Goal: Task Accomplishment & Management: Use online tool/utility

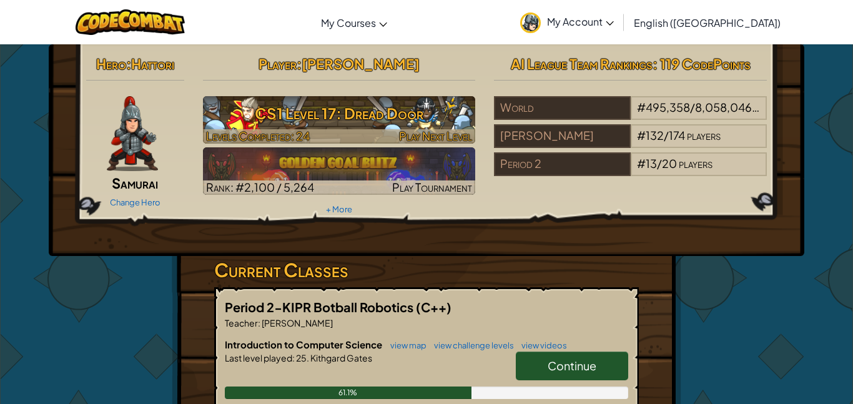
click at [318, 114] on h3 "CS1 Level 17: Dread Door" at bounding box center [339, 113] width 273 height 28
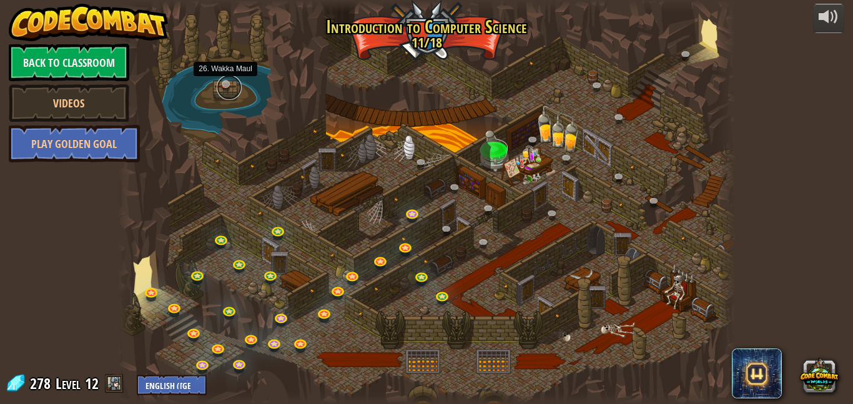
click at [231, 82] on link at bounding box center [229, 87] width 25 height 25
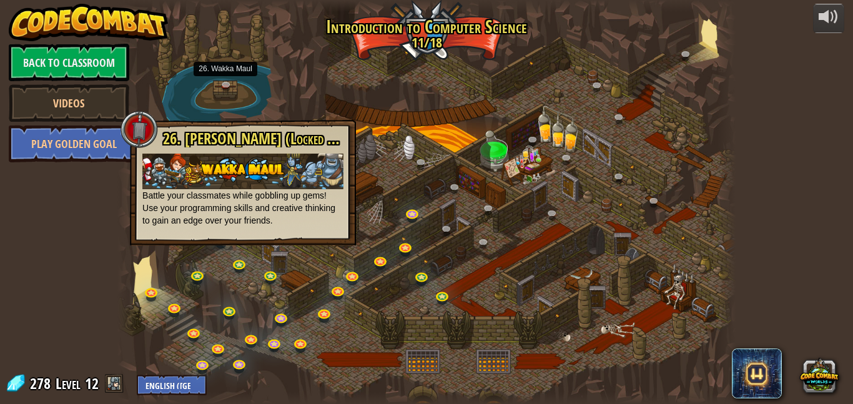
click at [423, 204] on div at bounding box center [426, 202] width 618 height 404
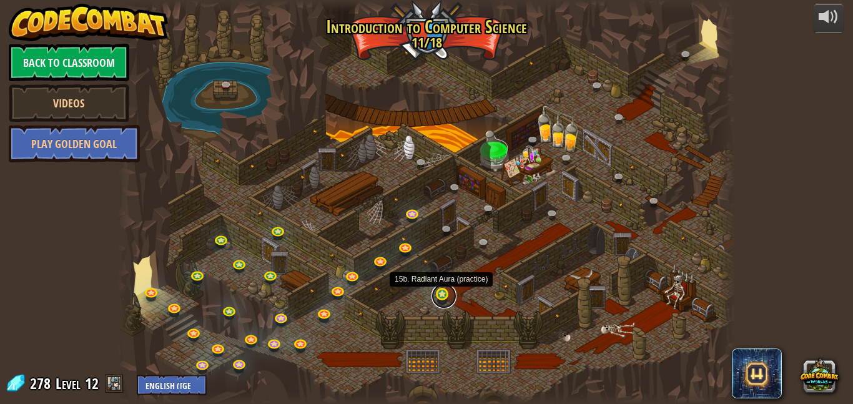
click at [449, 300] on link at bounding box center [443, 295] width 25 height 25
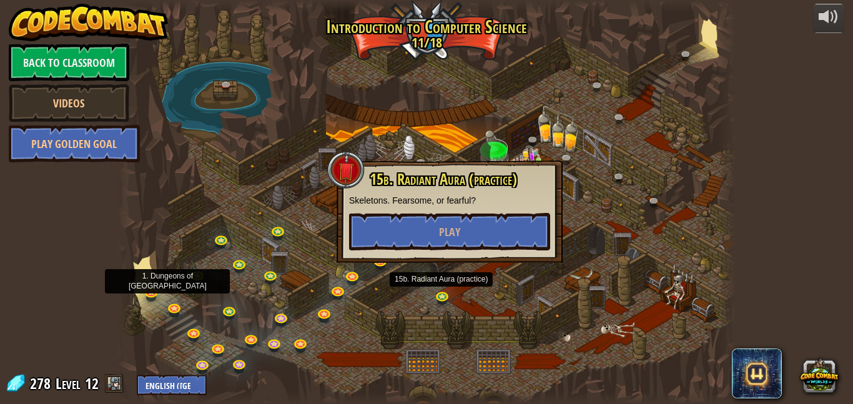
click at [165, 300] on div at bounding box center [426, 202] width 618 height 404
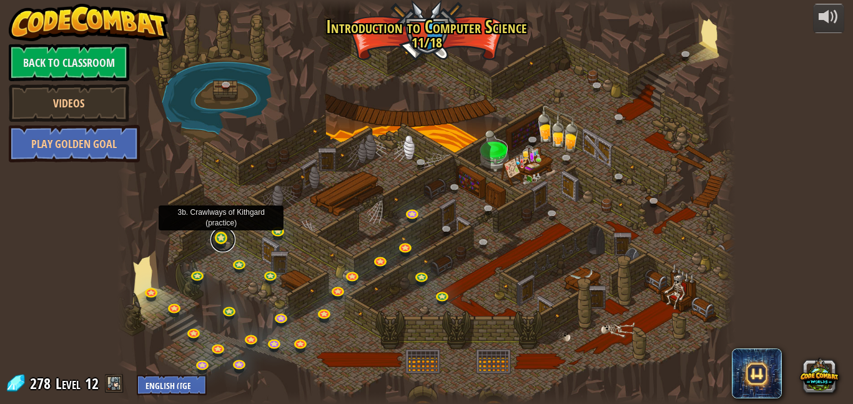
click at [222, 238] on link at bounding box center [222, 239] width 25 height 25
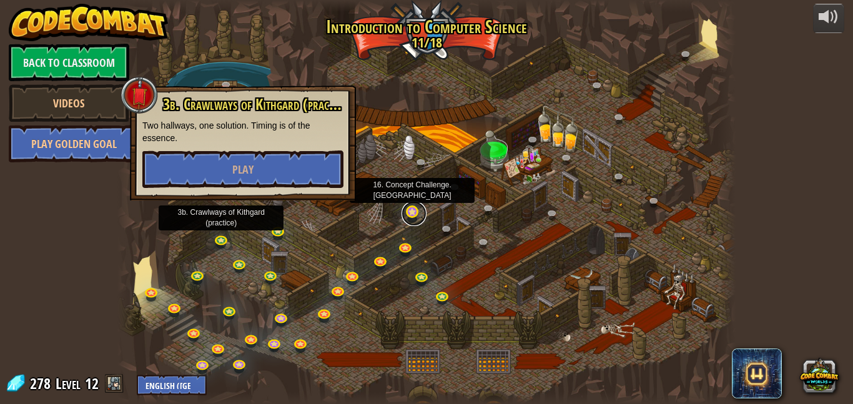
click at [416, 217] on link at bounding box center [413, 213] width 25 height 25
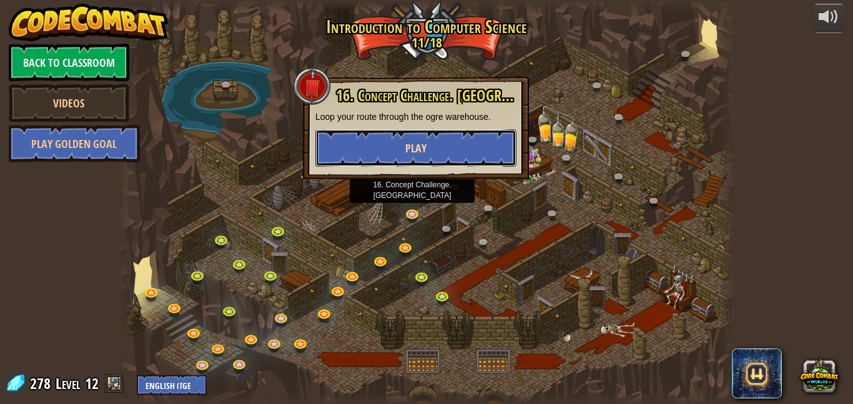
click at [396, 155] on button "Play" at bounding box center [415, 147] width 201 height 37
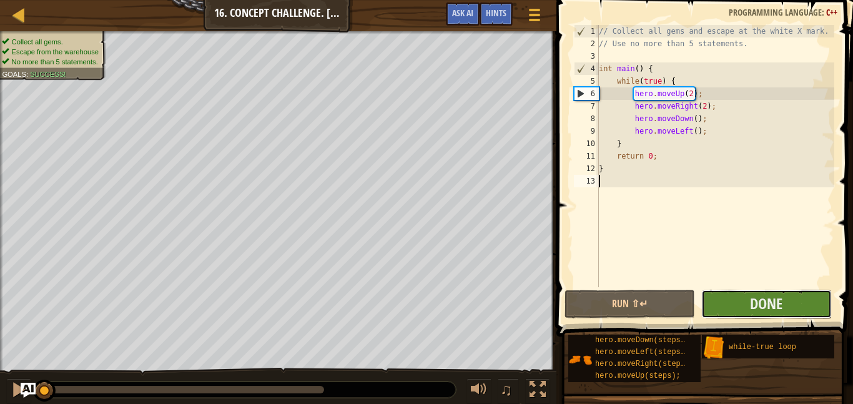
click at [715, 298] on button "Done" at bounding box center [766, 304] width 130 height 29
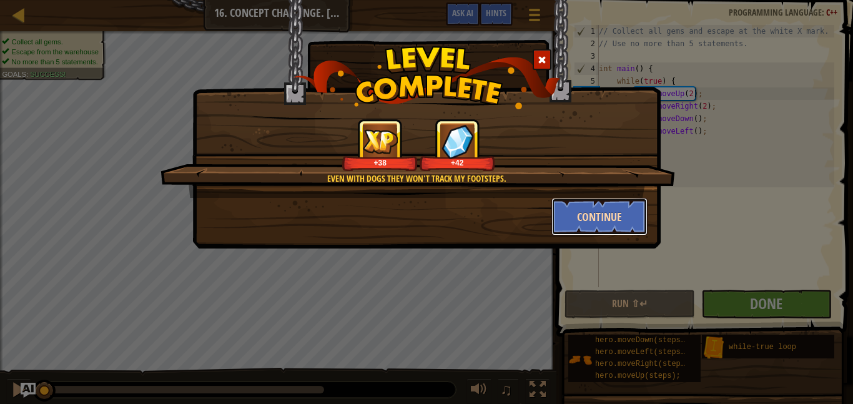
click at [629, 222] on button "Continue" at bounding box center [599, 216] width 97 height 37
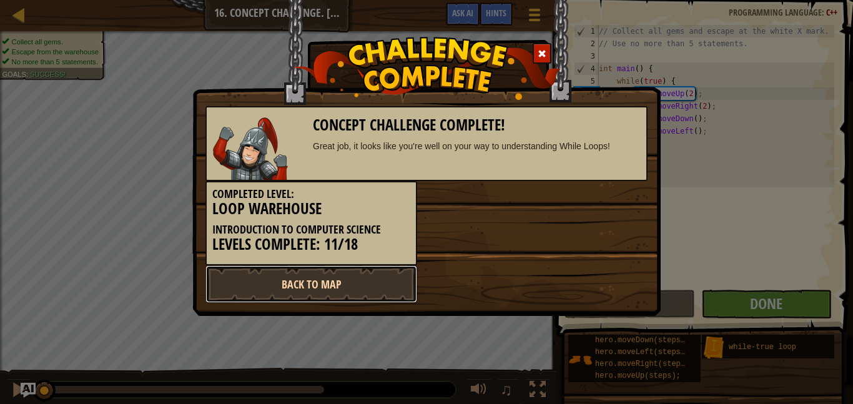
click at [398, 294] on link "Back to Map" at bounding box center [311, 283] width 212 height 37
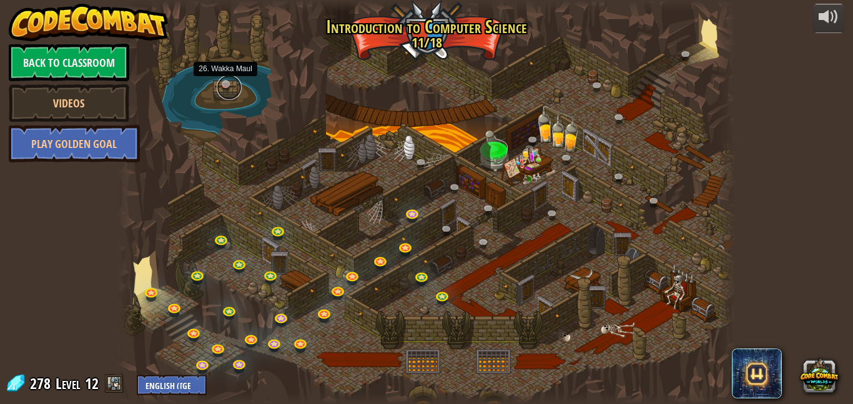
click at [233, 83] on link at bounding box center [229, 87] width 25 height 25
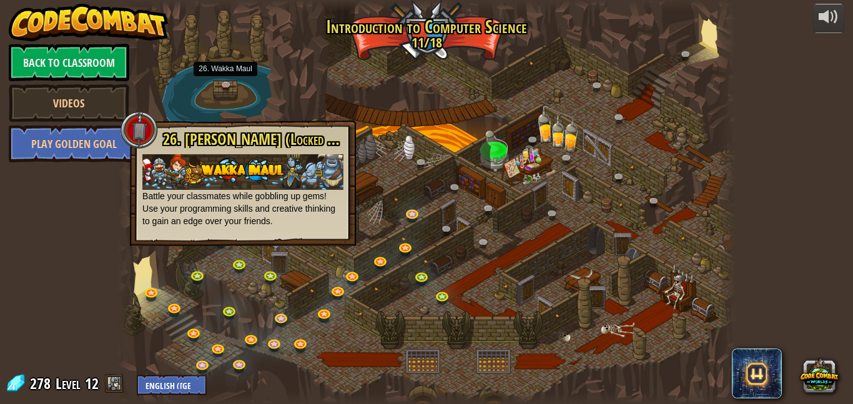
click at [352, 30] on div at bounding box center [426, 202] width 618 height 404
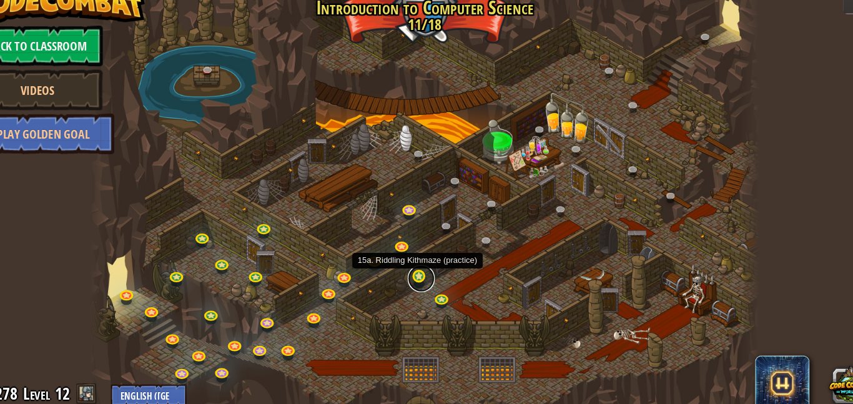
click at [431, 278] on link at bounding box center [423, 277] width 25 height 25
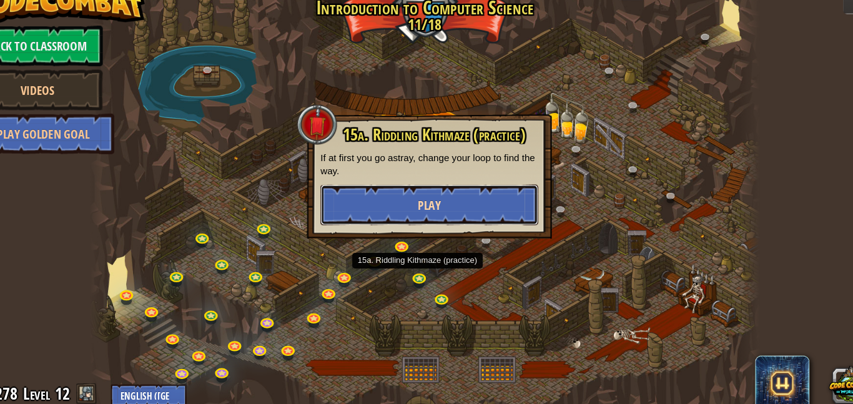
click at [485, 197] on button "Play" at bounding box center [430, 208] width 201 height 37
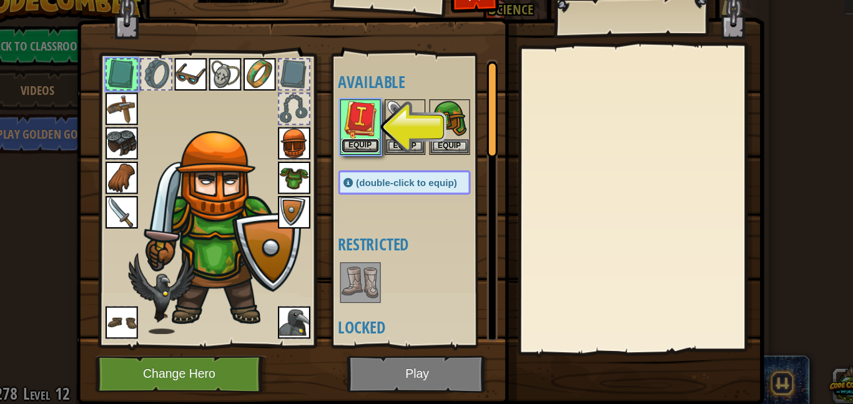
click at [364, 151] on button "Equip" at bounding box center [366, 154] width 35 height 13
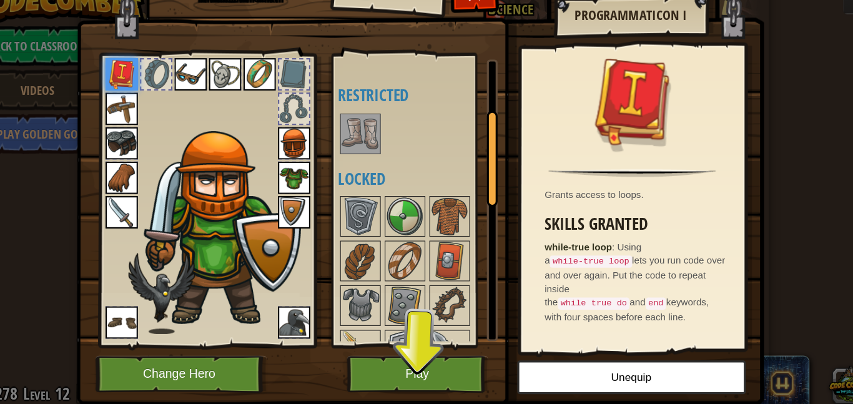
scroll to position [139, 0]
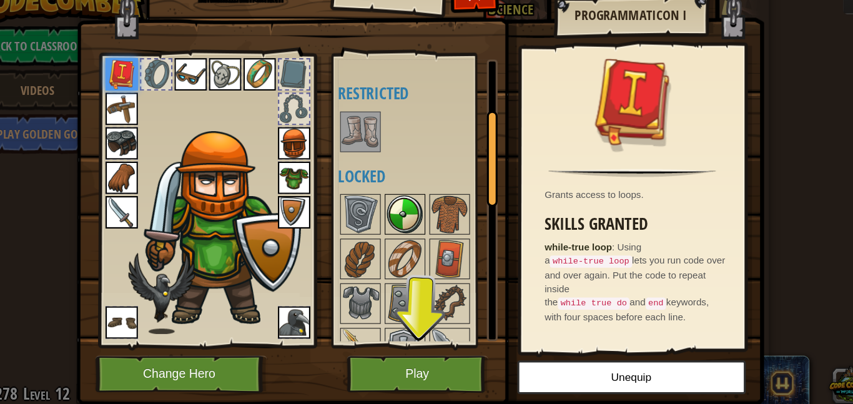
click at [393, 228] on img at bounding box center [408, 217] width 35 height 35
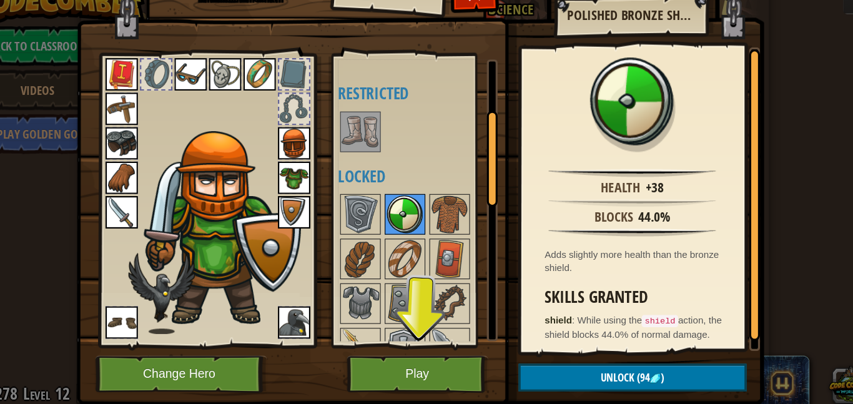
scroll to position [94, 0]
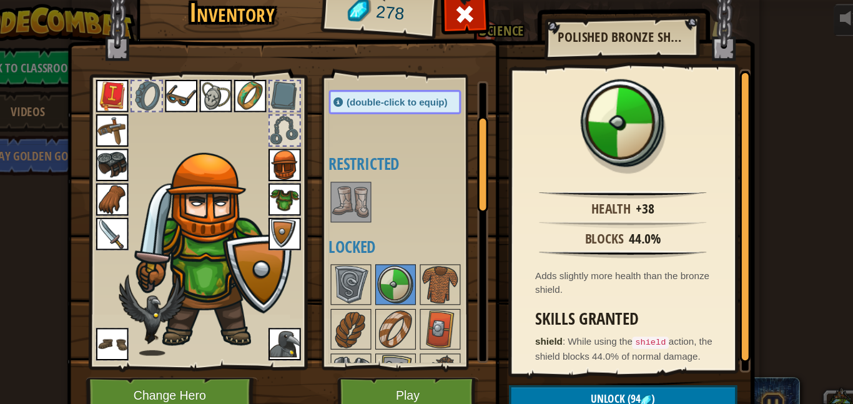
click at [366, 185] on img at bounding box center [366, 186] width 35 height 35
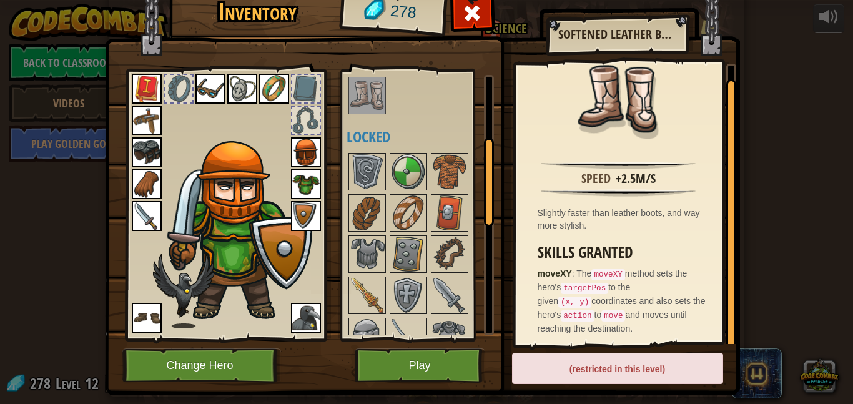
scroll to position [188, 0]
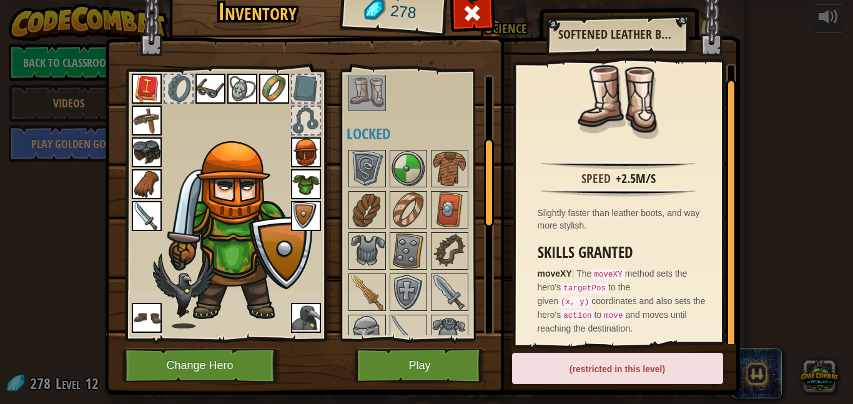
click at [213, 90] on img at bounding box center [210, 89] width 30 height 30
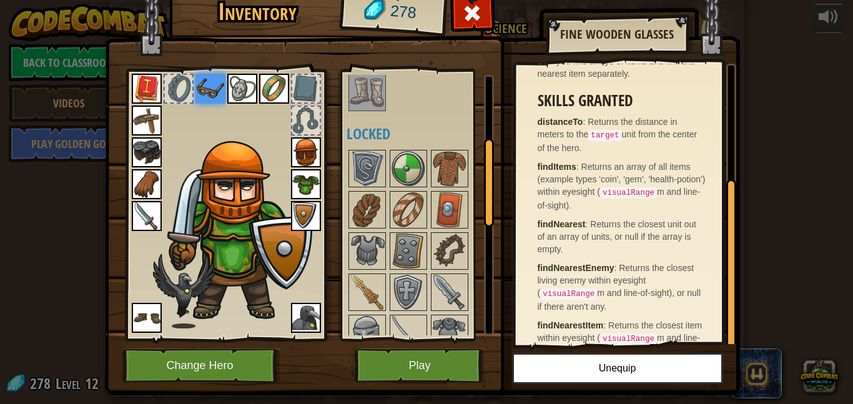
scroll to position [190, 0]
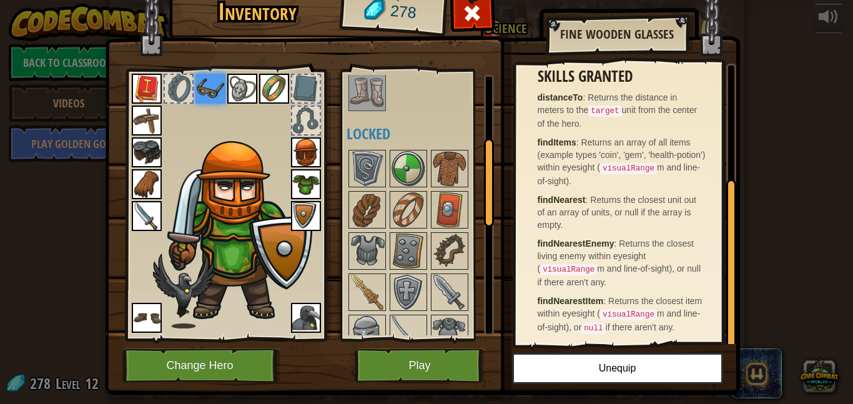
click at [562, 264] on code "visualRange" at bounding box center [568, 269] width 57 height 11
click at [753, 69] on div "Inventory 278 Available Equip Equip Equip Equip Equip Equip Equip Equip Equip E…" at bounding box center [426, 202] width 853 height 404
click at [477, 15] on span at bounding box center [472, 13] width 20 height 20
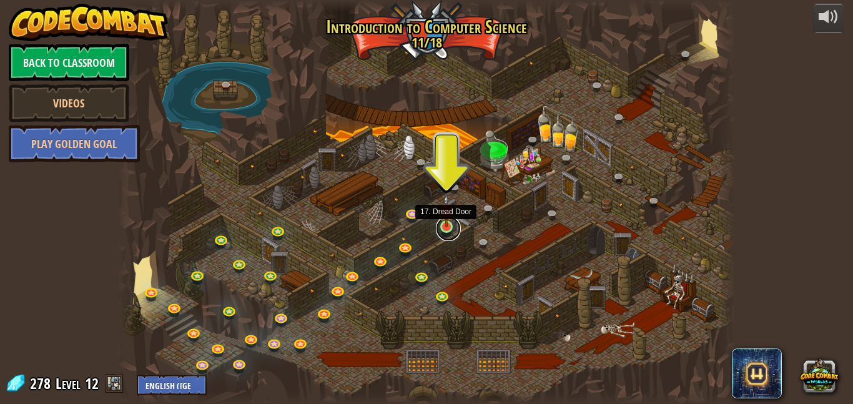
click at [456, 225] on link at bounding box center [448, 228] width 25 height 25
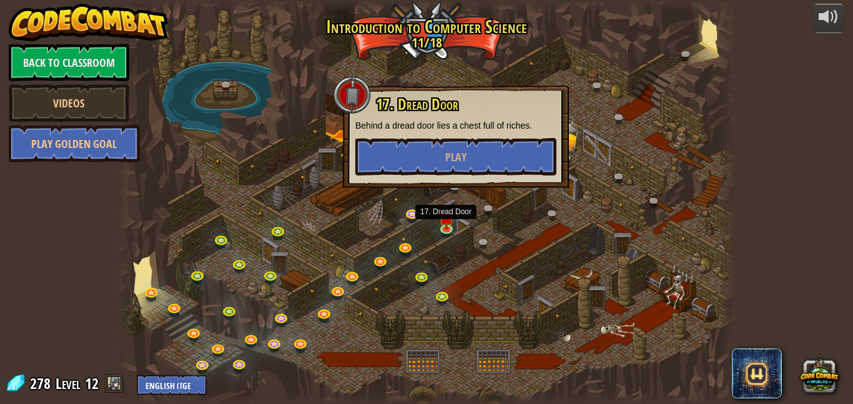
click at [411, 119] on p "Behind a dread door lies a chest full of riches." at bounding box center [455, 125] width 201 height 12
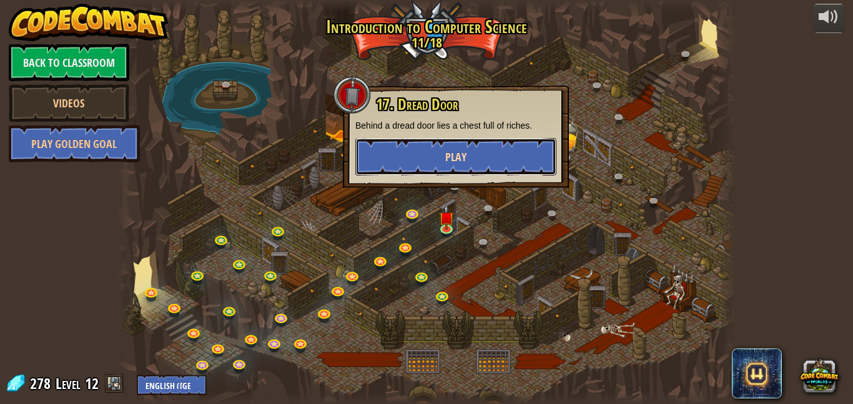
click at [437, 149] on button "Play" at bounding box center [455, 156] width 201 height 37
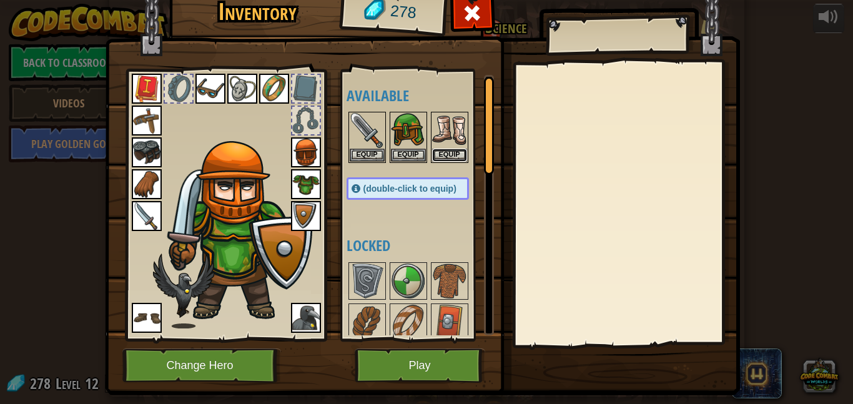
click at [437, 149] on button "Equip" at bounding box center [449, 155] width 35 height 13
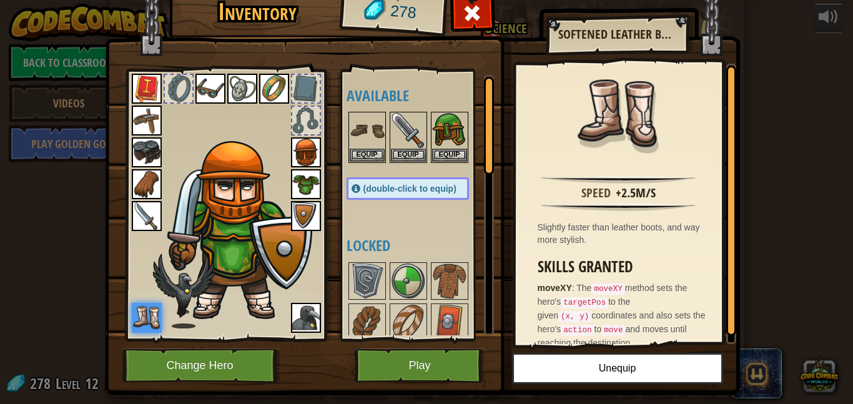
click at [435, 192] on span "(double-click to equip)" at bounding box center [409, 188] width 93 height 10
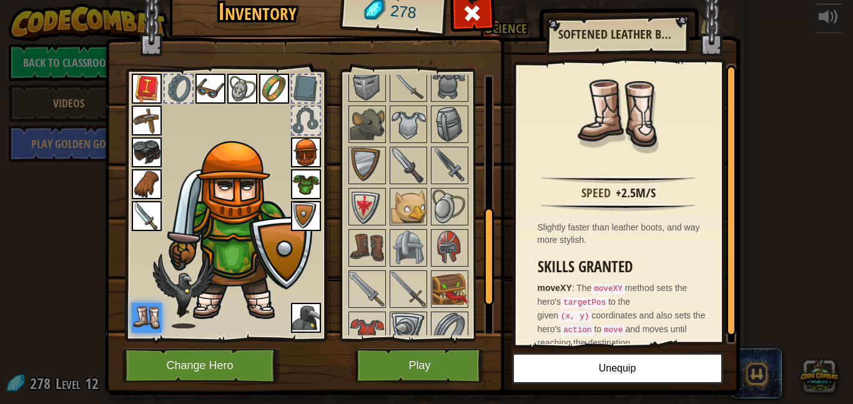
scroll to position [461, 0]
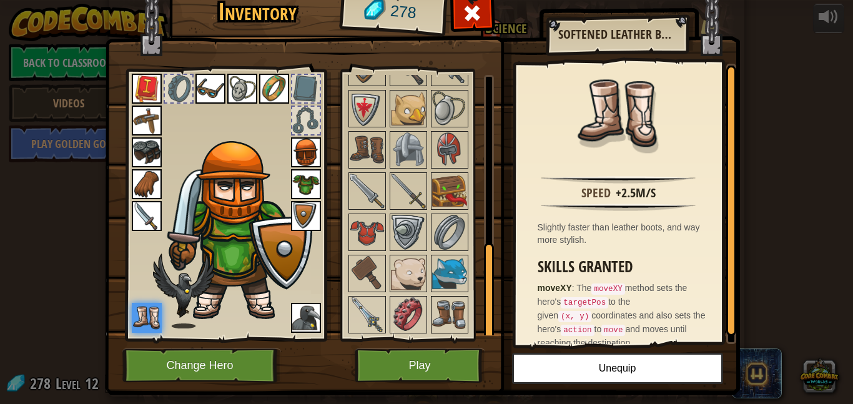
click at [446, 313] on img at bounding box center [449, 314] width 35 height 35
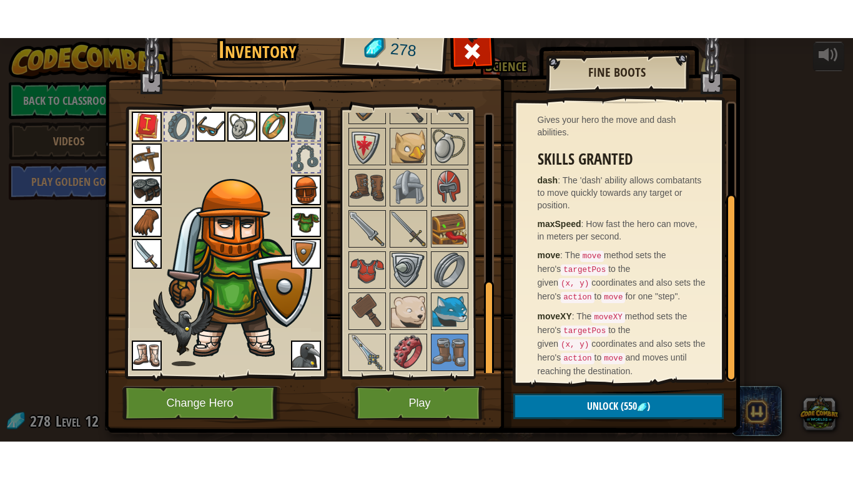
scroll to position [147, 0]
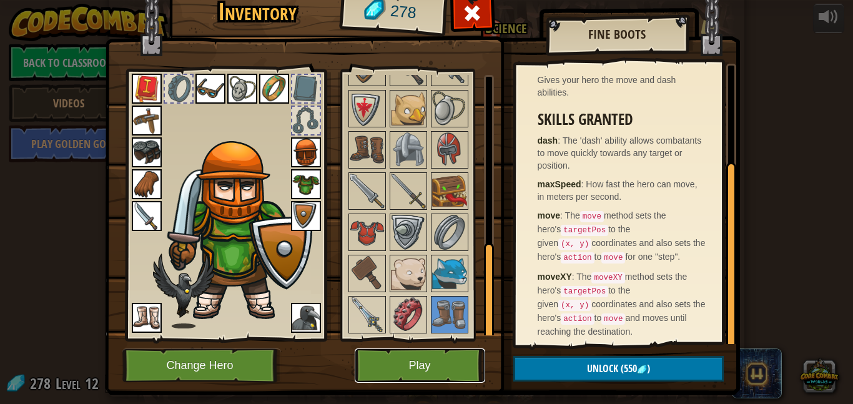
click at [452, 370] on button "Play" at bounding box center [419, 365] width 130 height 34
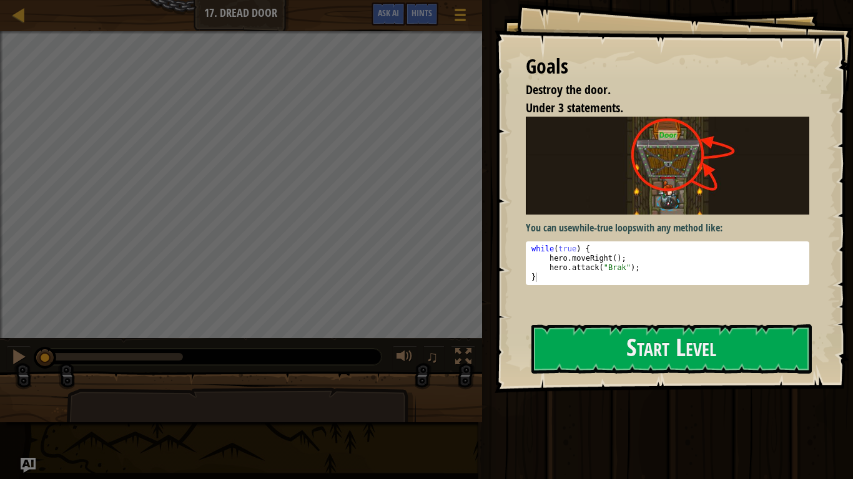
click at [584, 376] on div "Goals Destroy the door. Under 3 statements. You can use while-true loops with a…" at bounding box center [673, 196] width 358 height 393
click at [603, 356] on button "Start Level" at bounding box center [671, 349] width 280 height 49
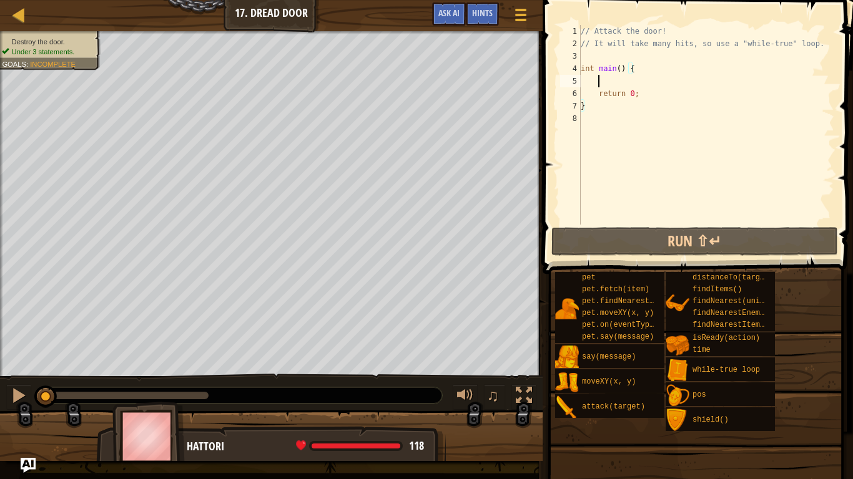
click at [703, 76] on div "// Attack the door! // It will take many hits, so use a "while-true" loop. int …" at bounding box center [706, 137] width 256 height 225
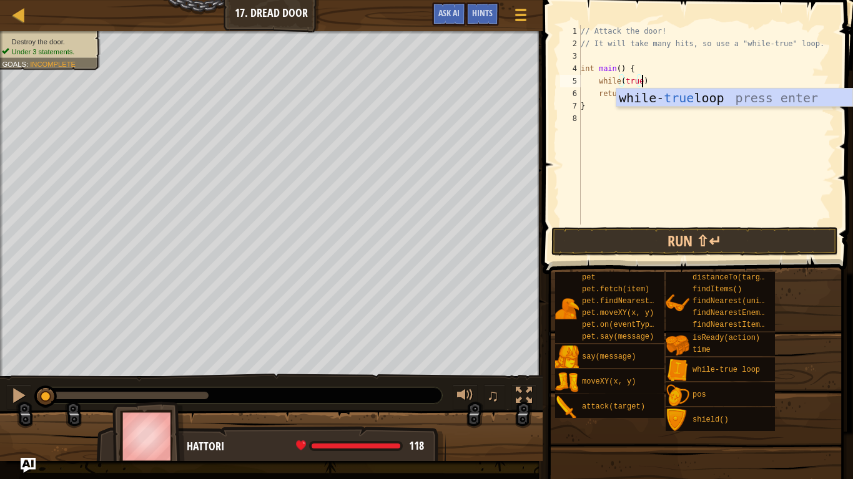
scroll to position [6, 9]
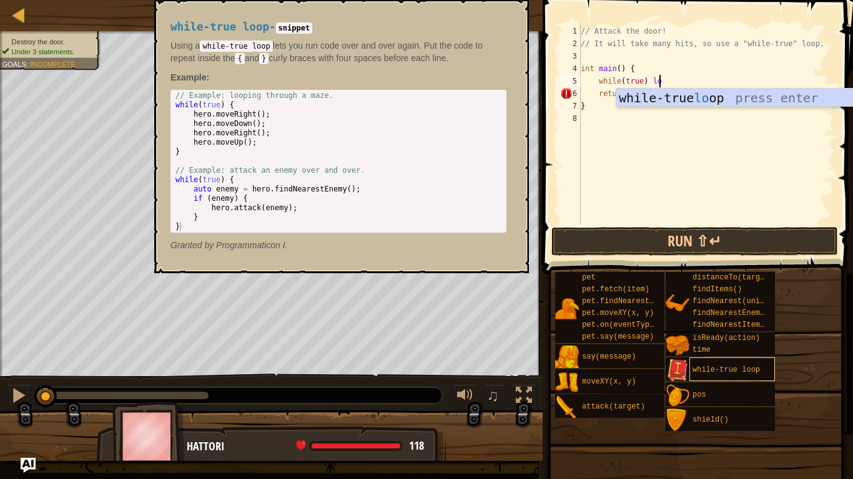
type textarea "while(true) loop"
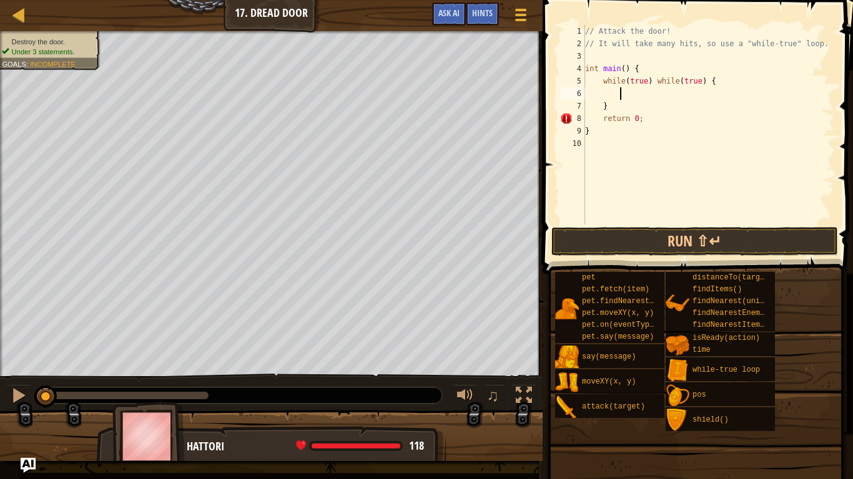
scroll to position [6, 4]
click at [655, 81] on div "// Attack the door! // It will take many hits, so use a "while-true" loop. int …" at bounding box center [708, 137] width 252 height 225
type textarea "return 0;"
type textarea "while(true) {"
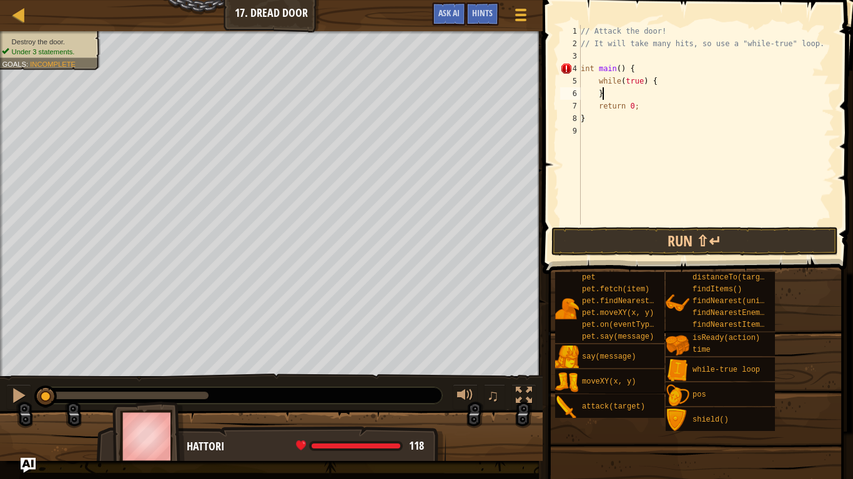
scroll to position [6, 5]
type textarea "while(true) {"
type textarea "a"
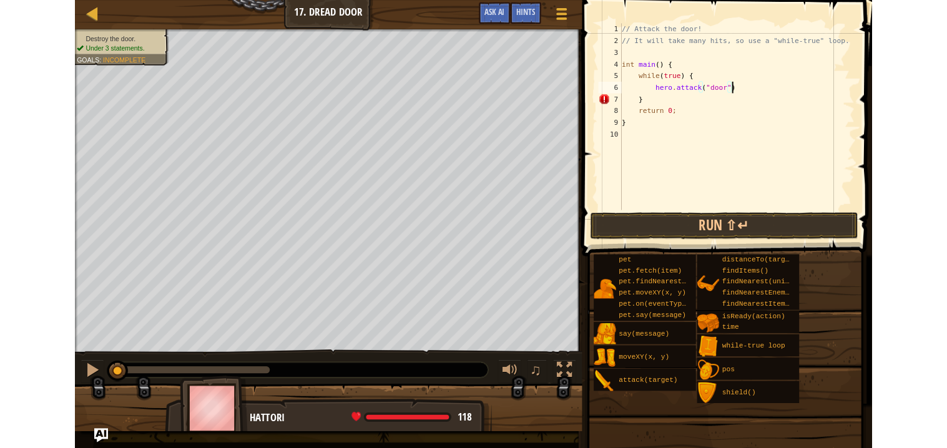
scroll to position [6, 17]
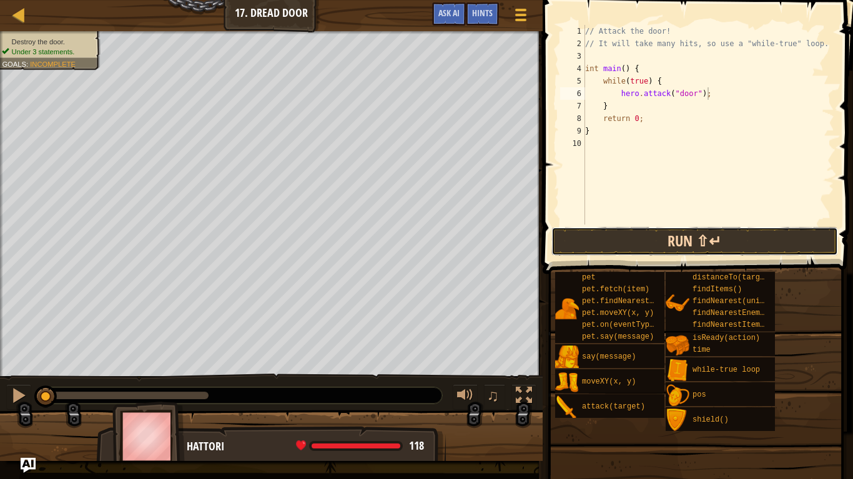
click at [689, 239] on button "Run ⇧↵" at bounding box center [694, 241] width 286 height 29
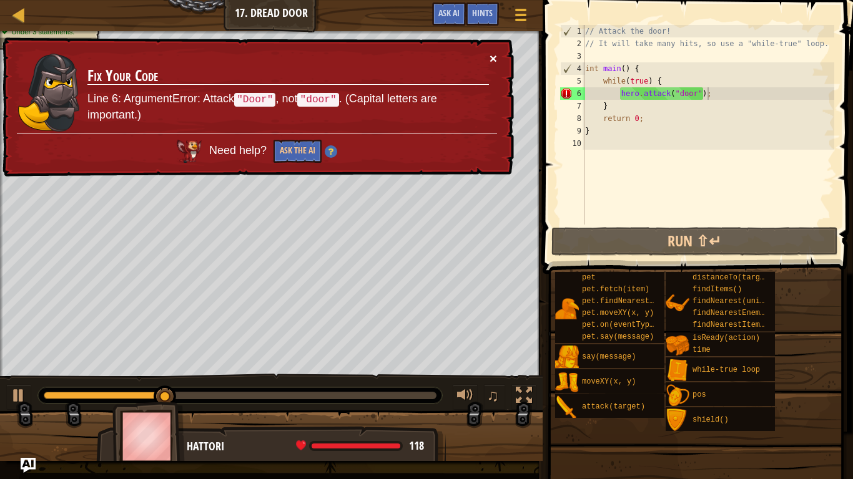
click at [491, 64] on button "×" at bounding box center [492, 58] width 7 height 13
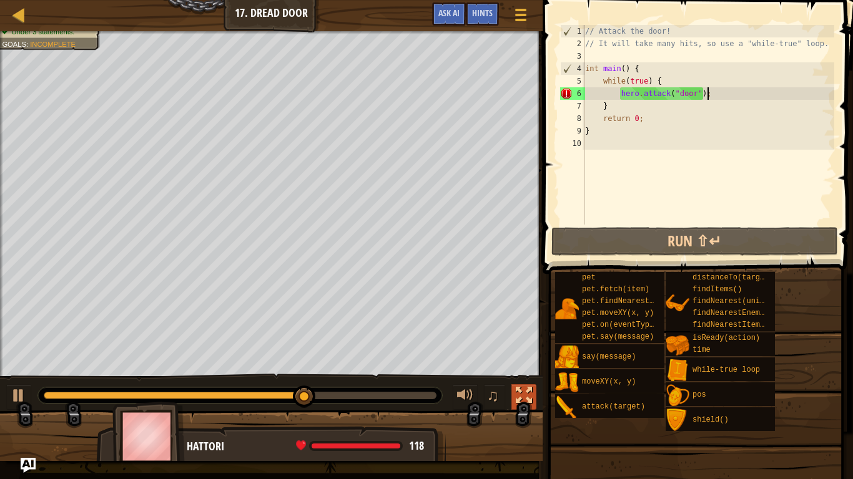
click at [524, 388] on div at bounding box center [524, 396] width 16 height 16
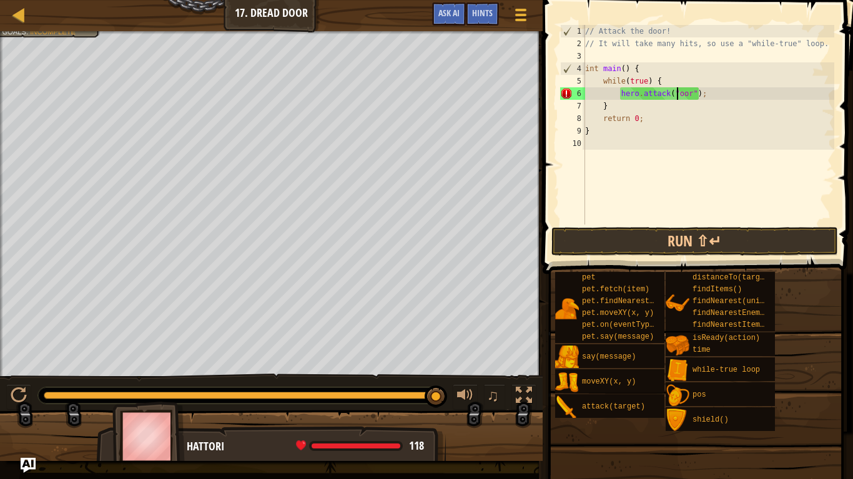
scroll to position [6, 14]
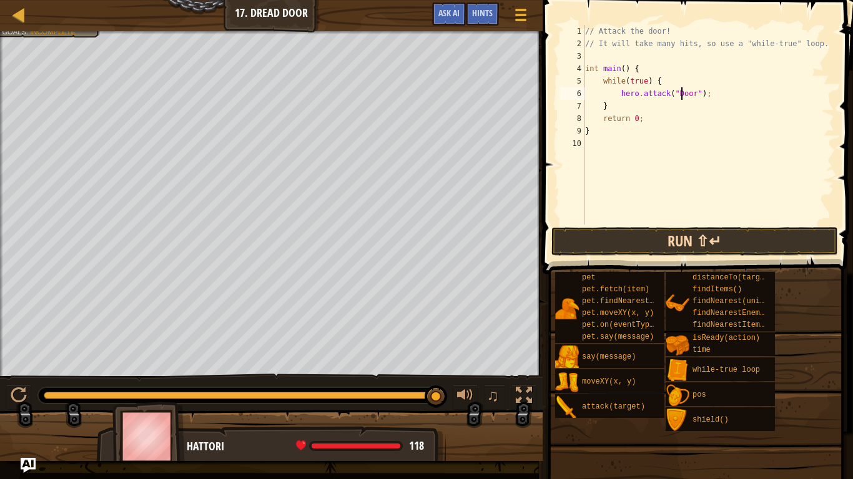
type textarea "hero.attack("Door");"
click at [695, 231] on button "Run ⇧↵" at bounding box center [694, 241] width 286 height 29
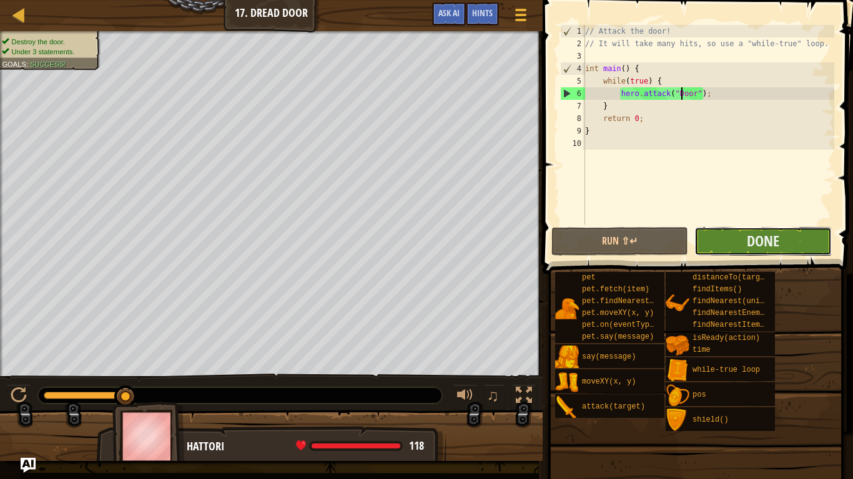
click at [715, 242] on button "Done" at bounding box center [762, 241] width 137 height 29
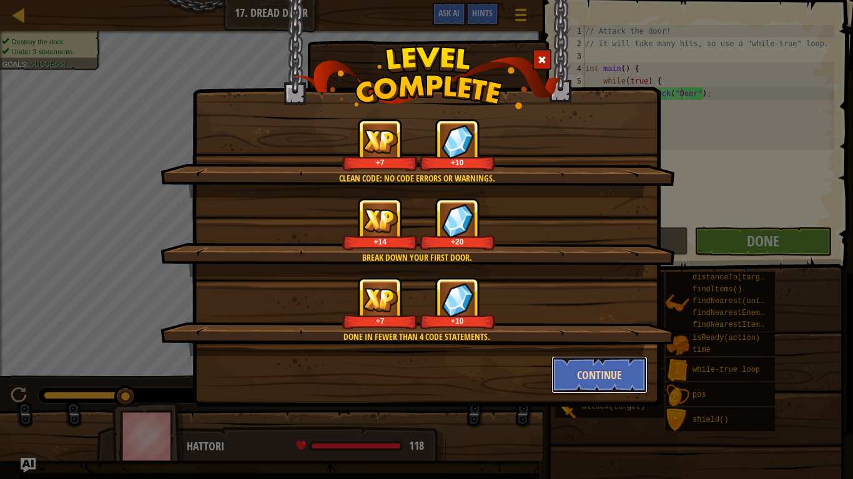
click at [578, 381] on button "Continue" at bounding box center [599, 374] width 97 height 37
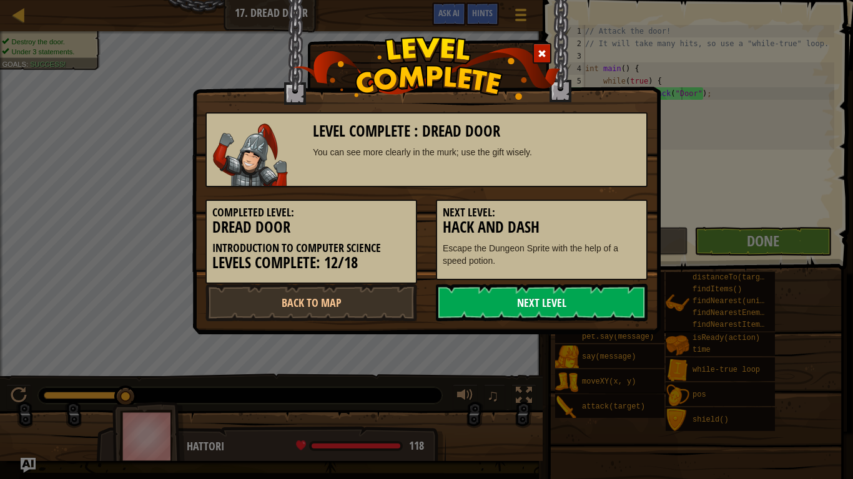
click at [483, 295] on link "Next Level" at bounding box center [542, 302] width 212 height 37
click at [484, 303] on link "Next Level" at bounding box center [542, 302] width 212 height 37
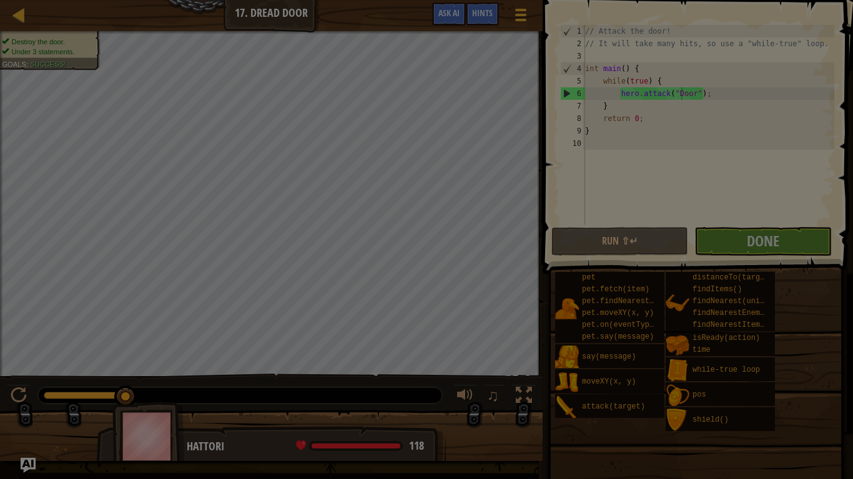
click at [383, 300] on div at bounding box center [426, 239] width 853 height 479
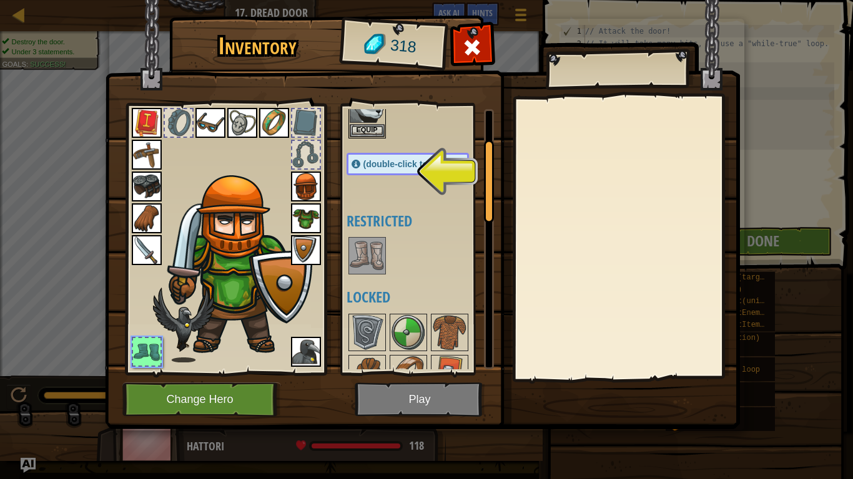
scroll to position [125, 0]
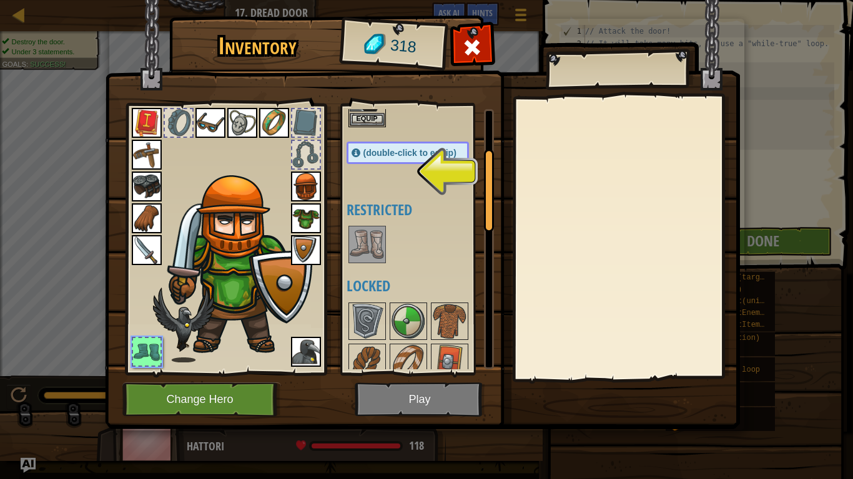
click at [363, 238] on img at bounding box center [366, 244] width 35 height 35
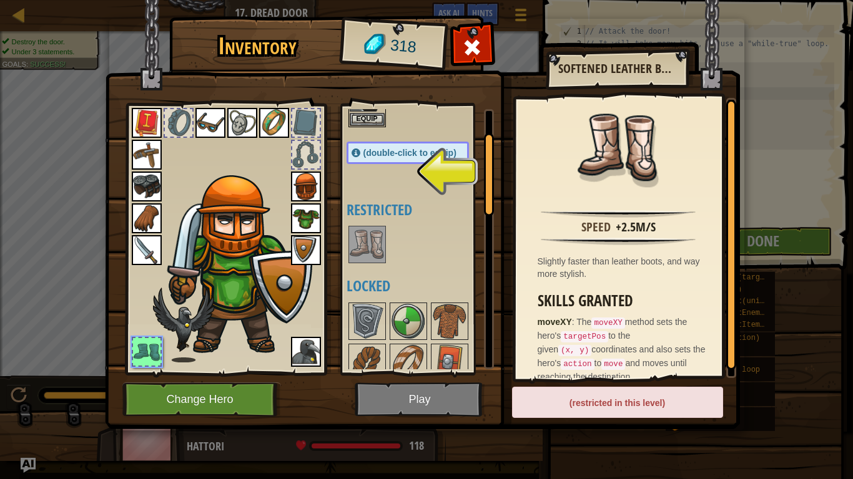
scroll to position [0, 0]
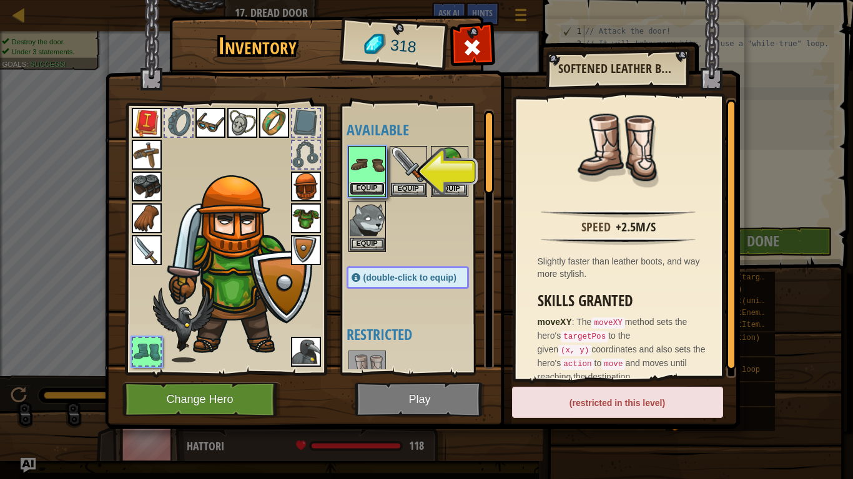
click at [374, 192] on button "Equip" at bounding box center [366, 188] width 35 height 13
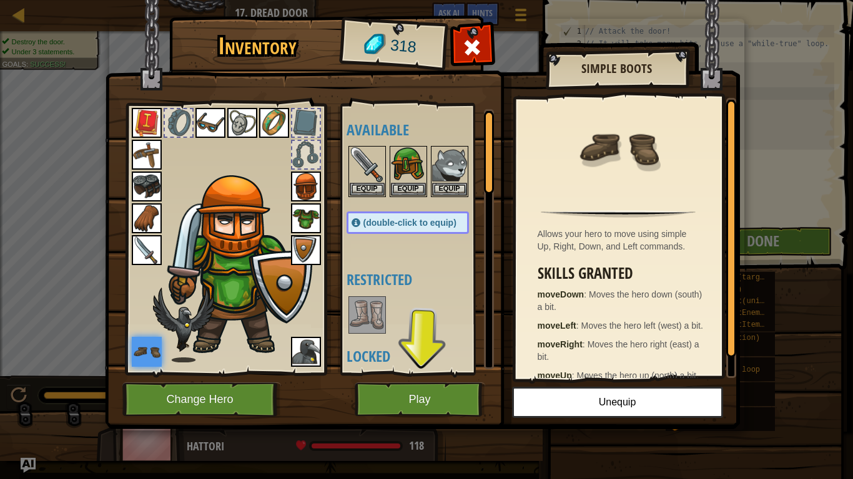
click at [301, 344] on img at bounding box center [306, 352] width 30 height 30
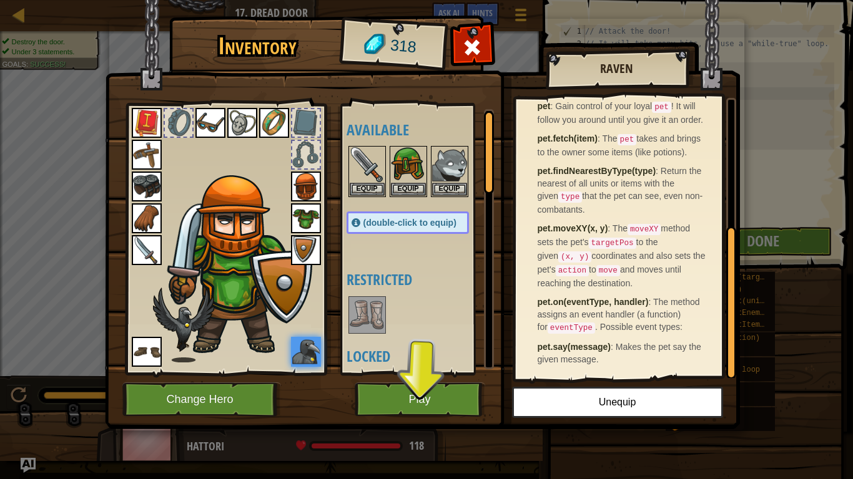
scroll to position [246, 0]
click at [453, 166] on img at bounding box center [449, 164] width 35 height 35
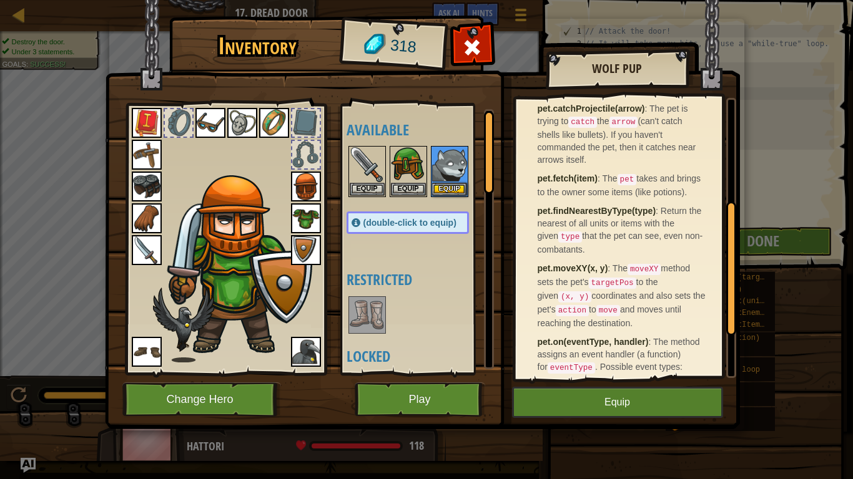
scroll to position [218, 0]
click at [303, 341] on img at bounding box center [306, 352] width 30 height 30
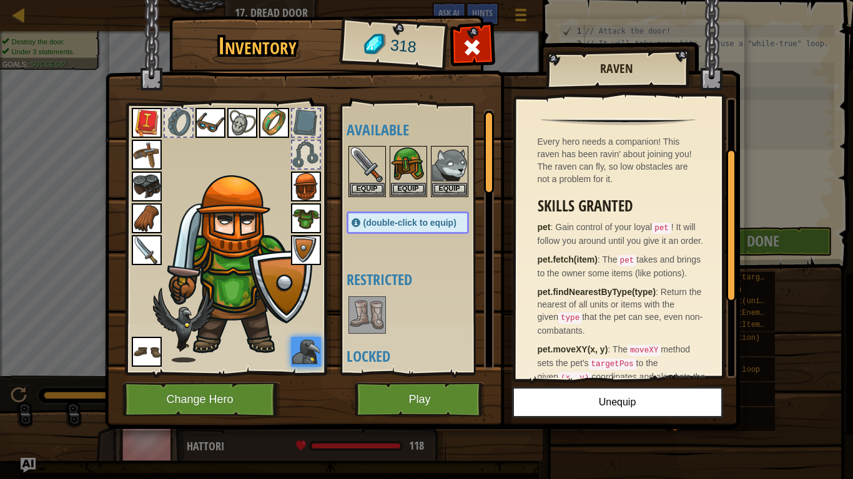
scroll to position [112, 0]
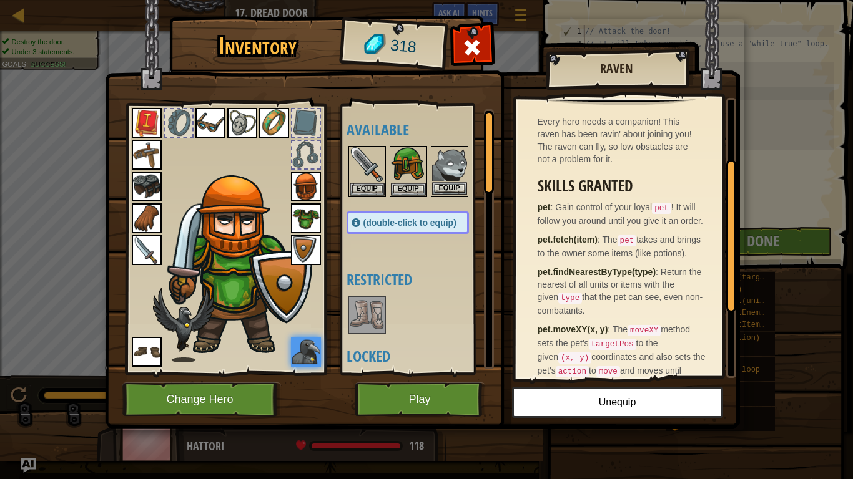
click at [451, 166] on img at bounding box center [449, 164] width 35 height 35
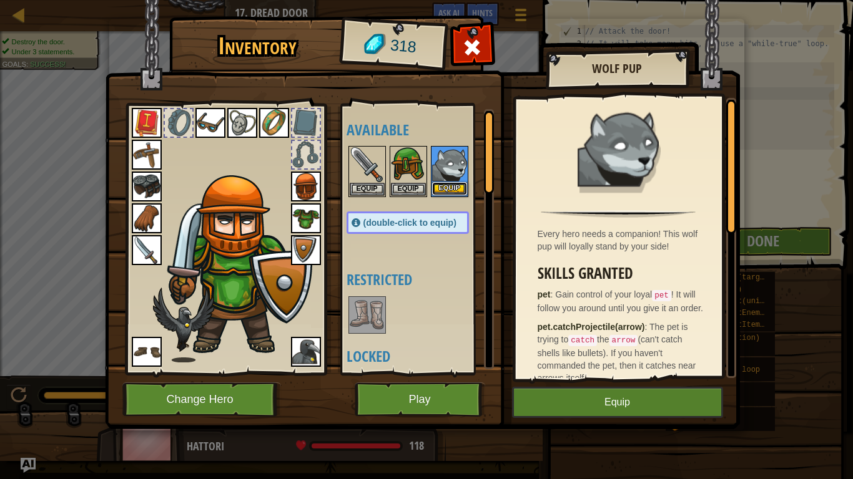
click at [454, 185] on button "Equip" at bounding box center [449, 188] width 35 height 13
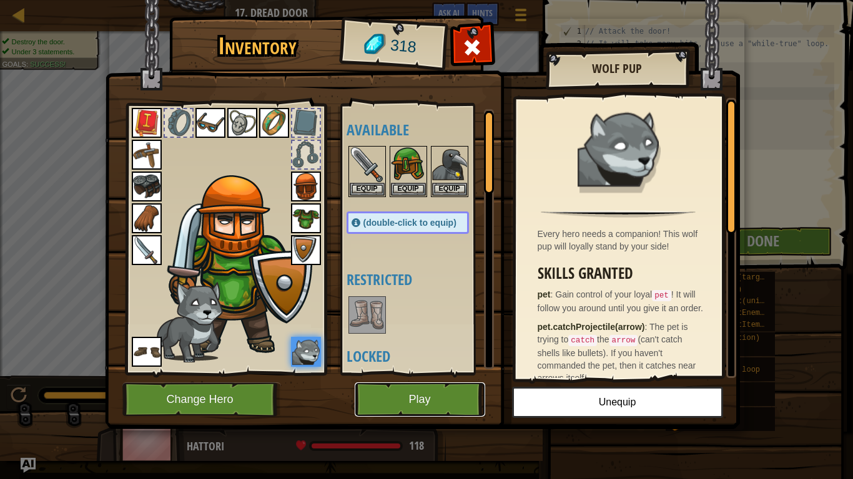
click at [409, 395] on button "Play" at bounding box center [419, 400] width 130 height 34
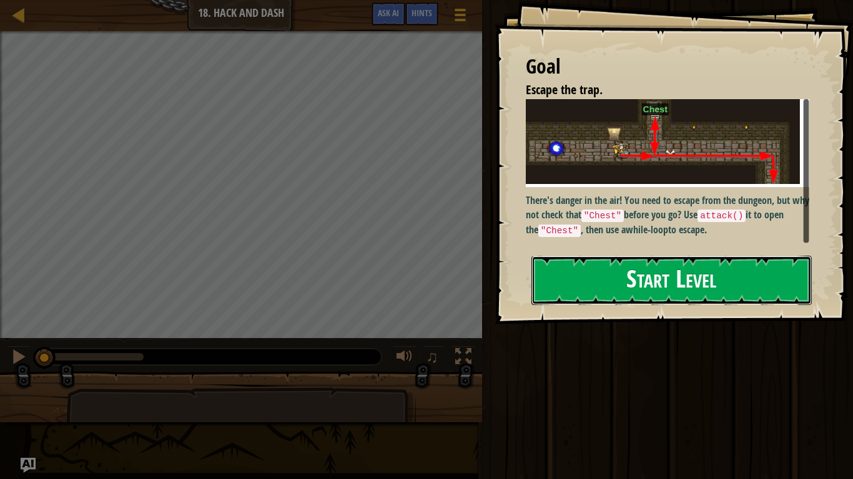
click at [616, 278] on button "Start Level" at bounding box center [671, 280] width 280 height 49
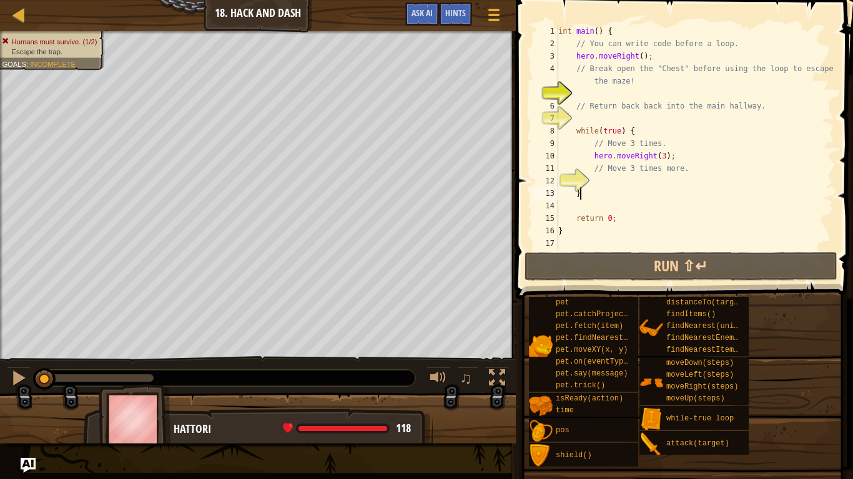
click at [703, 188] on div "int main ( ) { // You can write code before a loop. hero . moveRight ( ) ; // B…" at bounding box center [694, 150] width 278 height 250
type textarea "}"
click at [610, 178] on div "int main ( ) { // You can write code before a loop. hero . moveRight ( ) ; // B…" at bounding box center [694, 150] width 278 height 250
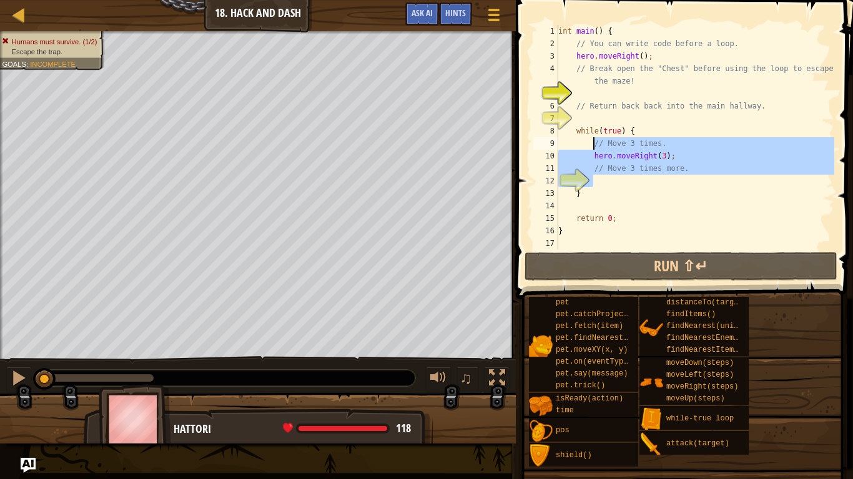
type textarea "\"
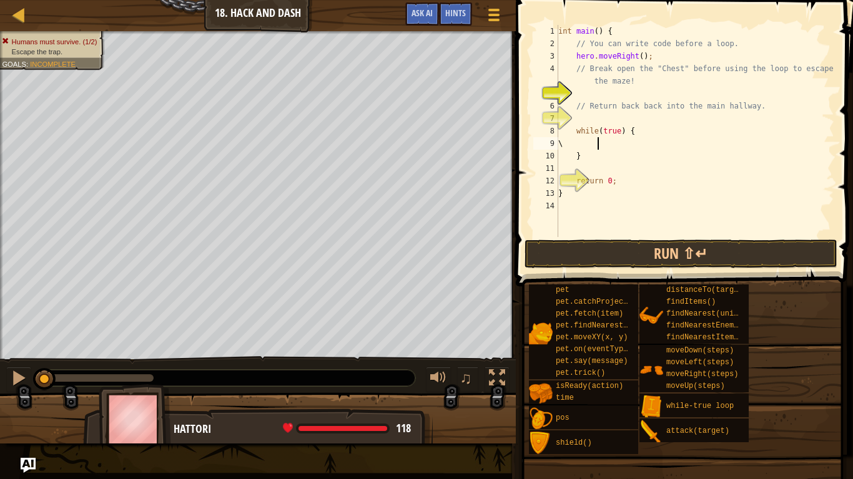
scroll to position [6, 4]
type textarea "}"
type textarea "while(true) {"
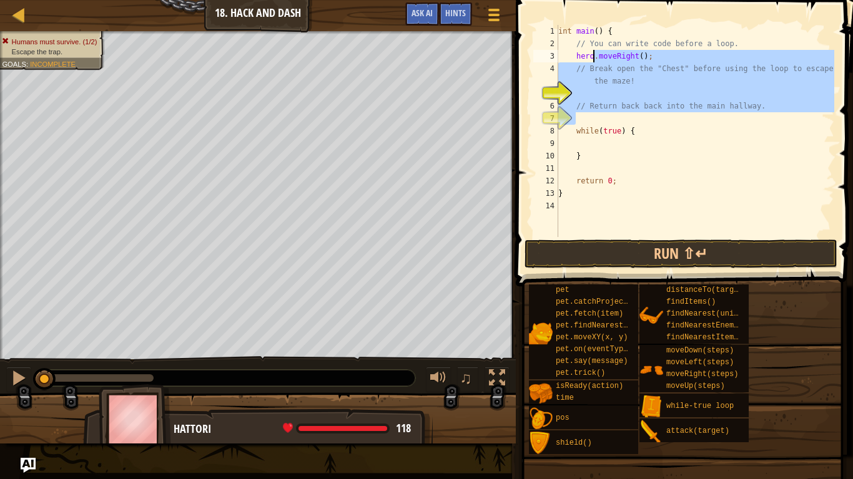
type textarea "// Break open the "Chest" before using the loop to escape the maze!"
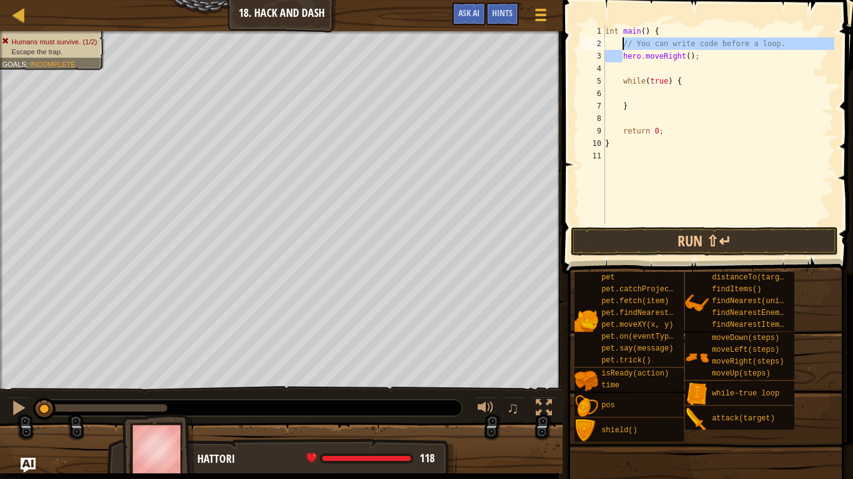
type textarea "hero.moveRight();"
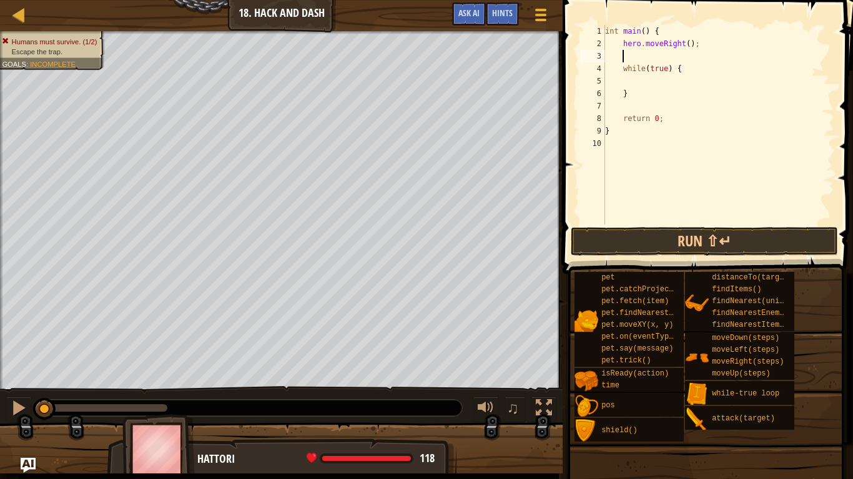
type textarea "while(true) {"
type textarea "hero.moveUp();"
type textarea "while(true) {"
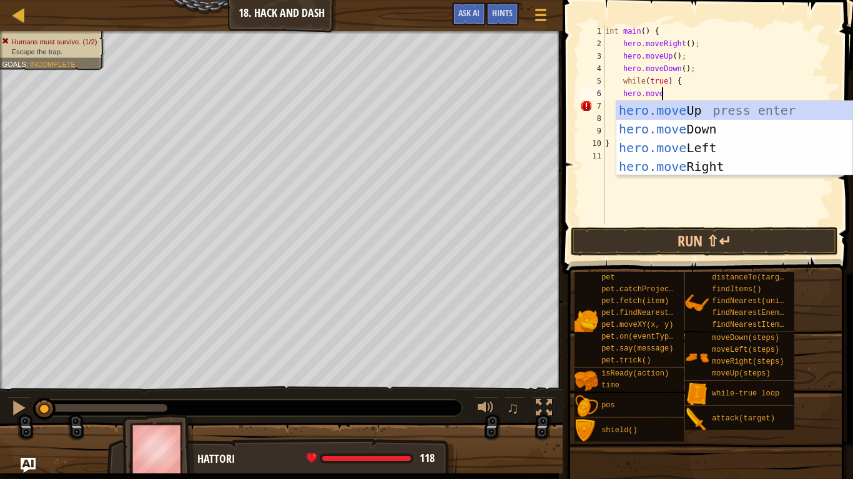
scroll to position [6, 8]
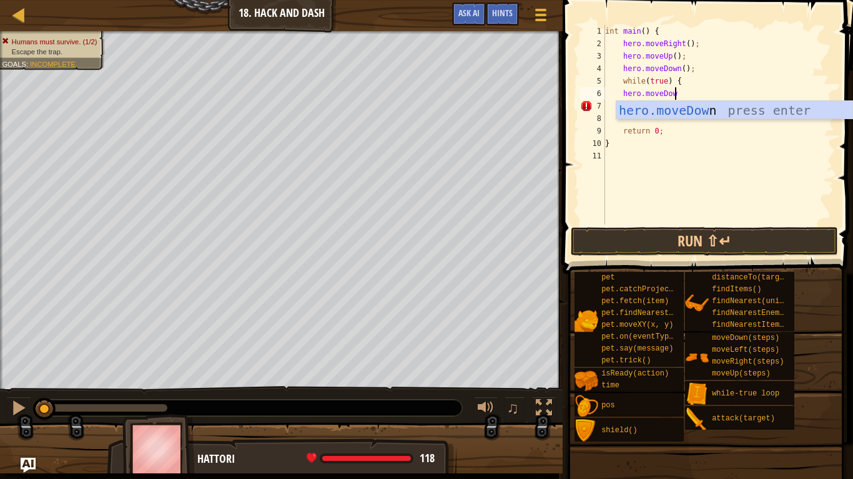
type textarea "hero.moveDown"
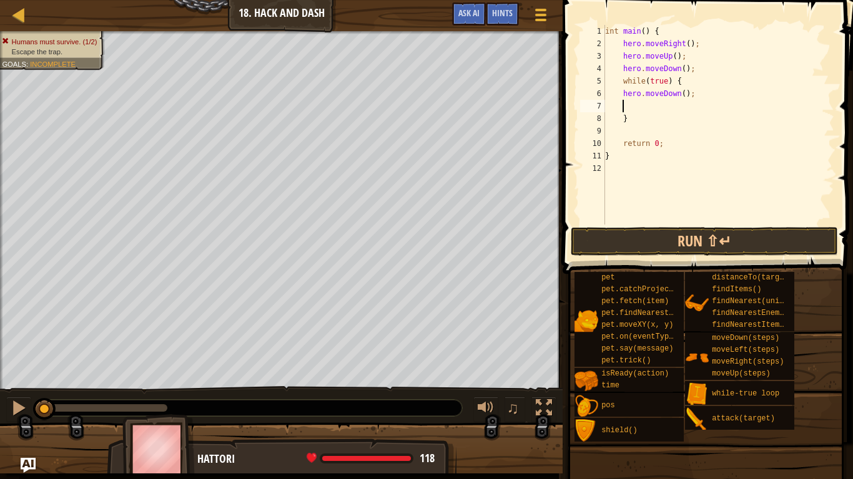
scroll to position [6, 4]
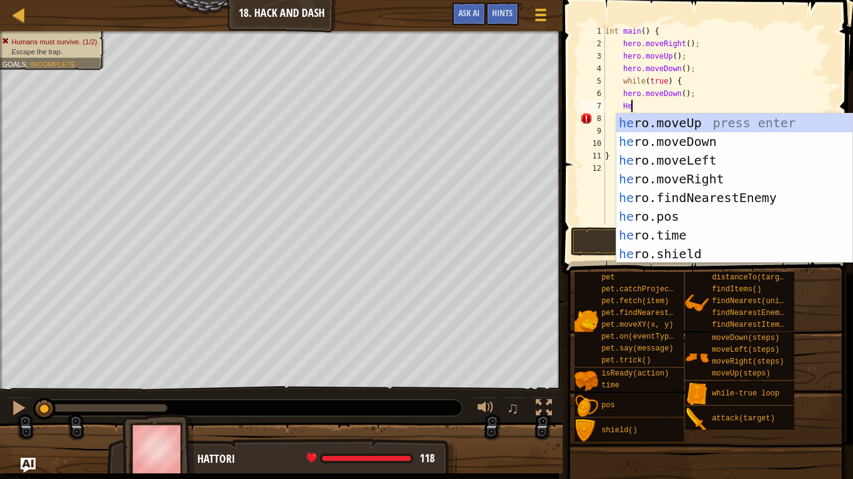
type textarea "H"
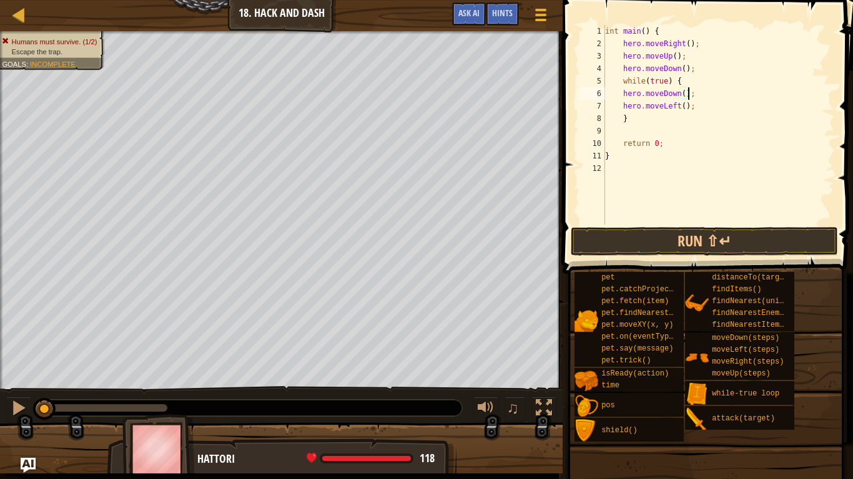
scroll to position [6, 12]
click at [652, 240] on button "Run ⇧↵" at bounding box center [703, 241] width 267 height 29
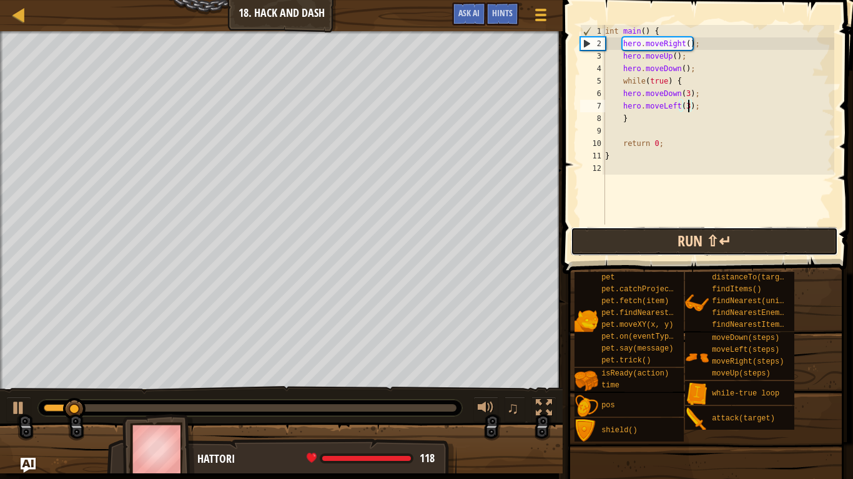
click at [652, 240] on button "Run ⇧↵" at bounding box center [703, 241] width 267 height 29
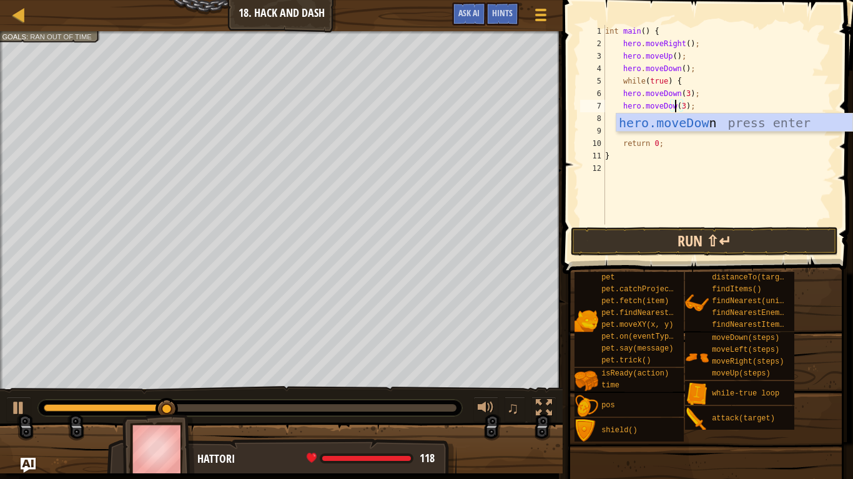
scroll to position [6, 11]
click at [672, 102] on div "int main ( ) { hero . moveRight ( ) ; hero . moveUp ( ) ; hero . moveDown ( ) ;…" at bounding box center [718, 137] width 232 height 225
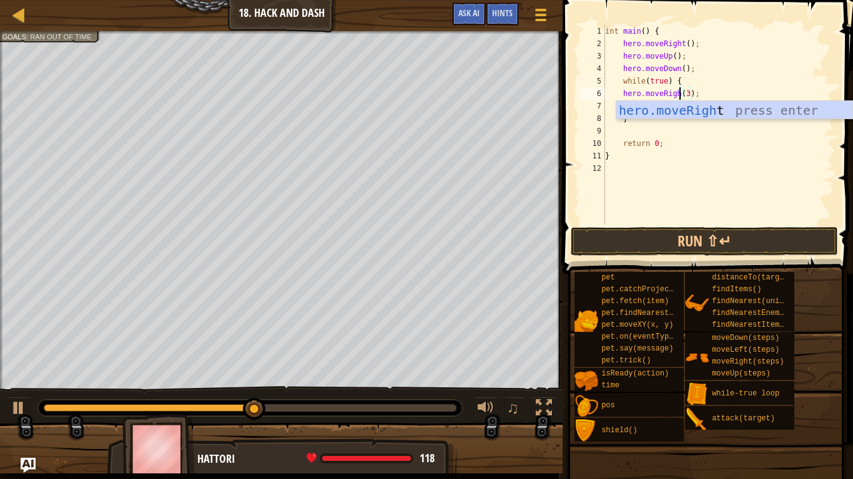
scroll to position [6, 11]
type textarea "hero.moveRight(3);"
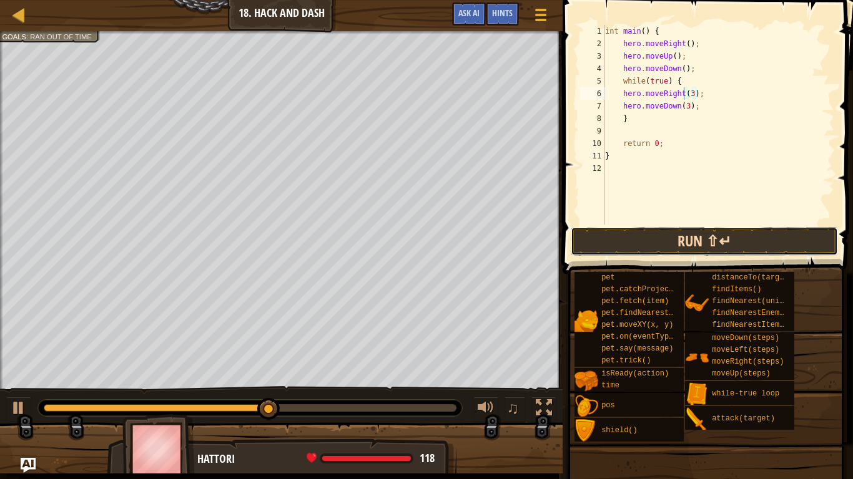
click at [705, 228] on button "Run ⇧↵" at bounding box center [703, 241] width 267 height 29
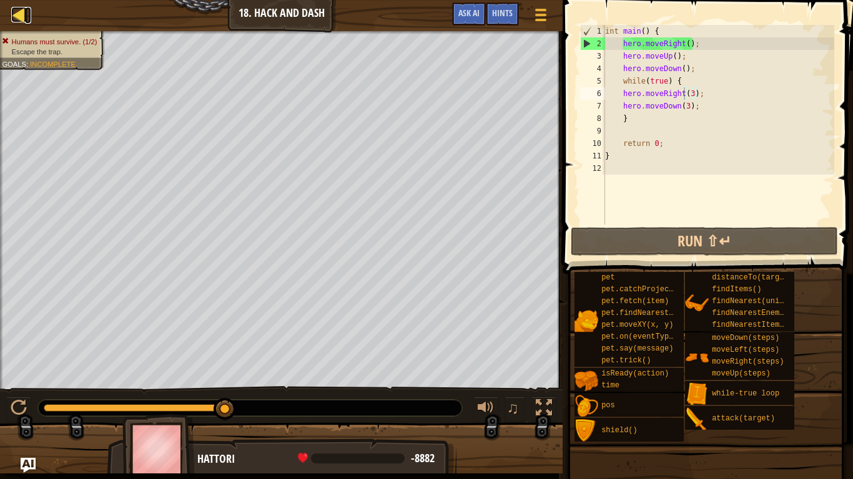
click at [18, 8] on div at bounding box center [19, 15] width 16 height 16
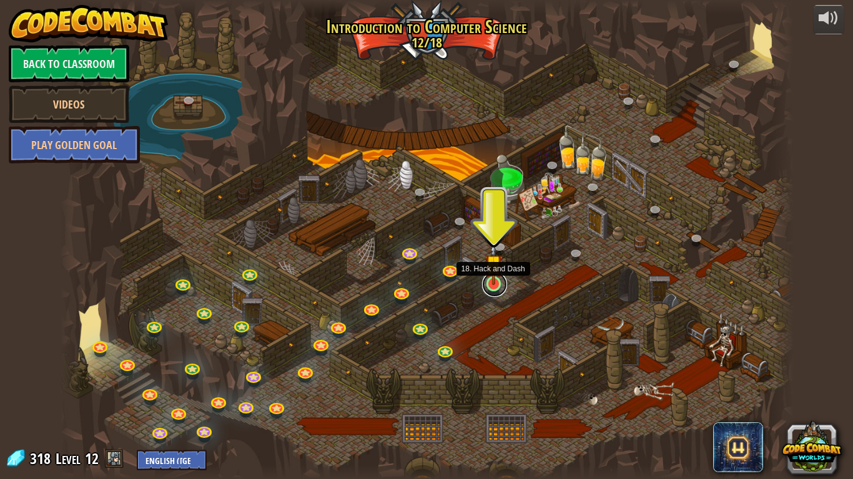
click at [495, 288] on link at bounding box center [494, 284] width 25 height 25
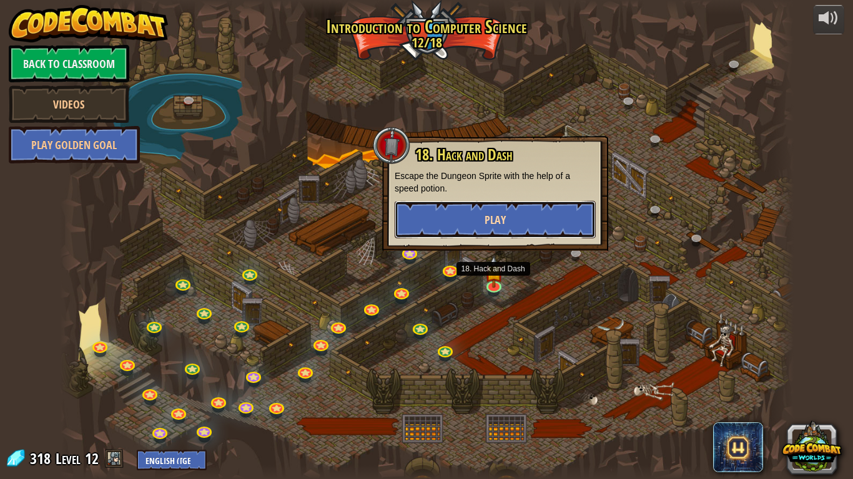
click at [434, 236] on button "Play" at bounding box center [494, 219] width 201 height 37
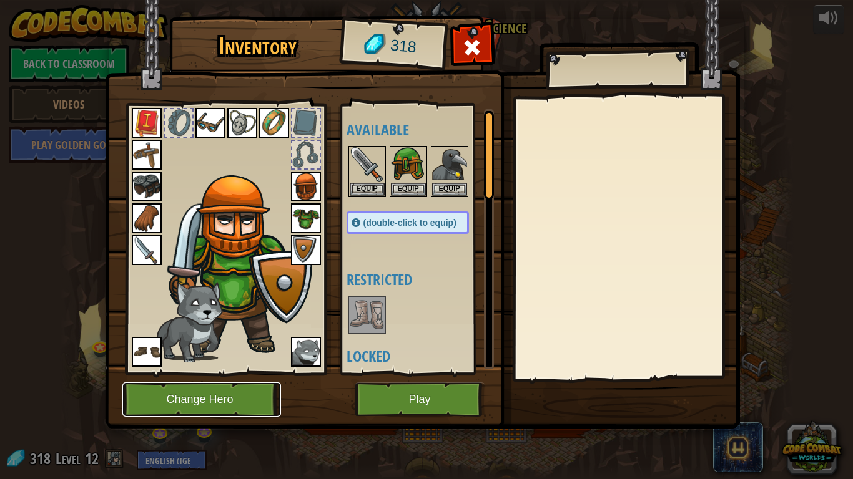
click at [175, 403] on button "Change Hero" at bounding box center [201, 400] width 159 height 34
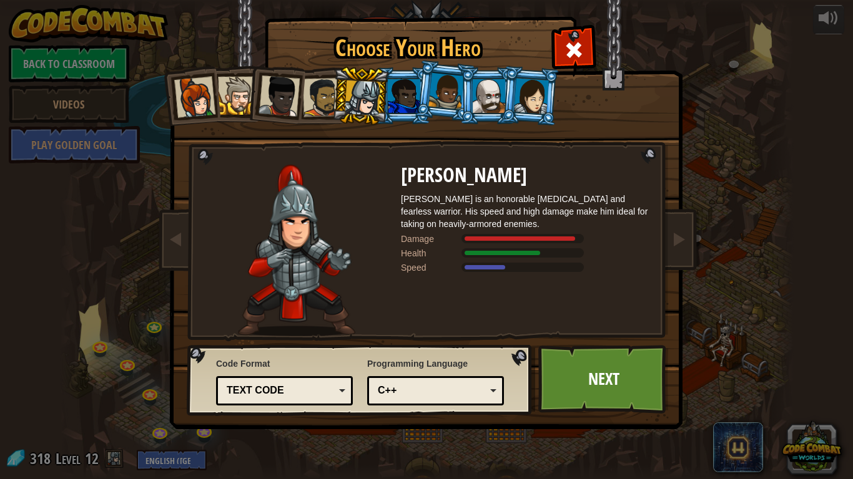
click at [383, 86] on li at bounding box center [360, 96] width 59 height 60
click at [528, 81] on div at bounding box center [531, 96] width 35 height 36
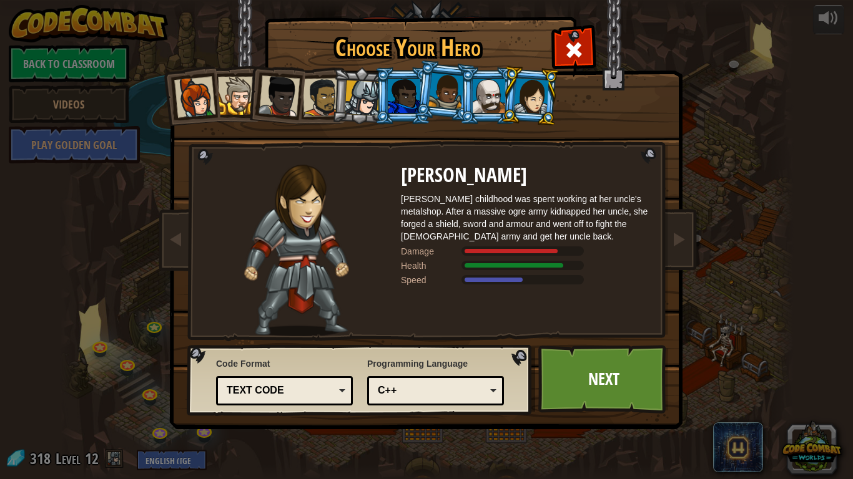
click at [477, 89] on div at bounding box center [488, 96] width 32 height 34
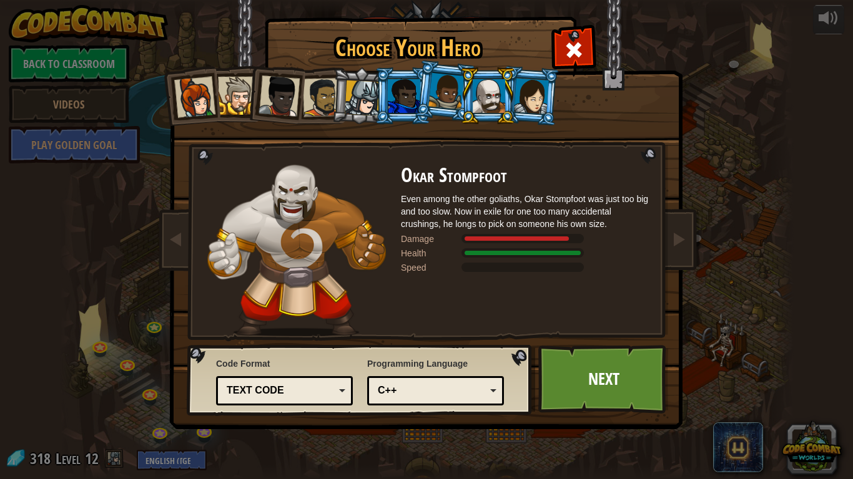
click at [520, 89] on div at bounding box center [531, 96] width 35 height 36
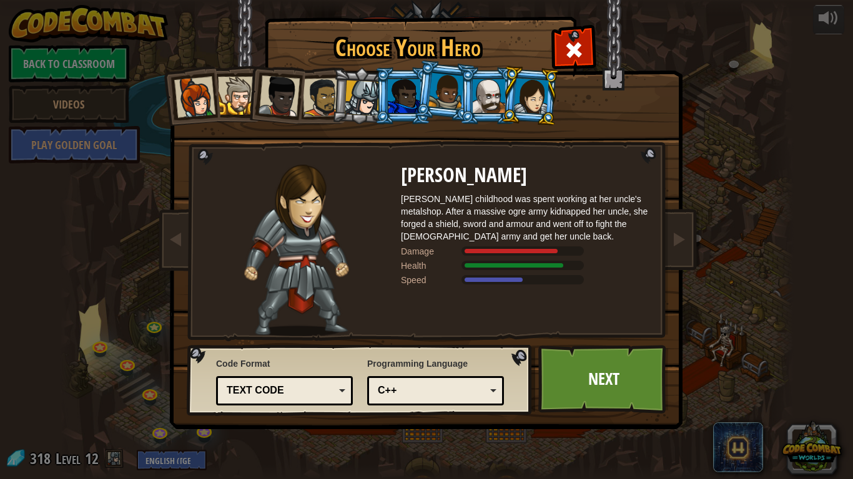
click at [409, 83] on div at bounding box center [404, 96] width 32 height 34
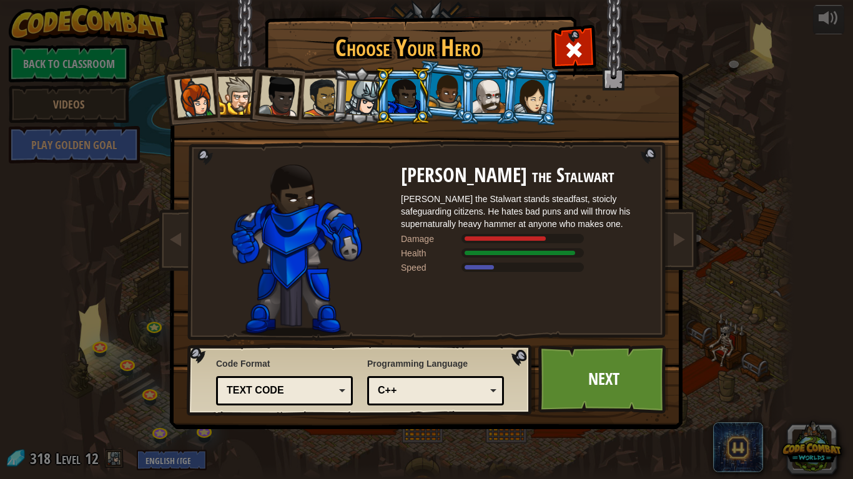
click at [383, 86] on li at bounding box center [402, 95] width 56 height 57
click at [208, 89] on div at bounding box center [194, 97] width 41 height 41
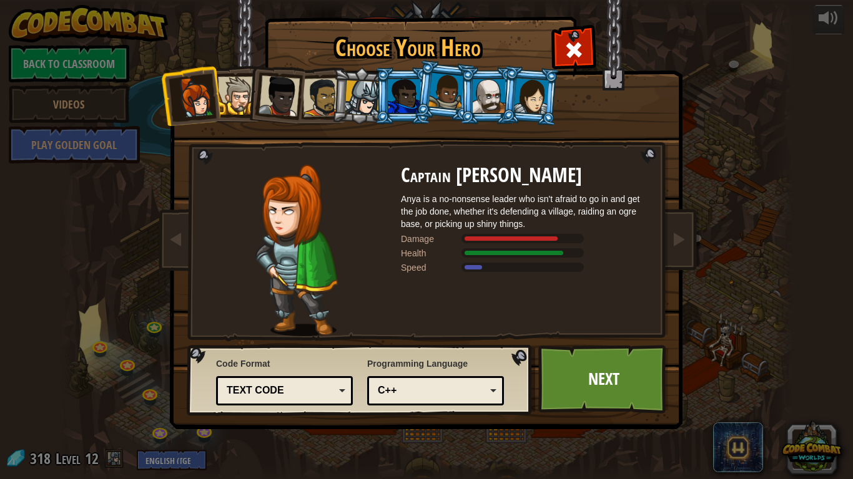
click at [262, 95] on div at bounding box center [278, 96] width 41 height 41
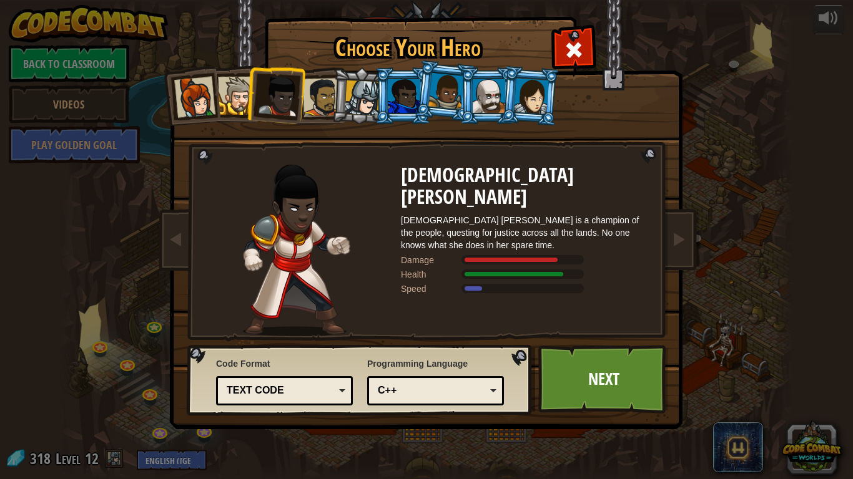
click at [320, 94] on div at bounding box center [322, 97] width 39 height 39
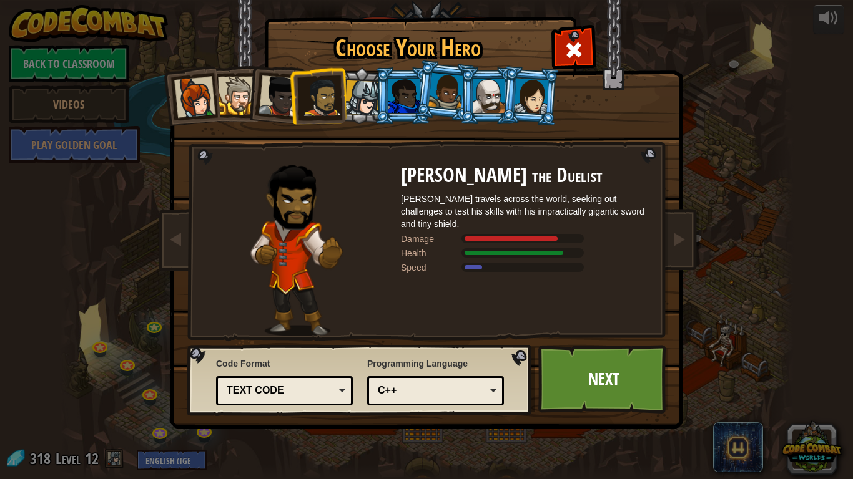
click at [359, 103] on div at bounding box center [363, 99] width 36 height 36
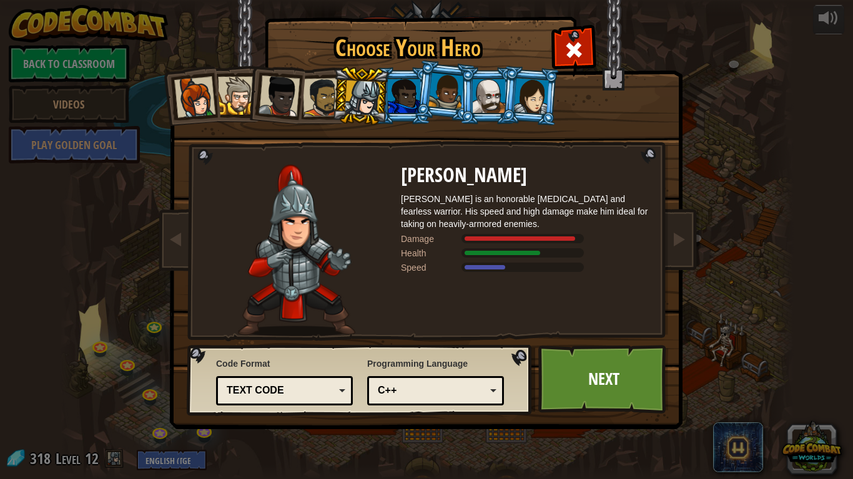
click at [540, 92] on div at bounding box center [531, 96] width 35 height 36
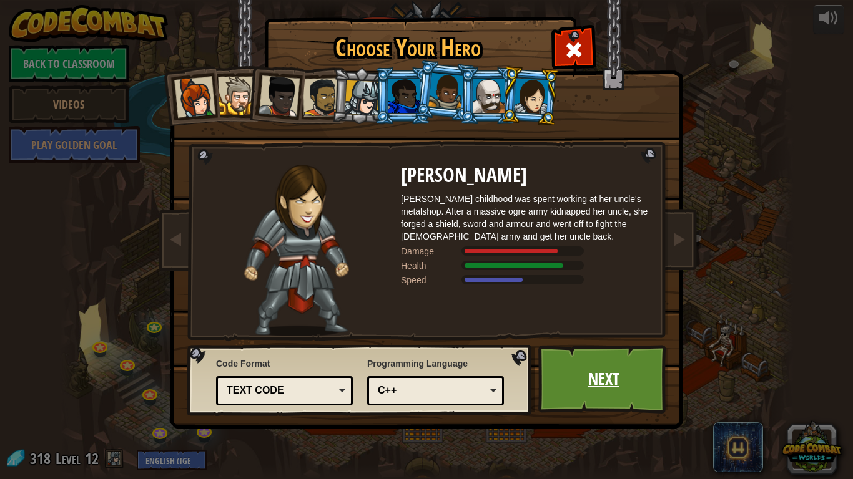
click at [628, 372] on link "Next" at bounding box center [603, 379] width 130 height 69
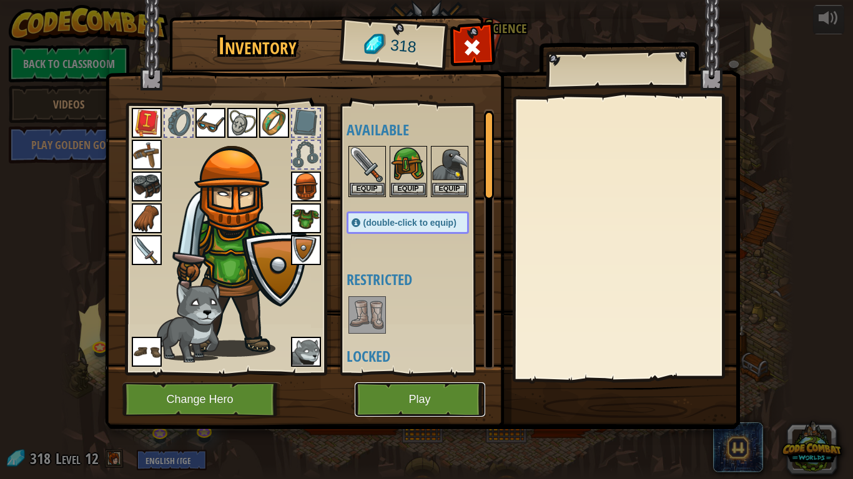
click at [414, 395] on button "Play" at bounding box center [419, 400] width 130 height 34
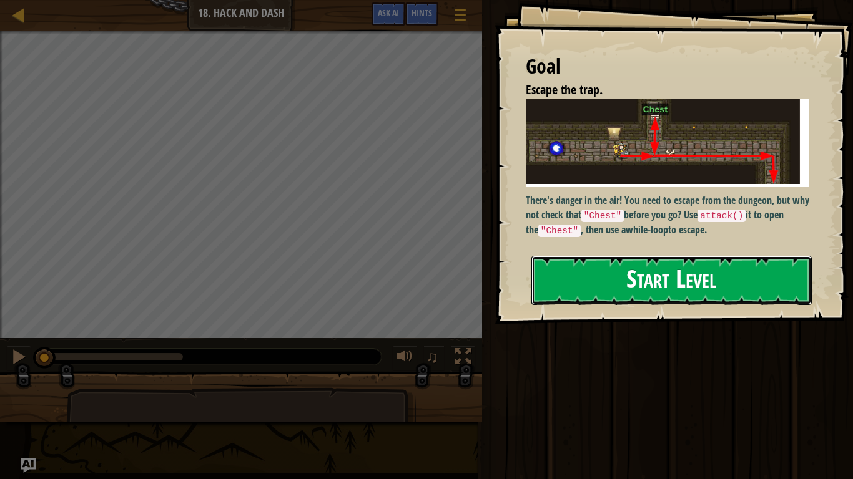
click at [624, 292] on button "Start Level" at bounding box center [671, 280] width 280 height 49
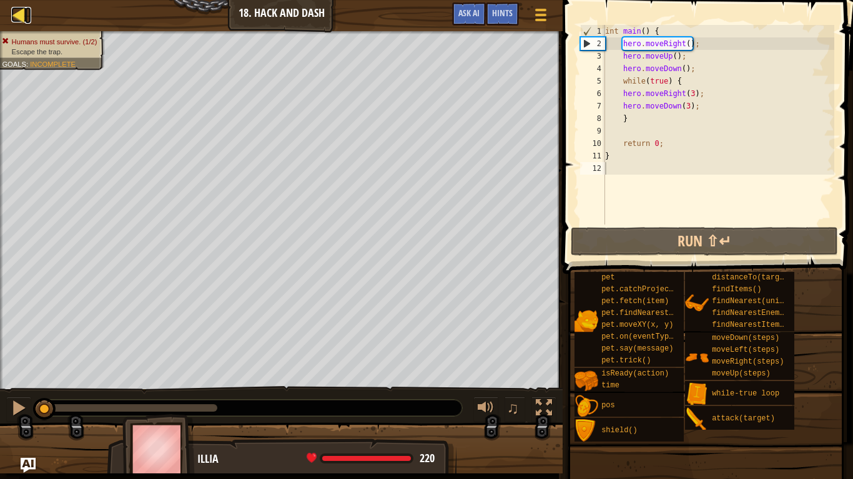
click at [25, 14] on div at bounding box center [19, 15] width 16 height 16
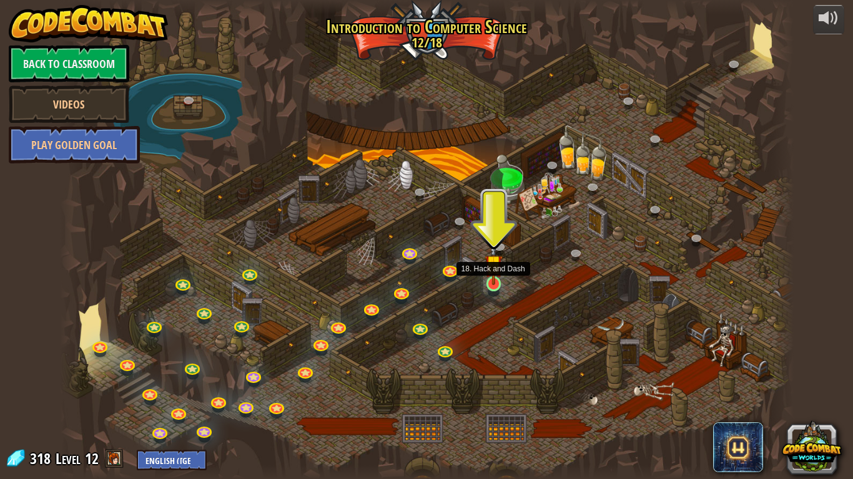
click at [497, 286] on div at bounding box center [493, 283] width 15 height 15
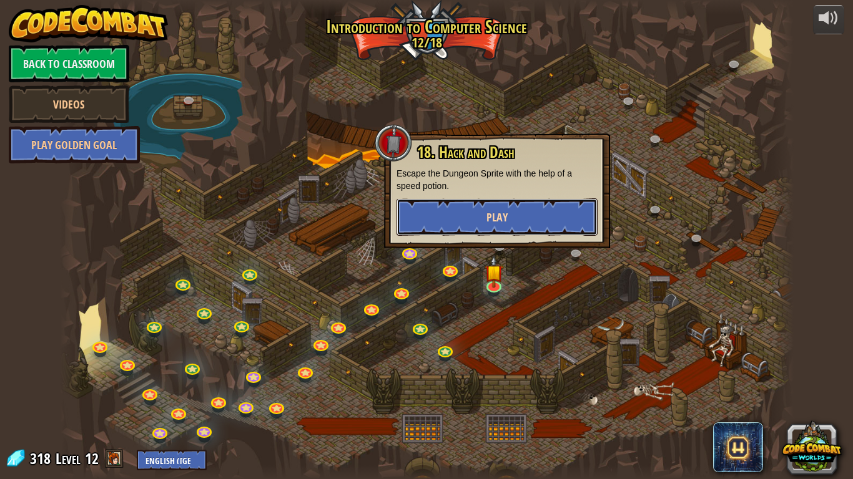
click at [472, 216] on button "Play" at bounding box center [496, 216] width 201 height 37
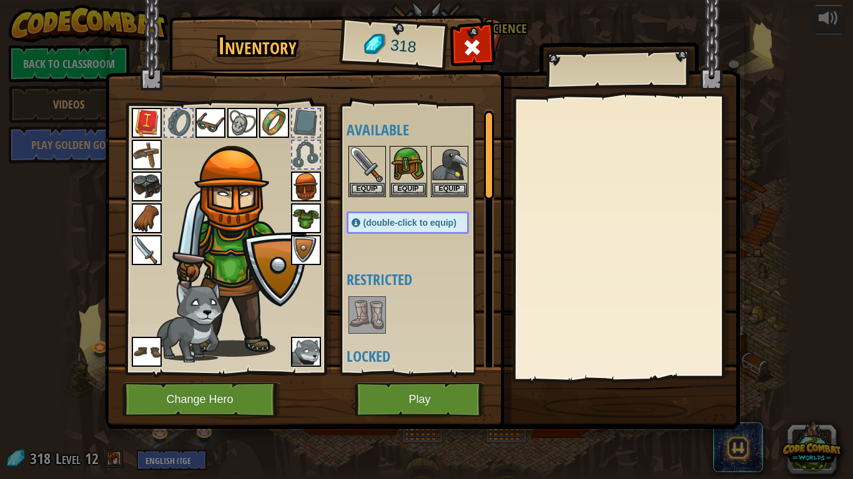
drag, startPoint x: 217, startPoint y: 374, endPoint x: 226, endPoint y: 395, distance: 22.4
click at [226, 395] on div "Inventory 318 Available Equip Equip Equip Equip Equip Equip Equip Equip Equip E…" at bounding box center [426, 225] width 635 height 412
click at [231, 397] on button "Change Hero" at bounding box center [201, 400] width 159 height 34
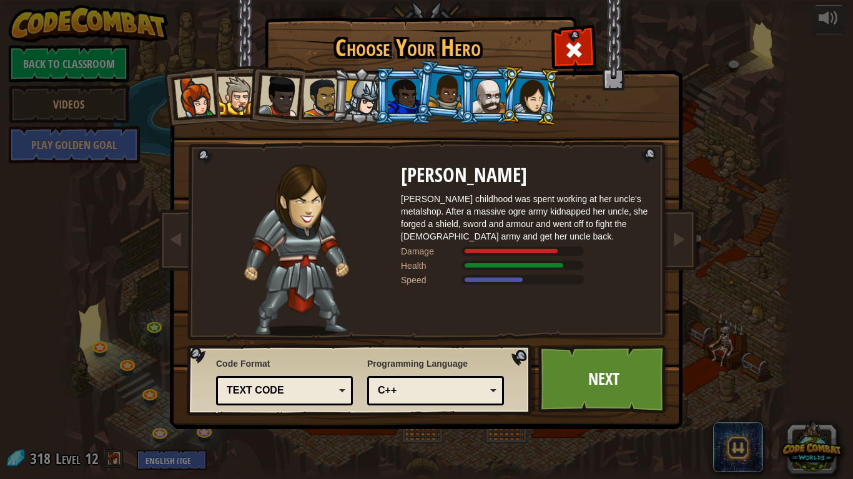
click at [356, 108] on div at bounding box center [363, 99] width 36 height 36
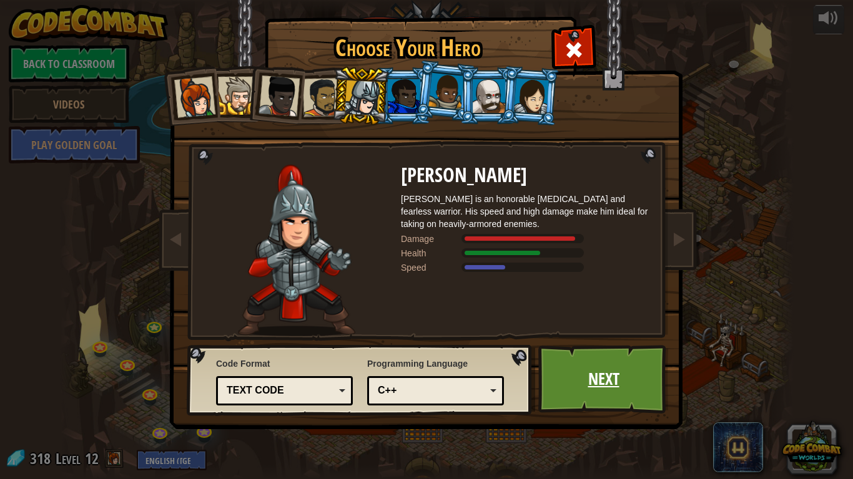
click at [627, 403] on link "Next" at bounding box center [603, 379] width 130 height 69
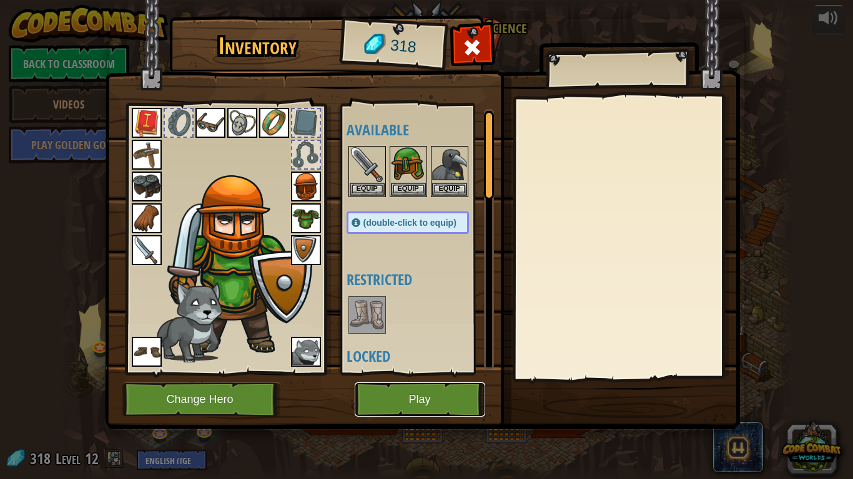
click at [451, 403] on button "Play" at bounding box center [419, 400] width 130 height 34
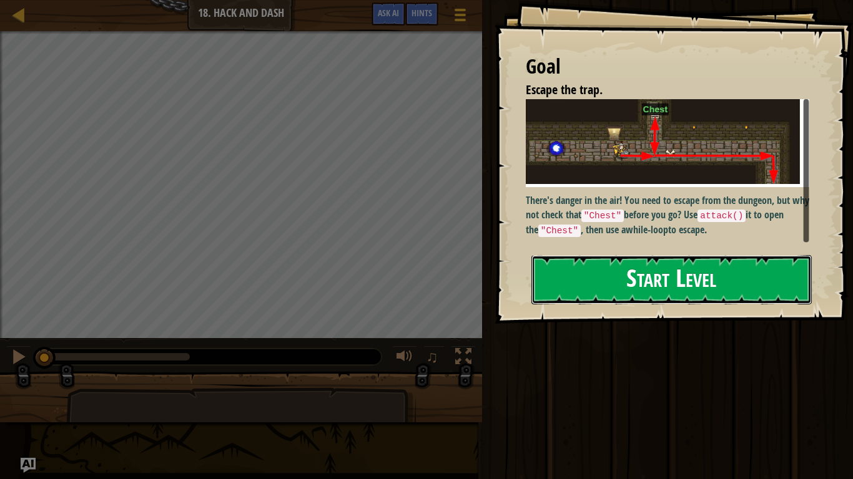
click at [634, 277] on button "Start Level" at bounding box center [671, 279] width 280 height 49
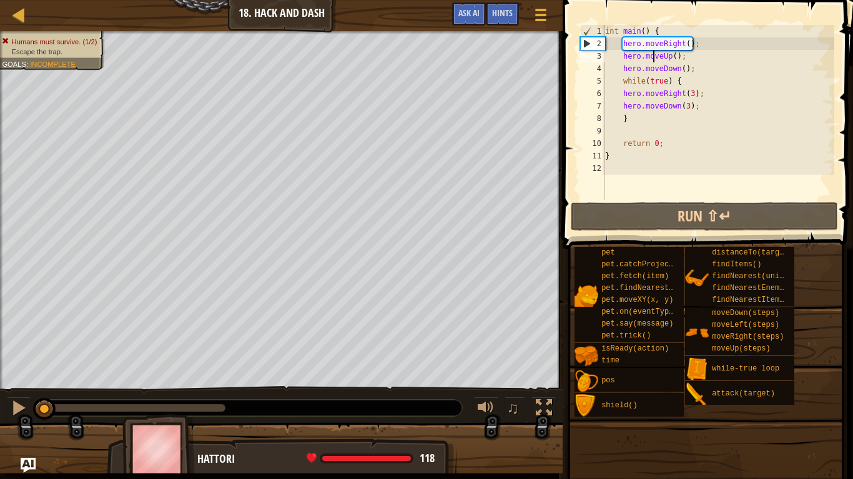
click at [651, 51] on div "int main ( ) { hero . moveRight ( ) ; hero . moveUp ( ) ; hero . moveDown ( ) ;…" at bounding box center [758, 125] width 312 height 200
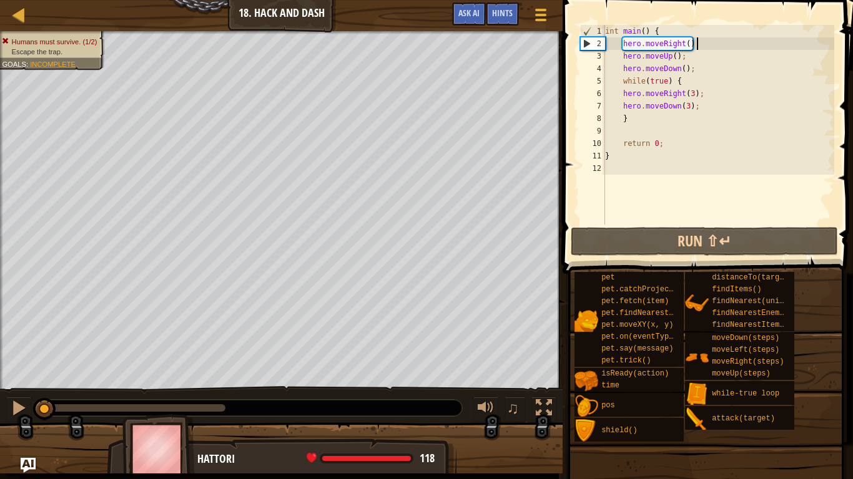
click at [695, 46] on div "int main ( ) { hero . moveRight ( ) ; hero . moveUp ( ) ; hero . moveDown ( ) ;…" at bounding box center [718, 137] width 232 height 225
type textarea "hero.moveUp();"
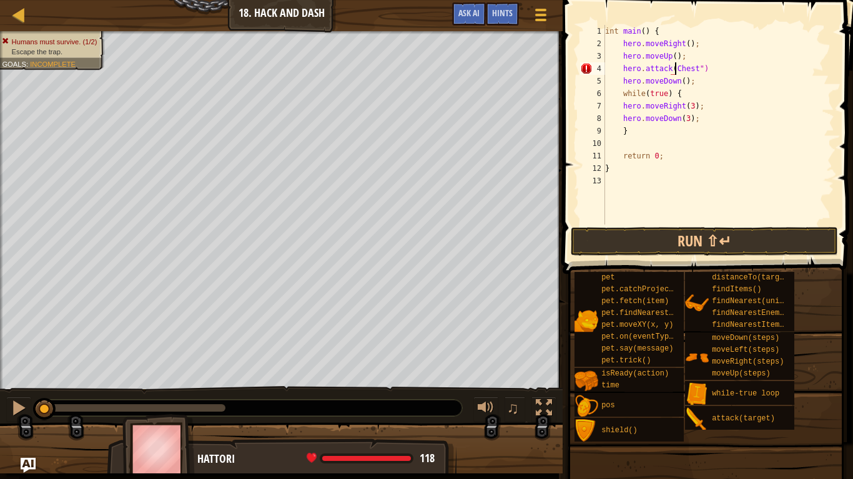
scroll to position [6, 11]
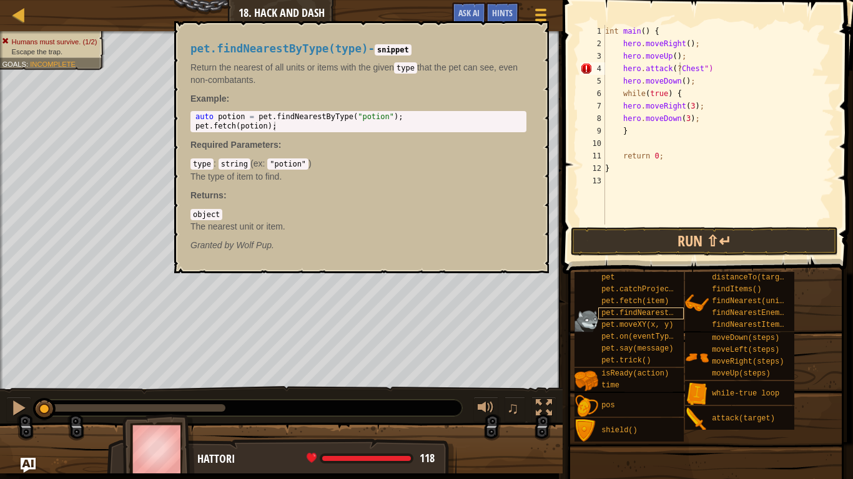
click at [609, 310] on span "pet.findNearestByType(type)" at bounding box center [661, 313] width 121 height 9
click at [688, 87] on div "int main ( ) { hero . moveRight ( ) ; hero . moveUp ( ) ; hero . attack ( " Che…" at bounding box center [718, 137] width 232 height 225
click at [724, 68] on div "int main ( ) { hero . moveRight ( ) ; hero . moveUp ( ) ; hero . attack ( " Che…" at bounding box center [718, 137] width 232 height 225
type textarea "hero.attack("Chest");"
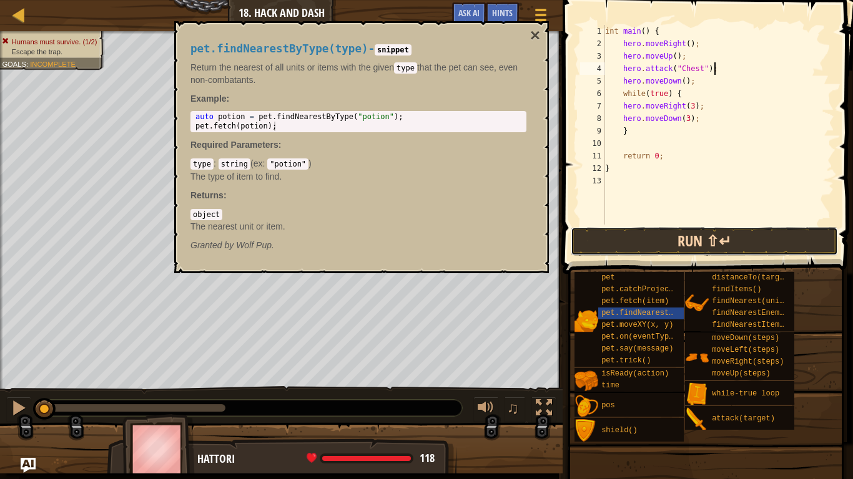
click at [640, 246] on button "Run ⇧↵" at bounding box center [703, 241] width 267 height 29
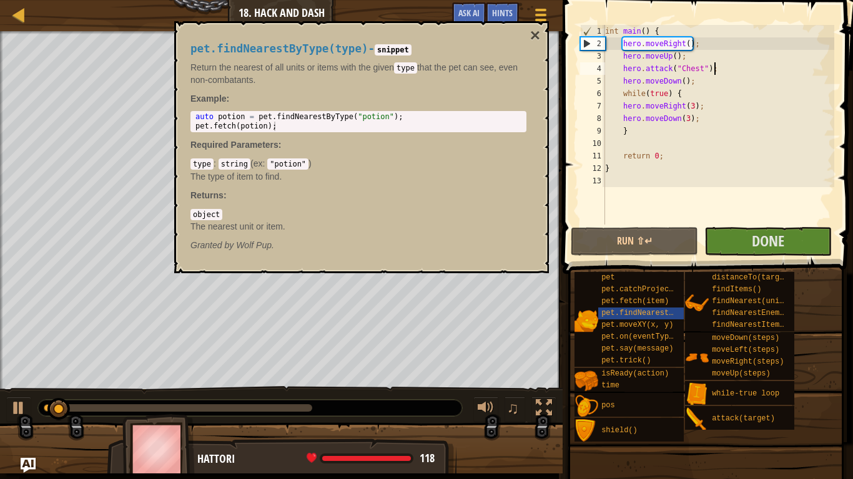
click at [540, 37] on div "pet.findNearestByType(type) - snippet Return the nearest of all units or items …" at bounding box center [361, 147] width 374 height 252
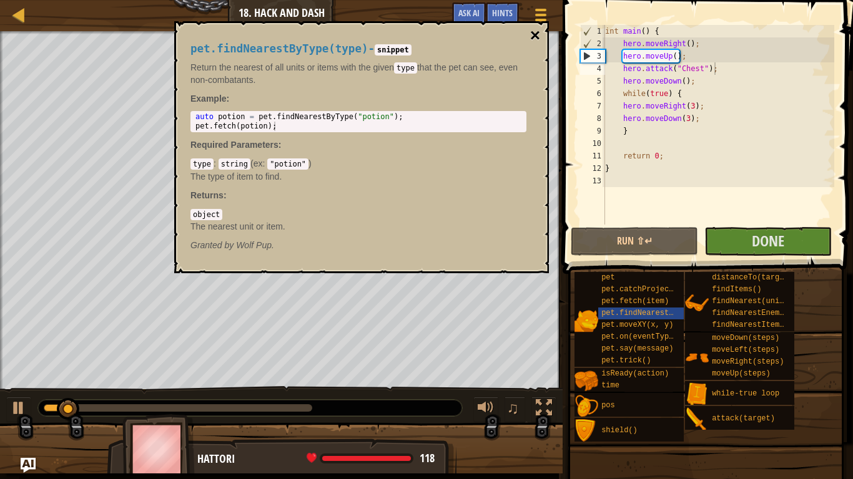
click at [535, 33] on button "×" at bounding box center [535, 35] width 10 height 17
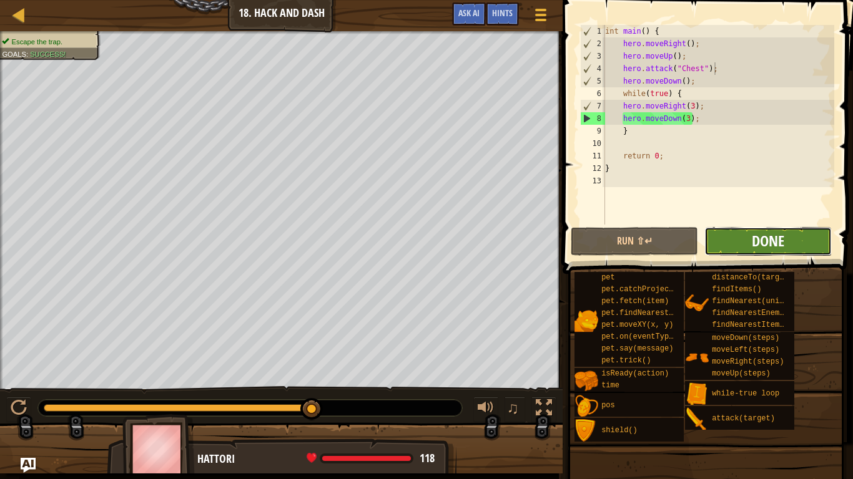
click at [771, 238] on span "Done" at bounding box center [767, 241] width 32 height 20
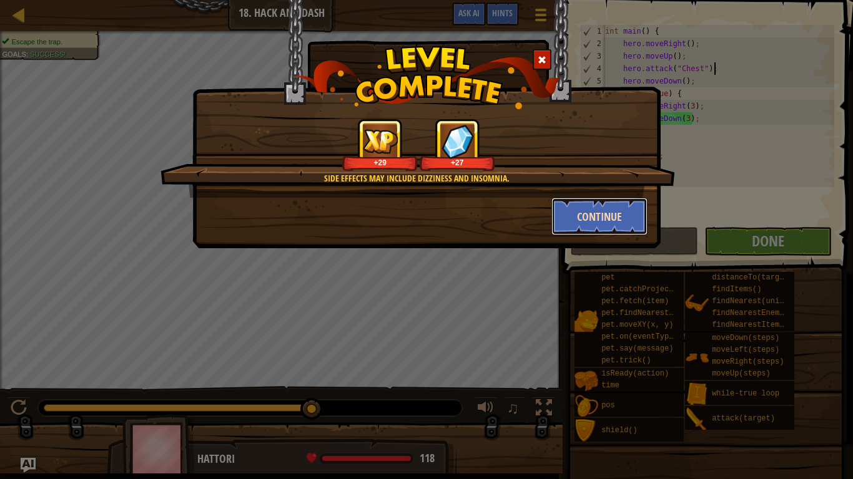
click at [617, 213] on button "Continue" at bounding box center [599, 216] width 97 height 37
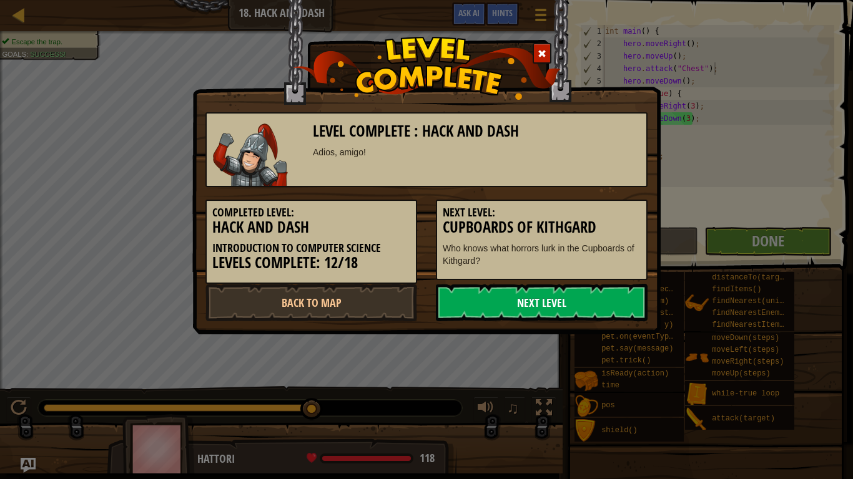
click at [562, 293] on link "Next Level" at bounding box center [542, 302] width 212 height 37
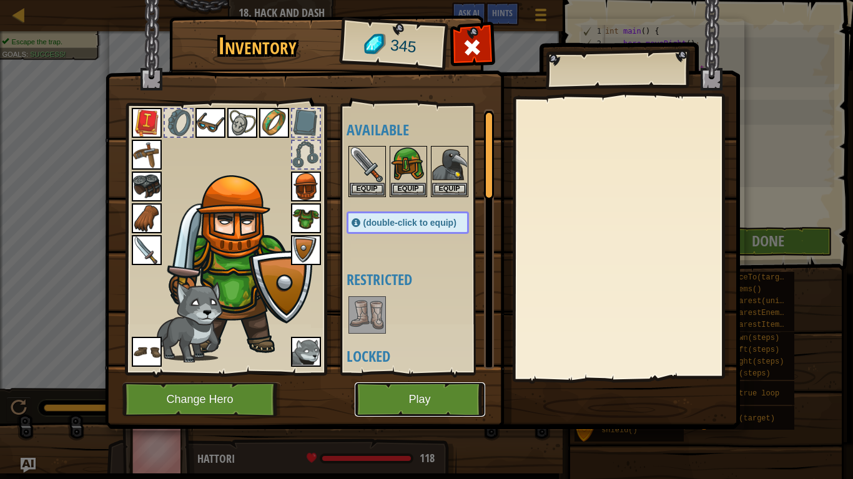
click at [443, 396] on button "Play" at bounding box center [419, 400] width 130 height 34
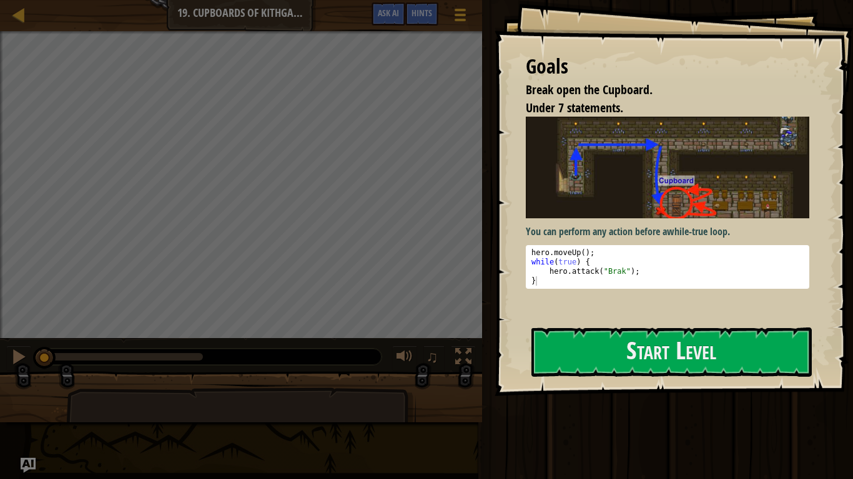
type textarea "hero.moveUp();"
click at [715, 250] on div "hero . moveUp ( ) ; while ( true ) { hero . attack ( " Brak " ) ; }" at bounding box center [667, 276] width 277 height 56
click at [685, 328] on button "Start Level" at bounding box center [671, 352] width 280 height 49
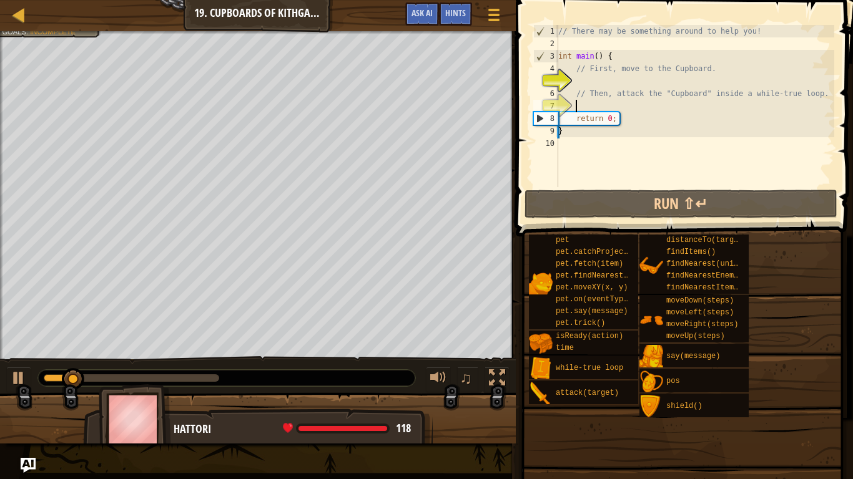
click at [625, 107] on div "// There may be something around to help you! int main ( ) { // First, move to …" at bounding box center [694, 118] width 278 height 187
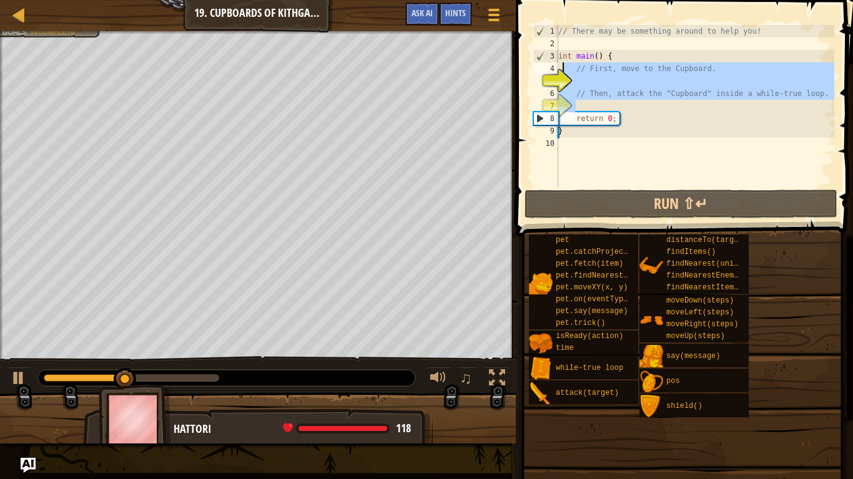
drag, startPoint x: 625, startPoint y: 107, endPoint x: 560, endPoint y: 64, distance: 77.9
click at [560, 64] on div "// There may be something around to help you! int main ( ) { // First, move to …" at bounding box center [694, 118] width 278 height 187
type textarea "// First, move to the Cupboard."
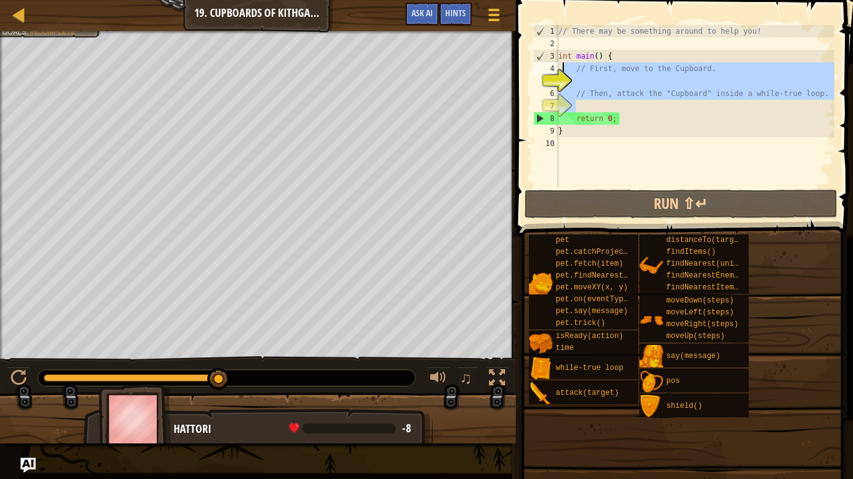
click at [655, 112] on div "// There may be something around to help you! int main ( ) { // First, move to …" at bounding box center [694, 106] width 278 height 162
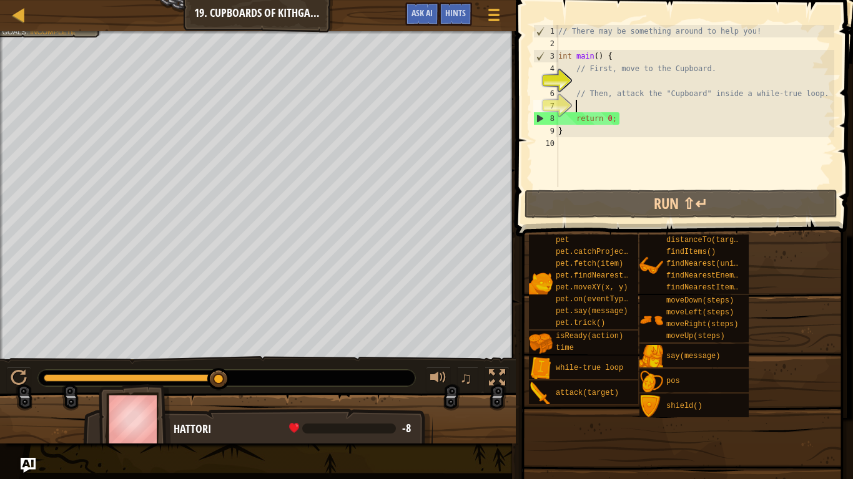
type textarea "// Then, attack the "Cupboard" inside a while-true loop."
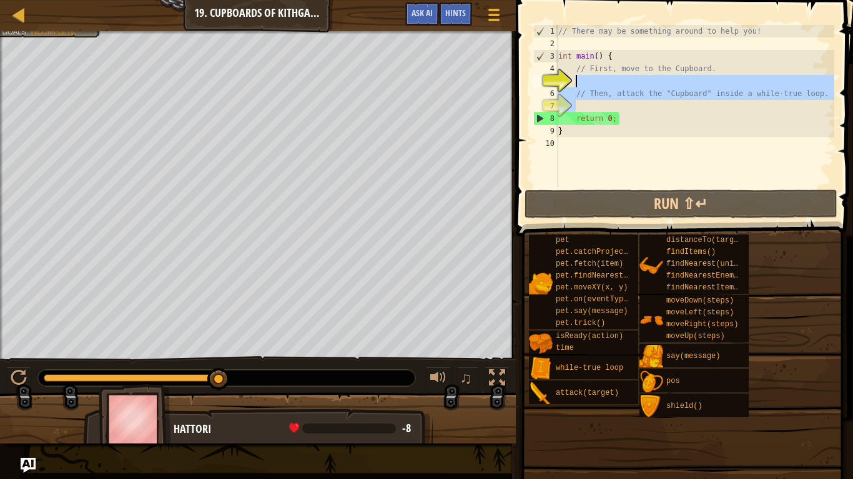
type textarea "// First, move to the Cupboard."
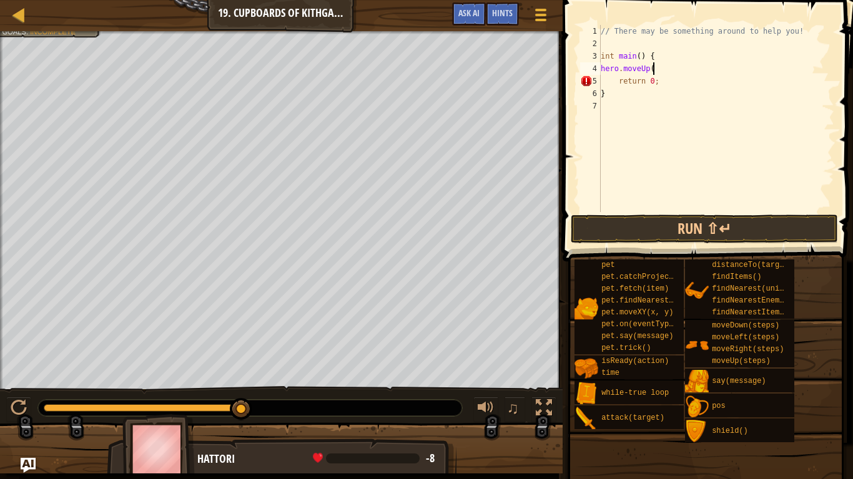
scroll to position [6, 7]
type textarea "hero.moveUp();"
type textarea "hero.moveRight(2);"
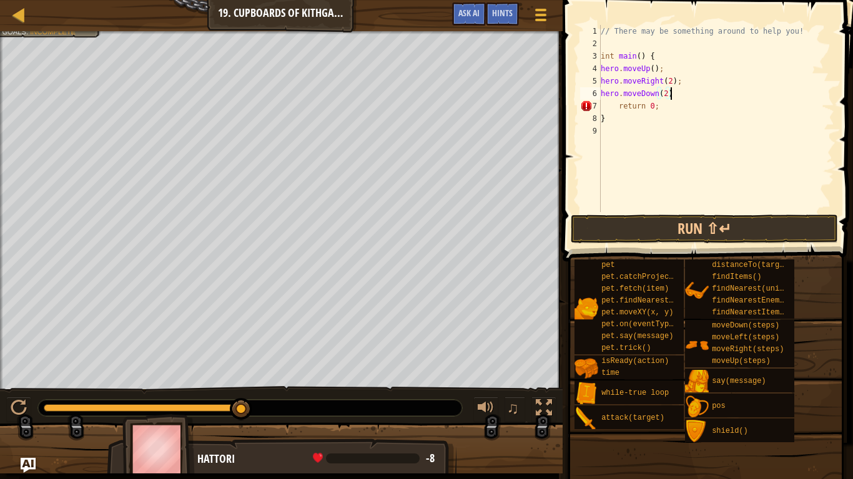
type textarea "hero.moveDown(2);"
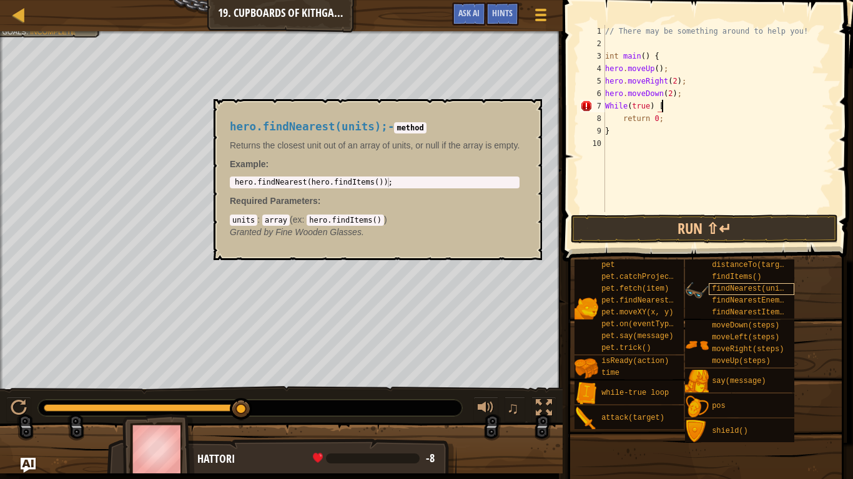
scroll to position [6, 7]
type textarea "While(true) ["
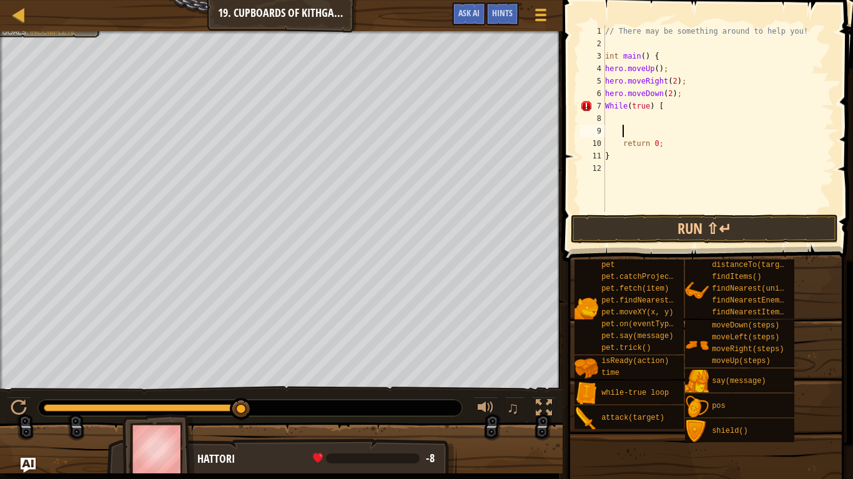
click at [726, 122] on div "// There may be something around to help you! int main ( ) { hero . moveUp ( ) …" at bounding box center [718, 131] width 232 height 212
click at [715, 102] on div "// There may be something around to help you! int main ( ) { hero . moveUp ( ) …" at bounding box center [718, 131] width 232 height 212
type textarea "While(true) {"
type textarea "}"
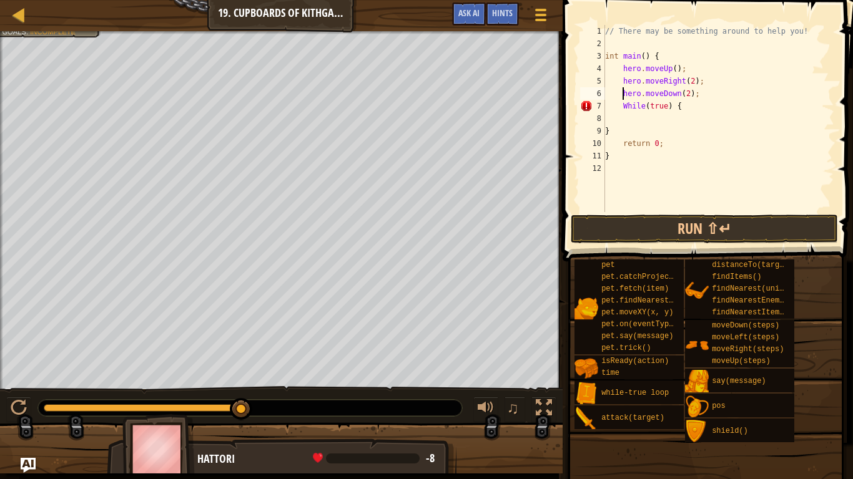
type textarea "While(true) {"
click at [654, 112] on div "// There may be something around to help you! int main ( ) { hero . moveUp ( ) …" at bounding box center [718, 131] width 232 height 212
click at [683, 219] on button "Run ⇧↵" at bounding box center [703, 229] width 267 height 29
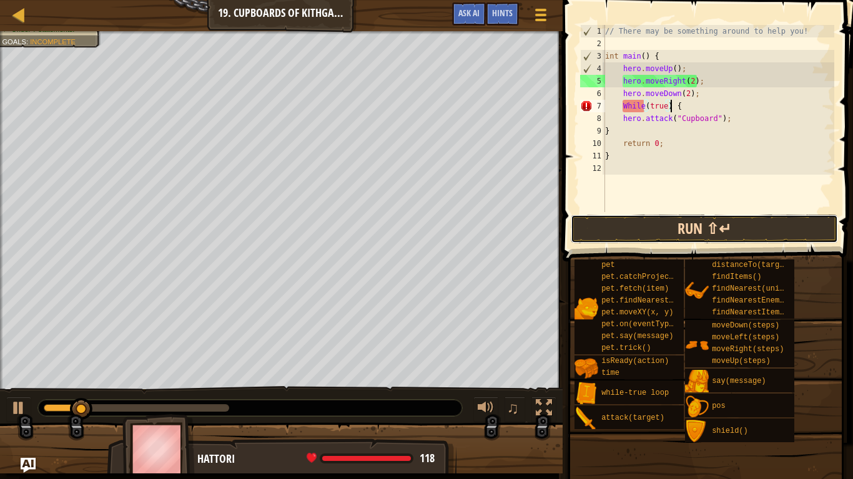
click at [683, 219] on button "Run ⇧↵" at bounding box center [703, 229] width 267 height 29
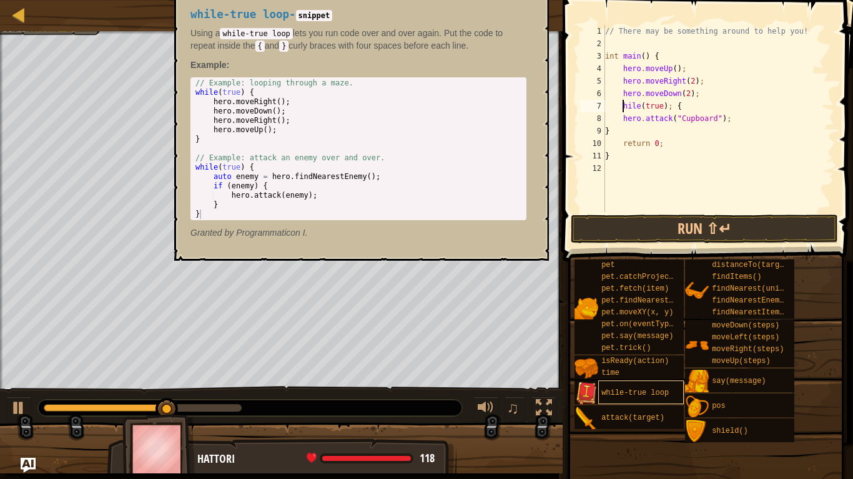
type textarea "while(true); {"
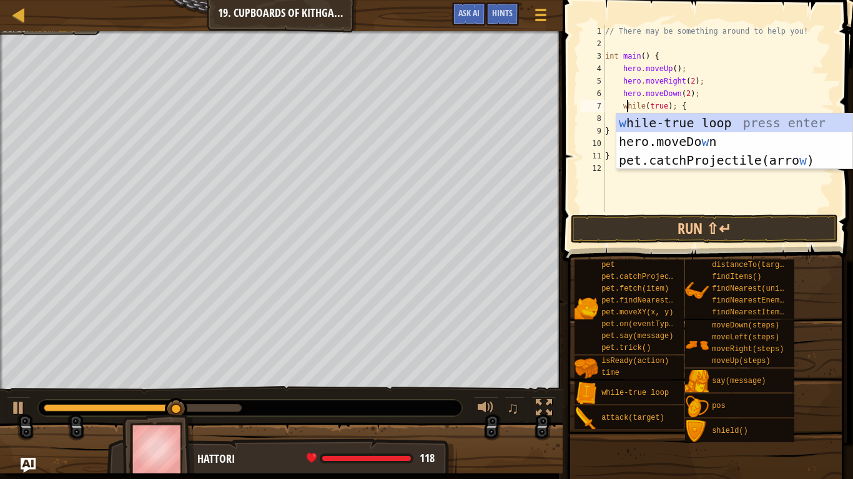
click at [634, 210] on div "// There may be something around to help you! int main ( ) { hero . moveUp ( ) …" at bounding box center [718, 131] width 232 height 212
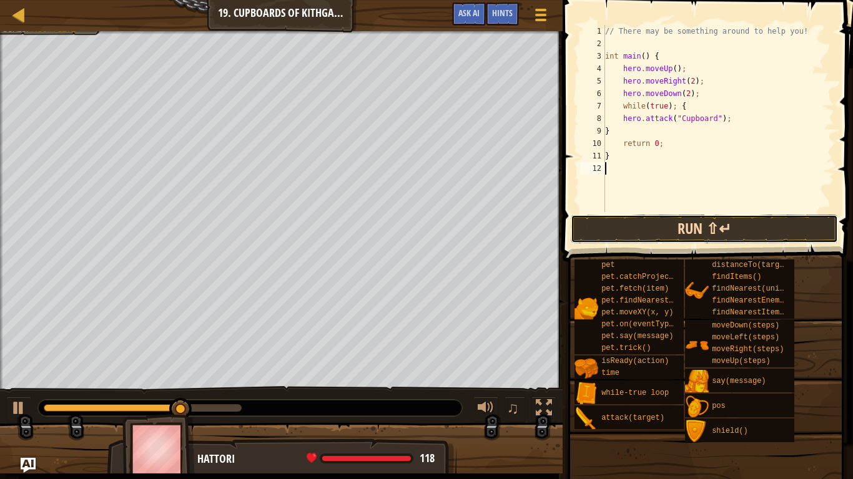
click at [646, 225] on button "Run ⇧↵" at bounding box center [703, 229] width 267 height 29
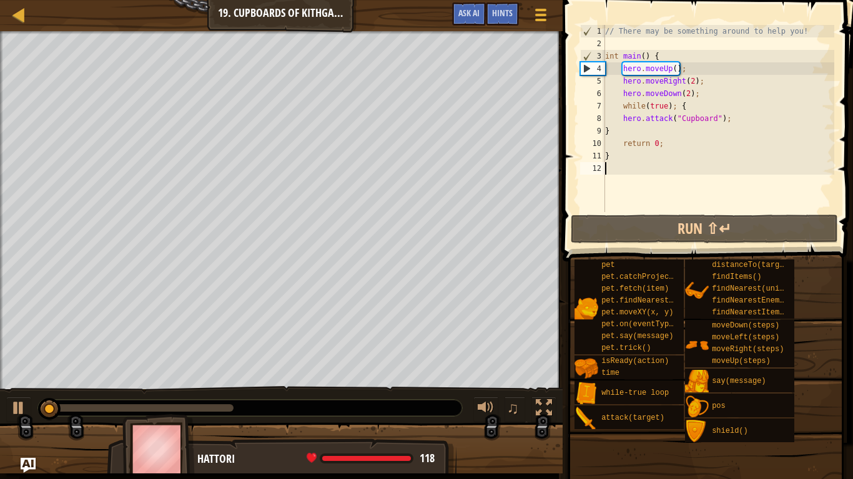
click at [676, 105] on div "// There may be something around to help you! int main ( ) { hero . moveUp ( ) …" at bounding box center [718, 131] width 232 height 212
type textarea "while(true) {"
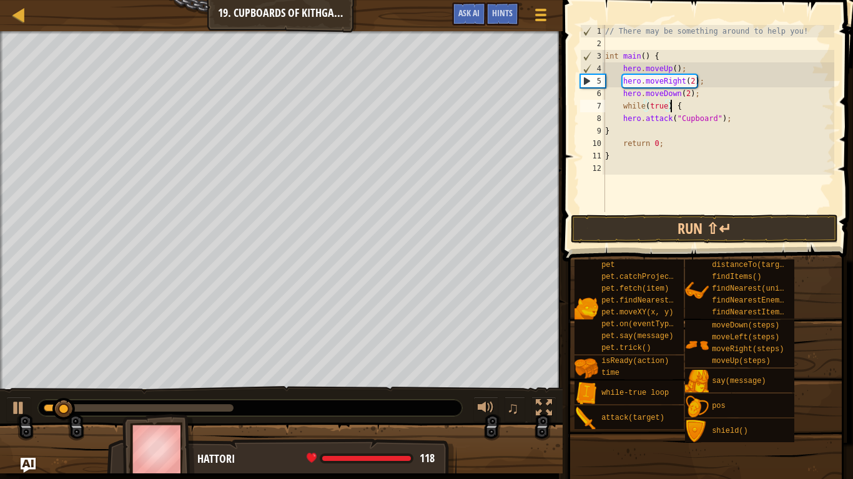
click at [706, 203] on div "// There may be something around to help you! int main ( ) { hero . moveUp ( ) …" at bounding box center [718, 131] width 232 height 212
click at [715, 225] on button "Run ⇧↵" at bounding box center [703, 229] width 267 height 29
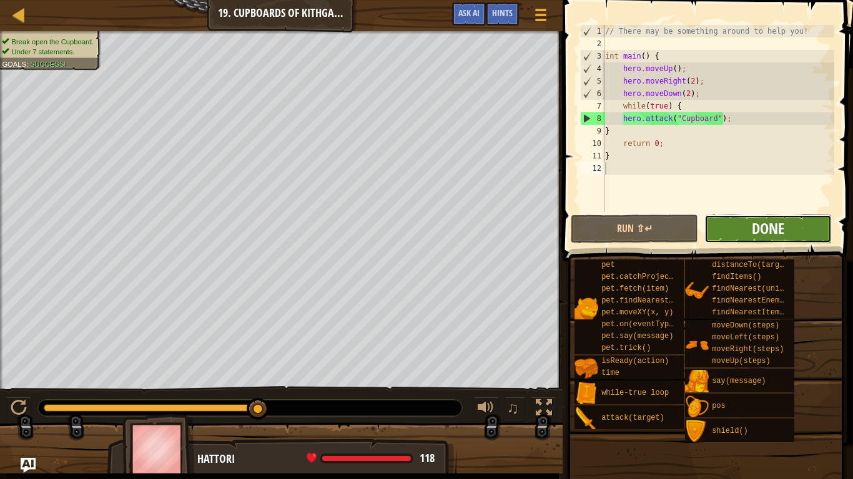
click at [772, 228] on span "Done" at bounding box center [767, 228] width 32 height 20
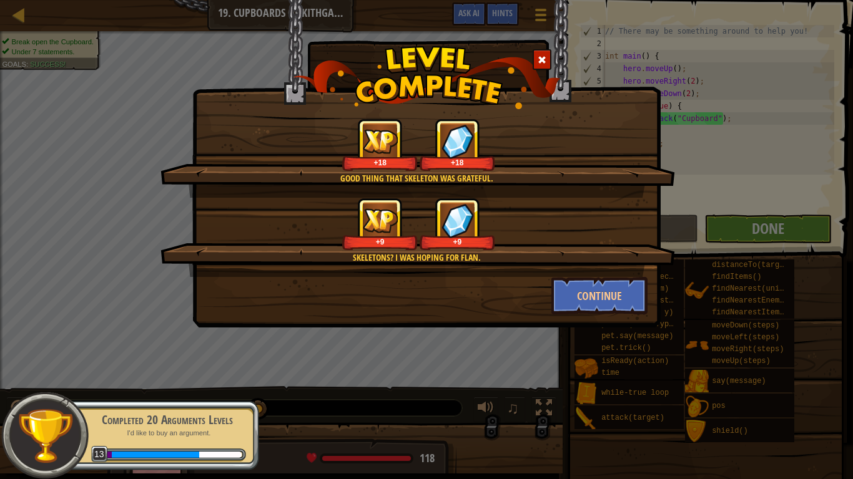
click at [748, 165] on div "Good thing that Skeleton was grateful. +18 +18 Skeletons? I was hoping for Flan…" at bounding box center [426, 239] width 853 height 479
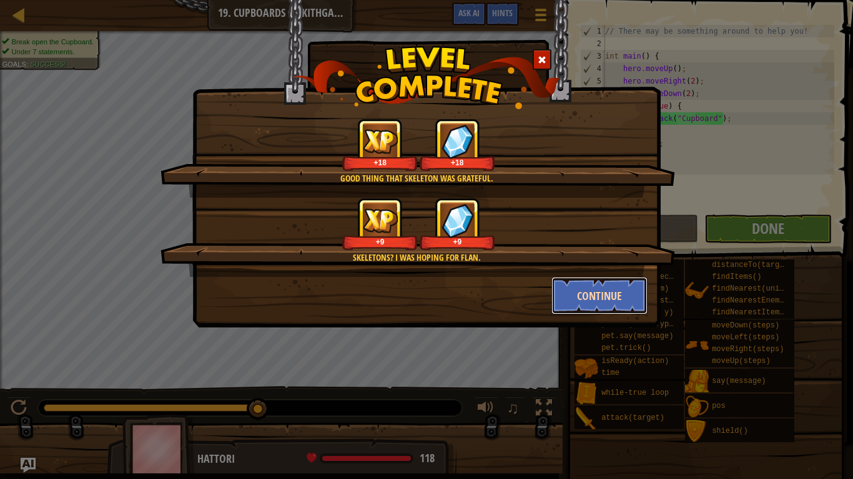
click at [623, 285] on button "Continue" at bounding box center [599, 295] width 97 height 37
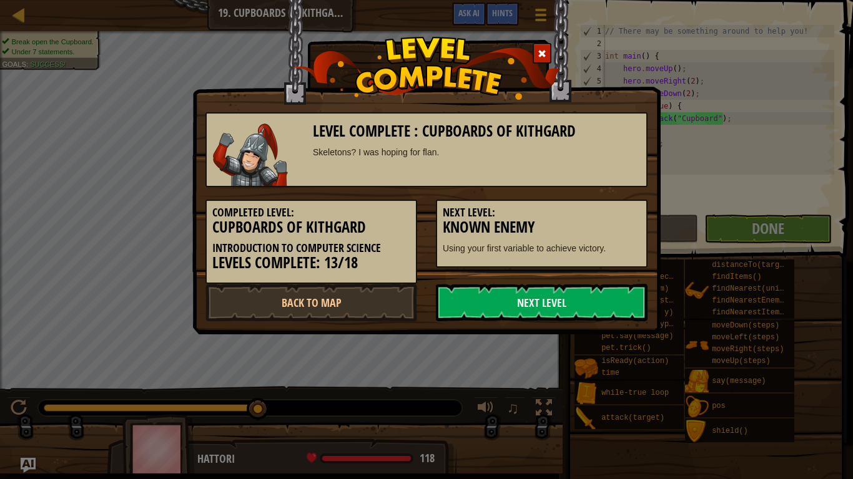
click at [623, 285] on link "Next Level" at bounding box center [542, 302] width 212 height 37
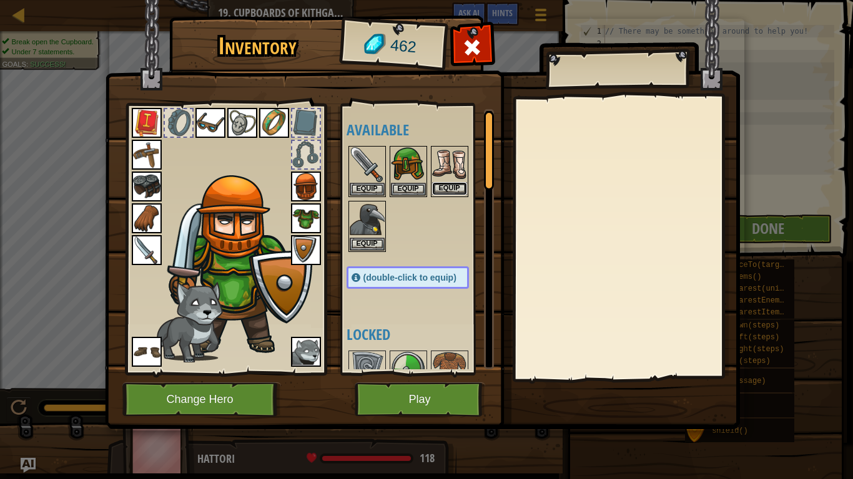
click at [460, 191] on button "Equip" at bounding box center [449, 188] width 35 height 13
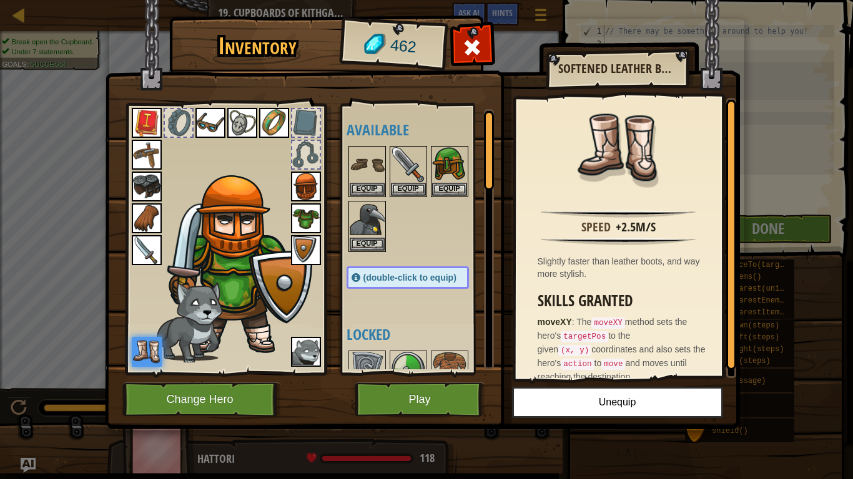
click at [457, 243] on div at bounding box center [419, 199] width 147 height 110
click at [313, 131] on div at bounding box center [305, 122] width 27 height 27
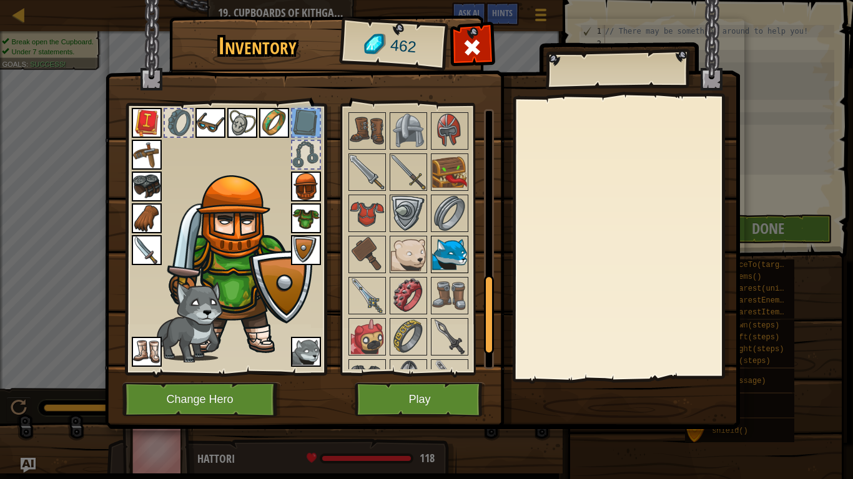
scroll to position [638, 0]
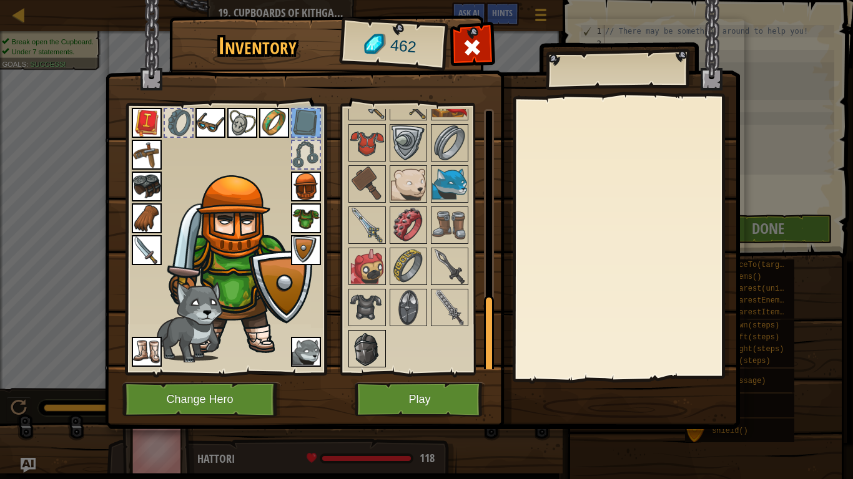
click at [364, 354] on img at bounding box center [366, 348] width 35 height 35
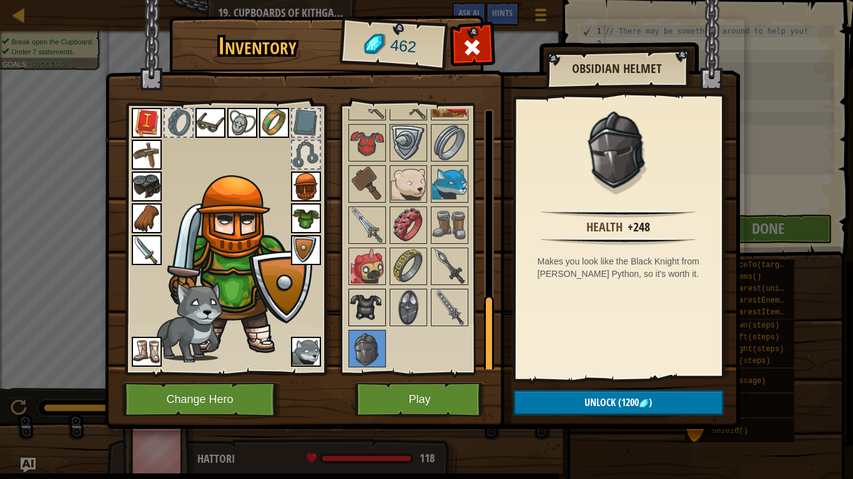
click at [374, 311] on img at bounding box center [366, 307] width 35 height 35
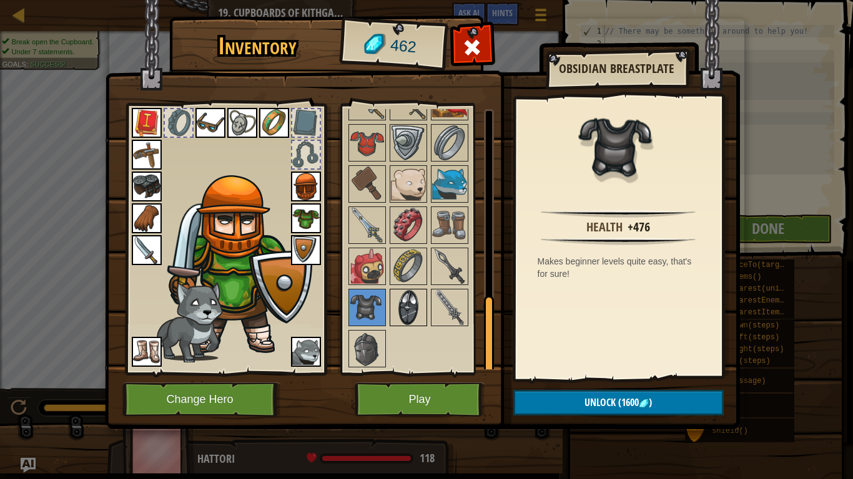
click at [399, 303] on img at bounding box center [408, 307] width 35 height 35
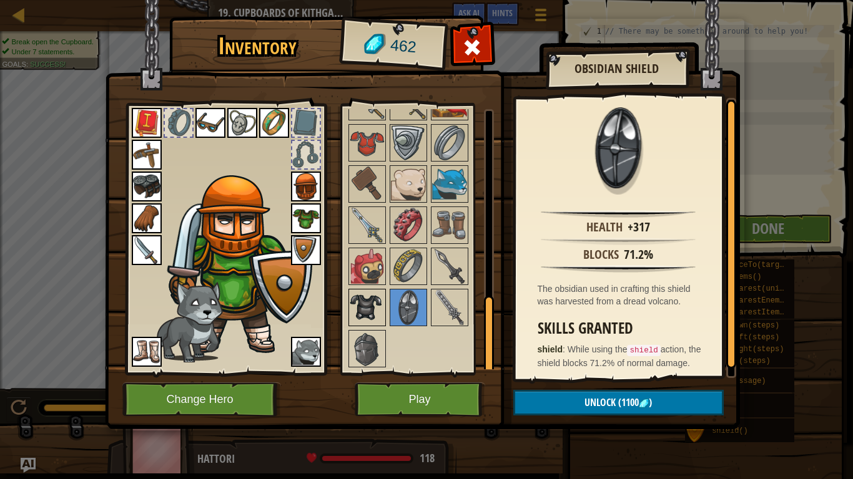
click at [358, 305] on img at bounding box center [366, 307] width 35 height 35
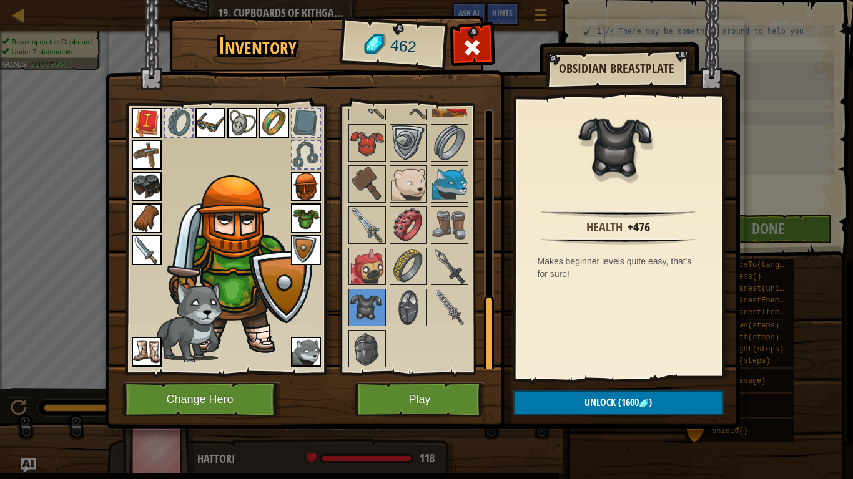
click at [346, 335] on div at bounding box center [419, 39] width 147 height 659
click at [351, 348] on img at bounding box center [366, 348] width 35 height 35
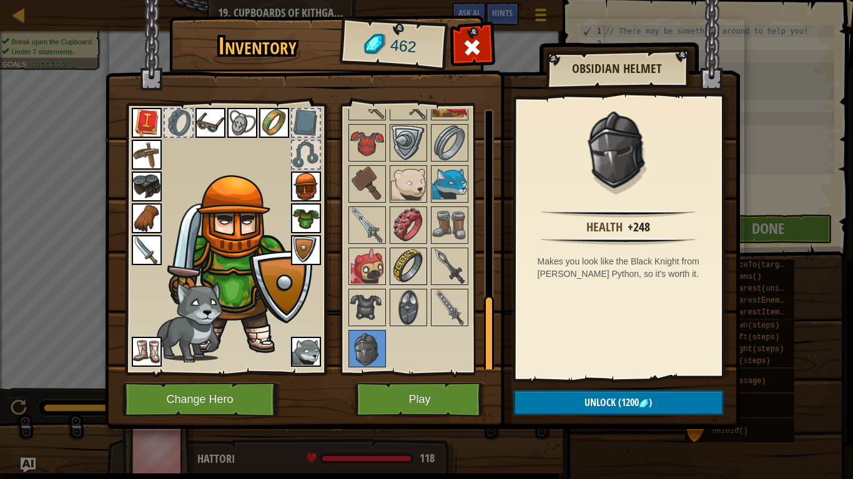
click at [414, 271] on img at bounding box center [408, 266] width 35 height 35
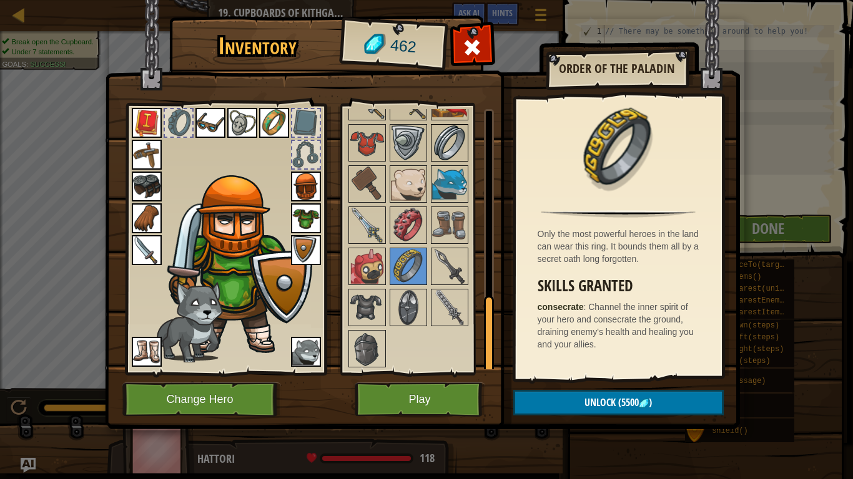
click at [457, 157] on img at bounding box center [449, 142] width 35 height 35
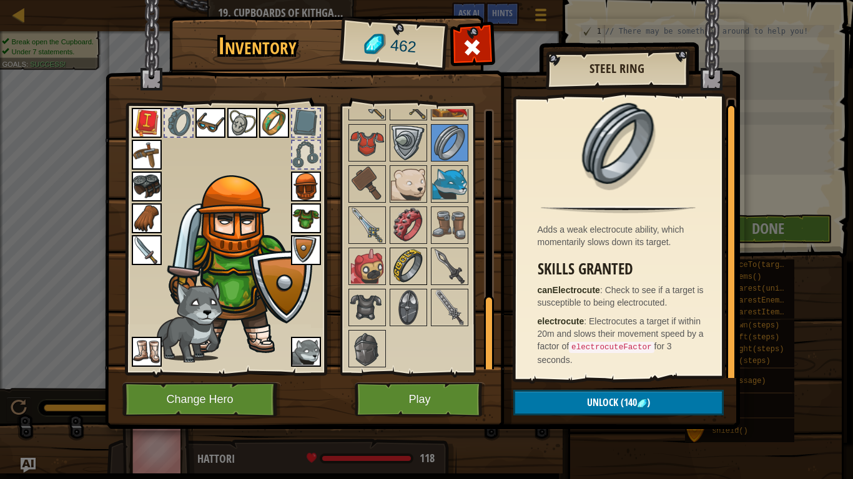
click at [391, 260] on img at bounding box center [408, 266] width 35 height 35
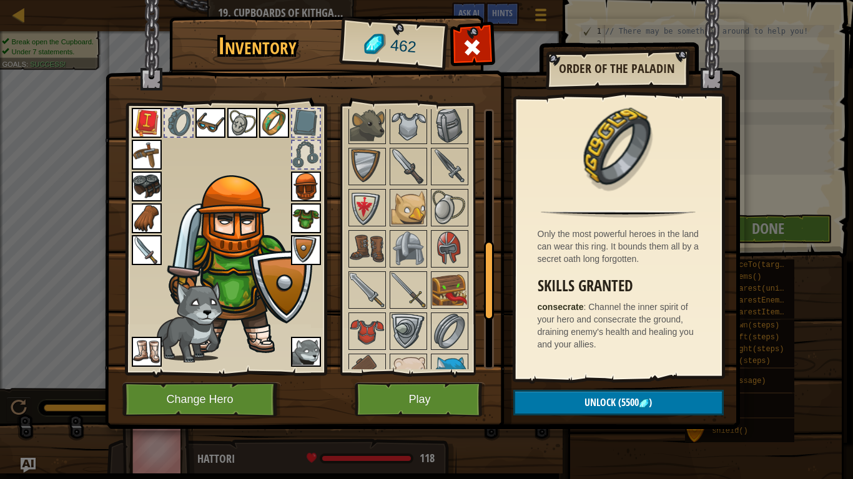
scroll to position [440, 0]
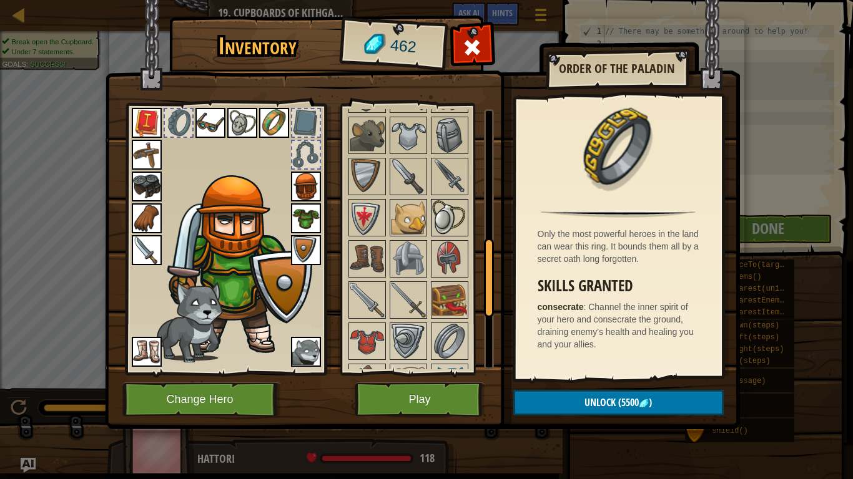
click at [444, 225] on img at bounding box center [449, 217] width 35 height 35
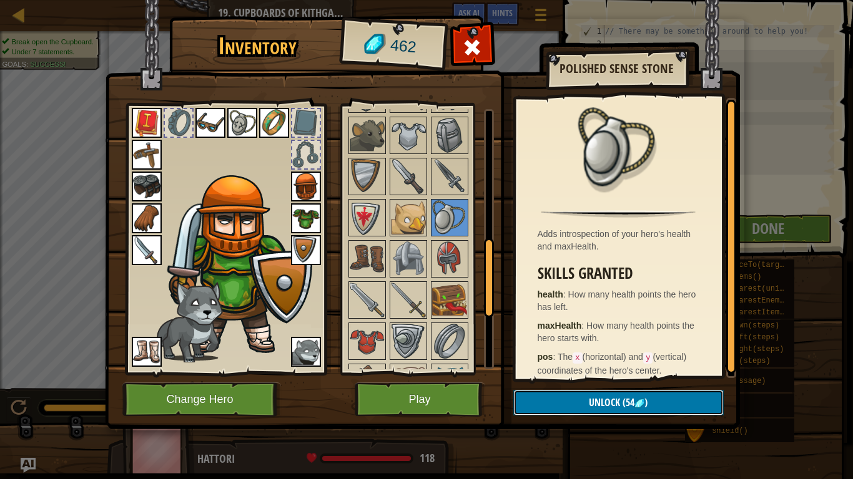
click at [613, 403] on span "Unlock" at bounding box center [604, 403] width 31 height 14
click at [613, 403] on button "Confirm" at bounding box center [618, 403] width 210 height 26
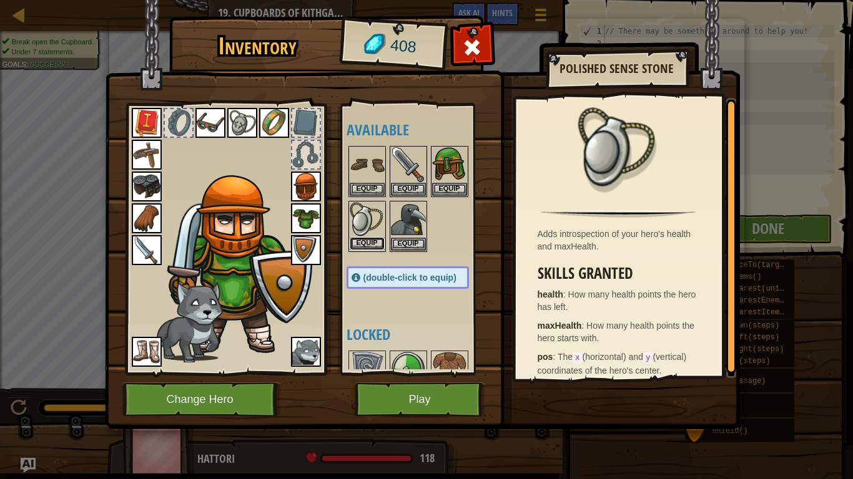
click at [366, 242] on button "Equip" at bounding box center [366, 243] width 35 height 13
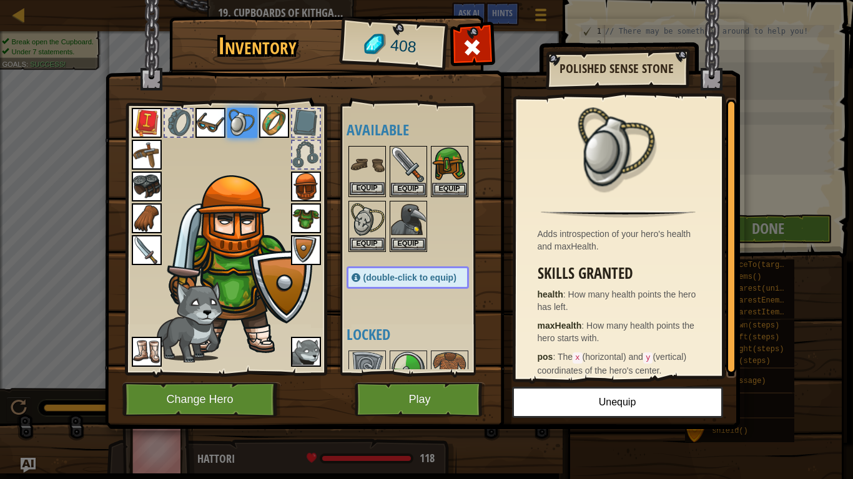
click at [368, 164] on img at bounding box center [366, 164] width 35 height 35
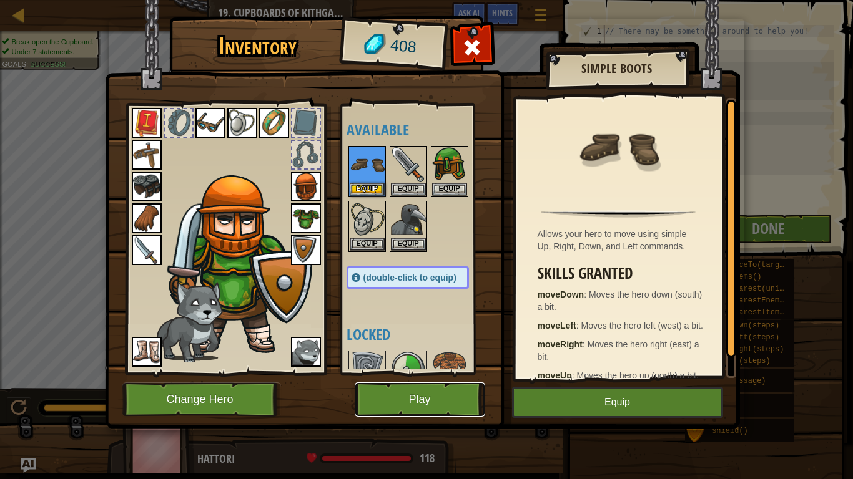
click at [408, 403] on button "Play" at bounding box center [419, 400] width 130 height 34
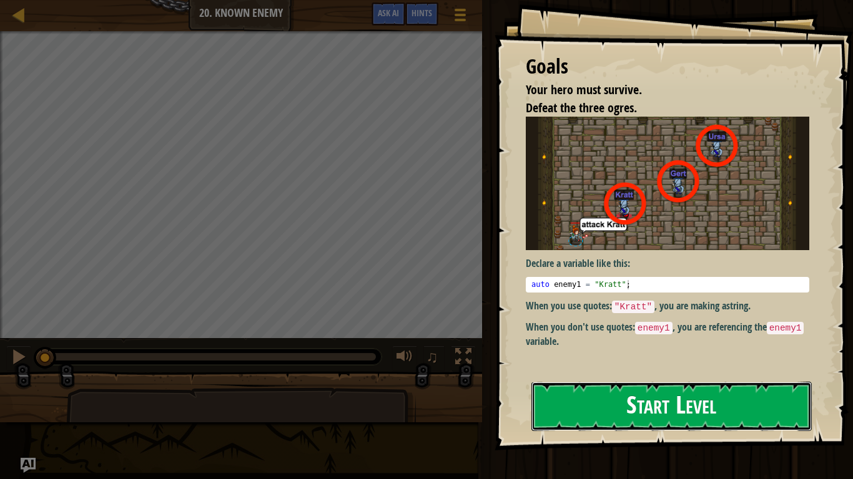
click at [636, 401] on button "Start Level" at bounding box center [671, 406] width 280 height 49
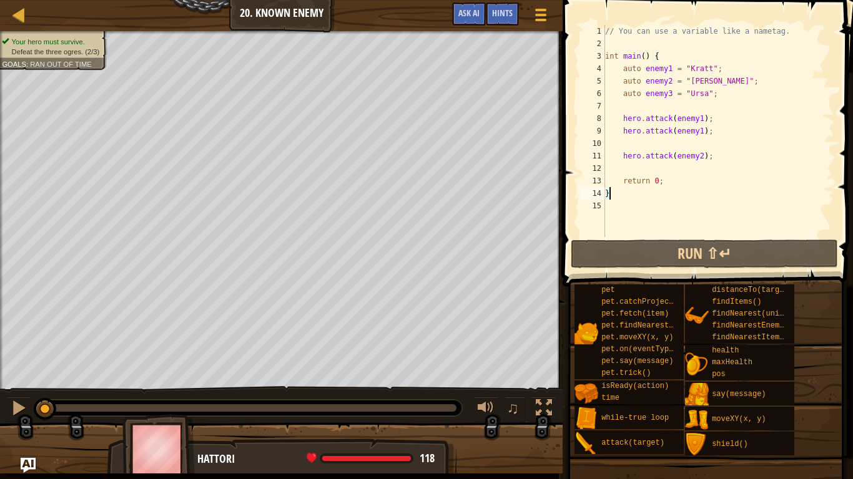
click at [768, 148] on div "// You can use a variable like a nametag. int main ( ) { auto enemy1 = " Kratt …" at bounding box center [718, 143] width 232 height 237
type textarea "hero.attack(enemy2);"
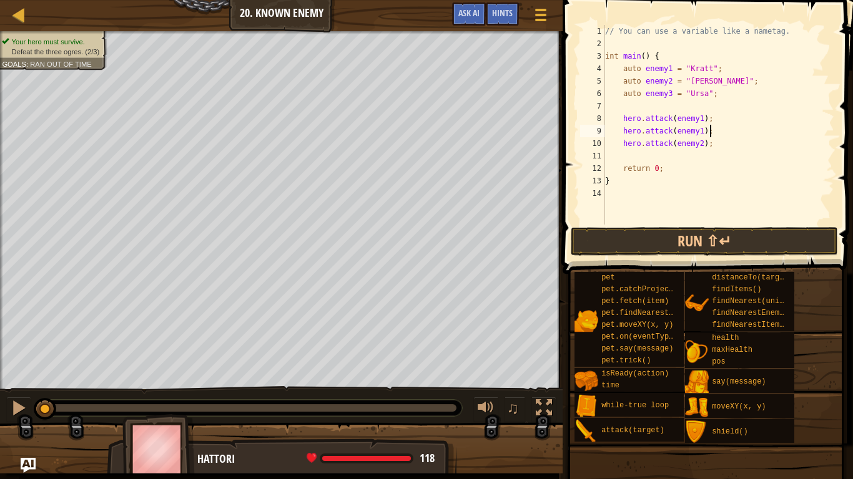
type textarea "hero.attack(enemy2);"
click at [723, 134] on div "// You can use a variable like a nametag. int main ( ) { auto enemy1 = " Kratt …" at bounding box center [718, 137] width 232 height 225
click at [719, 145] on div "// You can use a variable like a nametag. int main ( ) { auto enemy1 = " Kratt …" at bounding box center [718, 137] width 232 height 225
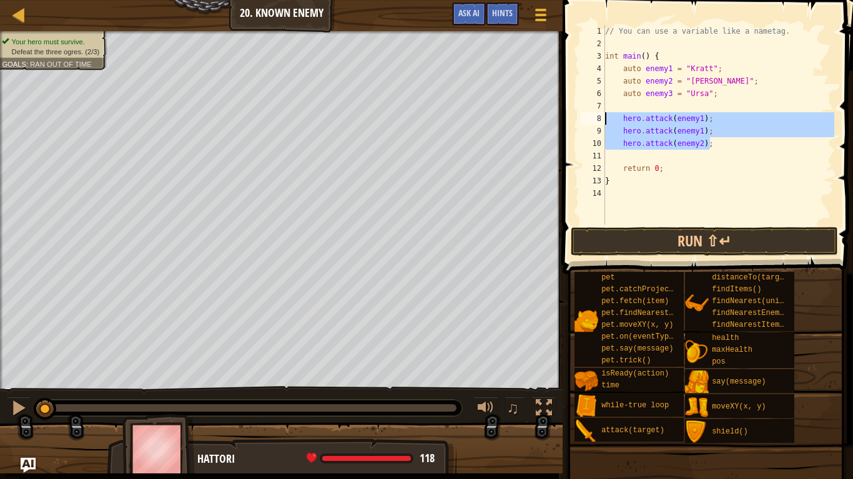
drag, startPoint x: 719, startPoint y: 145, endPoint x: 615, endPoint y: 116, distance: 107.7
click at [615, 116] on div "// You can use a variable like a nametag. int main ( ) { auto enemy1 = " Kratt …" at bounding box center [718, 137] width 232 height 225
type textarea "hero.attack(enemy1); hero.attack(enemy1);"
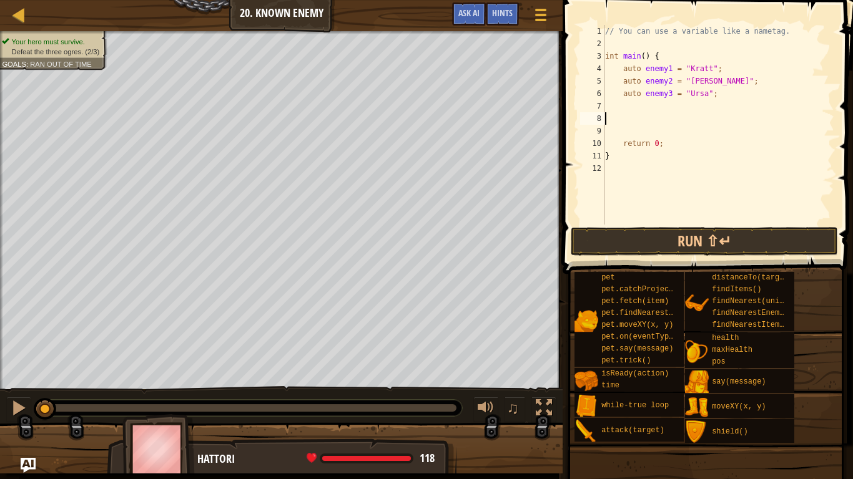
click at [725, 96] on div "// You can use a variable like a nametag. int main ( ) { auto enemy1 = " Kratt …" at bounding box center [718, 137] width 232 height 225
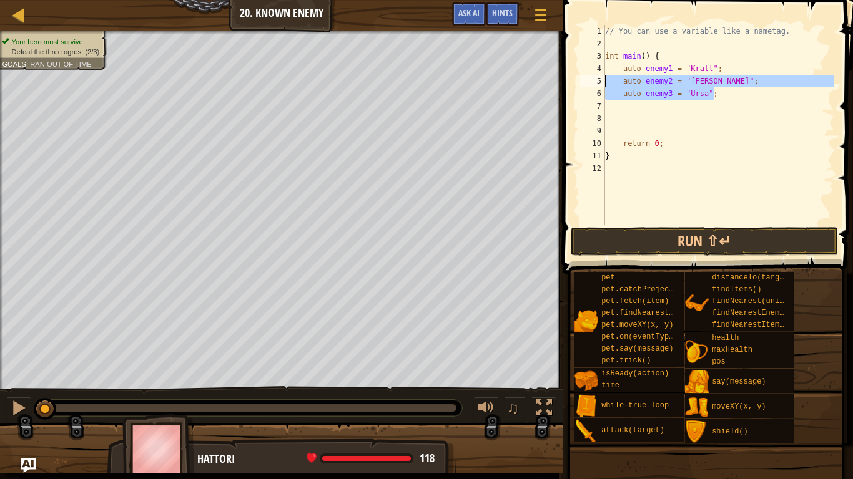
drag, startPoint x: 725, startPoint y: 96, endPoint x: 594, endPoint y: 80, distance: 132.7
click at [594, 80] on div "auto enemy3 = "Ursa"; 1 2 3 4 5 6 7 8 9 10 11 12 // You can use a variable like…" at bounding box center [705, 125] width 257 height 200
type textarea "auto enemy2 = "Gert"; auto enemy3 = "Ursa";"
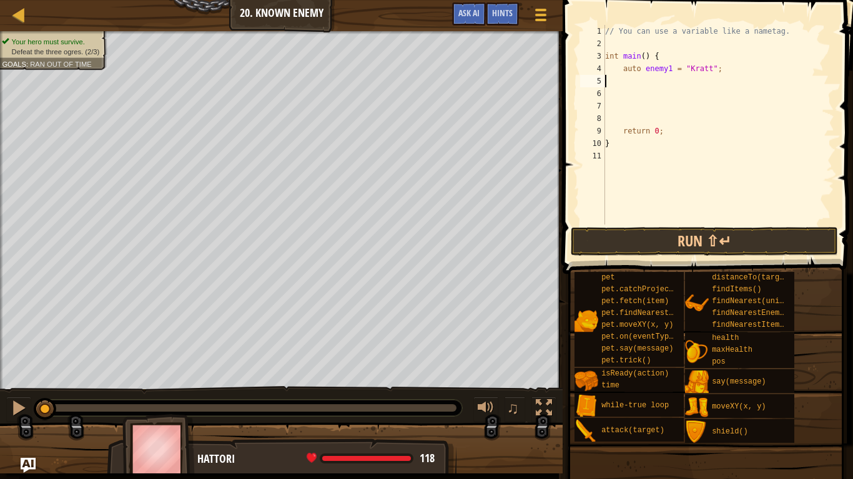
click at [724, 71] on div "// You can use a variable like a nametag. int main ( ) { auto enemy1 = " Kratt …" at bounding box center [718, 137] width 232 height 225
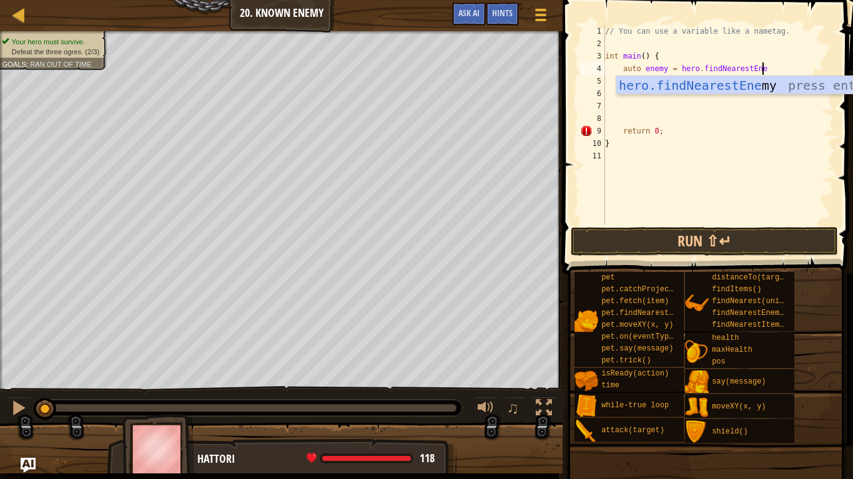
scroll to position [6, 22]
type textarea "auto enemy = hero.findNearestEnemy"
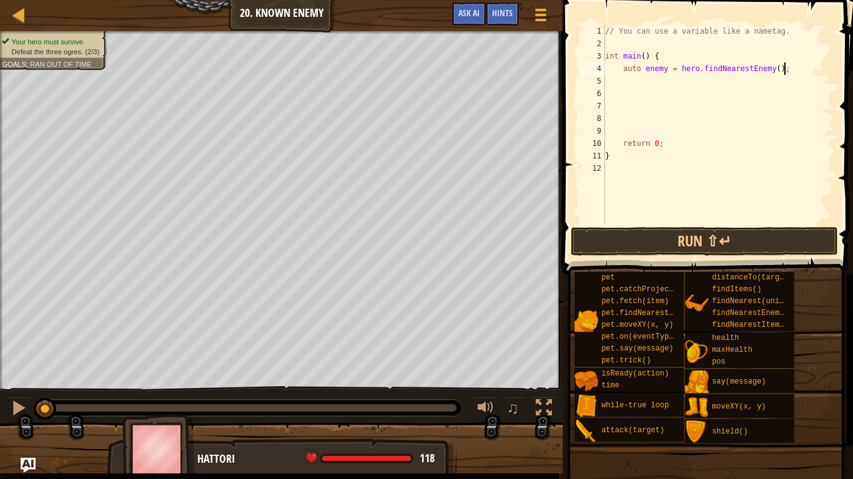
click at [808, 64] on div "// You can use a variable like a nametag. int main ( ) { auto enemy = hero . fi…" at bounding box center [718, 137] width 232 height 225
type textarea "auto enemy = hero.findNearestEnemy();"
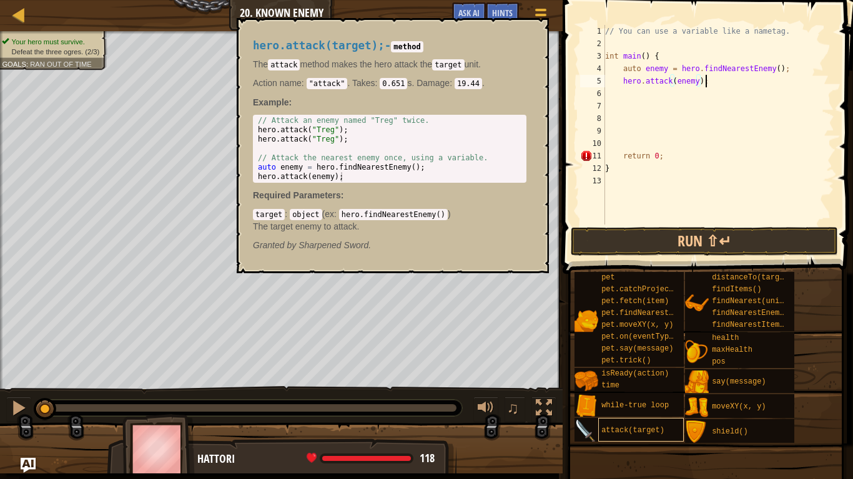
scroll to position [6, 14]
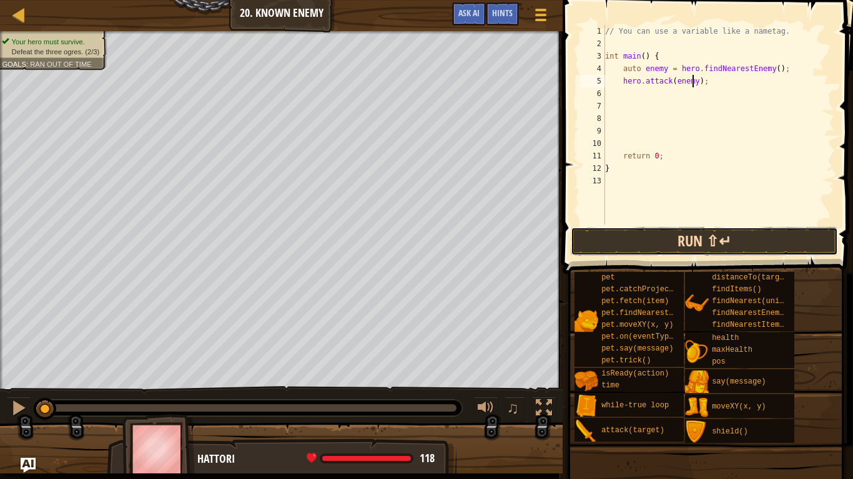
click at [665, 236] on button "Run ⇧↵" at bounding box center [703, 241] width 267 height 29
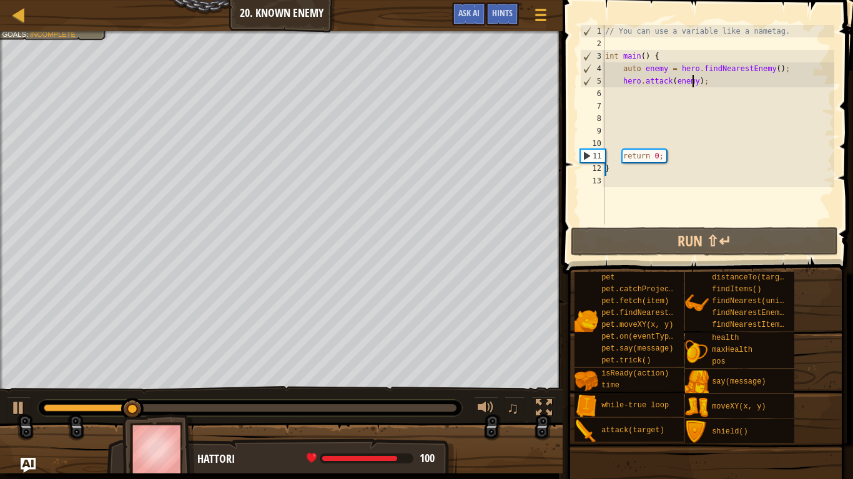
click at [658, 53] on div "// You can use a variable like a nametag. int main ( ) { auto enemy = hero . fi…" at bounding box center [718, 137] width 232 height 225
type textarea "int main() {"
click at [15, 403] on div at bounding box center [19, 408] width 16 height 16
click at [670, 56] on div "// You can use a variable like a nametag. int main ( ) { auto enemy = hero . fi…" at bounding box center [718, 137] width 232 height 225
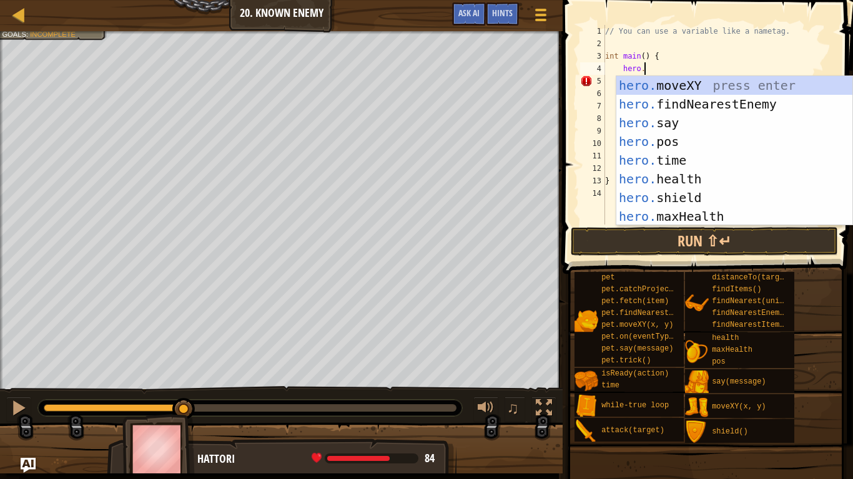
scroll to position [6, 5]
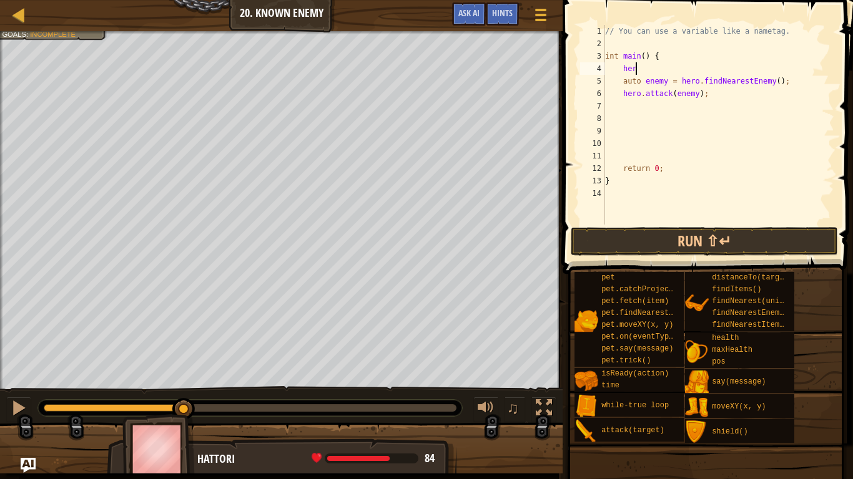
type textarea "h"
type textarea "hero.attack(enemy);"
type textarea "}"
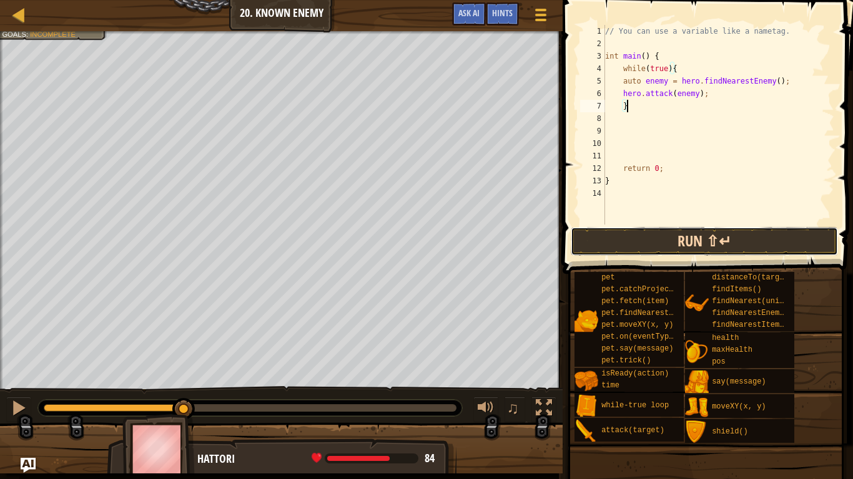
click at [682, 240] on button "Run ⇧↵" at bounding box center [703, 241] width 267 height 29
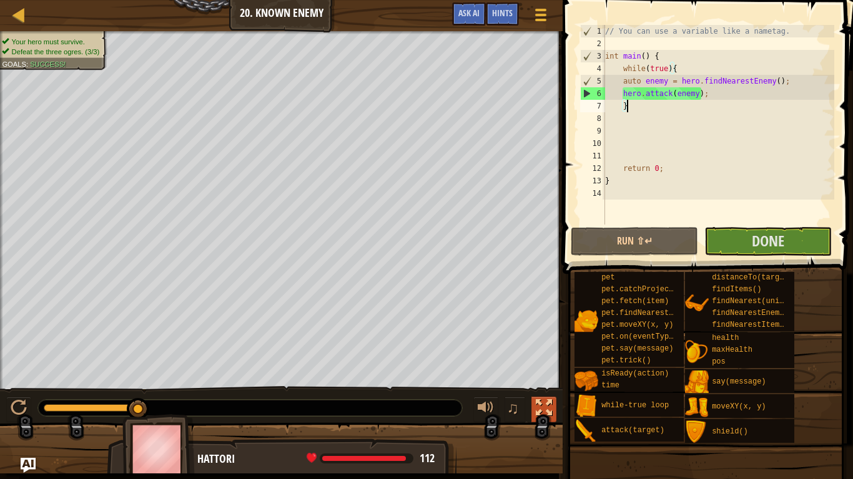
click at [540, 403] on div at bounding box center [543, 408] width 16 height 16
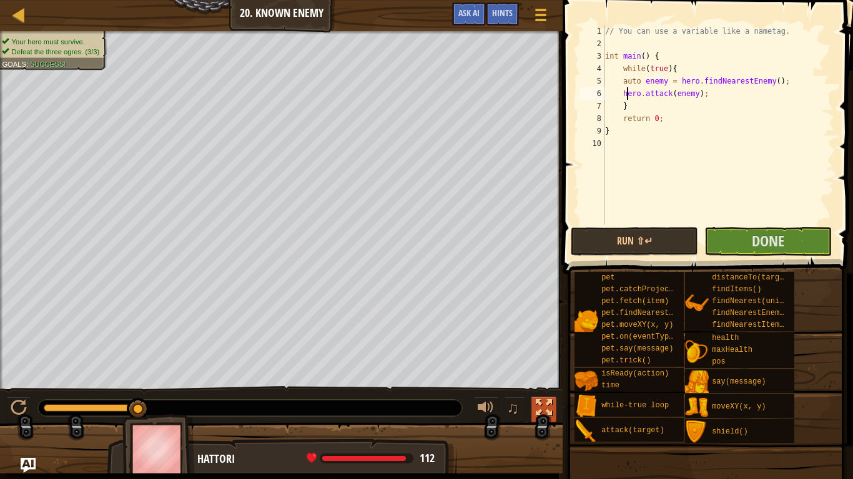
type textarea "}"
click at [768, 232] on span "Done" at bounding box center [767, 241] width 32 height 20
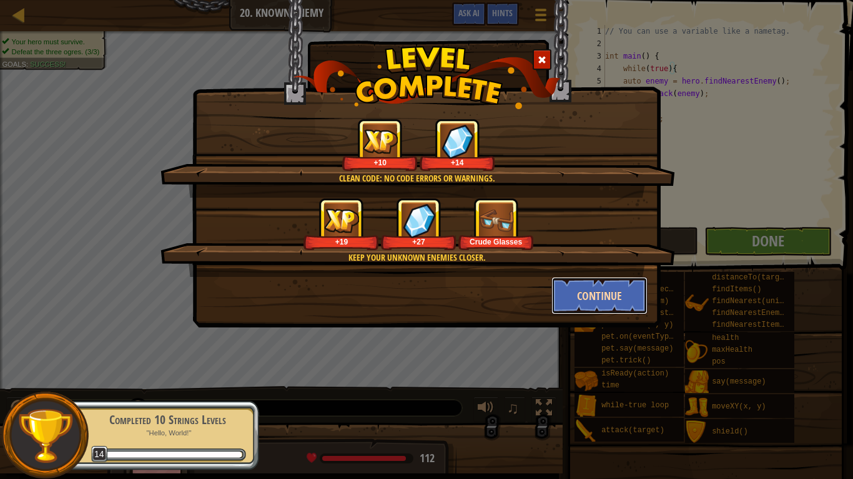
click at [584, 298] on button "Continue" at bounding box center [599, 295] width 97 height 37
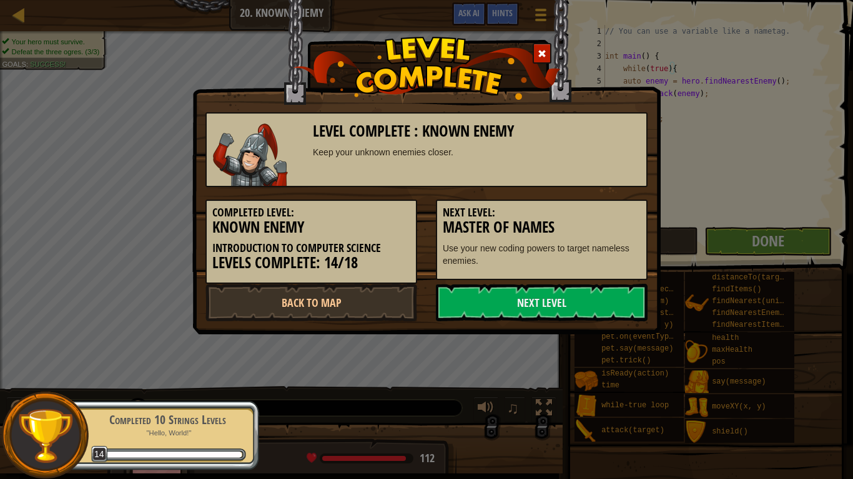
click at [584, 298] on link "Next Level" at bounding box center [542, 302] width 212 height 37
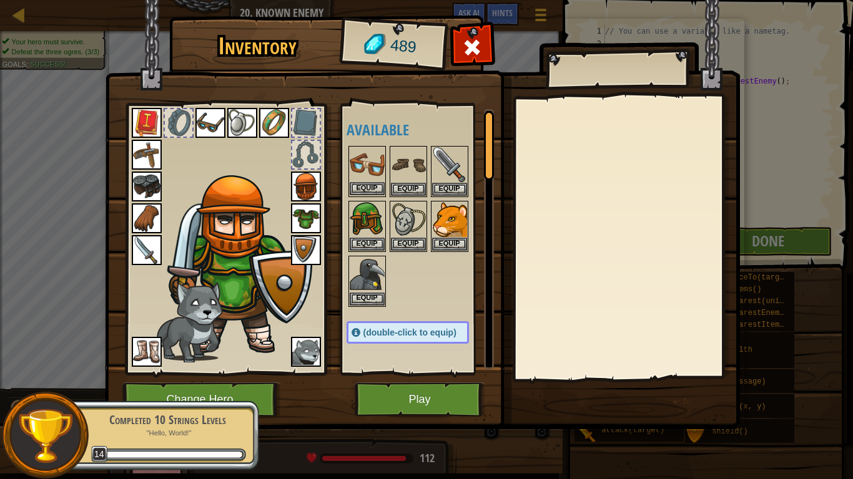
click at [367, 174] on img at bounding box center [366, 164] width 35 height 35
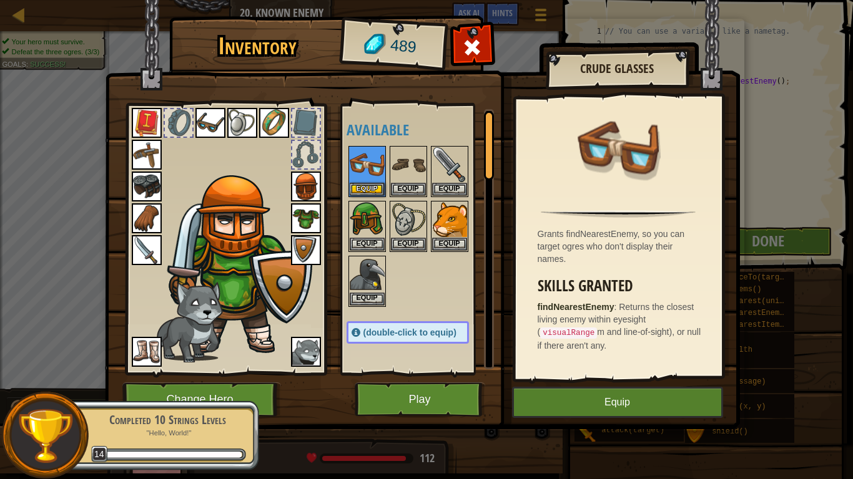
click at [214, 124] on img at bounding box center [210, 123] width 30 height 30
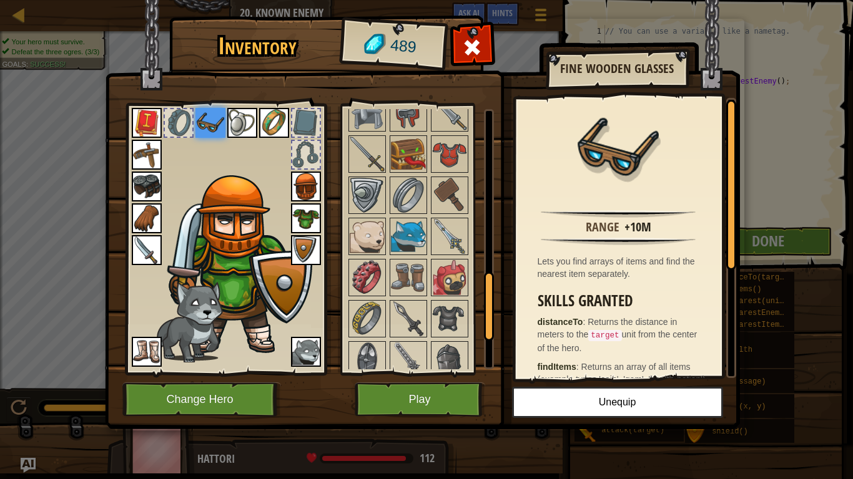
scroll to position [776, 0]
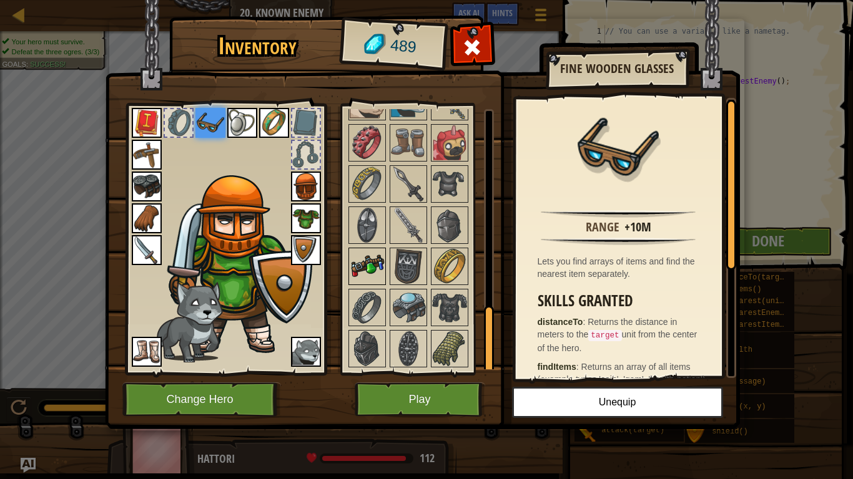
click at [362, 260] on img at bounding box center [366, 266] width 35 height 35
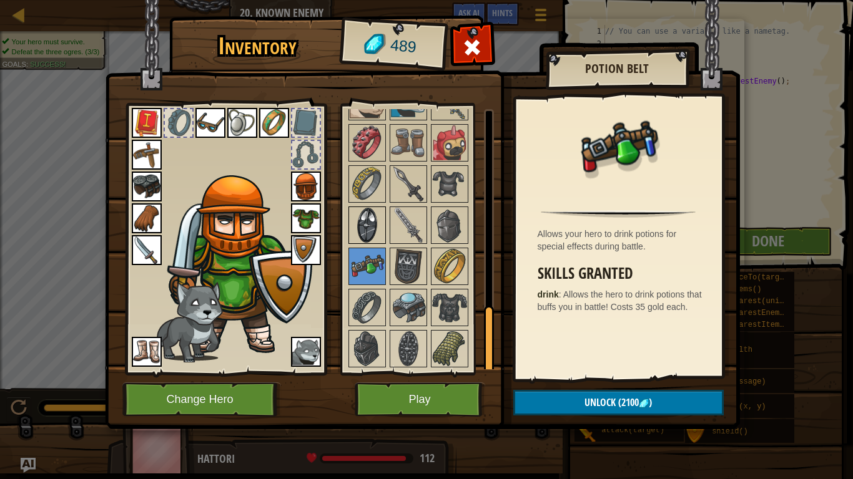
click at [368, 223] on img at bounding box center [366, 225] width 35 height 35
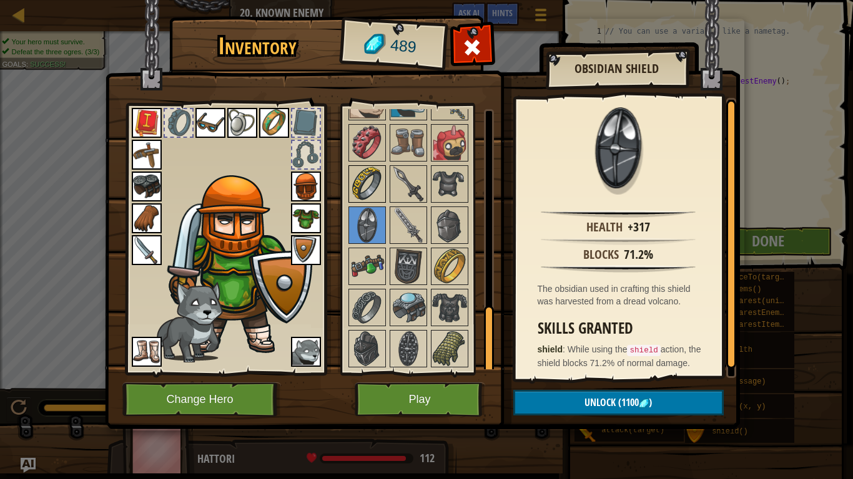
click at [361, 192] on img at bounding box center [366, 184] width 35 height 35
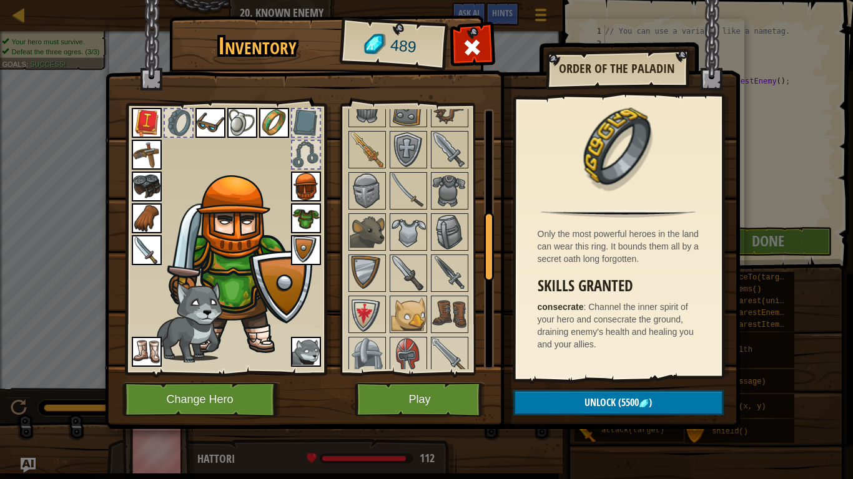
scroll to position [398, 0]
click at [366, 269] on img at bounding box center [366, 274] width 35 height 35
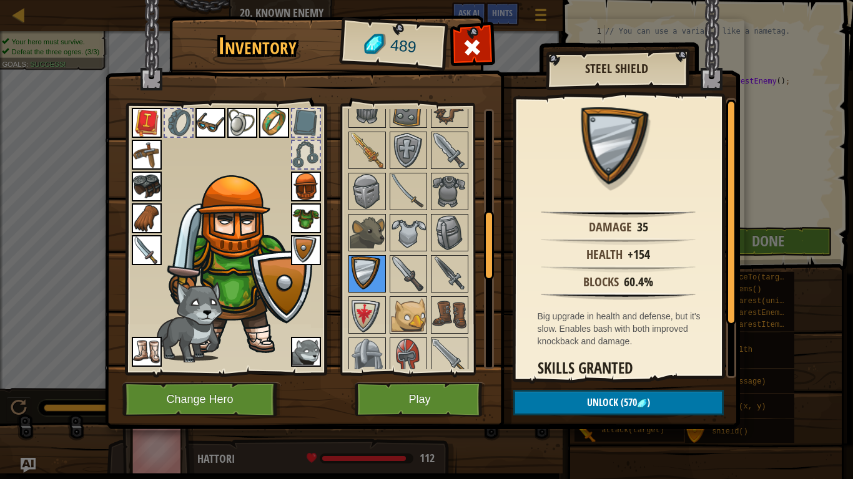
click at [366, 269] on img at bounding box center [366, 274] width 35 height 35
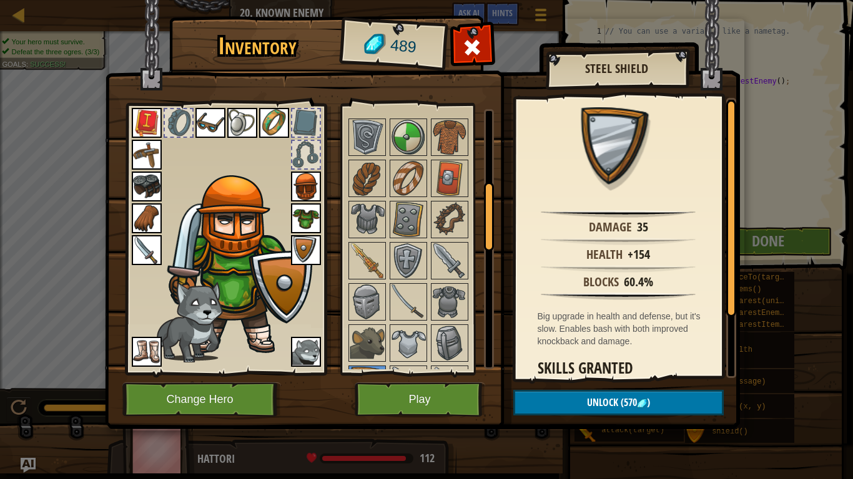
scroll to position [280, 0]
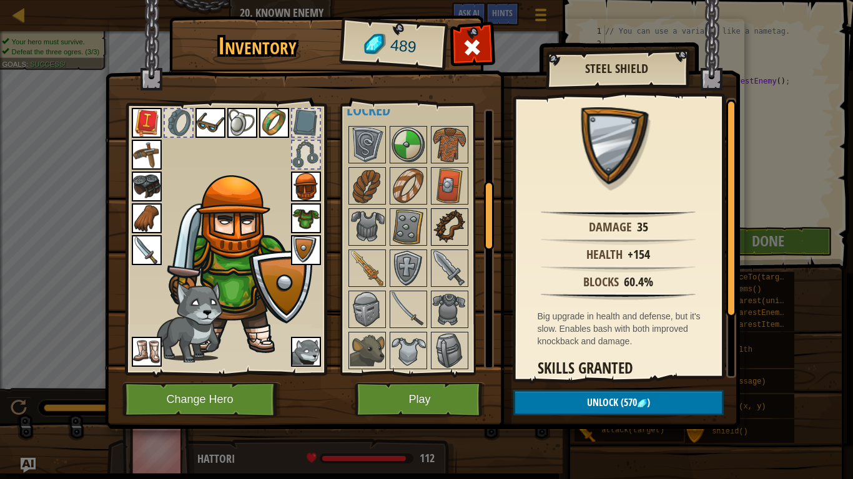
click at [461, 224] on img at bounding box center [449, 227] width 35 height 35
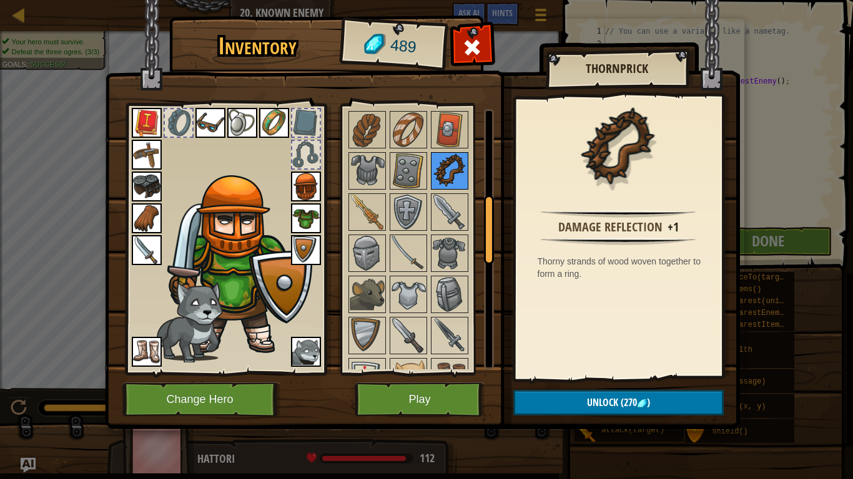
scroll to position [310, 0]
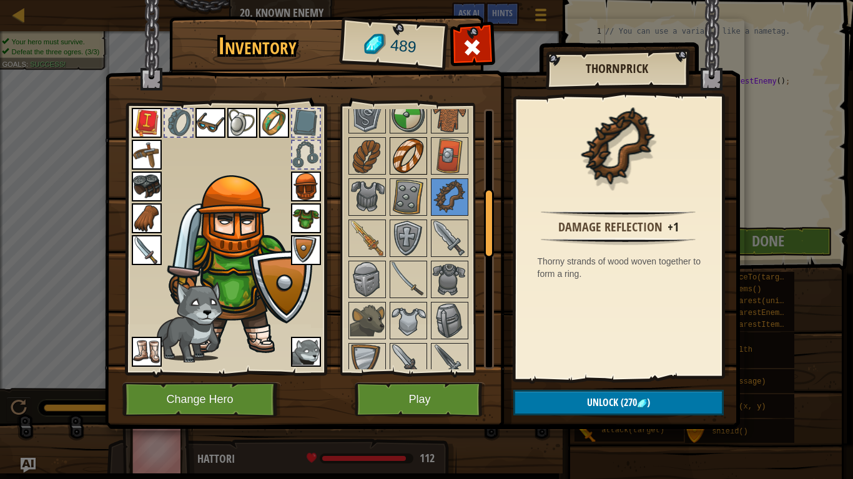
click at [417, 157] on img at bounding box center [408, 156] width 35 height 35
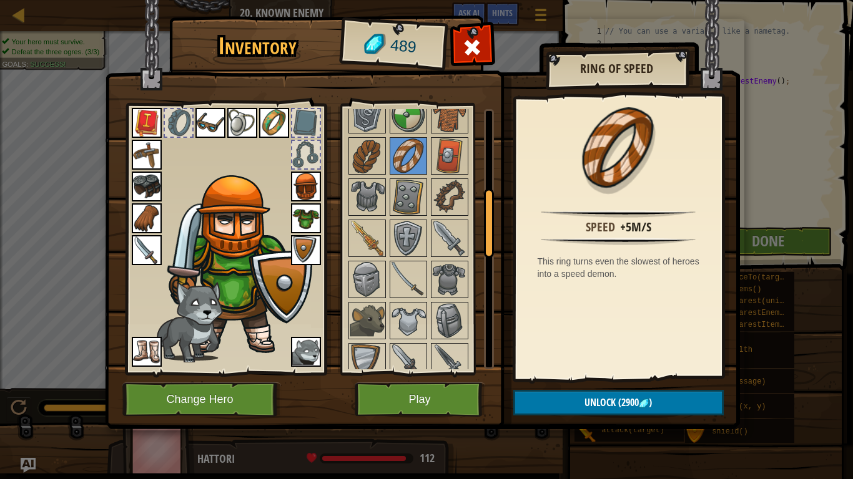
click at [335, 155] on img at bounding box center [422, 202] width 635 height 453
click at [368, 155] on img at bounding box center [366, 156] width 35 height 35
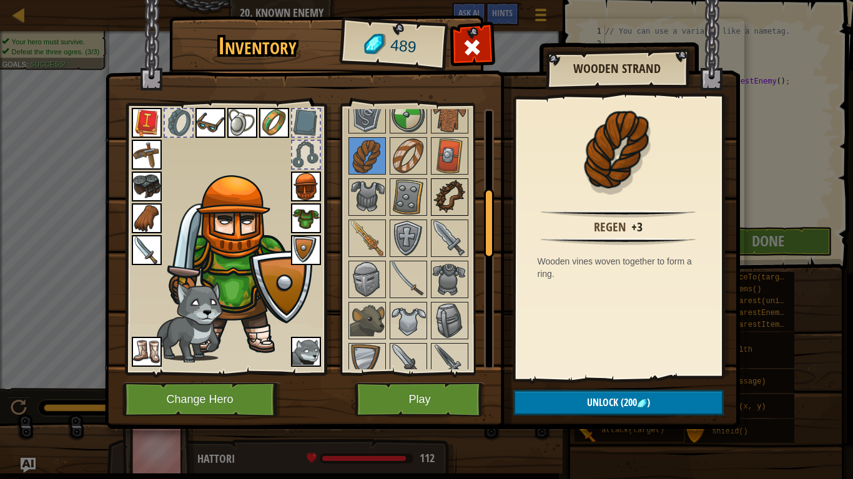
click at [451, 203] on img at bounding box center [449, 197] width 35 height 35
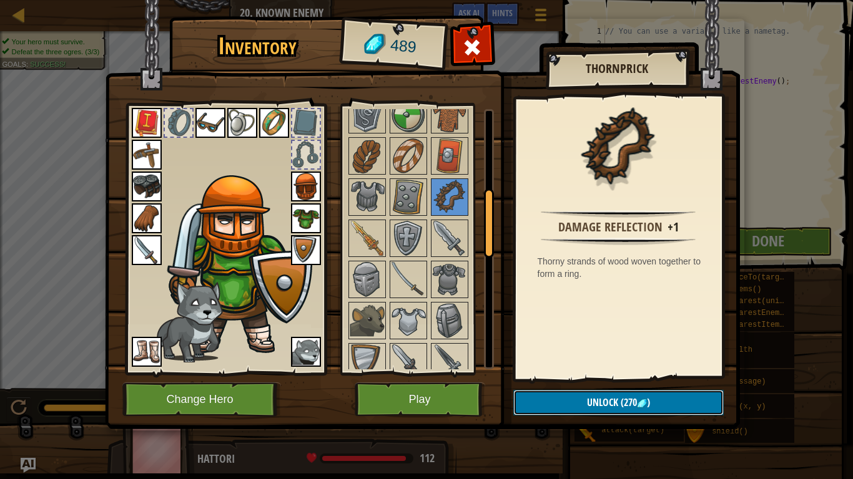
click at [599, 401] on span "Unlock" at bounding box center [602, 403] width 31 height 14
click at [599, 401] on button "Confirm" at bounding box center [618, 403] width 210 height 26
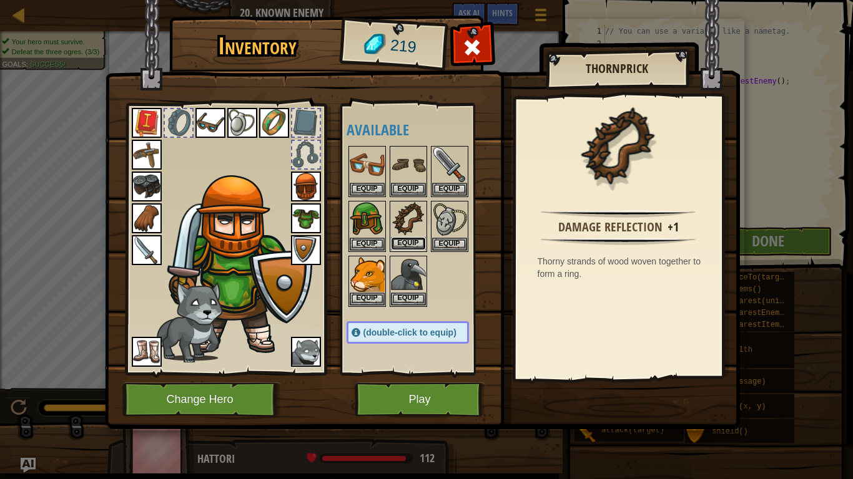
click at [410, 244] on button "Equip" at bounding box center [408, 243] width 35 height 13
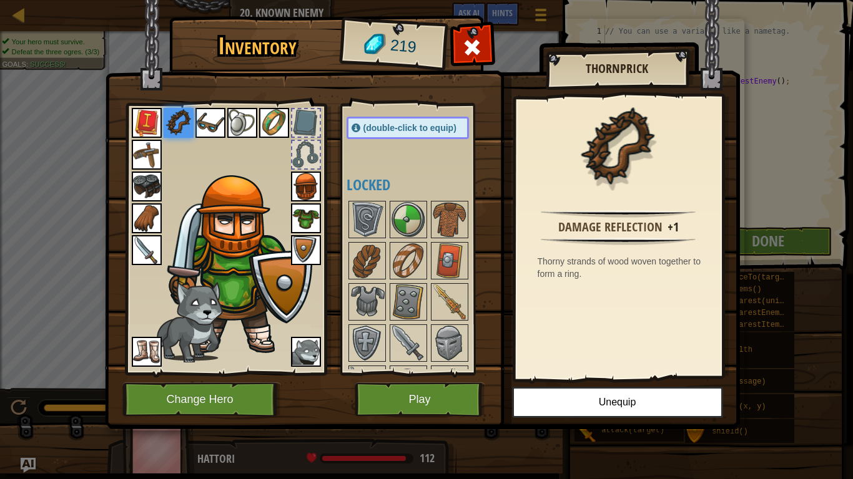
scroll to position [205, 0]
click at [368, 257] on img at bounding box center [366, 260] width 35 height 35
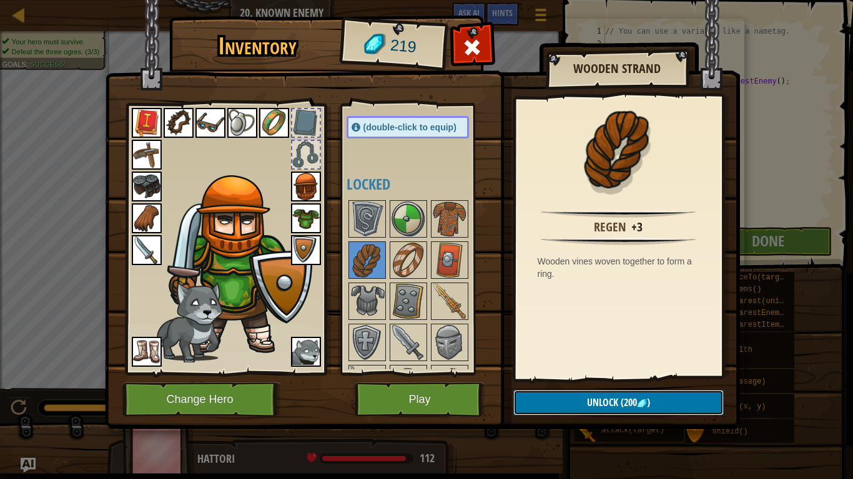
click at [577, 401] on button "Unlock (200 )" at bounding box center [618, 403] width 210 height 26
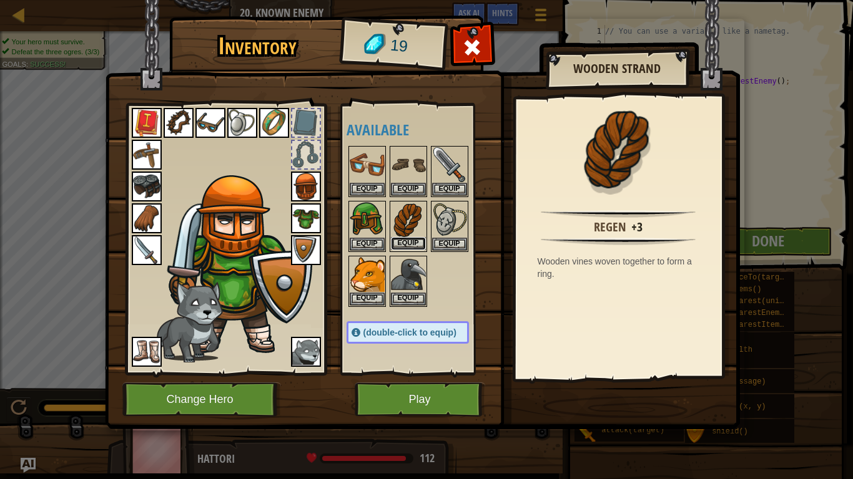
click at [404, 249] on button "Equip" at bounding box center [408, 243] width 35 height 13
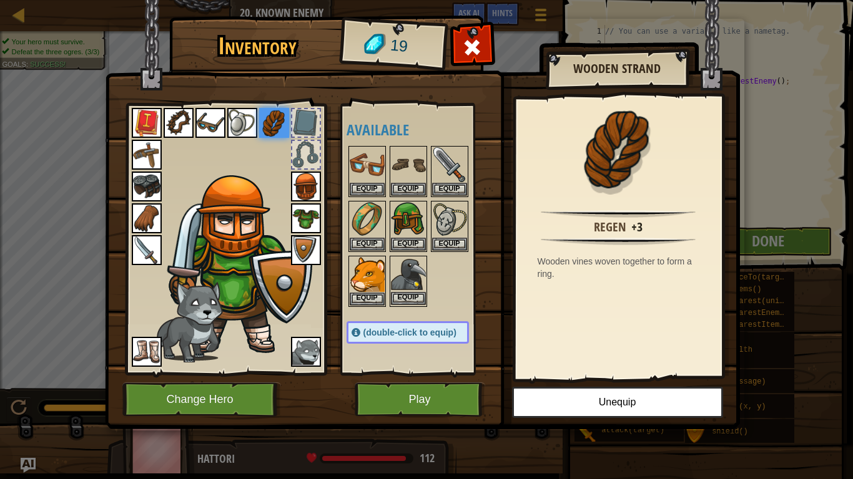
click at [426, 284] on div "Equip" at bounding box center [407, 281] width 37 height 51
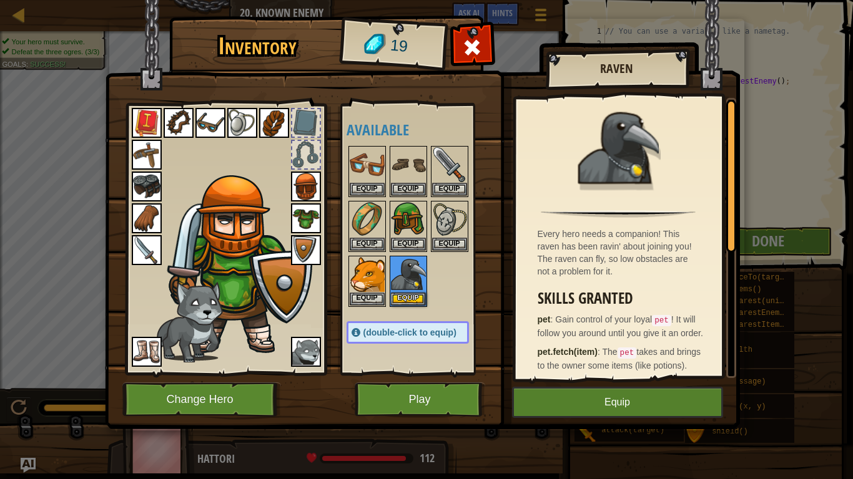
click at [288, 146] on div at bounding box center [225, 235] width 206 height 281
click at [298, 152] on div at bounding box center [305, 154] width 27 height 27
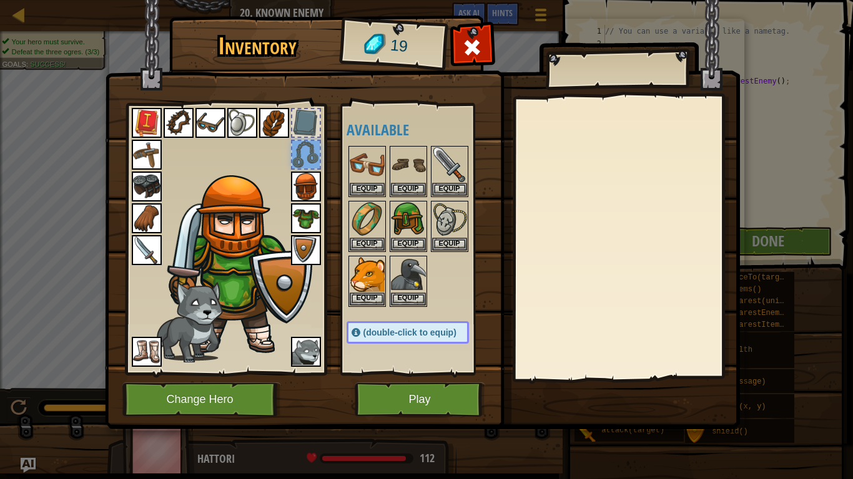
click at [293, 124] on div at bounding box center [305, 122] width 27 height 27
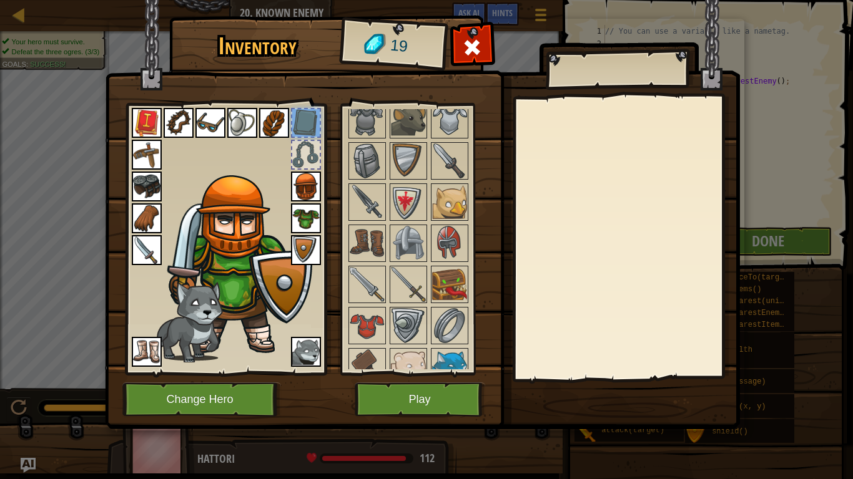
scroll to position [485, 0]
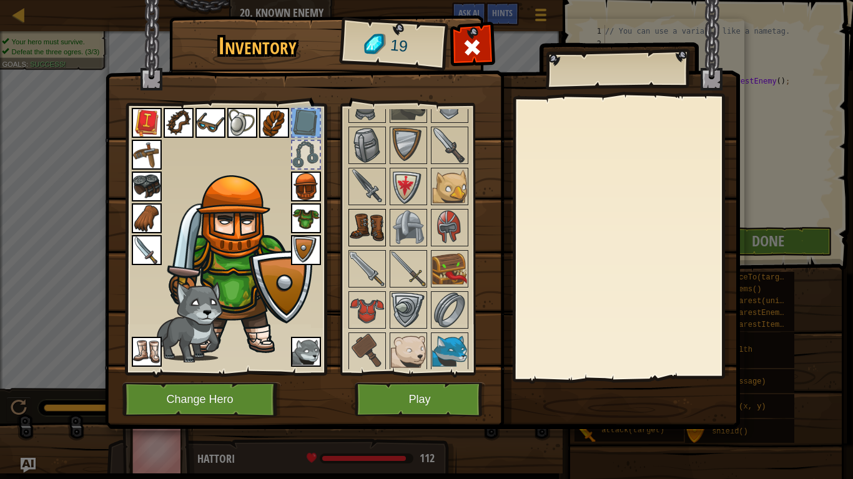
click at [375, 227] on img at bounding box center [366, 227] width 35 height 35
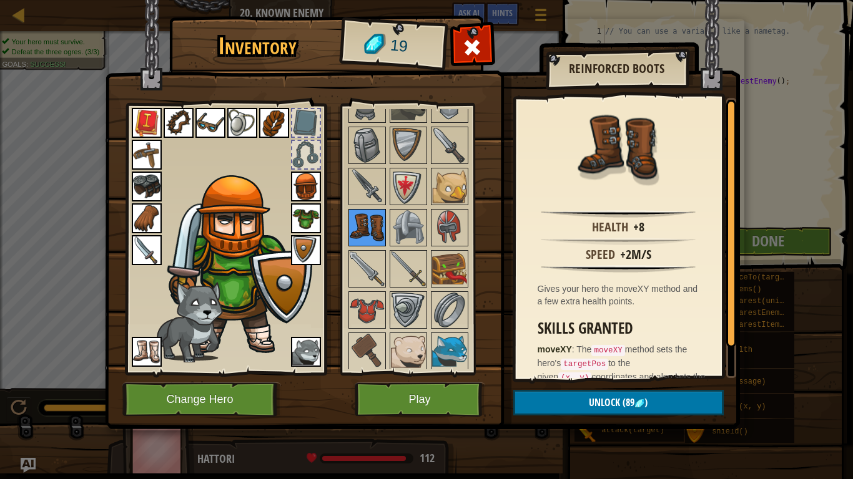
click at [375, 227] on img at bounding box center [366, 227] width 35 height 35
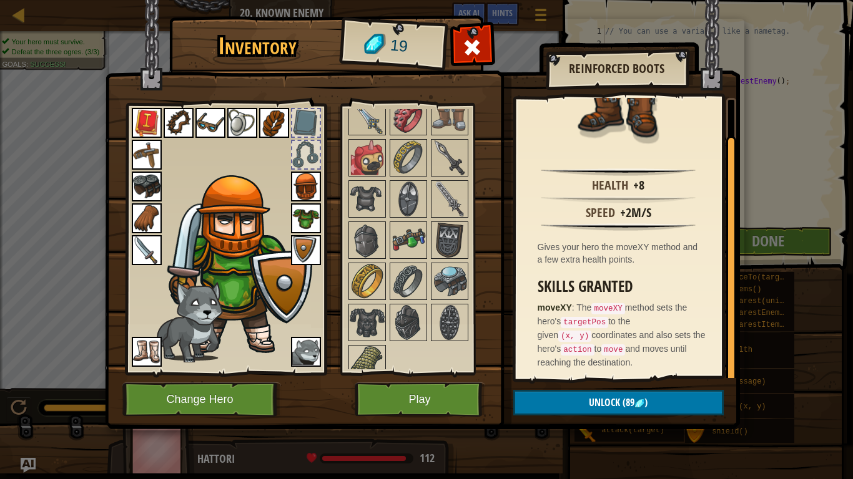
scroll to position [776, 0]
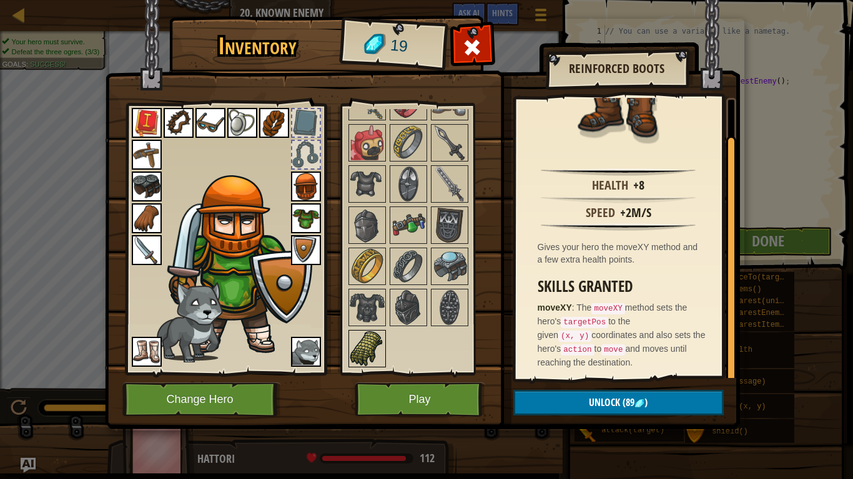
click at [374, 340] on img at bounding box center [366, 348] width 35 height 35
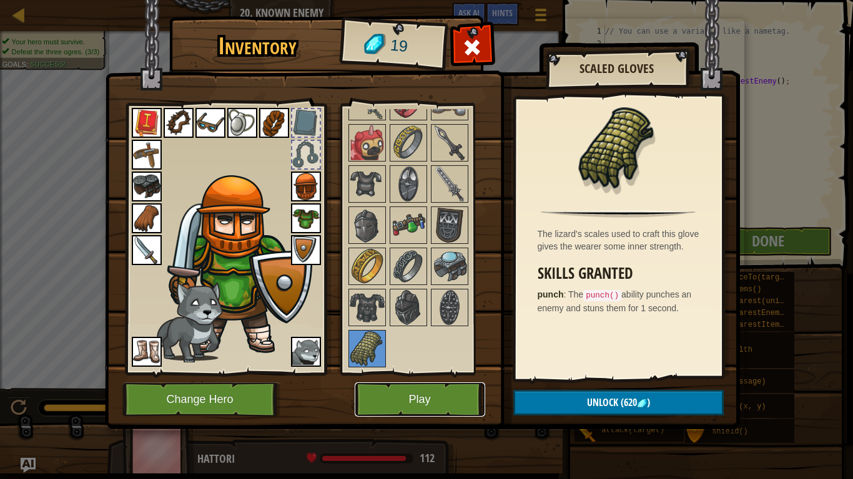
click at [419, 402] on button "Play" at bounding box center [419, 400] width 130 height 34
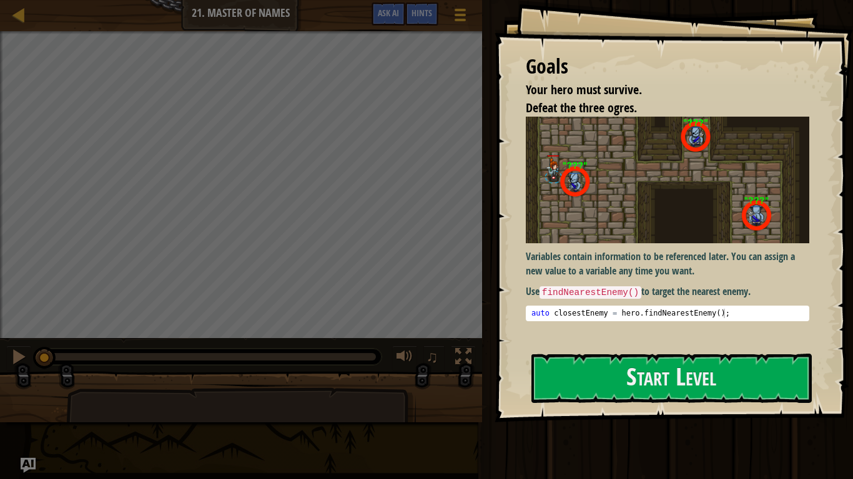
click at [690, 403] on div "Goals Your hero must survive. Defeat the three ogres. Variables contain informa…" at bounding box center [673, 211] width 358 height 423
click at [676, 390] on button "Start Level" at bounding box center [671, 378] width 280 height 49
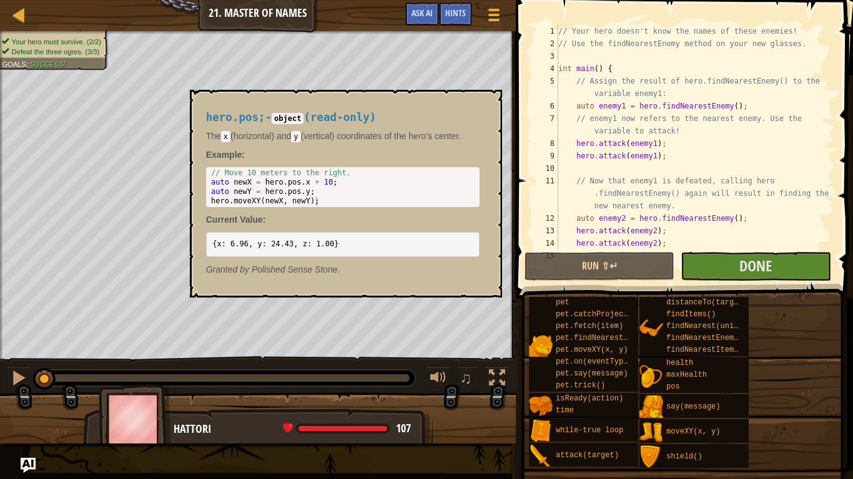
scroll to position [112, 0]
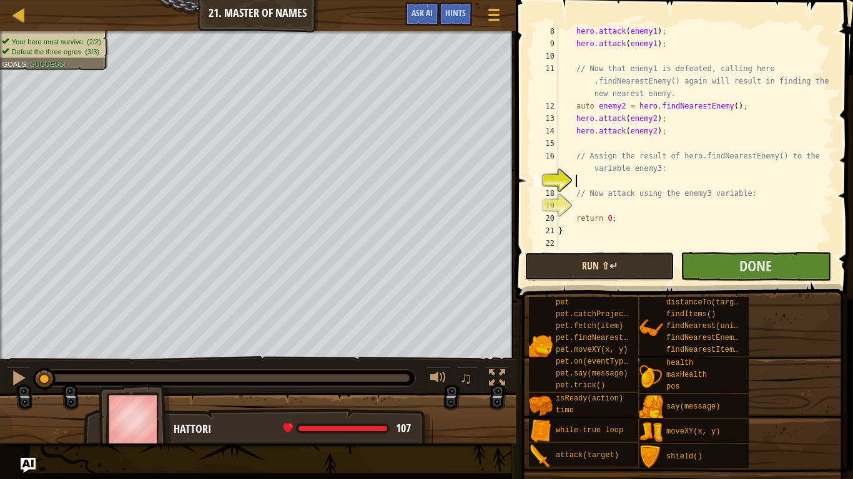
click at [630, 266] on button "Run ⇧↵" at bounding box center [599, 266] width 150 height 29
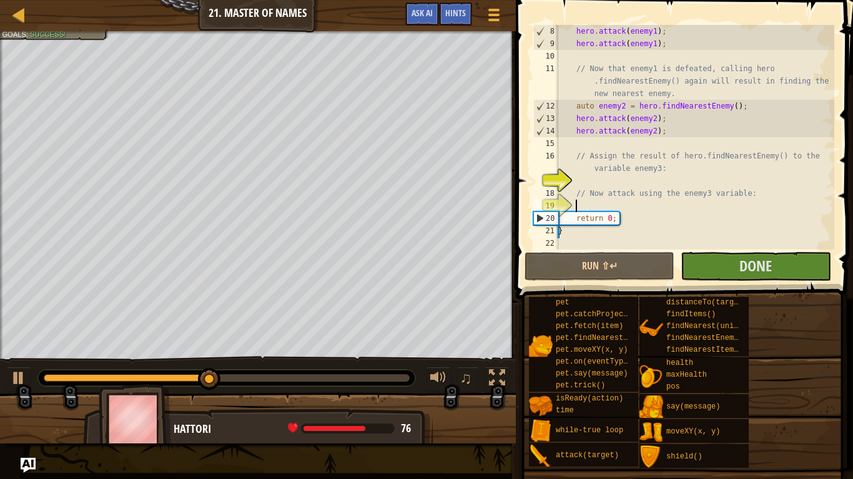
click at [726, 207] on div "hero . attack ( enemy1 ) ; hero . attack ( enemy1 ) ; // Now that enemy1 is def…" at bounding box center [694, 150] width 278 height 250
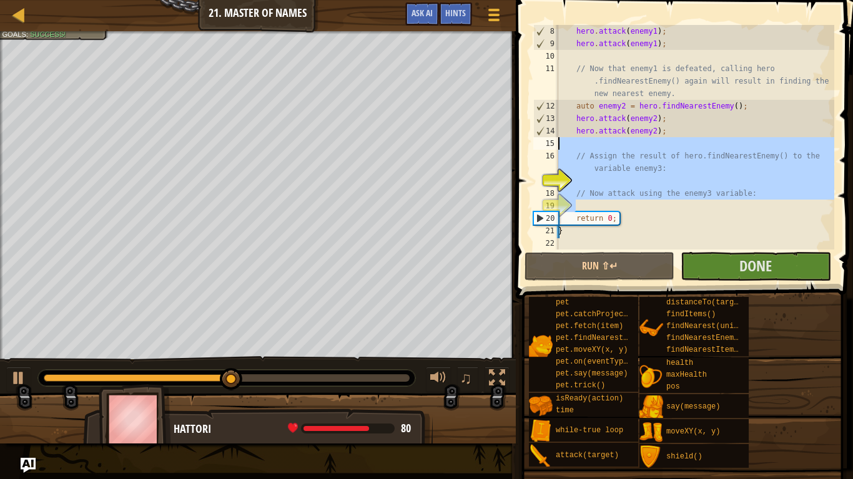
drag, startPoint x: 726, startPoint y: 207, endPoint x: 563, endPoint y: 145, distance: 174.8
click at [563, 145] on div "hero . attack ( enemy1 ) ; hero . attack ( enemy1 ) ; // Now that enemy1 is def…" at bounding box center [694, 150] width 278 height 250
type textarea "// Assign the result of hero.findNearestEnemy() to the variable enemy3:"
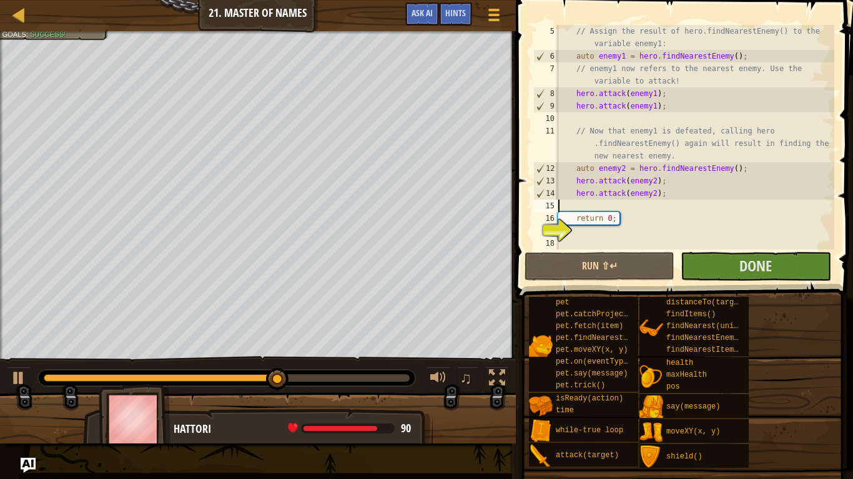
scroll to position [50, 0]
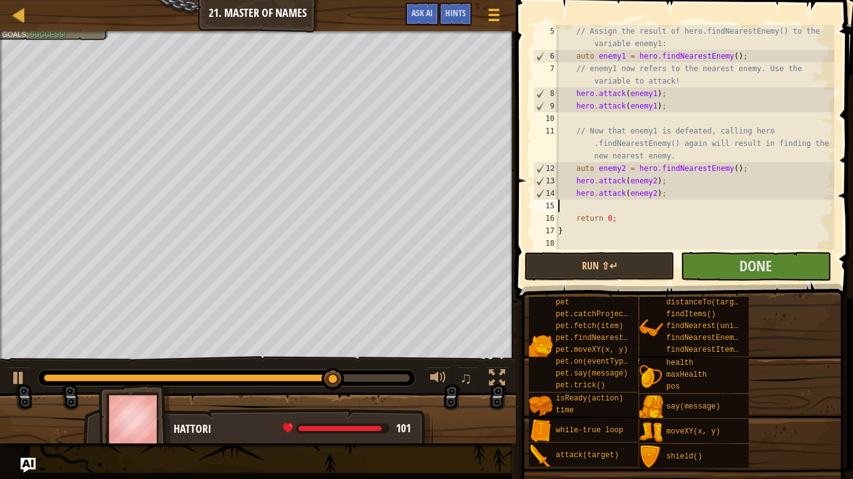
click at [675, 159] on div "// Assign the result of hero.findNearestEnemy() to the variable enemy1: auto en…" at bounding box center [694, 156] width 278 height 262
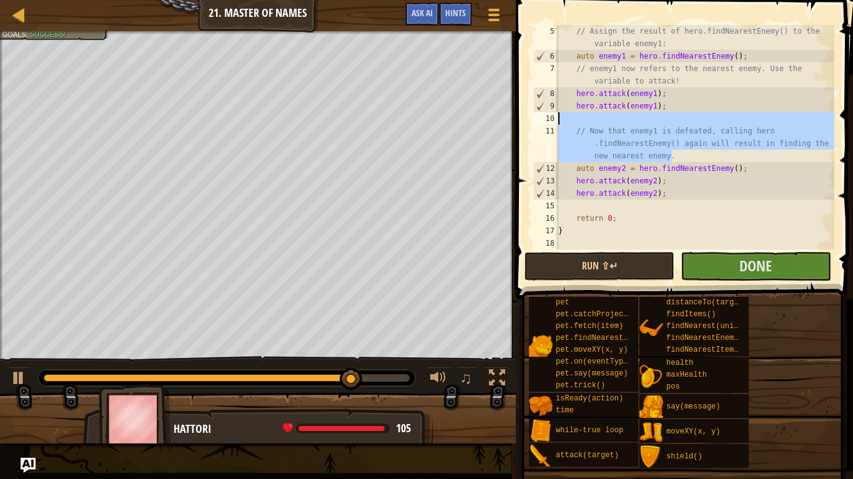
drag, startPoint x: 675, startPoint y: 159, endPoint x: 561, endPoint y: 115, distance: 121.7
click at [561, 115] on div "// Assign the result of hero.findNearestEnemy() to the variable enemy1: auto en…" at bounding box center [694, 156] width 278 height 262
type textarea "// Now that enemy1 is defeated, calling hero.findNearestEnemy() again will resu…"
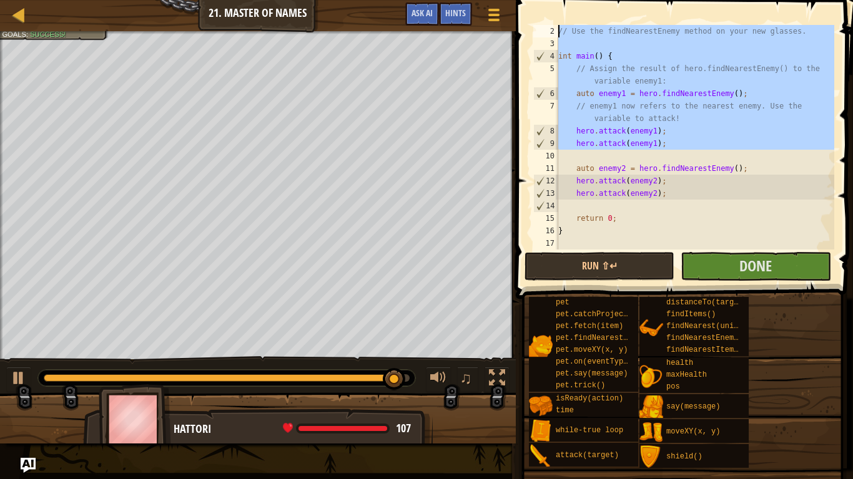
drag, startPoint x: 648, startPoint y: 156, endPoint x: 526, endPoint y: 24, distance: 179.7
click at [526, 24] on div "2 3 4 5 6 7 8 9 10 11 12 13 14 15 16 17 // Use the findNearestEnemy method on y…" at bounding box center [682, 174] width 341 height 336
type textarea "// Your hero doesn't know the names of these enemies! // Use the findNearestEne…"
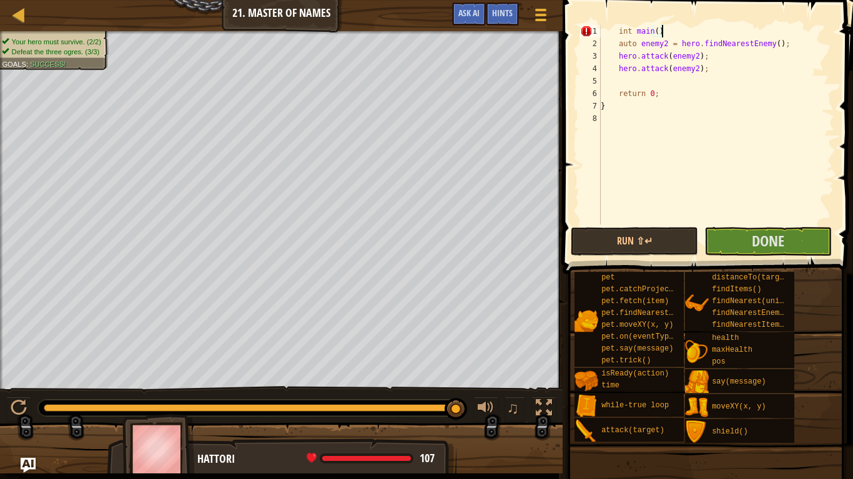
scroll to position [6, 9]
click at [668, 43] on div "int main ( ) { auto enemy2 = hero . findNearestEnemy ( ) ; hero . attack ( enem…" at bounding box center [716, 137] width 236 height 225
click at [700, 61] on div "int main ( ) { auto enemy1 = hero . findNearestEnemy ( ) ; hero . attack ( enem…" at bounding box center [716, 137] width 236 height 225
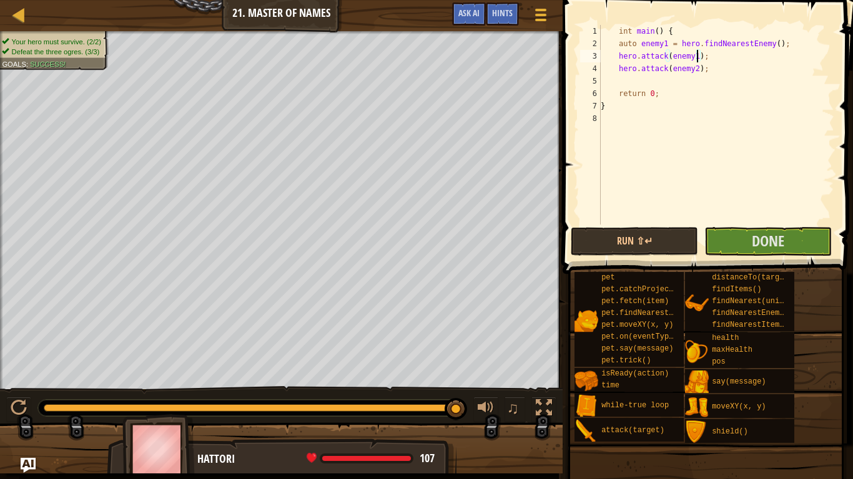
click at [693, 68] on div "int main ( ) { auto enemy1 = hero . findNearestEnemy ( ) ; hero . attack ( enem…" at bounding box center [716, 137] width 236 height 225
click at [689, 94] on div "int main ( ) { auto enemy1 = hero . findNearestEnemy ( ) ; hero . attack ( enem…" at bounding box center [716, 137] width 236 height 225
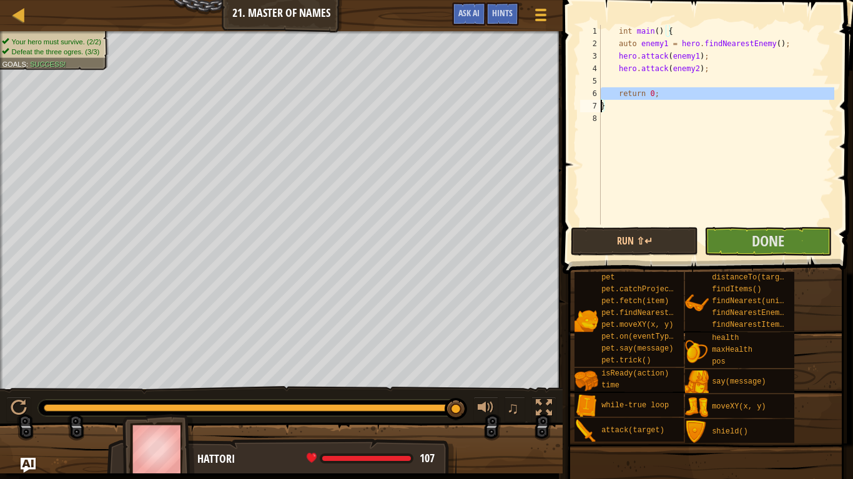
click at [706, 109] on div "int main ( ) { auto enemy1 = hero . findNearestEnemy ( ) ; hero . attack ( enem…" at bounding box center [716, 137] width 236 height 225
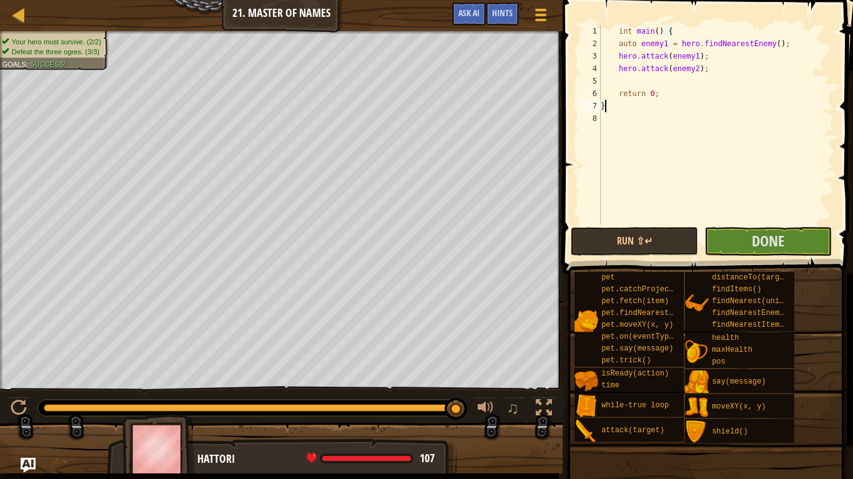
scroll to position [6, 0]
click at [701, 70] on div "int main ( ) { auto enemy1 = hero . findNearestEnemy ( ) ; hero . attack ( enem…" at bounding box center [716, 137] width 236 height 225
click at [645, 107] on div "int main ( ) { auto enemy1 = hero . findNearestEnemy ( ) ; hero . attack ( enem…" at bounding box center [716, 137] width 236 height 225
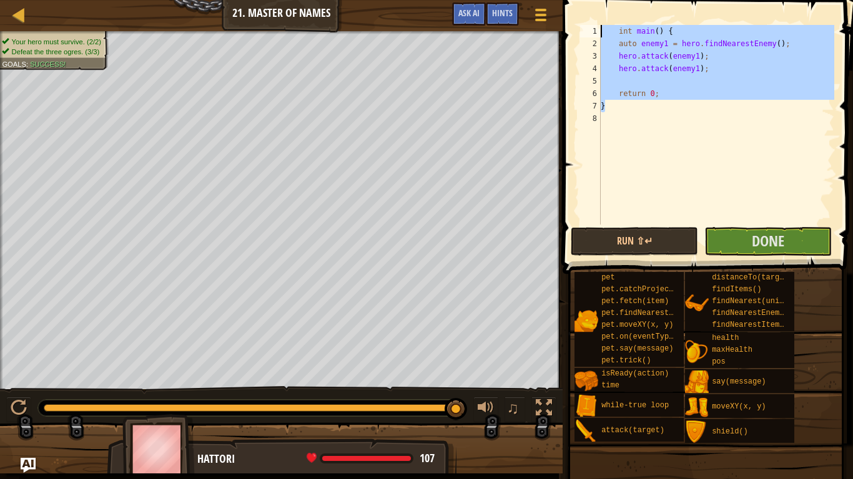
drag, startPoint x: 645, startPoint y: 107, endPoint x: 613, endPoint y: 10, distance: 102.2
click at [613, 10] on div "} 1 2 3 4 5 6 7 8 int main ( ) { auto enemy1 = hero . findNearestEnemy ( ) ; he…" at bounding box center [706, 161] width 294 height 311
type textarea "int main() { auto enemy1 = hero.findNearestEnemy();"
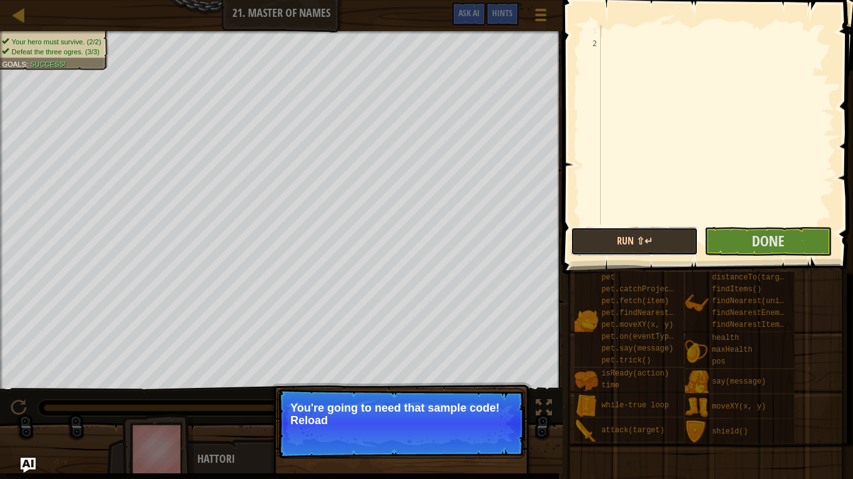
click at [643, 246] on button "Run ⇧↵" at bounding box center [633, 241] width 127 height 29
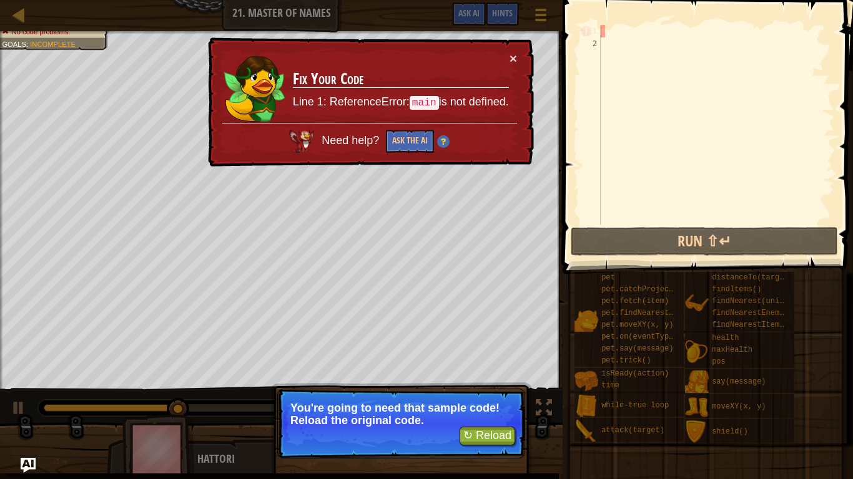
click at [650, 61] on div at bounding box center [716, 137] width 236 height 225
click at [622, 37] on div at bounding box center [716, 137] width 236 height 225
click at [511, 59] on button "×" at bounding box center [512, 58] width 7 height 13
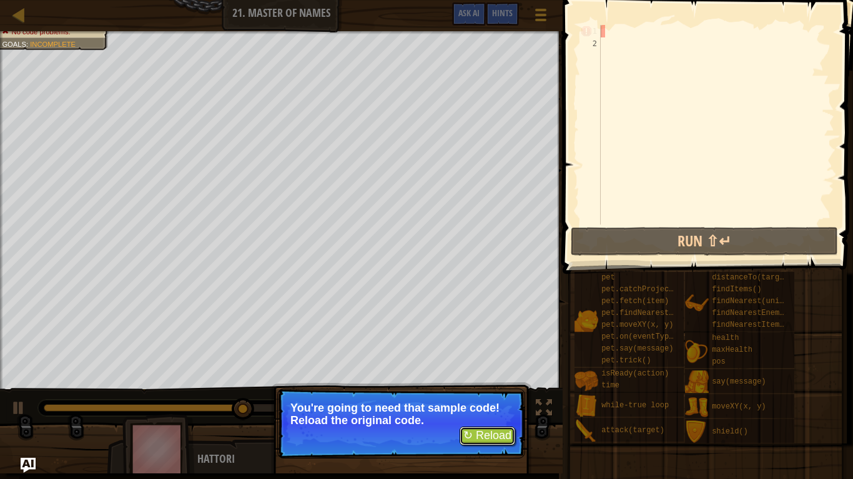
click at [466, 403] on button "↻ Reload" at bounding box center [487, 436] width 56 height 19
type textarea "}"
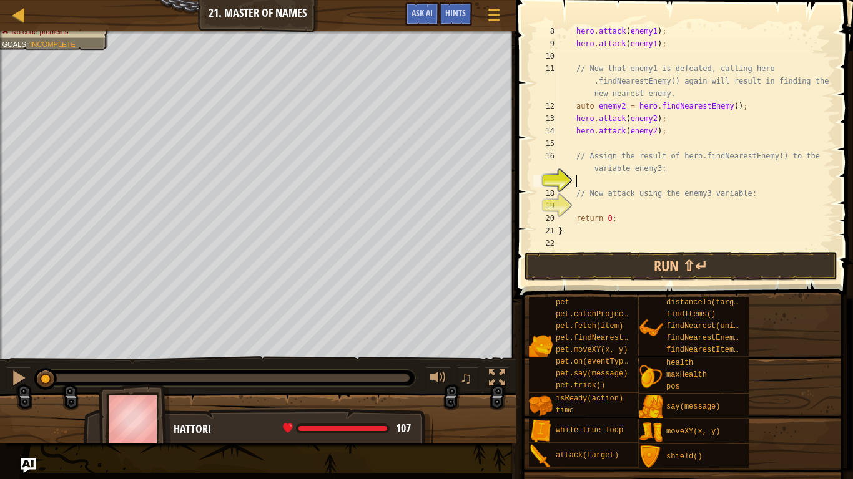
scroll to position [112, 0]
click at [651, 191] on div "hero . attack ( enemy1 ) ; hero . attack ( enemy1 ) ; // Now that enemy1 is def…" at bounding box center [694, 150] width 278 height 250
type textarea "// Now attack using the enemy3 variable:"
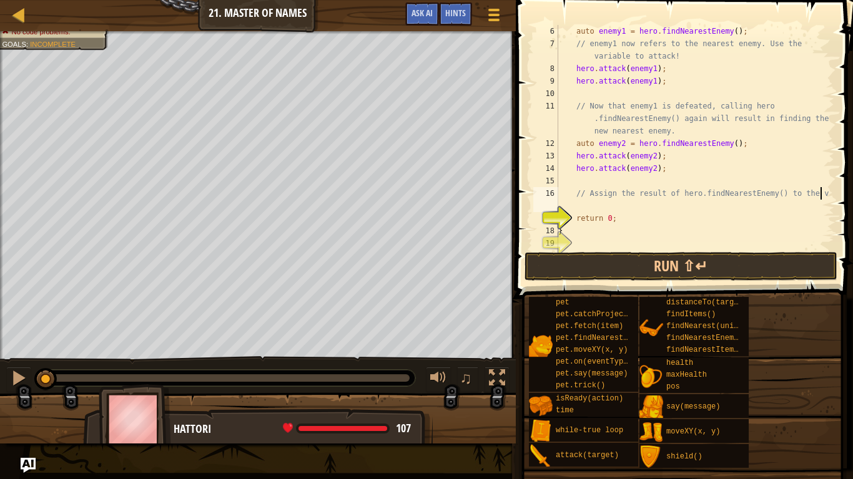
scroll to position [62, 0]
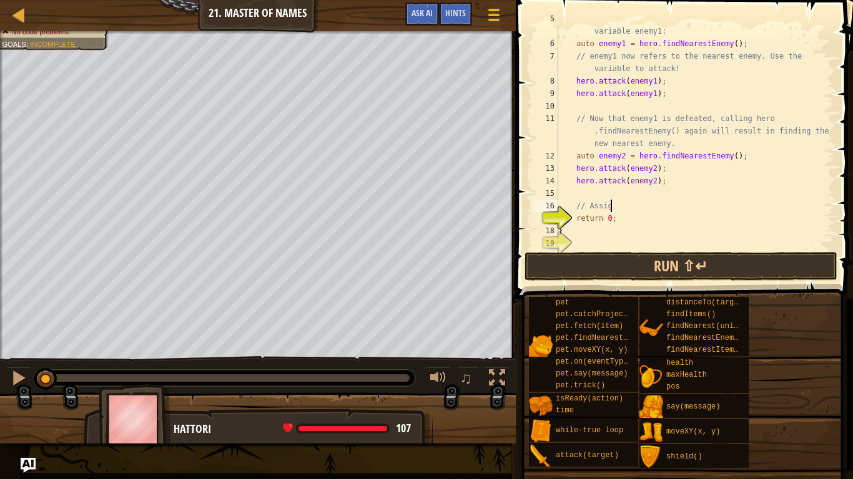
type textarea "/"
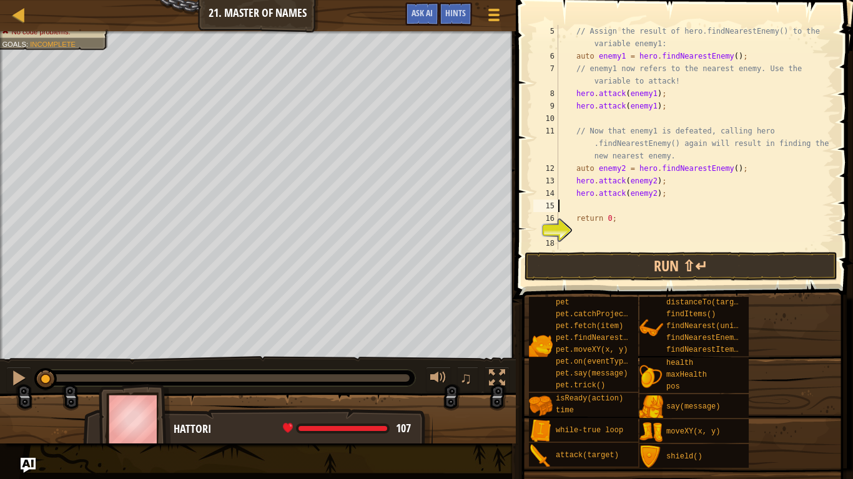
scroll to position [37, 0]
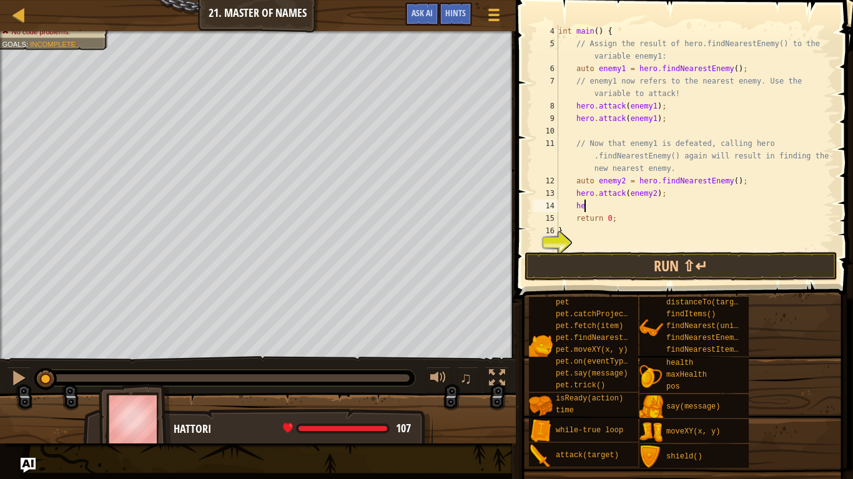
type textarea "h"
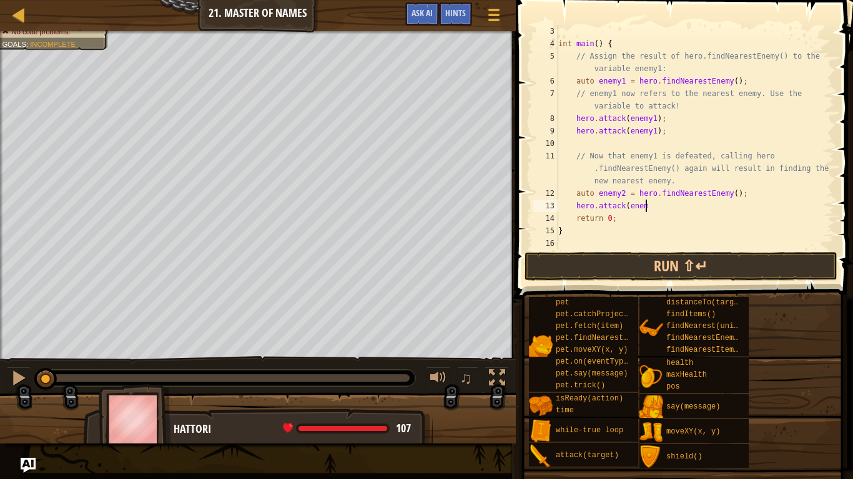
scroll to position [25, 0]
type textarea "h"
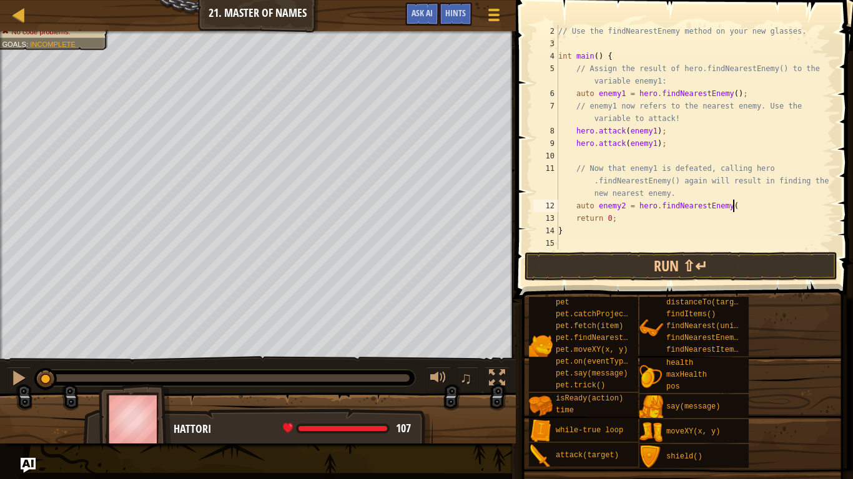
scroll to position [12, 0]
type textarea "a"
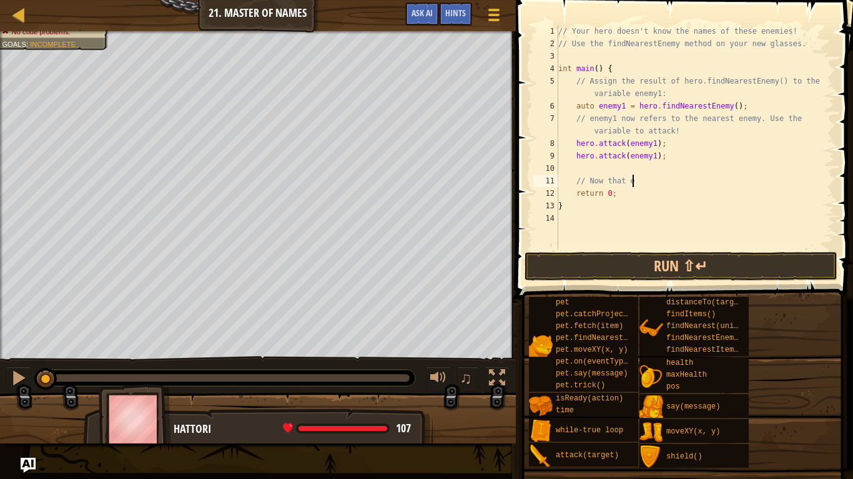
type textarea "/"
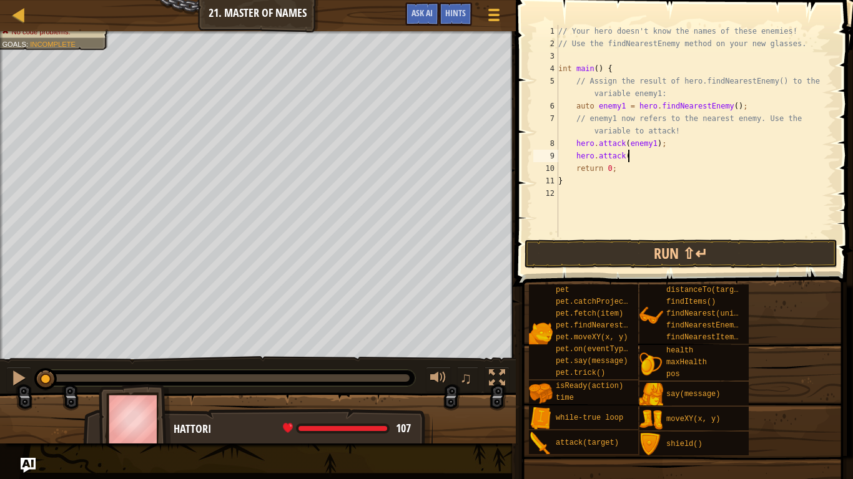
type textarea "h"
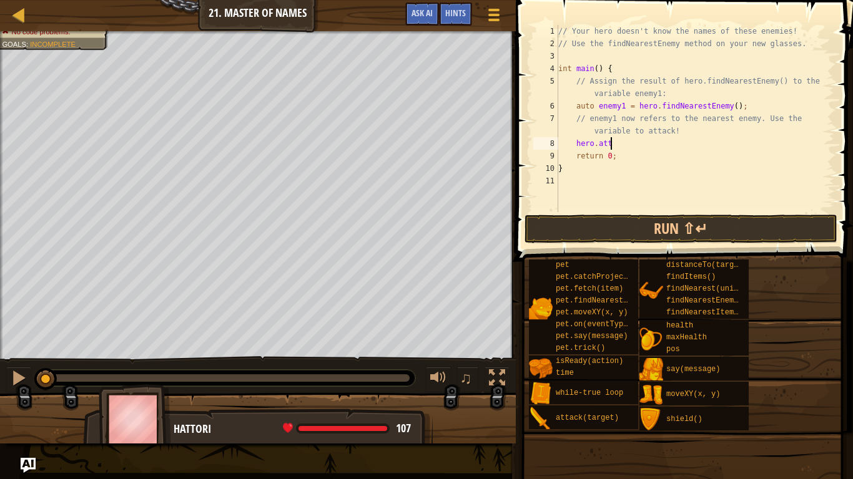
type textarea "h"
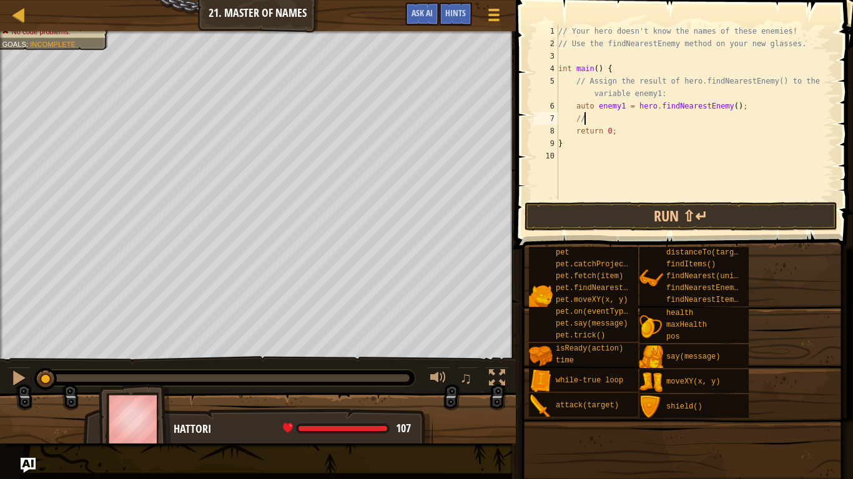
type textarea "/"
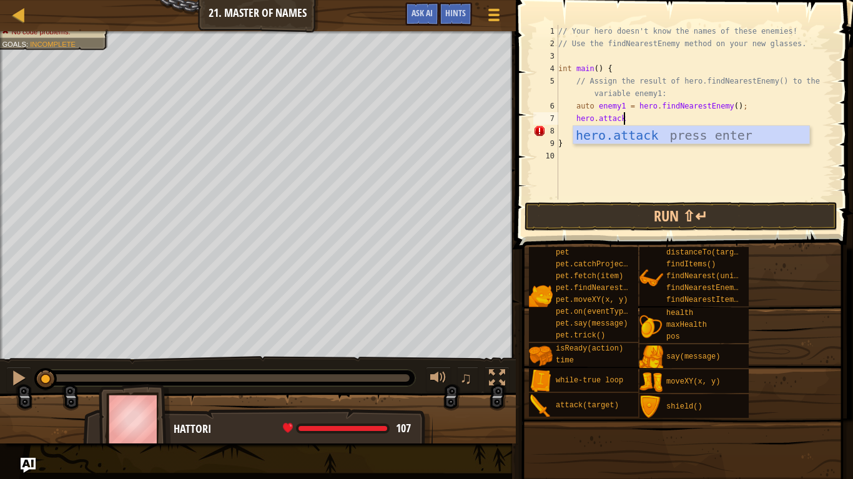
scroll to position [6, 11]
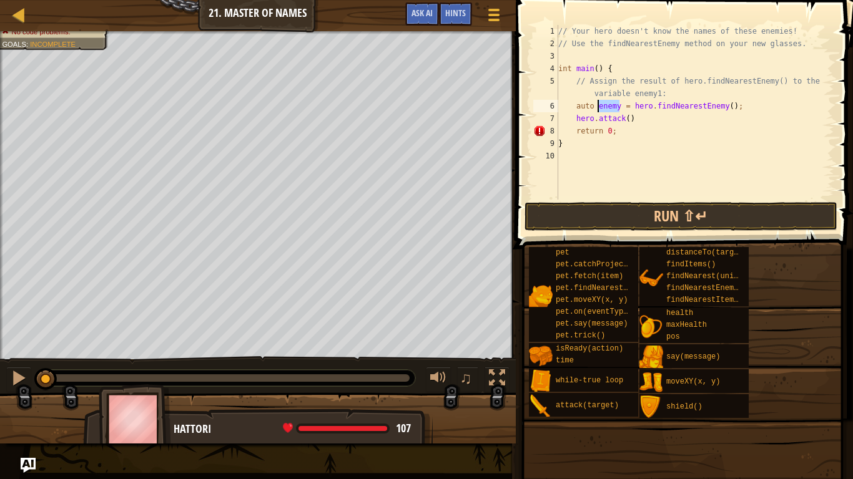
click at [623, 120] on div "// Your hero doesn't know the names of these enemies! // Use the findNearestEne…" at bounding box center [694, 125] width 278 height 200
click at [634, 116] on div "// Your hero doesn't know the names of these enemies! // Use the findNearestEne…" at bounding box center [694, 125] width 278 height 200
paste textarea "enemy"
click at [663, 125] on div "// Your hero doesn't know the names of these enemies! // Use the findNearestEne…" at bounding box center [694, 125] width 278 height 200
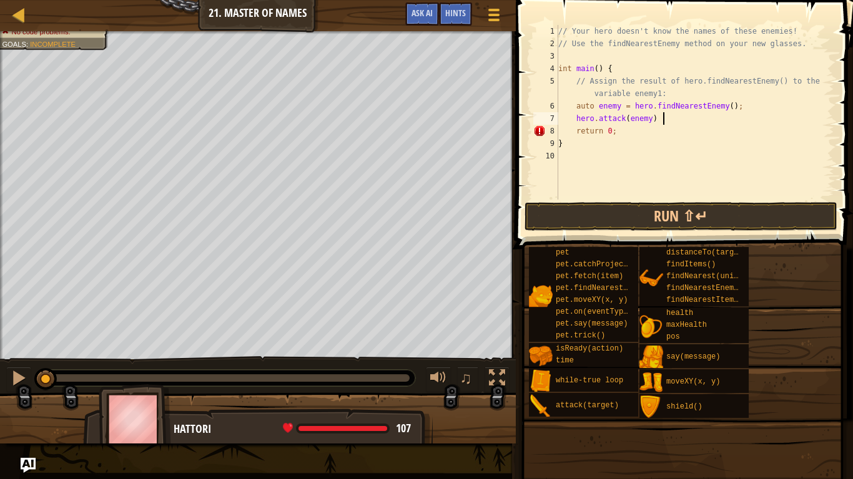
click at [661, 118] on div "// Your hero doesn't know the names of these enemies! // Use the findNearestEne…" at bounding box center [694, 125] width 278 height 200
click at [659, 94] on div "// Your hero doesn't know the names of these enemies! // Use the findNearestEne…" at bounding box center [694, 125] width 278 height 200
type textarea "// Assign the result of hero.findNearestEnemy() to the variable enemy1:"
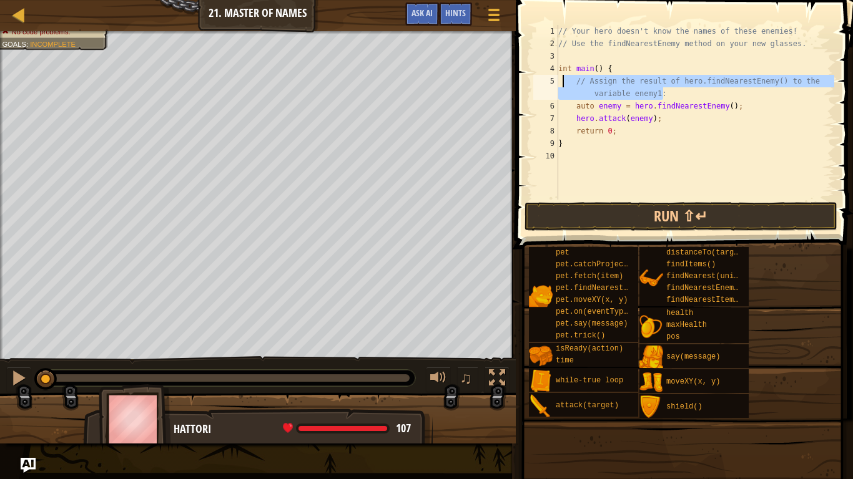
drag, startPoint x: 667, startPoint y: 93, endPoint x: 557, endPoint y: 78, distance: 110.9
click at [557, 78] on div "// Assign the result of hero.findNearestEnemy() to the variable enemy1: 1 2 3 4…" at bounding box center [681, 112] width 303 height 175
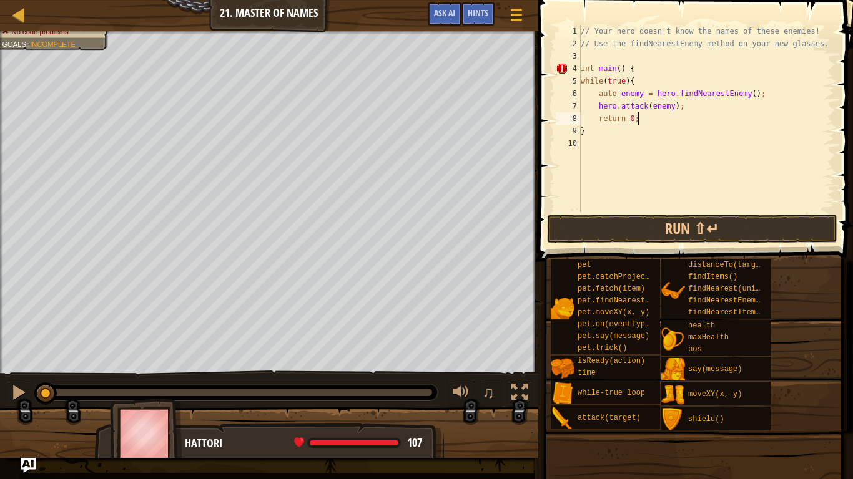
scroll to position [6, 0]
type textarea "hero.attack(enemy);"
click at [590, 227] on button "Run ⇧↵" at bounding box center [692, 229] width 291 height 29
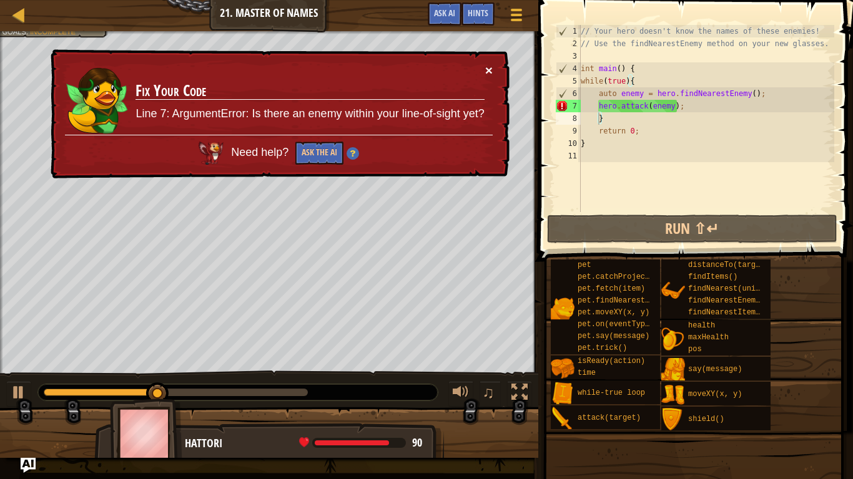
click at [487, 75] on button "×" at bounding box center [488, 70] width 7 height 13
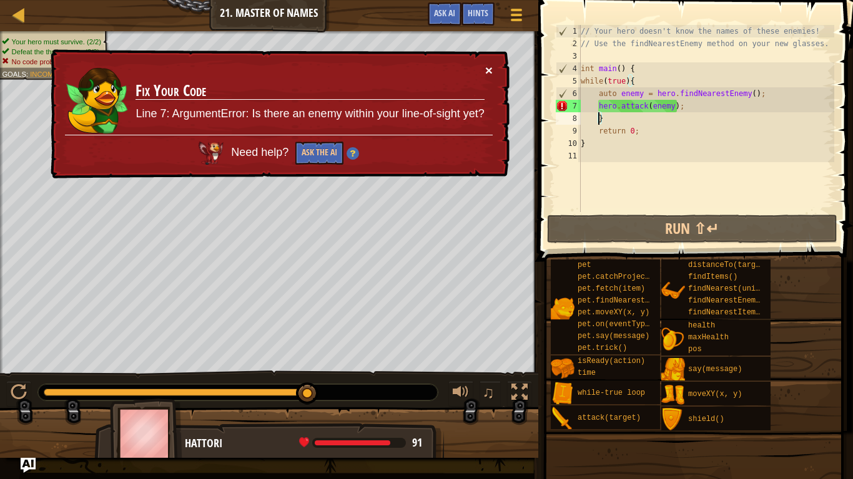
click at [492, 66] on button "×" at bounding box center [488, 70] width 7 height 13
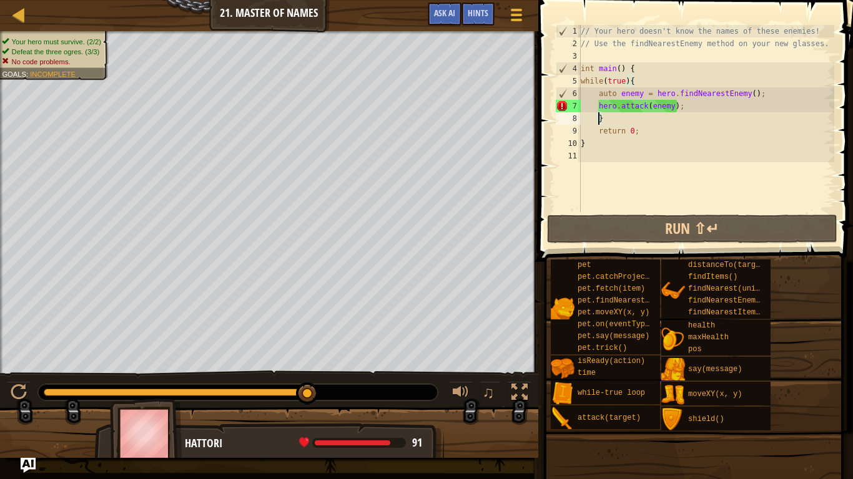
click at [692, 105] on div "// Your hero doesn't know the names of these enemies! // Use the findNearestEne…" at bounding box center [706, 131] width 256 height 212
click at [623, 106] on div "// Your hero doesn't know the names of these enemies! // Use the findNearestEne…" at bounding box center [706, 118] width 256 height 187
click at [623, 106] on div "// Your hero doesn't know the names of these enemies! // Use the findNearestEne…" at bounding box center [706, 131] width 256 height 212
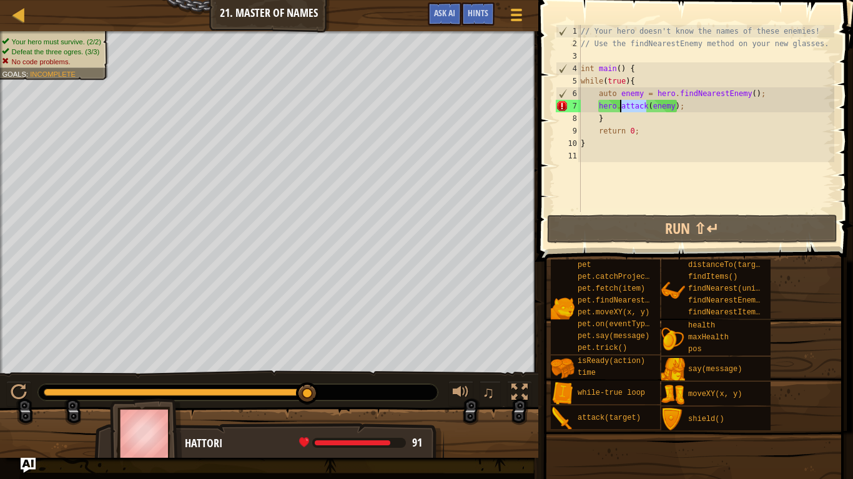
click at [623, 106] on div "// Your hero doesn't know the names of these enemies! // Use the findNearestEne…" at bounding box center [706, 118] width 256 height 187
click at [623, 106] on div "// Your hero doesn't know the names of these enemies! // Use the findNearestEne…" at bounding box center [706, 131] width 256 height 212
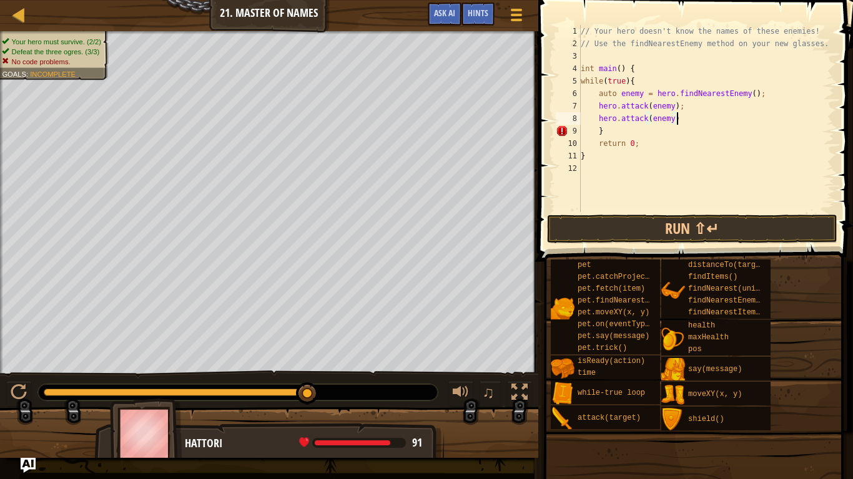
scroll to position [6, 14]
type textarea "hero.attack(enemy);"
click at [612, 227] on button "Run ⇧↵" at bounding box center [692, 229] width 291 height 29
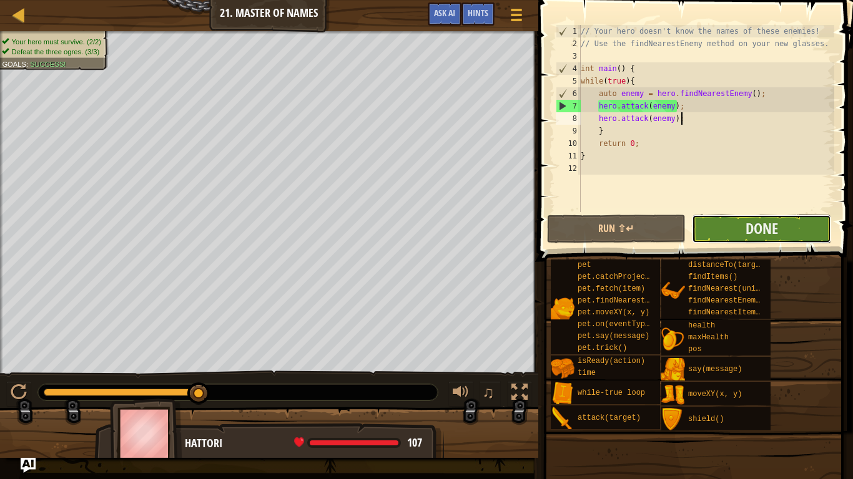
click at [733, 222] on button "Done" at bounding box center [761, 229] width 139 height 29
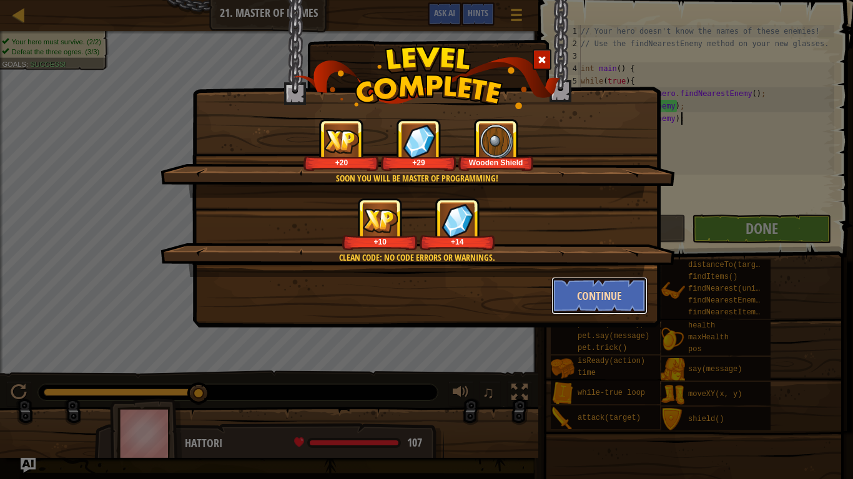
click at [572, 281] on button "Continue" at bounding box center [599, 295] width 97 height 37
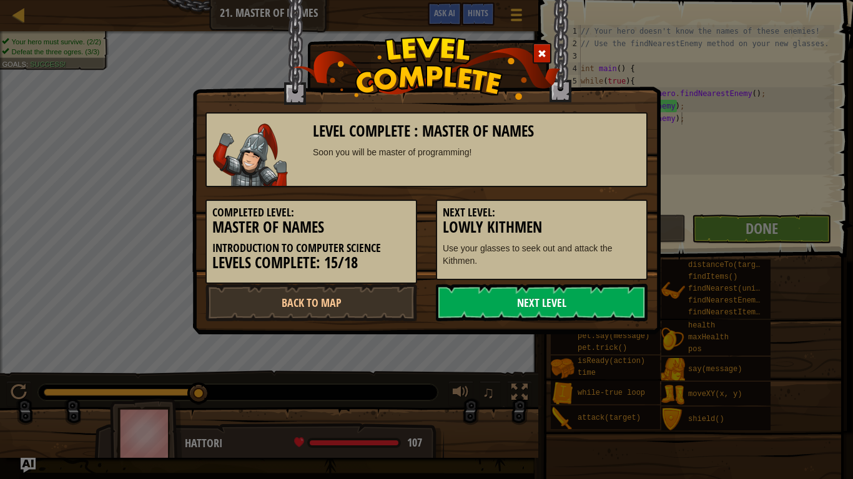
click at [559, 304] on link "Next Level" at bounding box center [542, 302] width 212 height 37
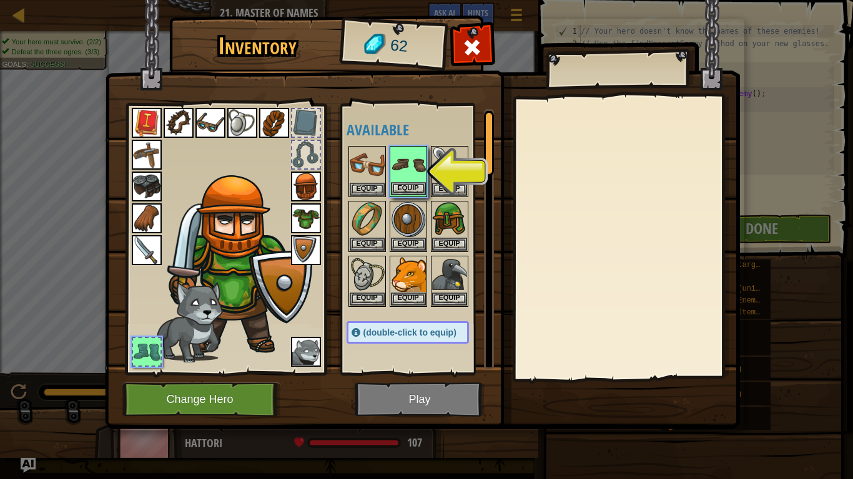
click at [413, 177] on img at bounding box center [408, 164] width 35 height 35
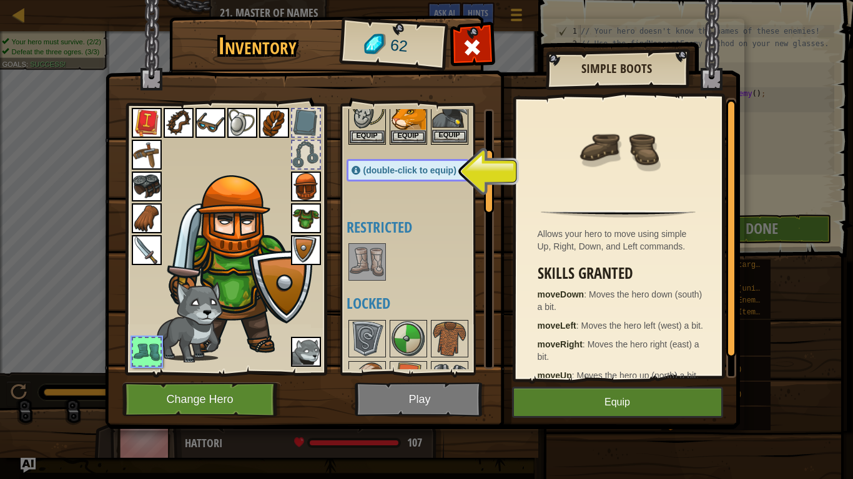
scroll to position [168, 0]
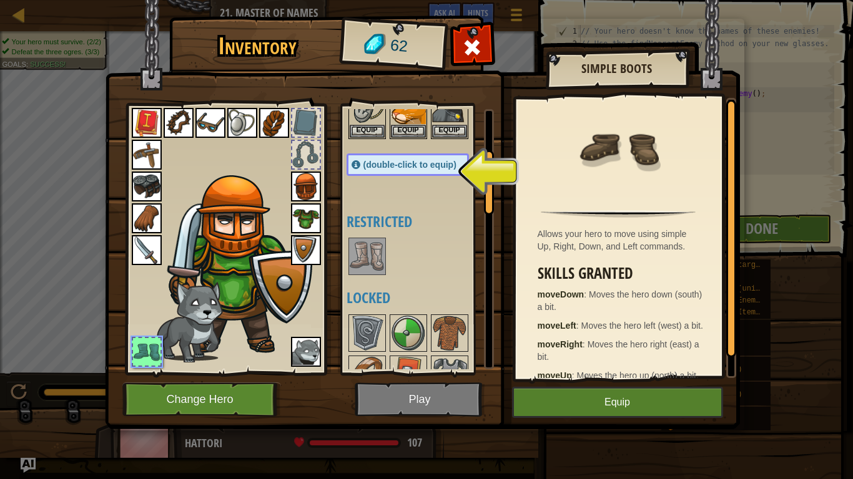
click at [346, 247] on div at bounding box center [419, 256] width 147 height 41
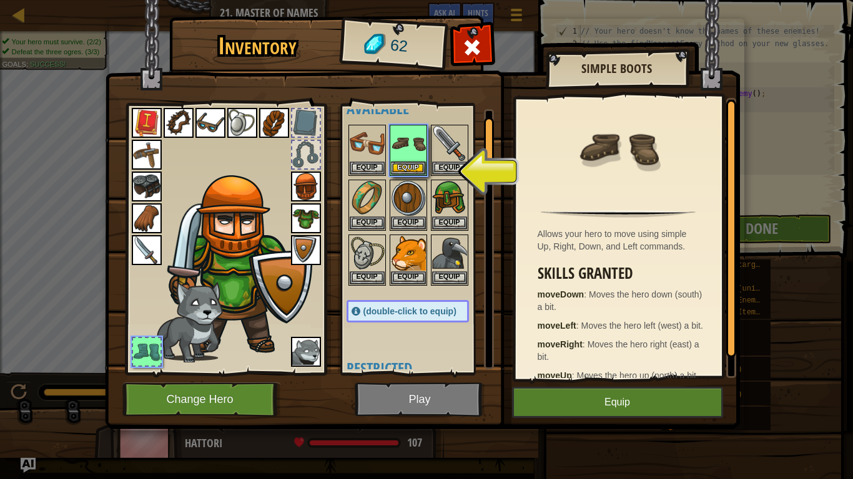
scroll to position [5, 0]
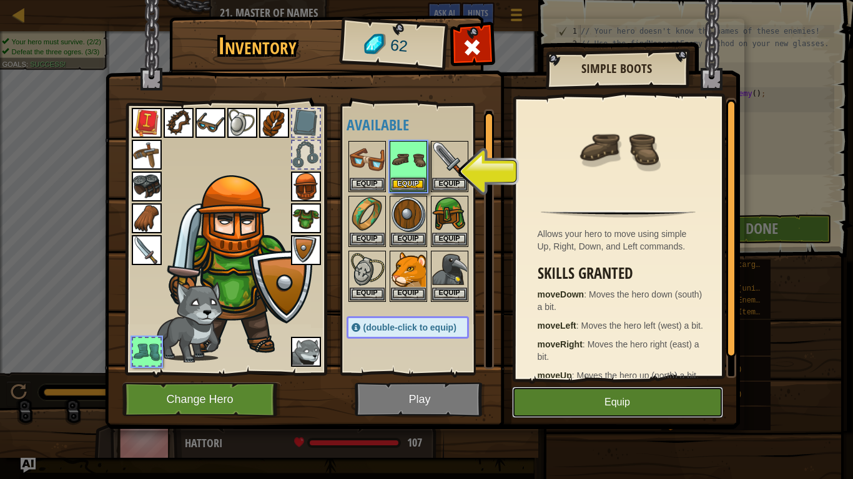
click at [560, 403] on button "Equip" at bounding box center [617, 402] width 211 height 31
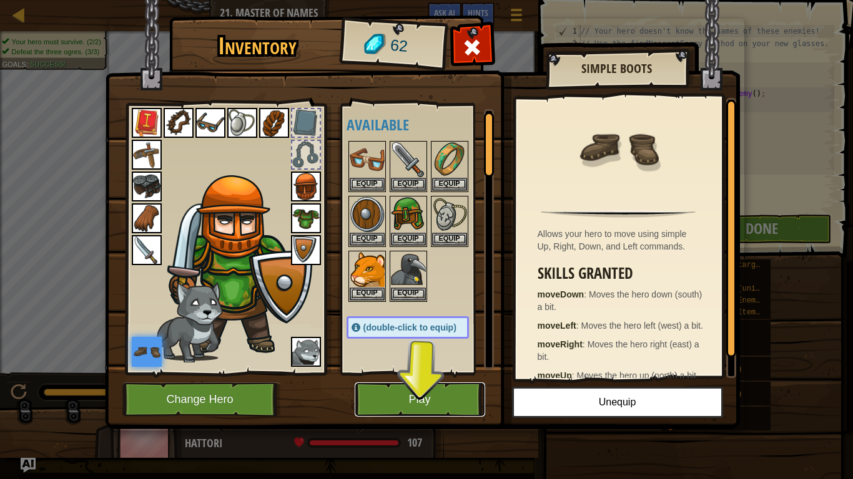
click at [419, 392] on button "Play" at bounding box center [419, 400] width 130 height 34
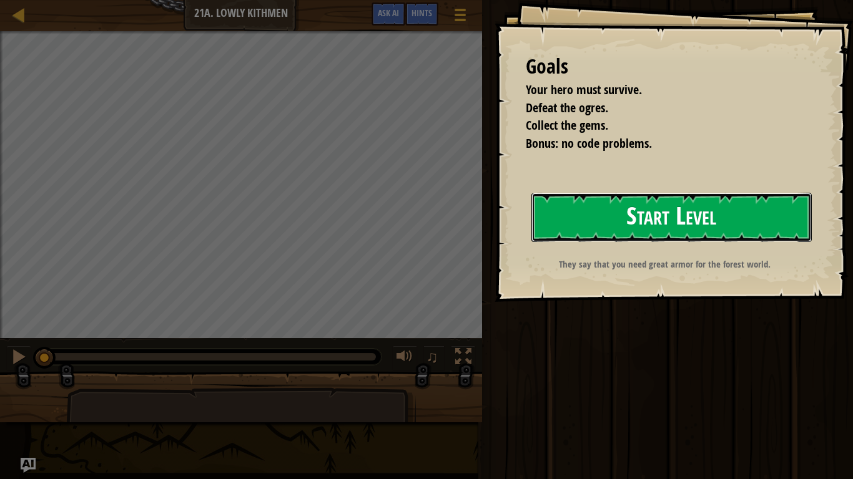
click at [636, 222] on button "Start Level" at bounding box center [671, 217] width 280 height 49
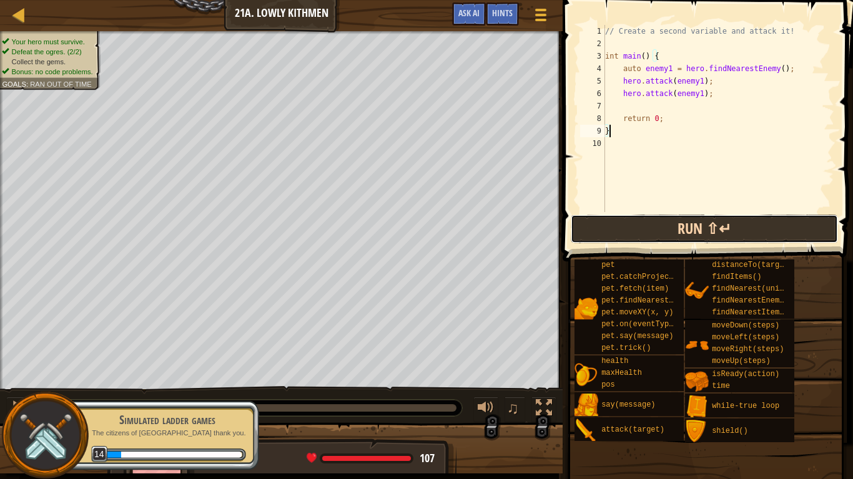
click at [685, 232] on button "Run ⇧↵" at bounding box center [703, 229] width 267 height 29
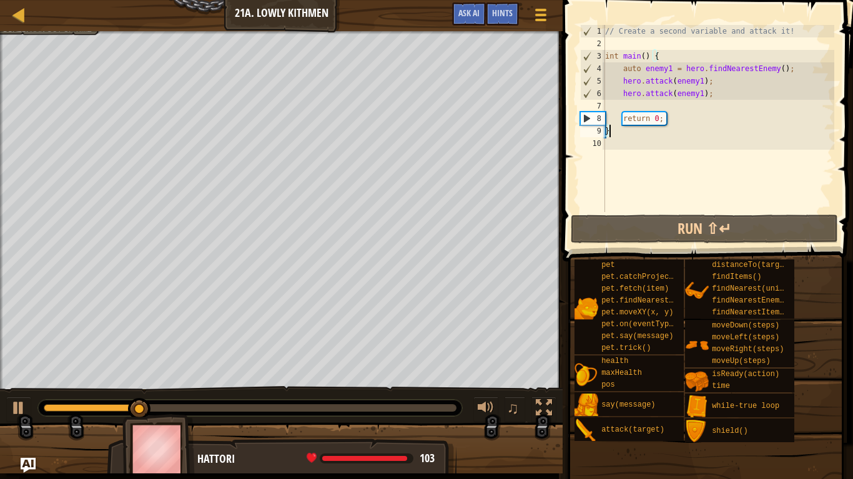
click at [663, 52] on div "// Create a second variable and attack it! int main ( ) { auto enemy1 = hero . …" at bounding box center [718, 131] width 232 height 212
type textarea "int main() {"
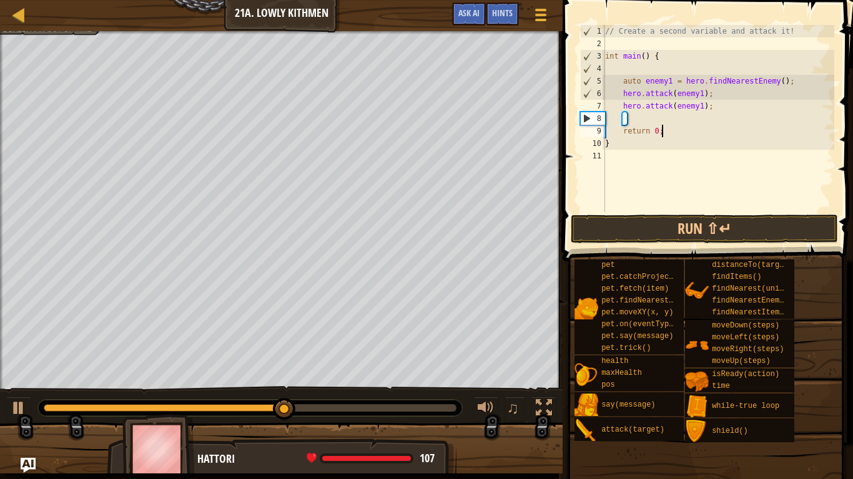
click at [770, 128] on div "// Create a second variable and attack it! int main ( ) { auto enemy1 = hero . …" at bounding box center [718, 131] width 232 height 212
type textarea "return 0;"
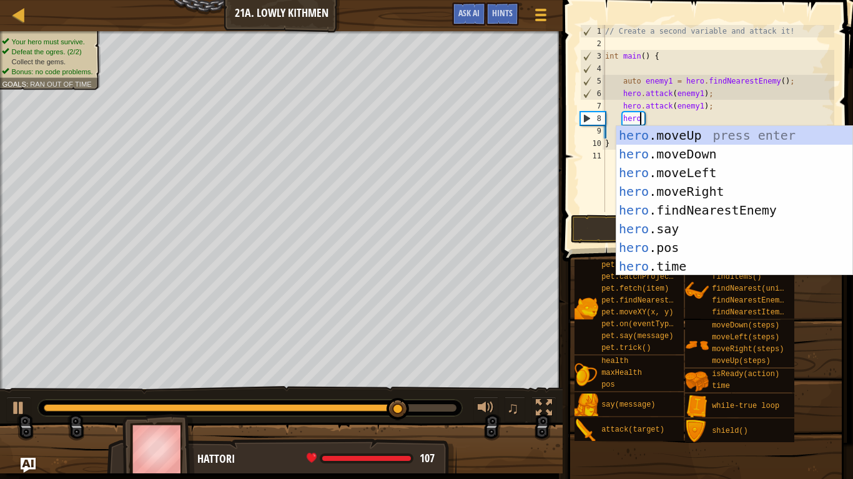
scroll to position [6, 5]
type textarea "h"
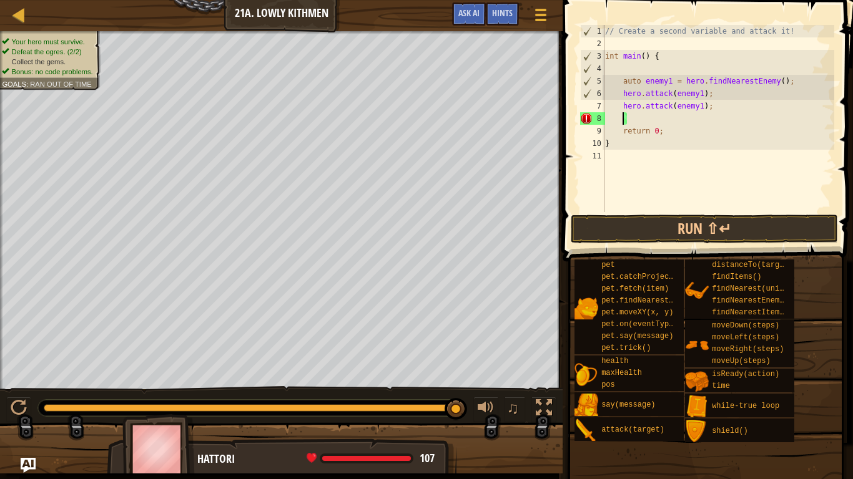
scroll to position [6, 0]
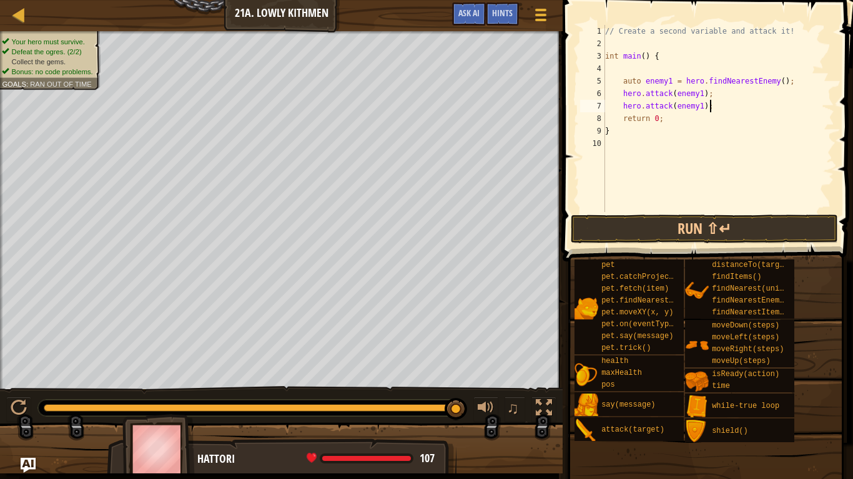
click at [637, 85] on div "// Create a second variable and attack it! int main ( ) { auto enemy1 = hero . …" at bounding box center [718, 131] width 232 height 212
click at [626, 82] on div "// Create a second variable and attack it! int main ( ) { auto enemy1 = hero . …" at bounding box center [718, 118] width 232 height 187
paste textarea "auto enemy1 = hero.findNearestEnemy("
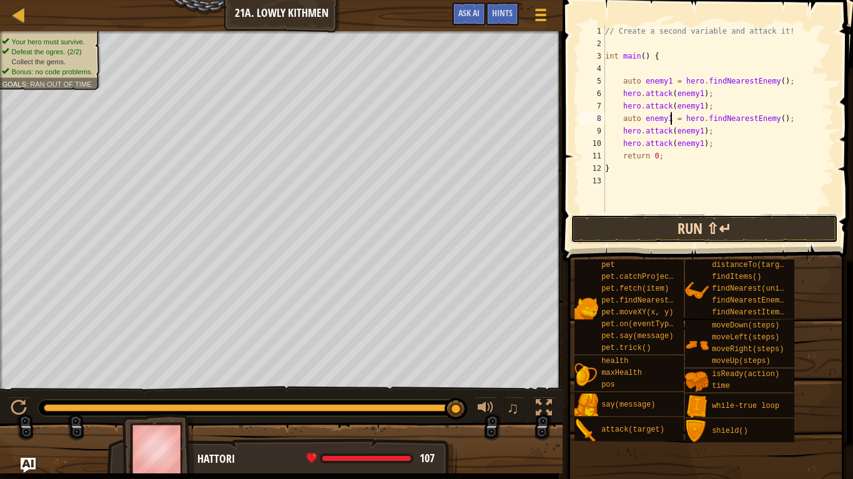
click at [638, 225] on button "Run ⇧↵" at bounding box center [703, 229] width 267 height 29
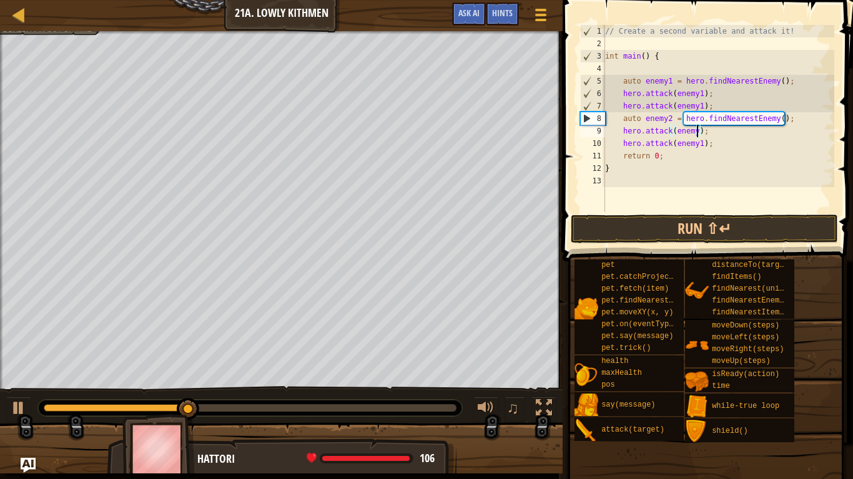
scroll to position [6, 14]
click at [712, 229] on button "Run ⇧↵" at bounding box center [703, 229] width 267 height 29
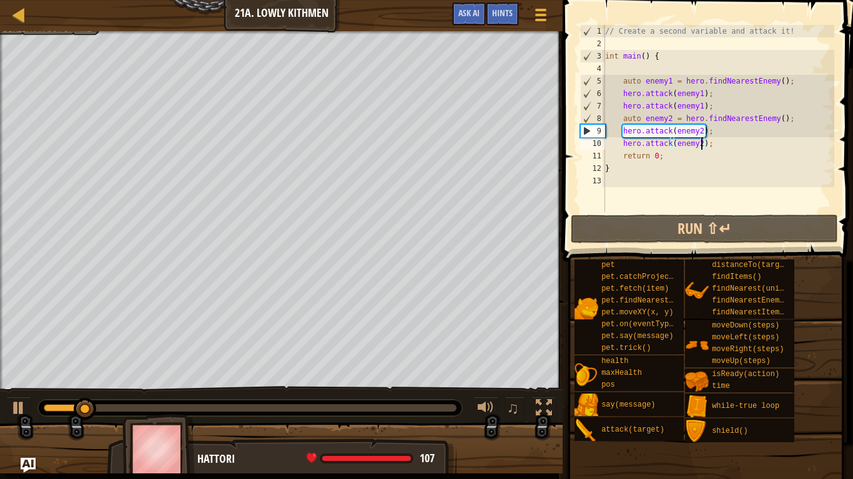
click at [698, 147] on div "// Create a second variable and attack it! int main ( ) { auto enemy1 = hero . …" at bounding box center [718, 131] width 232 height 212
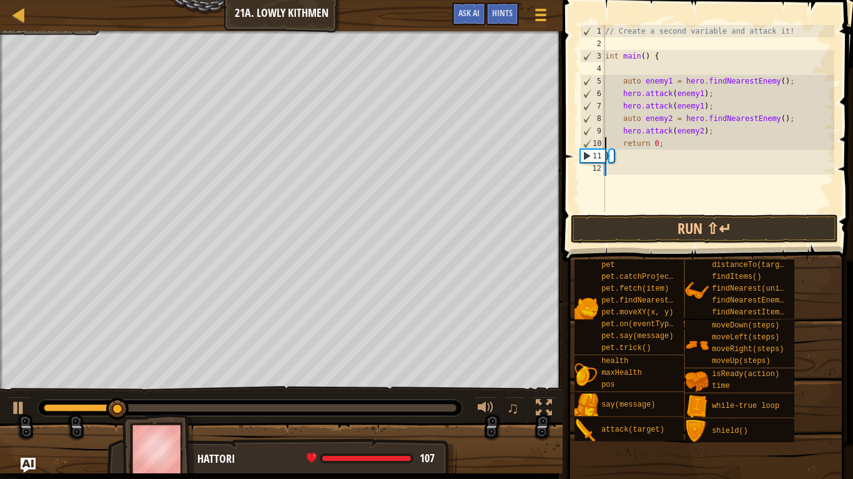
scroll to position [6, 7]
click at [670, 107] on div "// Create a second variable and attack it! int main ( ) { auto enemy1 = hero . …" at bounding box center [718, 131] width 232 height 212
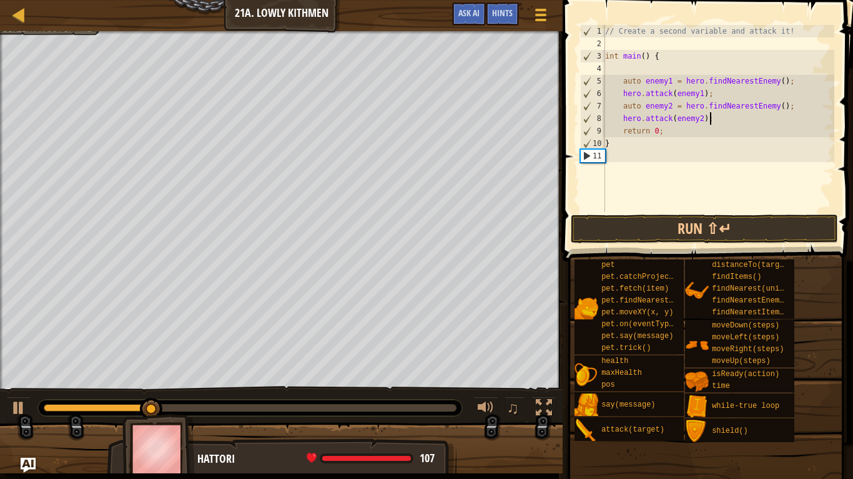
click at [731, 124] on div "// Create a second variable and attack it! int main ( ) { auto enemy1 = hero . …" at bounding box center [718, 131] width 232 height 212
type textarea "hero.attack(enemy2);"
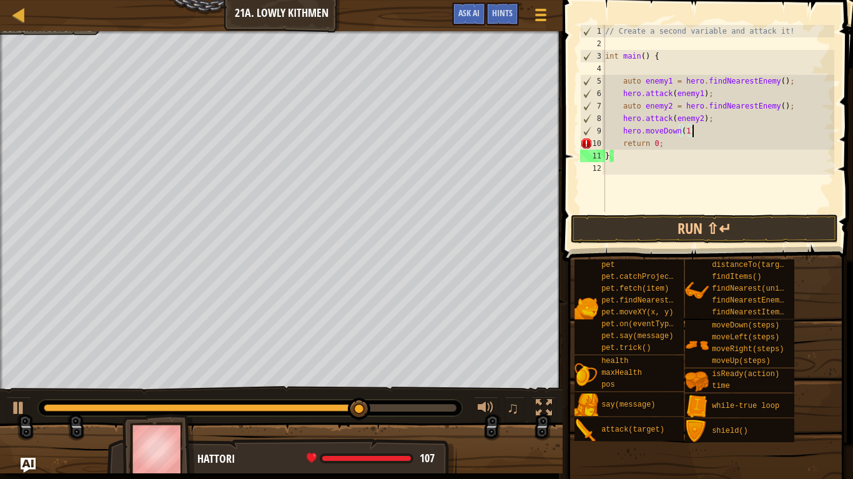
scroll to position [6, 12]
type textarea "hero.moveDown(1;"
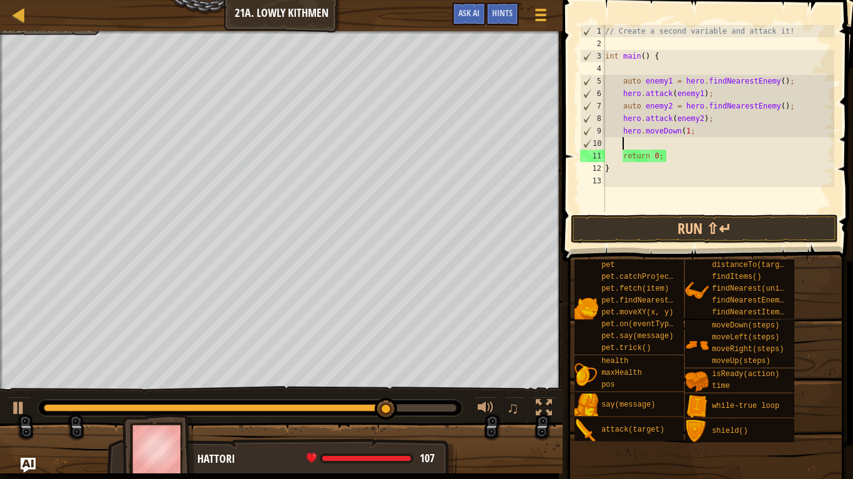
scroll to position [6, 2]
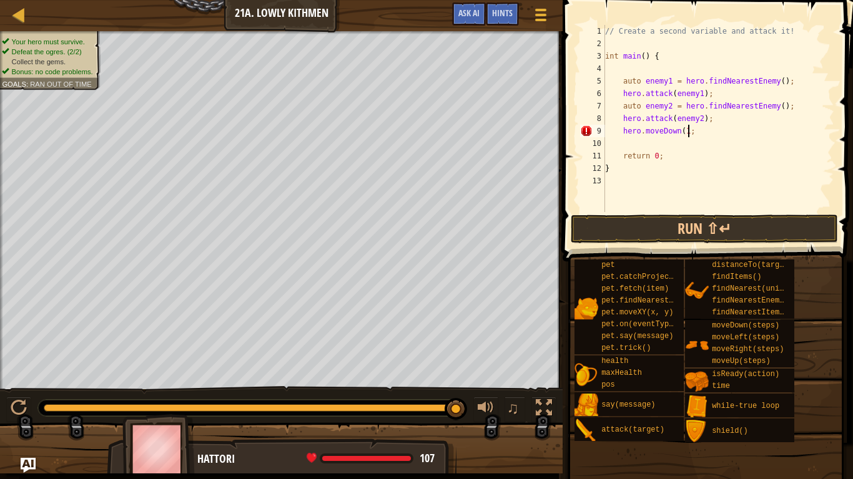
type textarea "hero.moveDown(1);"
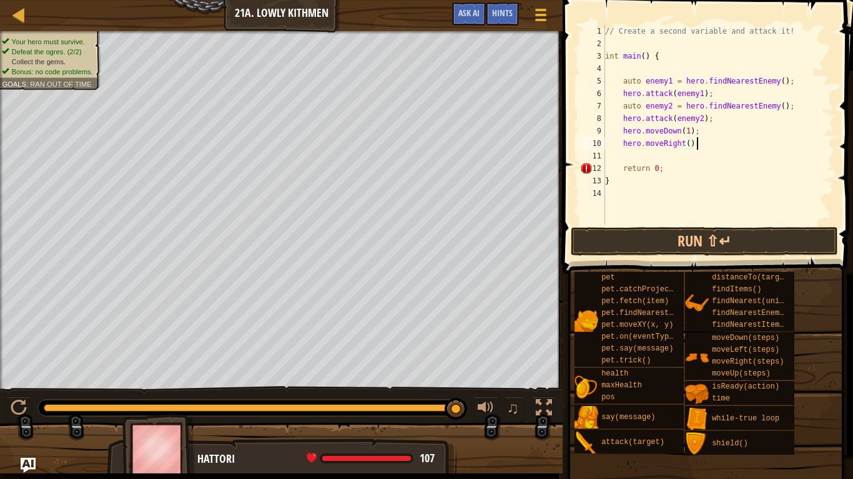
scroll to position [6, 12]
type textarea "hero.moveRight(2);"
click at [719, 239] on button "Run ⇧↵" at bounding box center [703, 241] width 267 height 29
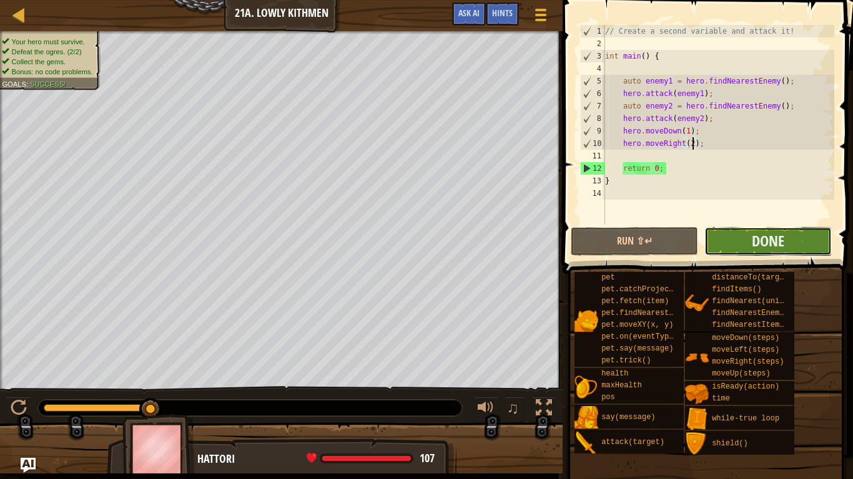
click at [758, 228] on button "Done" at bounding box center [767, 241] width 127 height 29
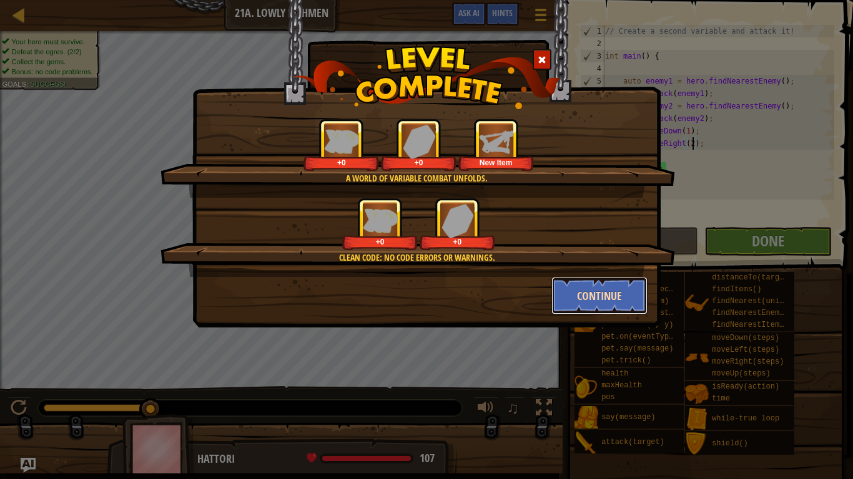
click at [573, 297] on button "Continue" at bounding box center [599, 295] width 97 height 37
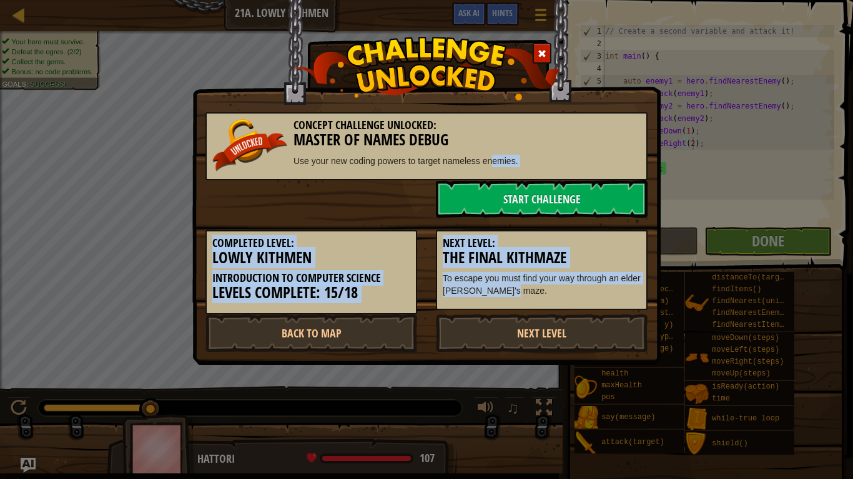
drag, startPoint x: 573, startPoint y: 297, endPoint x: 496, endPoint y: 167, distance: 151.7
click at [496, 167] on div "Concept Challenge Unlocked: Master Of Names Debug Use your new coding powers to…" at bounding box center [426, 226] width 442 height 252
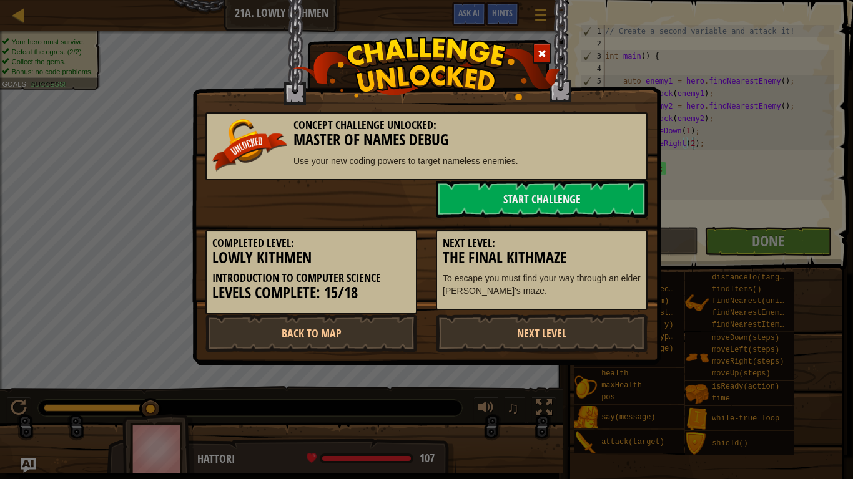
click at [597, 147] on h3 "Master Of Names Debug" at bounding box center [426, 140] width 428 height 17
click at [523, 340] on link "Next Level" at bounding box center [542, 333] width 212 height 37
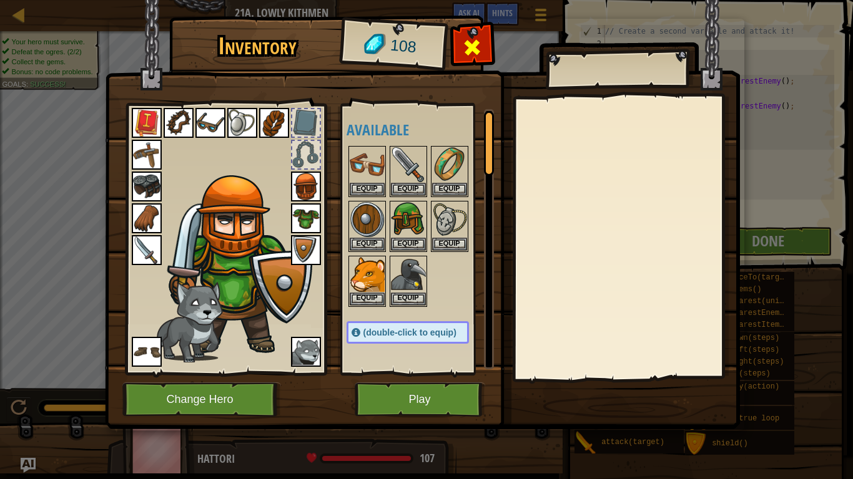
click at [476, 46] on span at bounding box center [472, 47] width 20 height 20
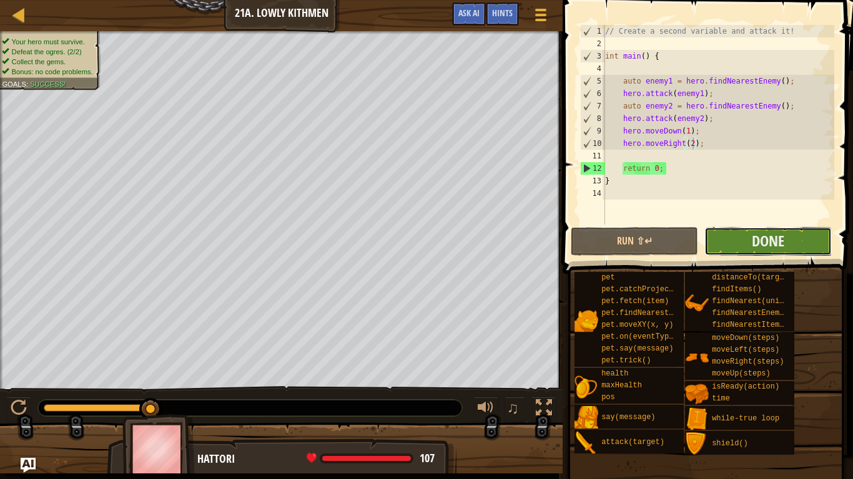
click at [725, 237] on button "Done" at bounding box center [767, 241] width 127 height 29
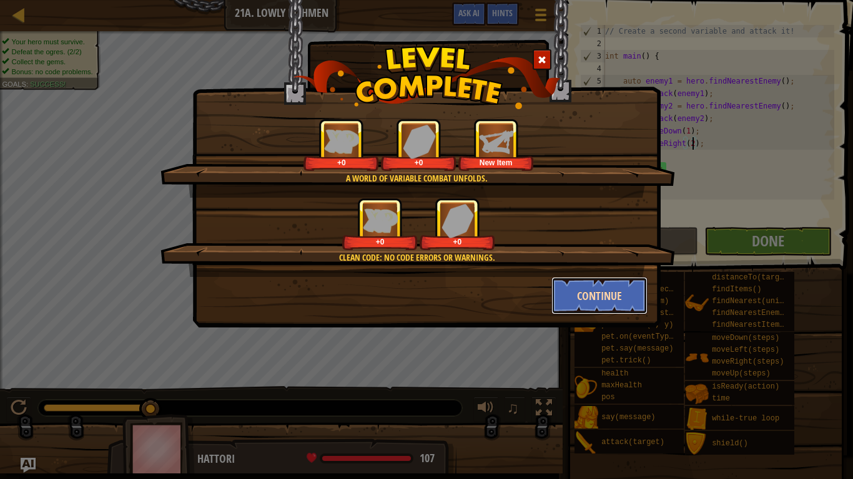
click at [617, 284] on button "Continue" at bounding box center [599, 295] width 97 height 37
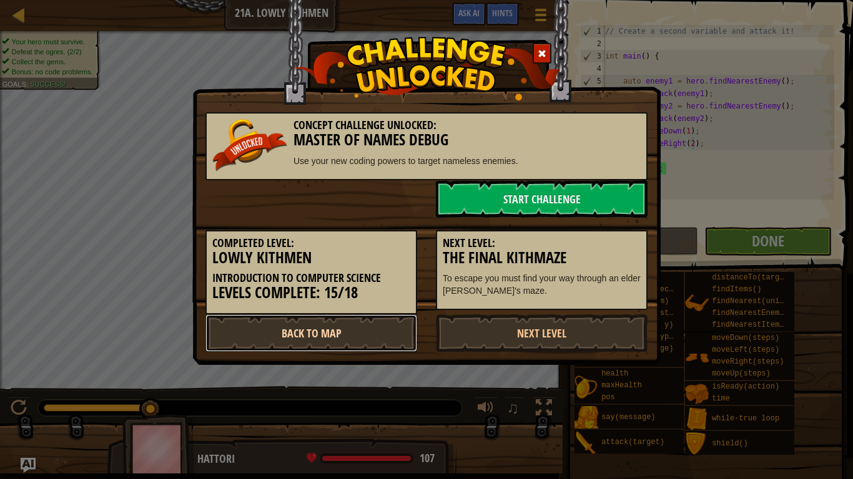
click at [396, 333] on link "Back to Map" at bounding box center [311, 333] width 212 height 37
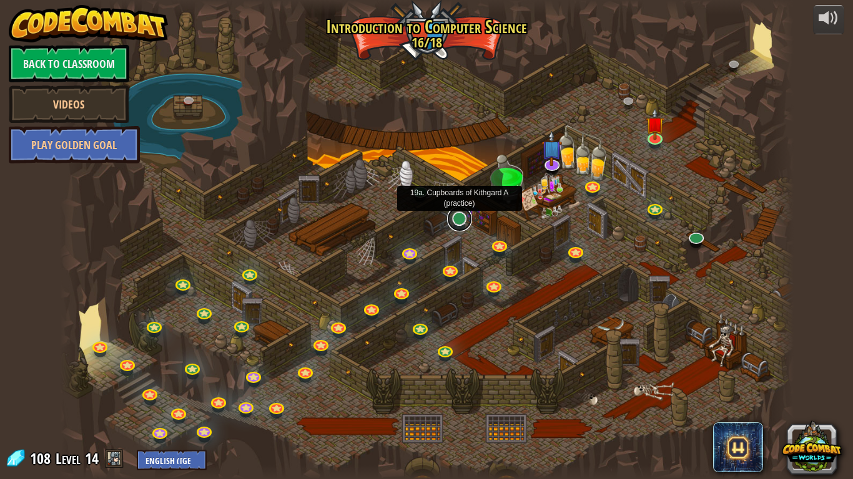
click at [457, 218] on link at bounding box center [459, 219] width 25 height 25
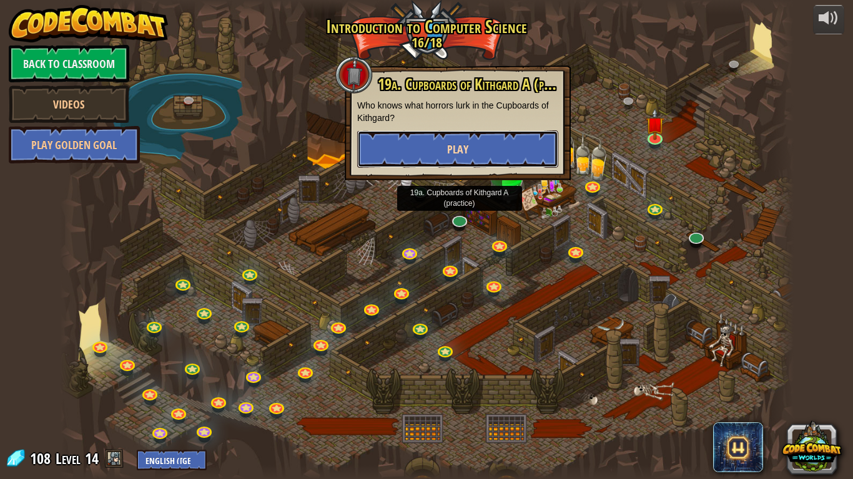
click at [476, 144] on button "Play" at bounding box center [457, 148] width 201 height 37
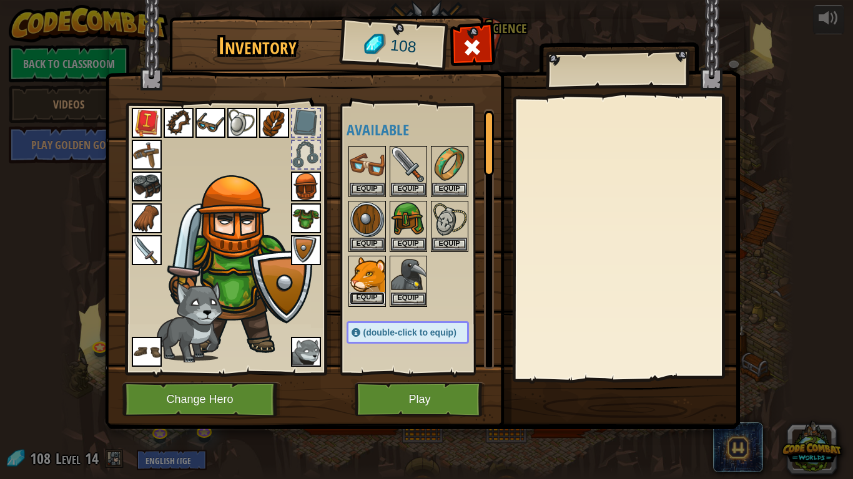
click at [364, 295] on button "Equip" at bounding box center [366, 298] width 35 height 13
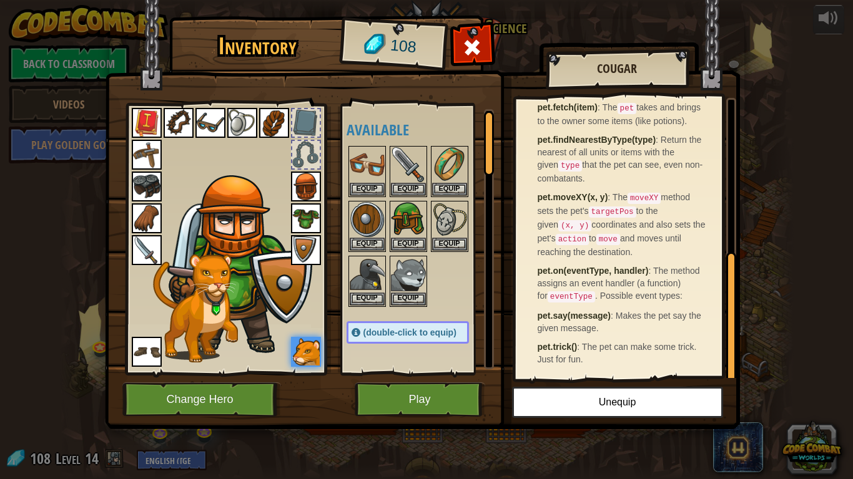
scroll to position [335, 0]
click at [398, 403] on button "Play" at bounding box center [419, 400] width 130 height 34
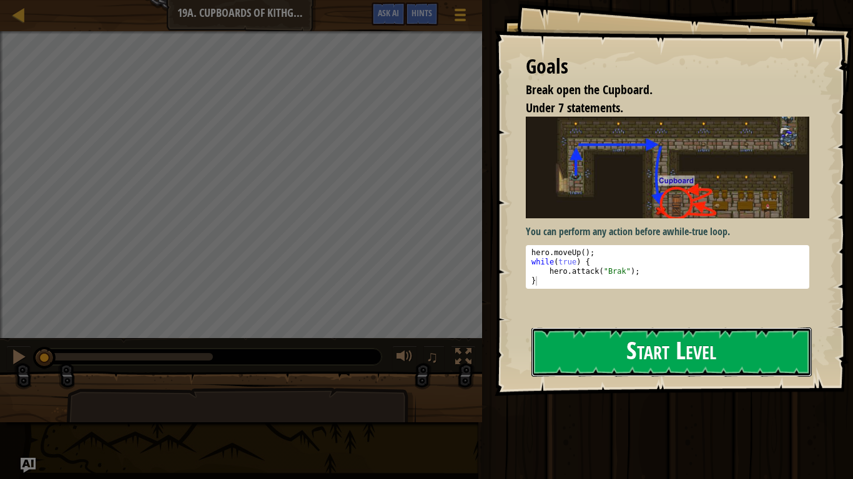
click at [604, 353] on button "Start Level" at bounding box center [671, 352] width 280 height 49
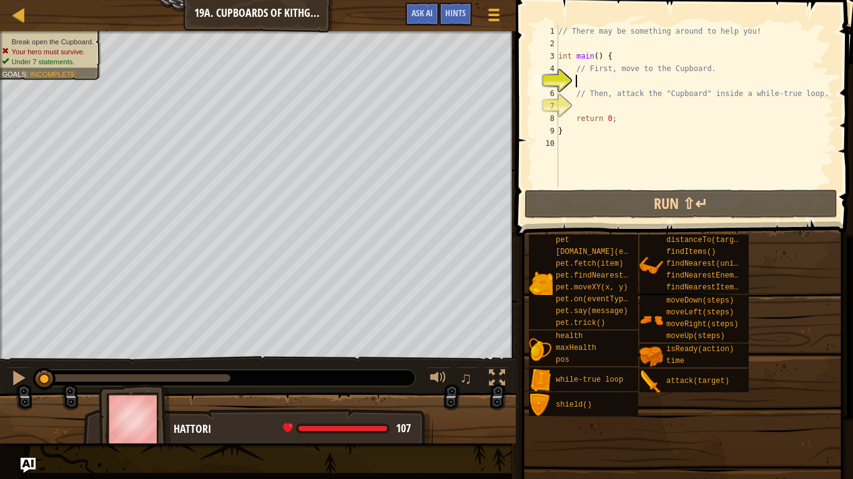
click at [668, 125] on div "// There may be something around to help you! int main ( ) { // First, move to …" at bounding box center [694, 118] width 278 height 187
type textarea "}"
click at [669, 105] on div "// There may be something around to help you! int main ( ) { // First, move to …" at bounding box center [694, 118] width 278 height 187
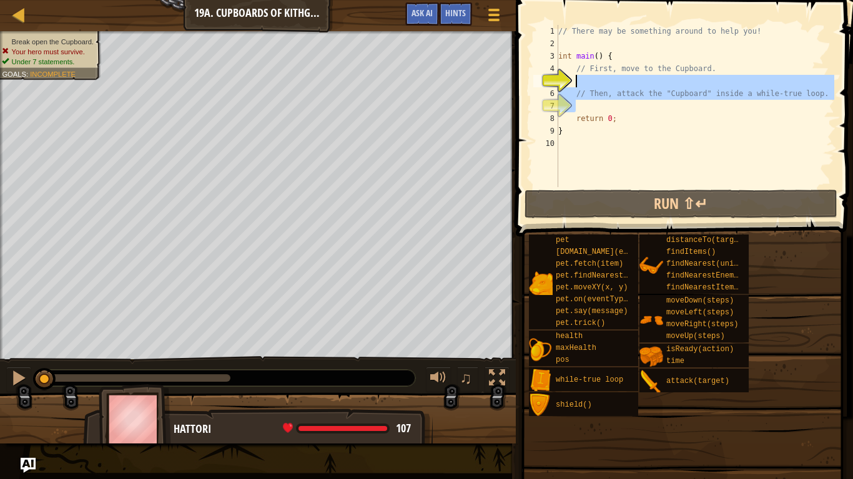
type textarea "// First, move to the Cupboard."
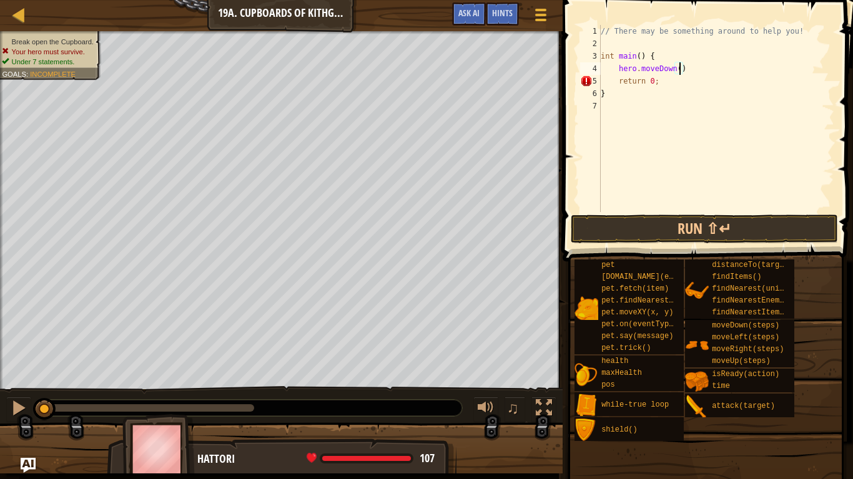
scroll to position [6, 12]
type textarea "hero.moveDown(1);"
type textarea "hero.moveLeft(2);"
type textarea "j"
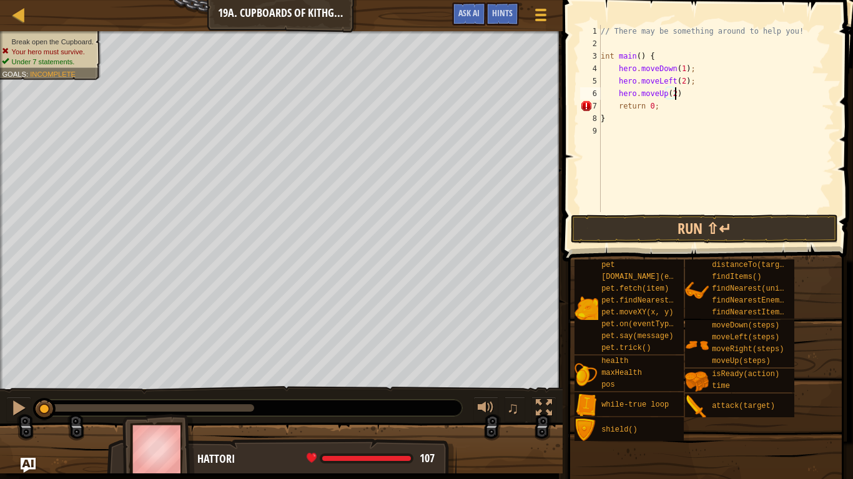
scroll to position [6, 11]
type textarea "hero.moveUp(2);"
type textarea "J"
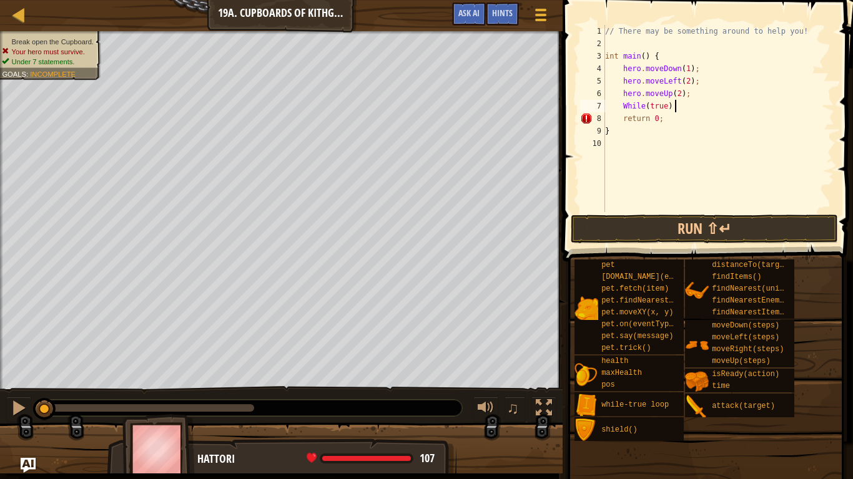
type textarea "While(true) {"
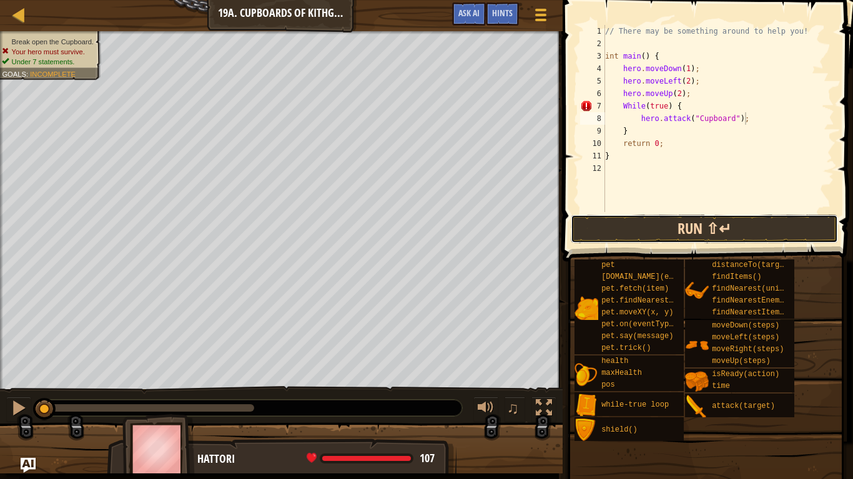
click at [688, 226] on button "Run ⇧↵" at bounding box center [703, 229] width 267 height 29
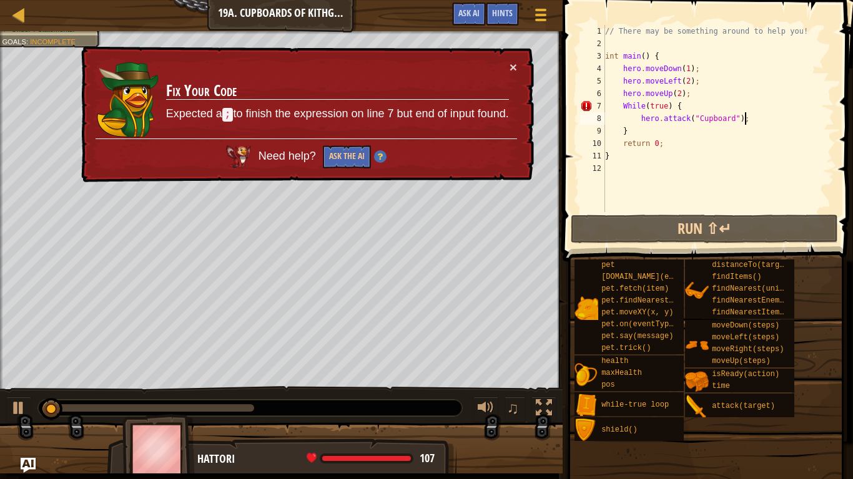
click at [668, 103] on div "// There may be something around to help you! int main ( ) { hero . moveDown ( …" at bounding box center [718, 131] width 232 height 212
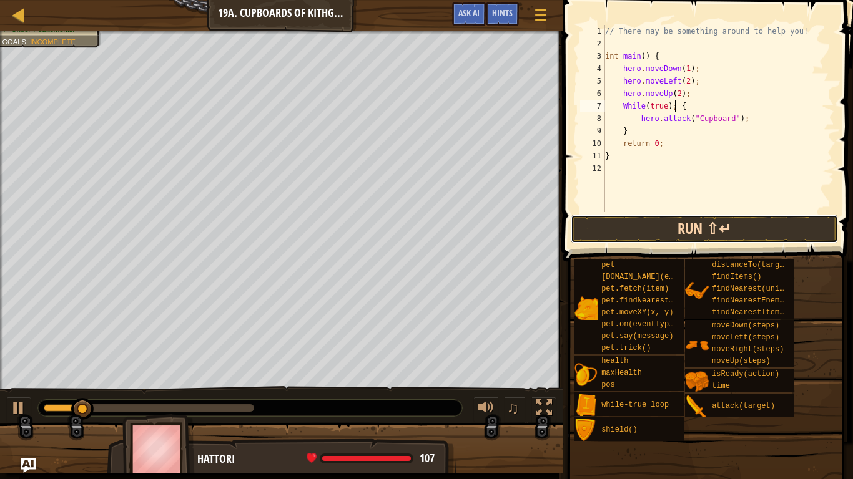
click at [673, 219] on button "Run ⇧↵" at bounding box center [703, 229] width 267 height 29
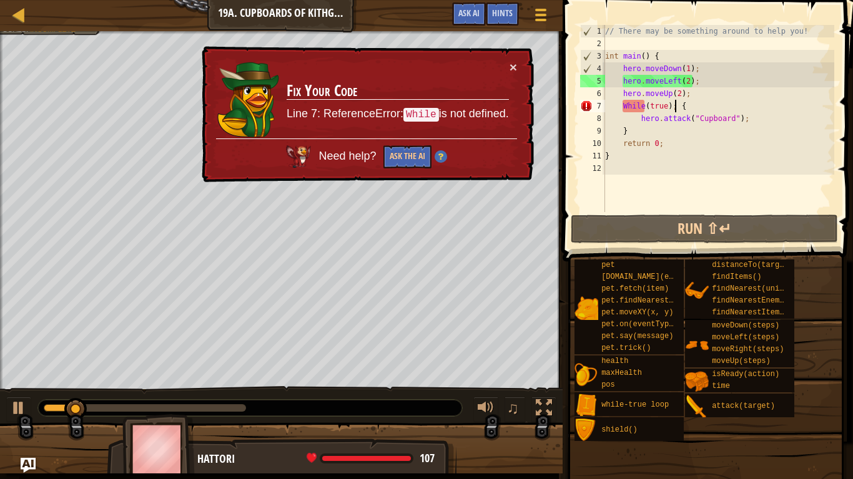
click at [629, 107] on div "// There may be something around to help you! int main ( ) { hero . moveDown ( …" at bounding box center [718, 131] width 232 height 212
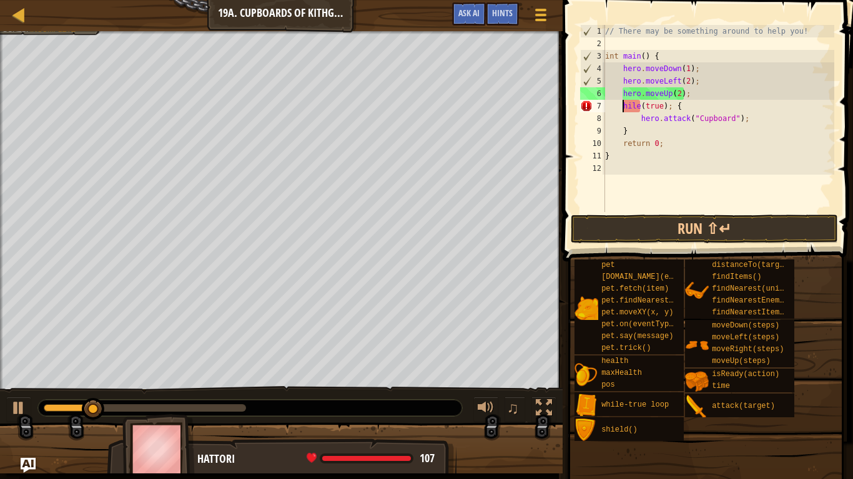
scroll to position [6, 4]
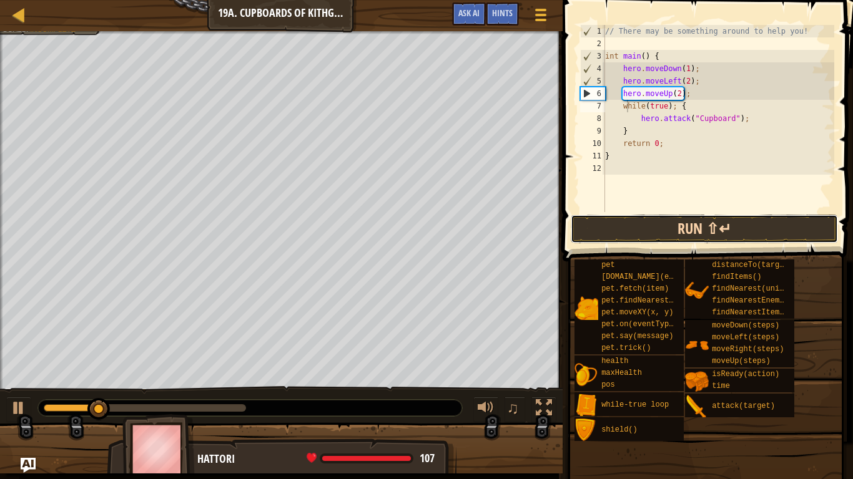
click at [663, 229] on button "Run ⇧↵" at bounding box center [703, 229] width 267 height 29
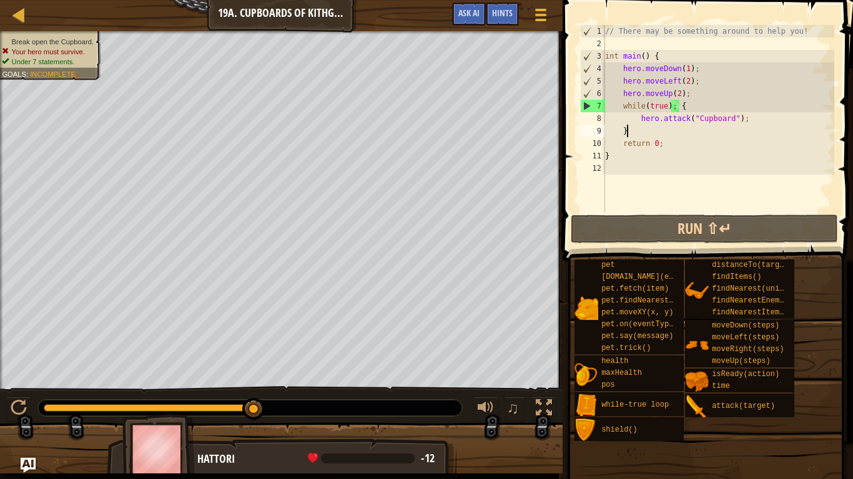
scroll to position [6, 2]
type textarea "}"
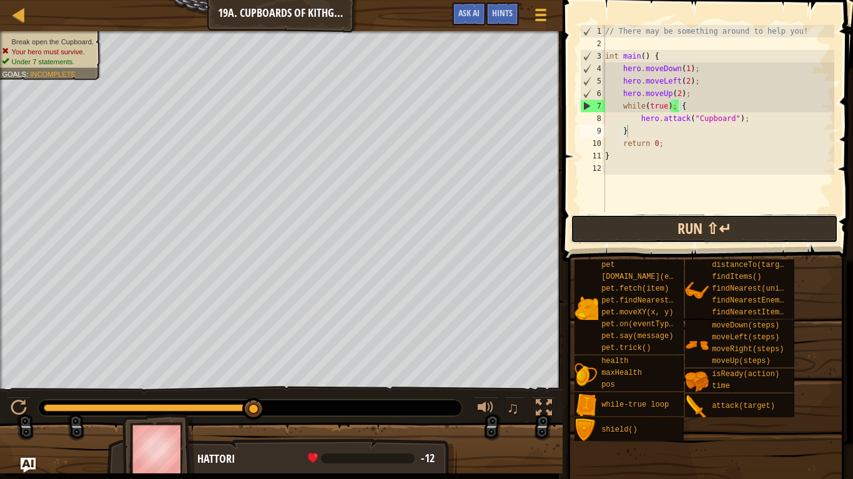
click at [690, 233] on button "Run ⇧↵" at bounding box center [703, 229] width 267 height 29
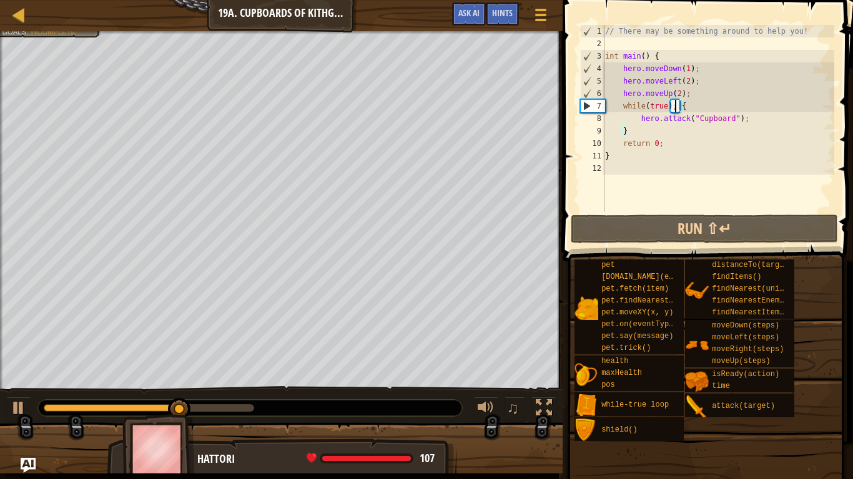
click at [676, 108] on div "// There may be something around to help you! int main ( ) { hero . moveDown ( …" at bounding box center [718, 131] width 232 height 212
type textarea "while(true);{"
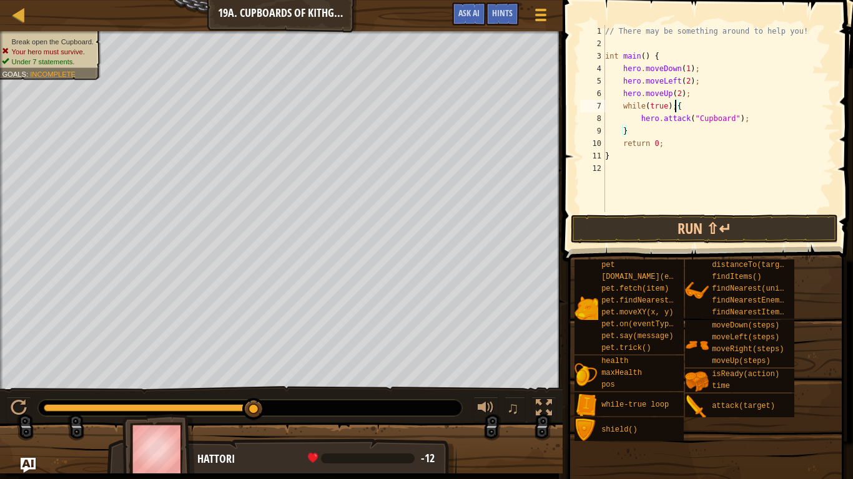
click at [686, 188] on div "// There may be something around to help you! int main ( ) { hero . moveDown ( …" at bounding box center [718, 131] width 232 height 212
click at [677, 223] on button "Run ⇧↵" at bounding box center [703, 229] width 267 height 29
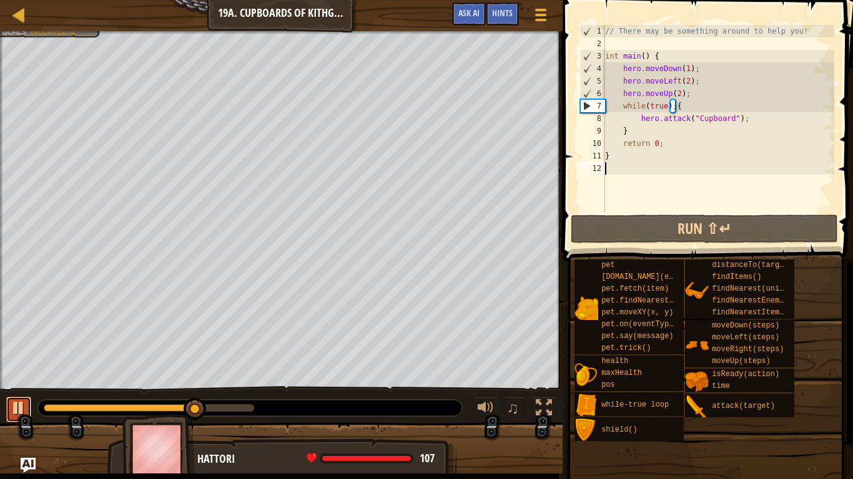
click at [13, 403] on div at bounding box center [19, 408] width 16 height 16
click at [22, 403] on div at bounding box center [19, 408] width 16 height 16
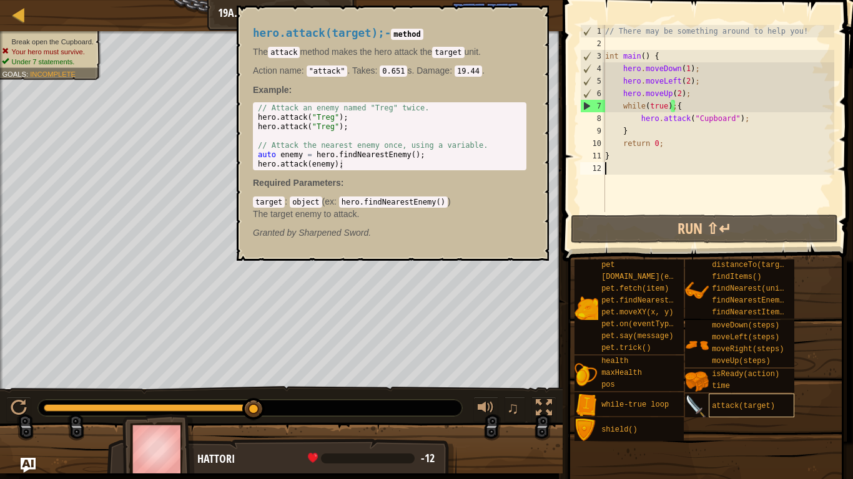
type textarea "}"
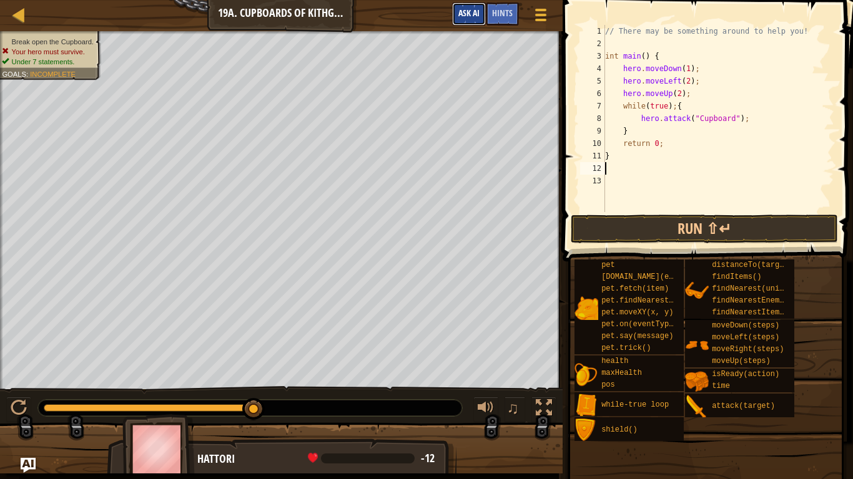
click at [477, 15] on span "Ask AI" at bounding box center [468, 13] width 21 height 12
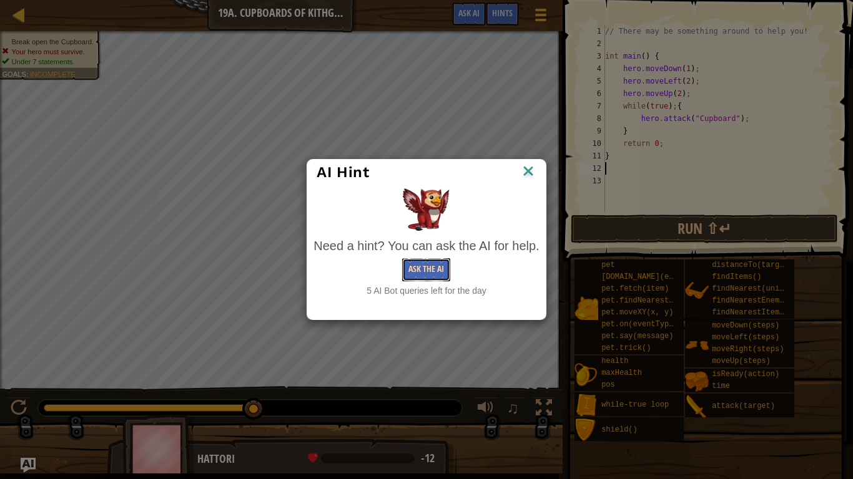
click at [437, 267] on button "Ask the AI" at bounding box center [426, 269] width 48 height 23
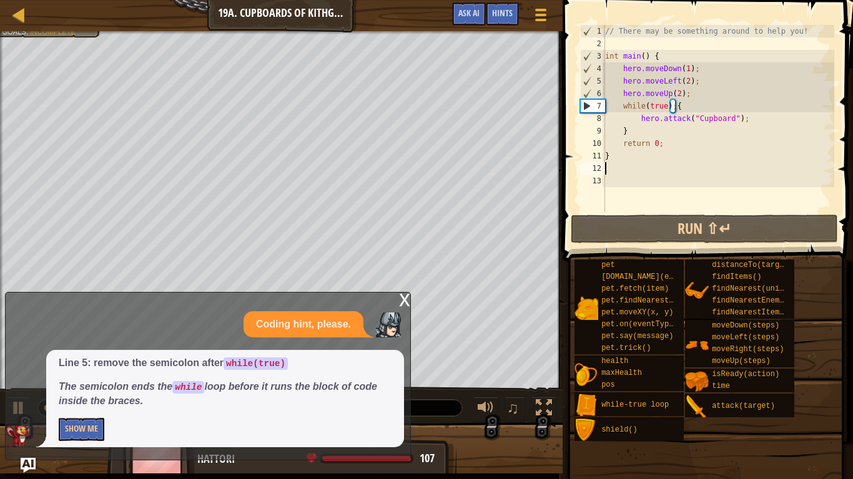
click at [671, 107] on div "// There may be something around to help you! int main ( ) { hero . moveDown ( …" at bounding box center [718, 131] width 232 height 212
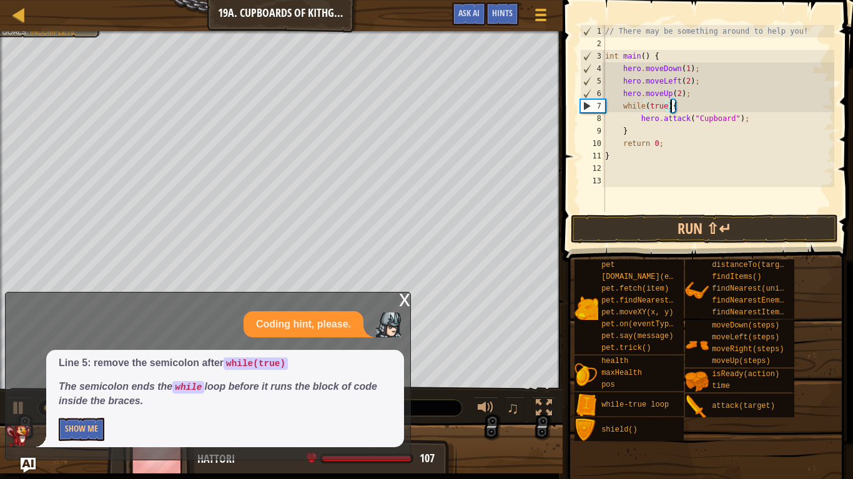
type textarea "while(true) {"
click at [713, 228] on button "Run ⇧↵" at bounding box center [703, 229] width 267 height 29
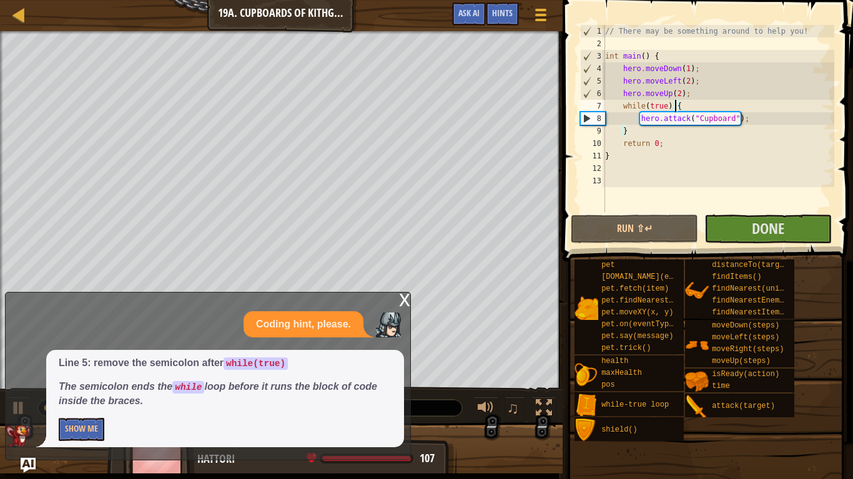
click at [409, 296] on div "x" at bounding box center [404, 299] width 11 height 12
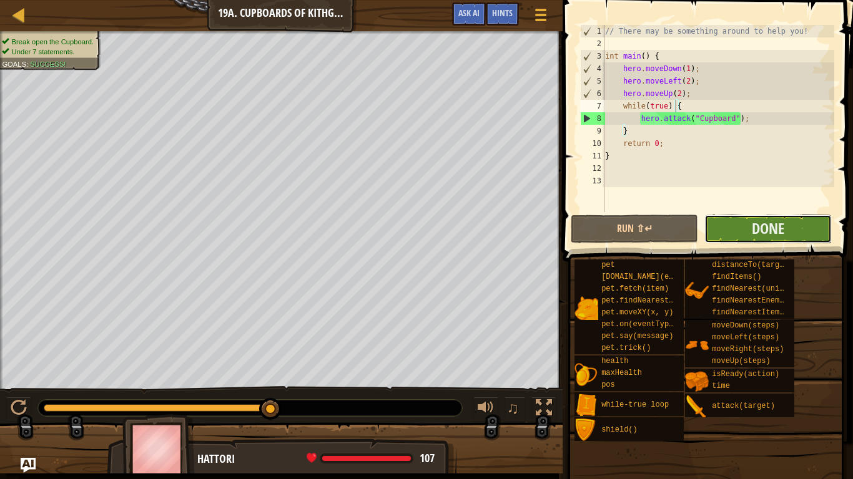
click at [789, 232] on button "Done" at bounding box center [767, 229] width 127 height 29
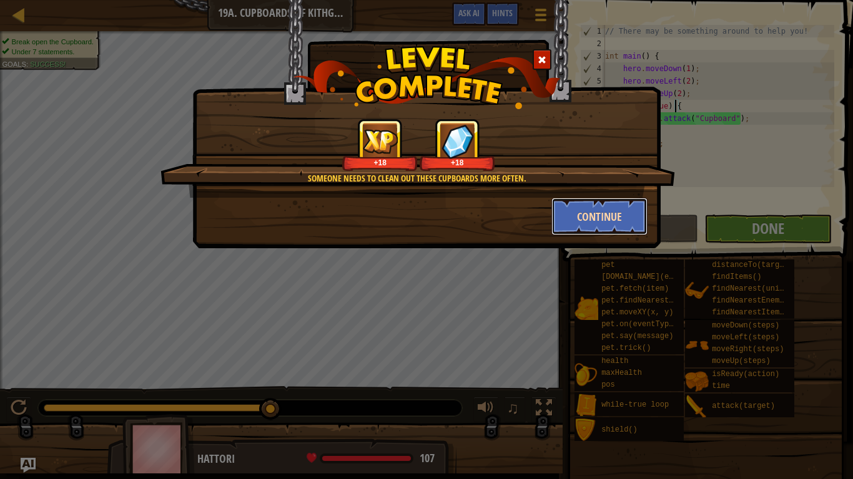
click at [592, 210] on button "Continue" at bounding box center [599, 216] width 97 height 37
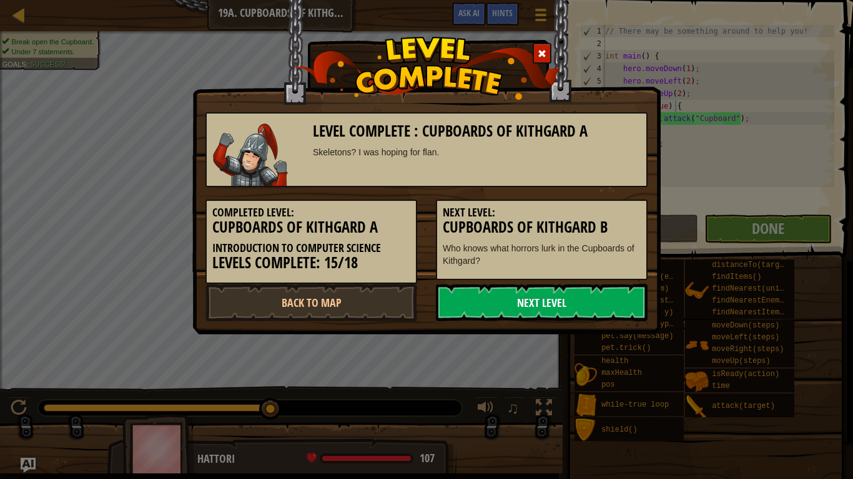
click at [520, 301] on link "Next Level" at bounding box center [542, 302] width 212 height 37
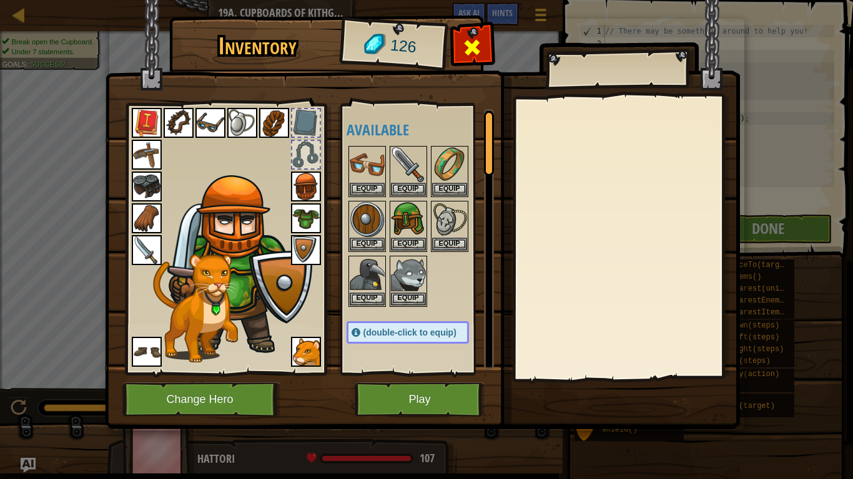
click at [472, 49] on span at bounding box center [472, 47] width 20 height 20
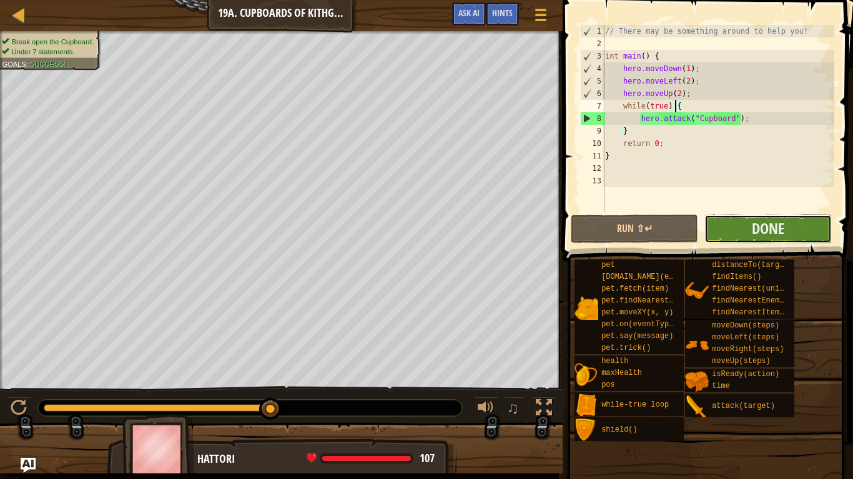
click at [758, 241] on button "Done" at bounding box center [767, 229] width 127 height 29
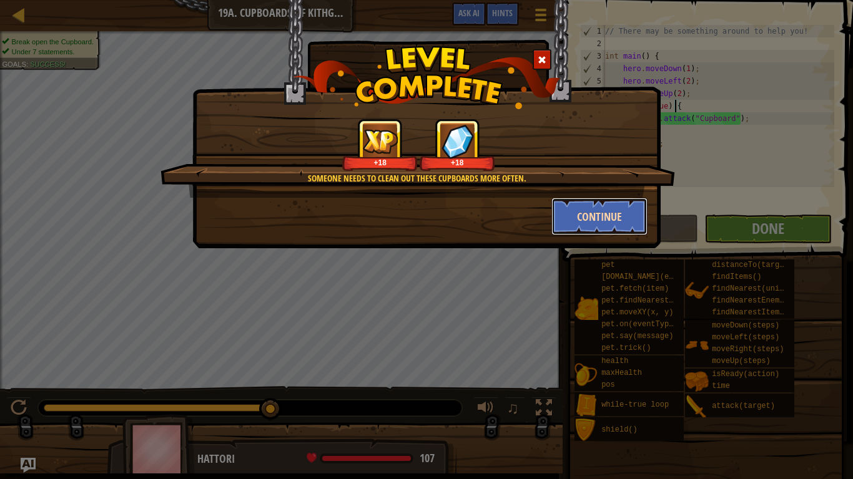
click at [597, 213] on button "Continue" at bounding box center [599, 216] width 97 height 37
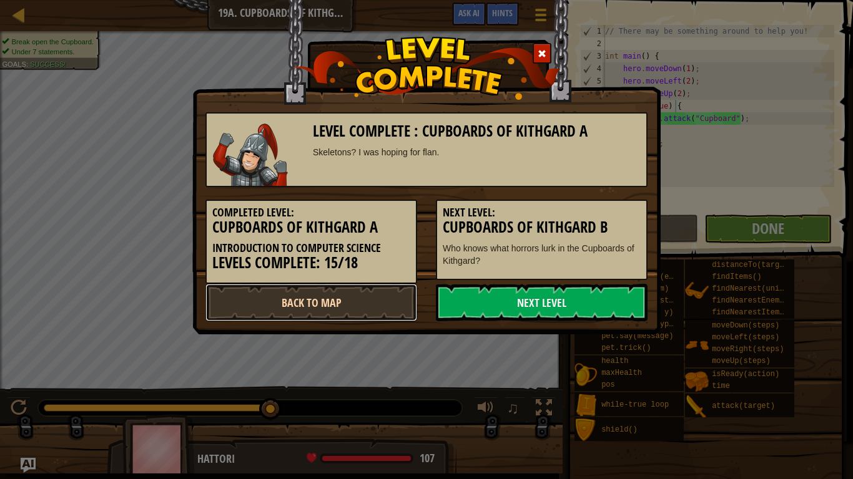
click at [332, 310] on link "Back to Map" at bounding box center [311, 302] width 212 height 37
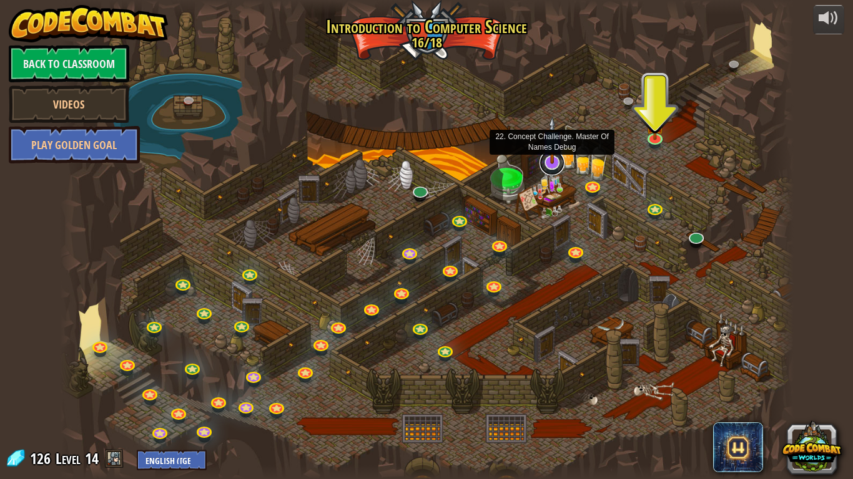
click at [550, 166] on link at bounding box center [551, 162] width 25 height 25
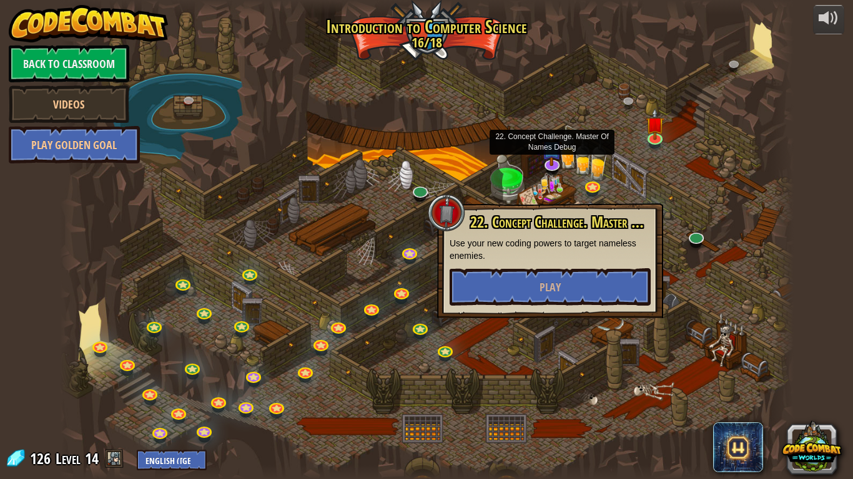
click at [433, 204] on div at bounding box center [446, 212] width 37 height 37
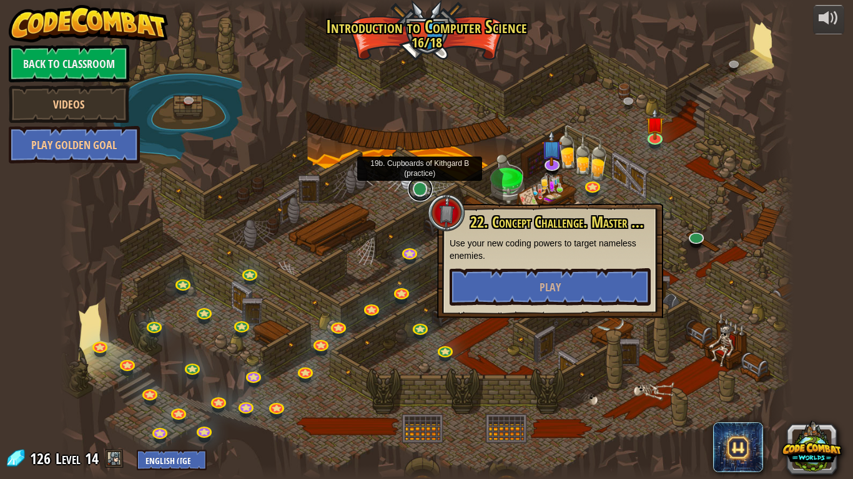
click at [424, 194] on link at bounding box center [420, 189] width 25 height 25
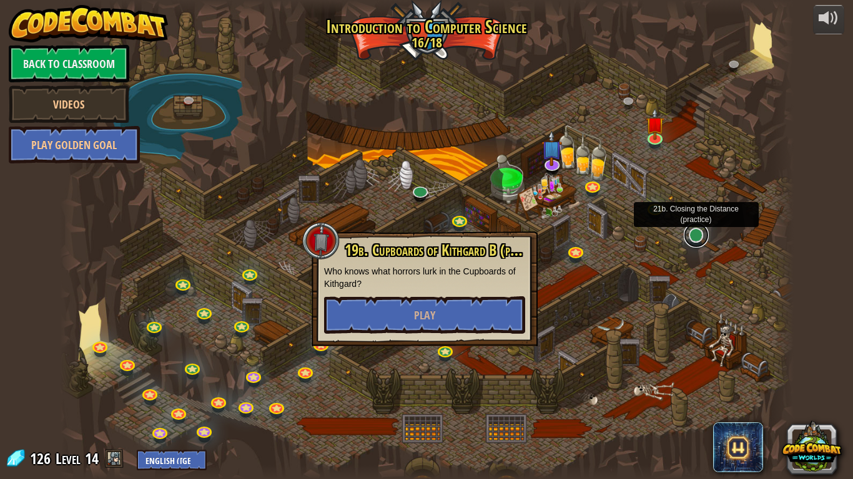
click at [692, 234] on link at bounding box center [695, 235] width 25 height 25
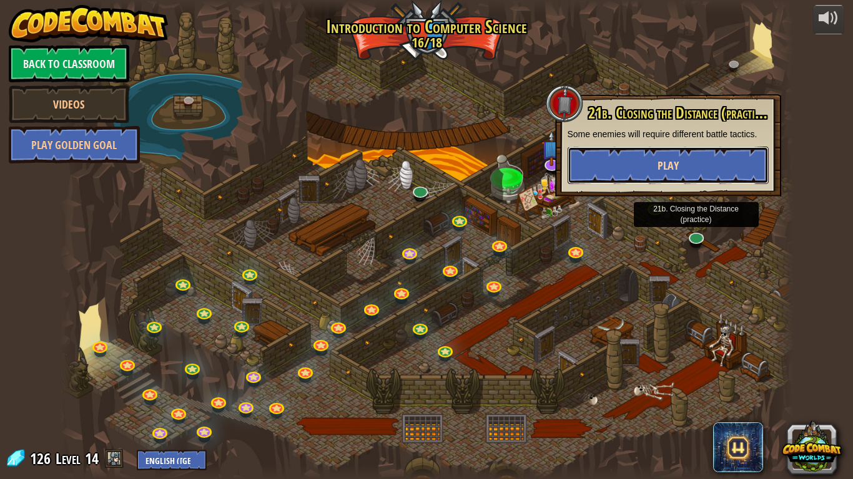
click at [667, 172] on span "Play" at bounding box center [667, 166] width 21 height 16
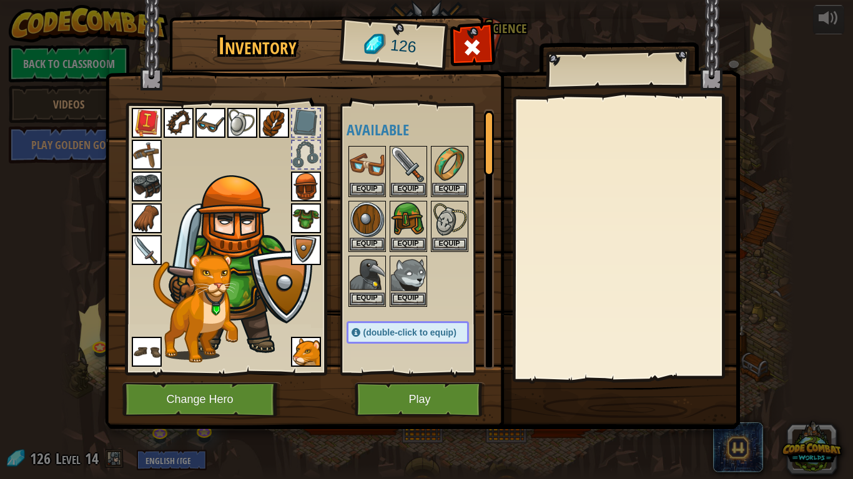
click at [251, 130] on img at bounding box center [242, 123] width 30 height 30
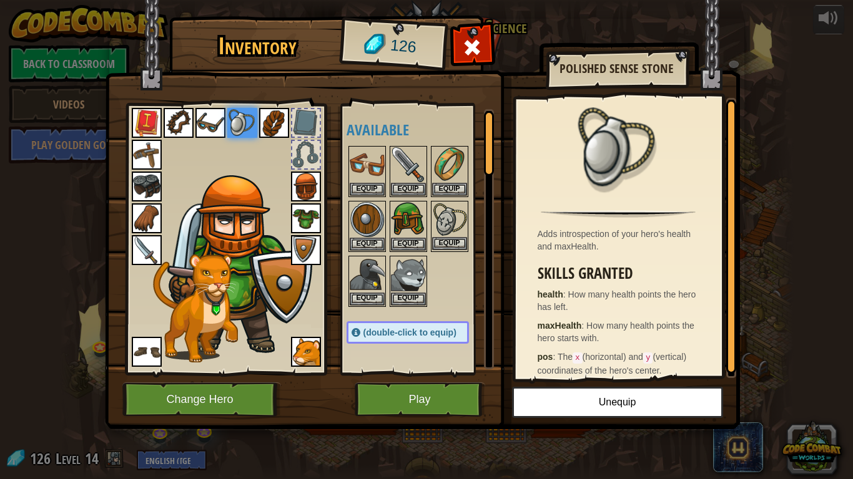
click at [445, 218] on img at bounding box center [449, 219] width 35 height 35
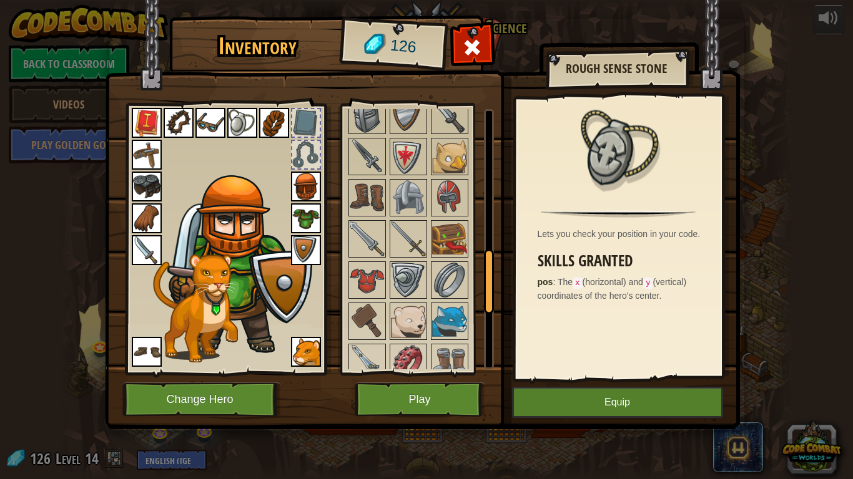
click at [423, 297] on div at bounding box center [407, 279] width 37 height 37
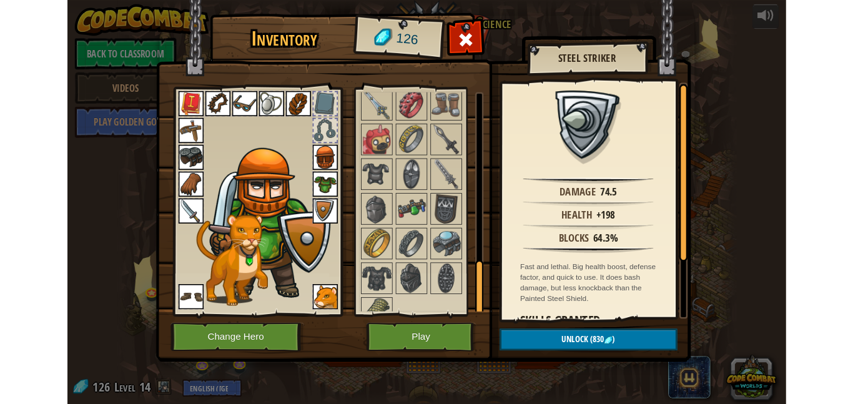
scroll to position [853, 0]
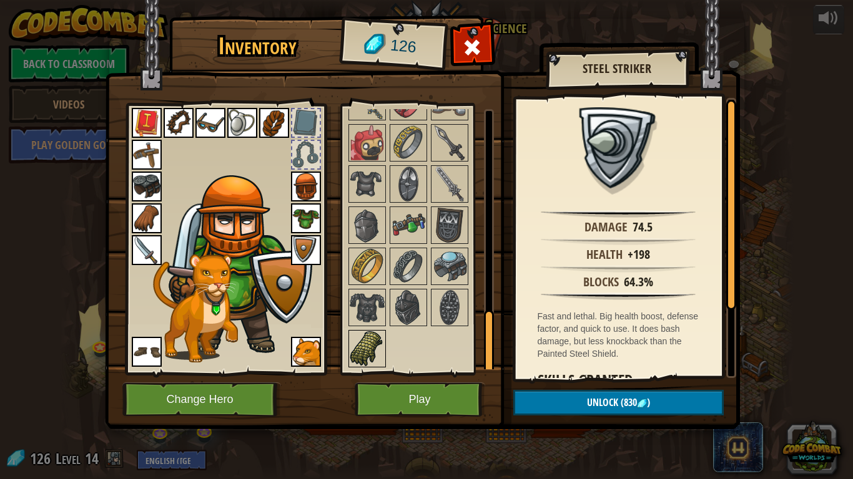
click at [370, 331] on img at bounding box center [366, 348] width 35 height 35
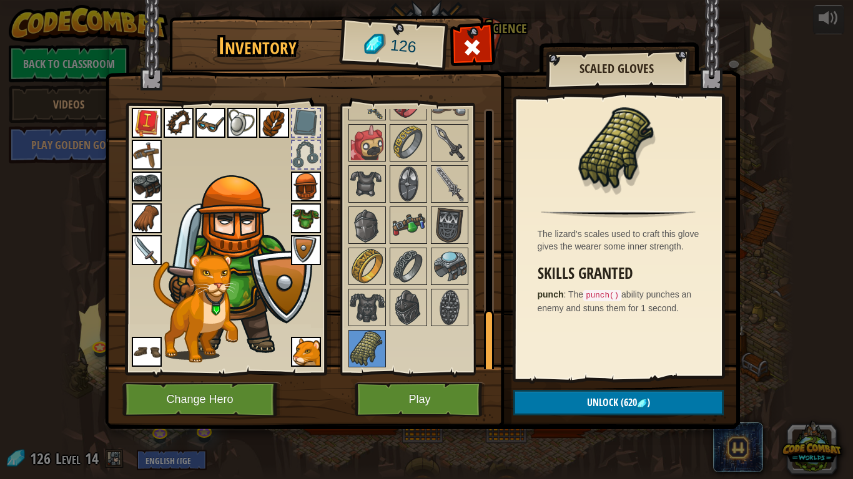
click at [420, 227] on img at bounding box center [408, 225] width 35 height 35
